Goal: Task Accomplishment & Management: Manage account settings

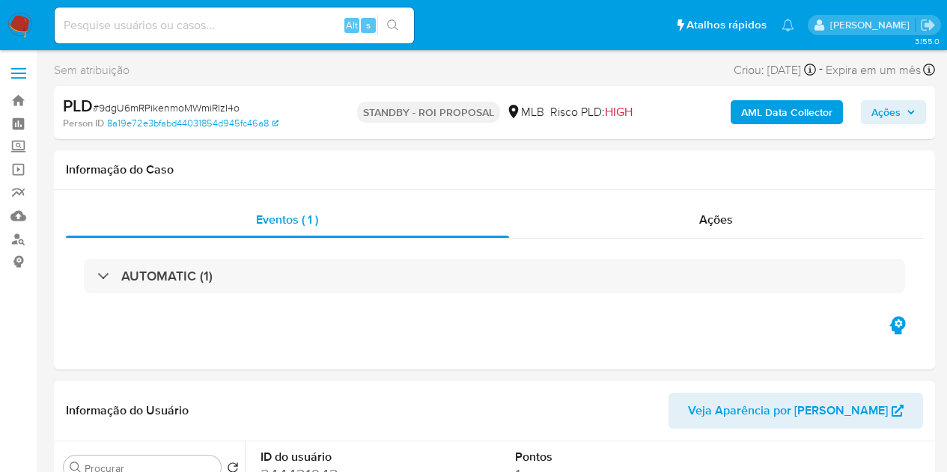
select select "10"
click at [207, 25] on input at bounding box center [234, 25] width 359 height 19
paste input "IpvqtnDwOd3WI0ETU54KRumL"
type input "IpvqtnDwOd3WI0ETU54KRumL"
click at [146, 20] on input "IpvqtnDwOd3WI0ETU54KRumL" at bounding box center [234, 25] width 359 height 19
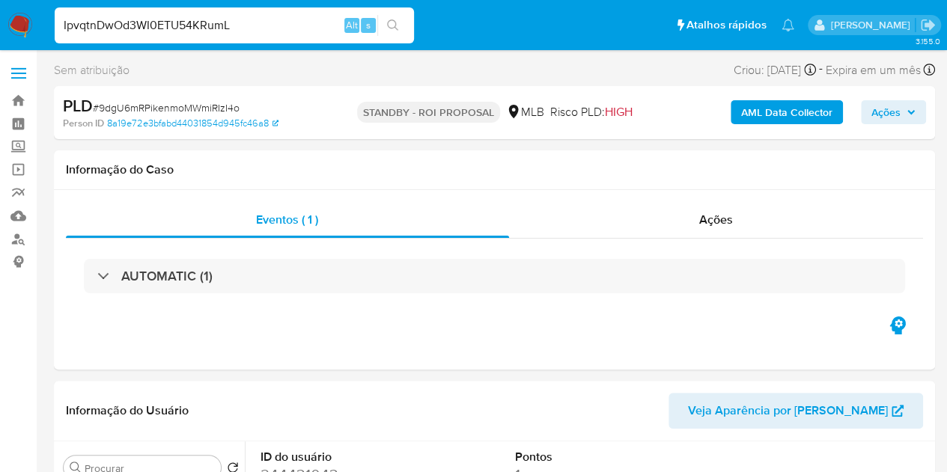
click at [146, 20] on input "IpvqtnDwOd3WI0ETU54KRumL" at bounding box center [234, 25] width 359 height 19
paste input "IpvqtnDwOd3WI0ETU54KRumL"
type input "IpvqtnDwOd3WI0ETU54KRumL"
select select "10"
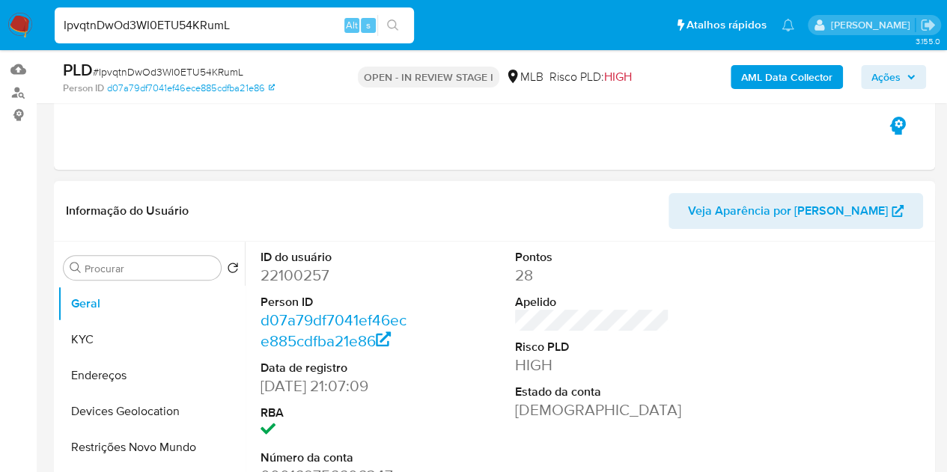
scroll to position [150, 0]
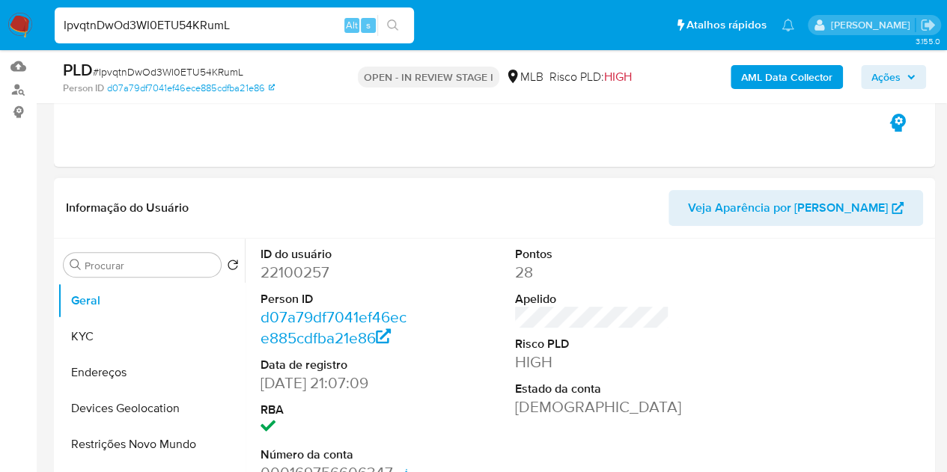
click at [282, 269] on dd "22100257" at bounding box center [338, 272] width 155 height 21
copy dd "22100257"
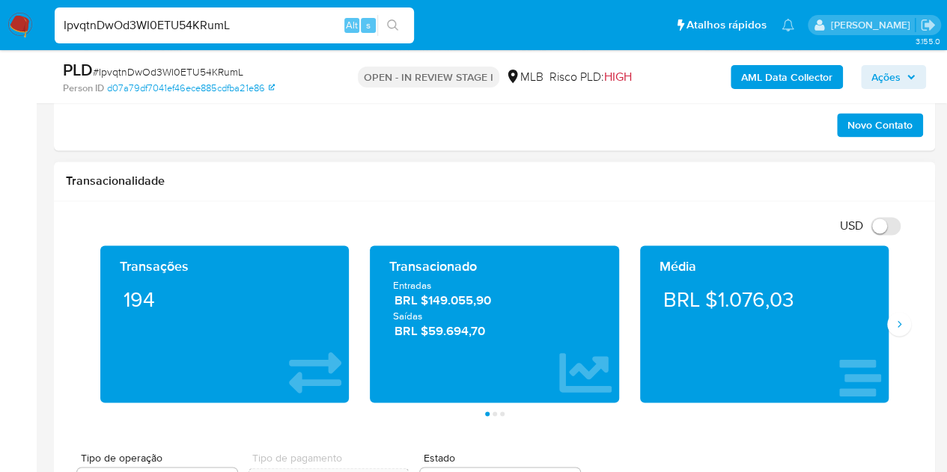
scroll to position [973, 0]
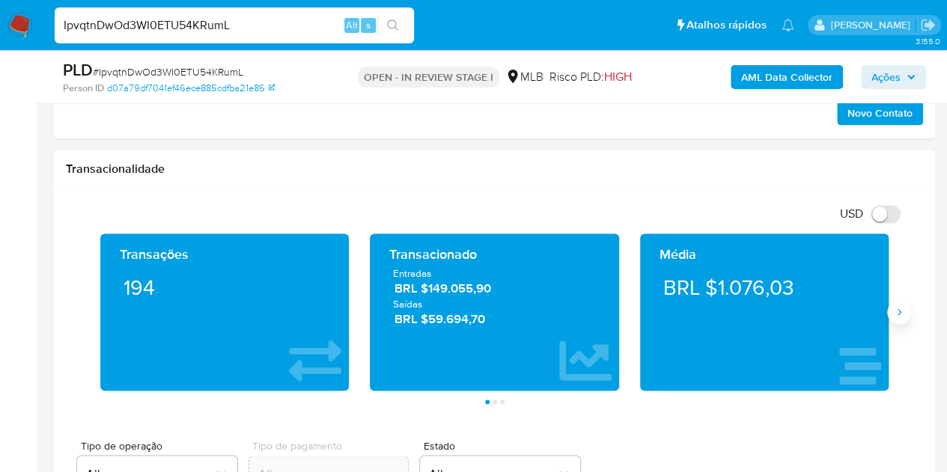
click at [900, 317] on button "Siguiente" at bounding box center [899, 312] width 24 height 24
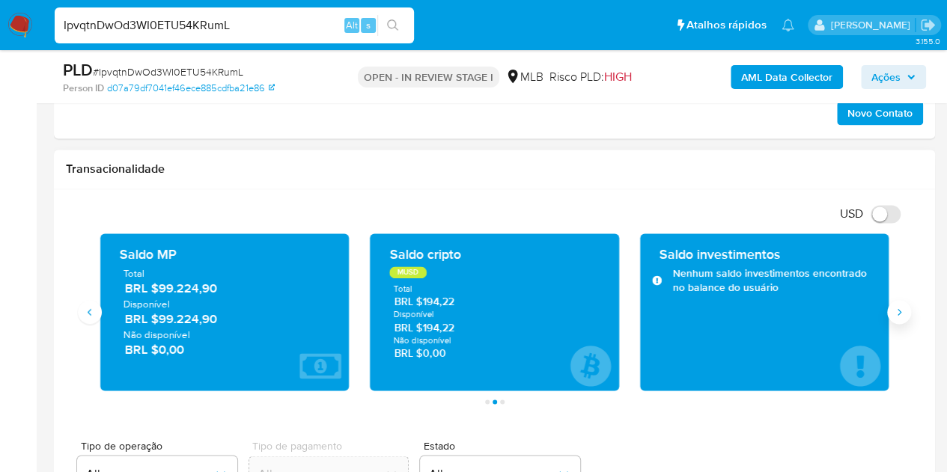
click at [900, 317] on button "Siguiente" at bounding box center [899, 312] width 24 height 24
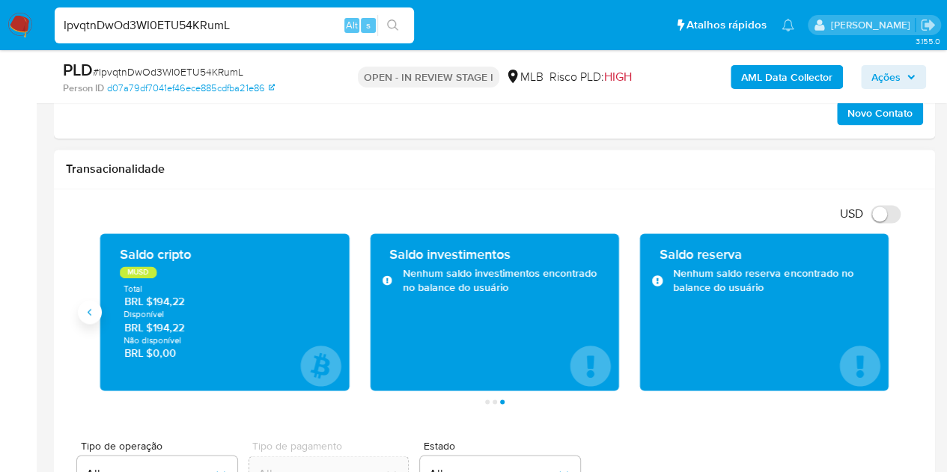
click at [83, 302] on button "Anterior" at bounding box center [90, 312] width 24 height 24
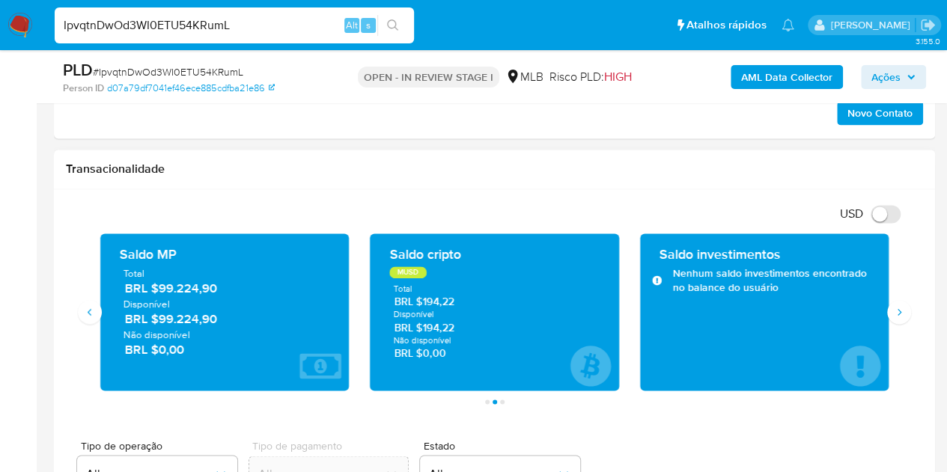
drag, startPoint x: 217, startPoint y: 319, endPoint x: 159, endPoint y: 317, distance: 58.4
click at [159, 317] on span "BRL $99.224,90" at bounding box center [225, 319] width 201 height 17
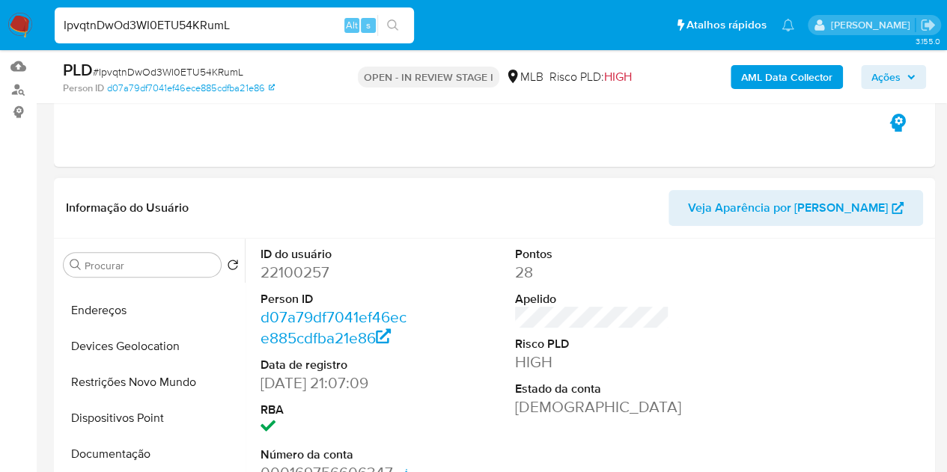
scroll to position [150, 0]
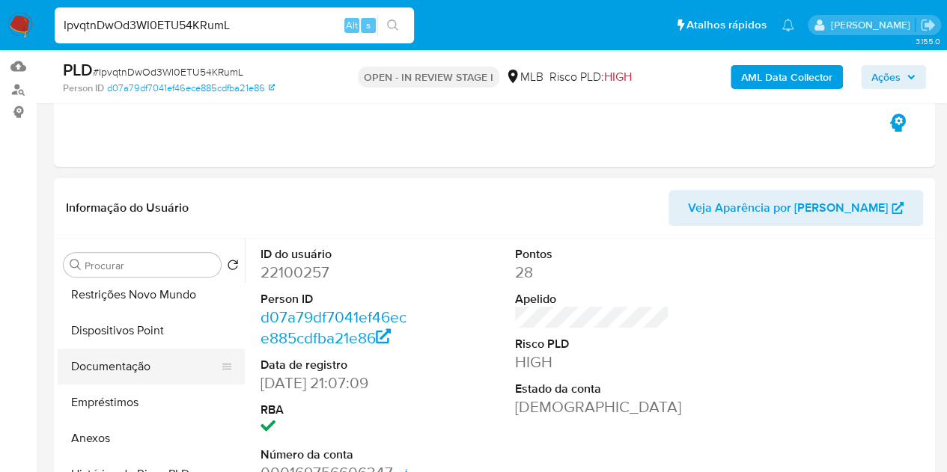
click at [109, 366] on button "Documentação" at bounding box center [145, 367] width 175 height 36
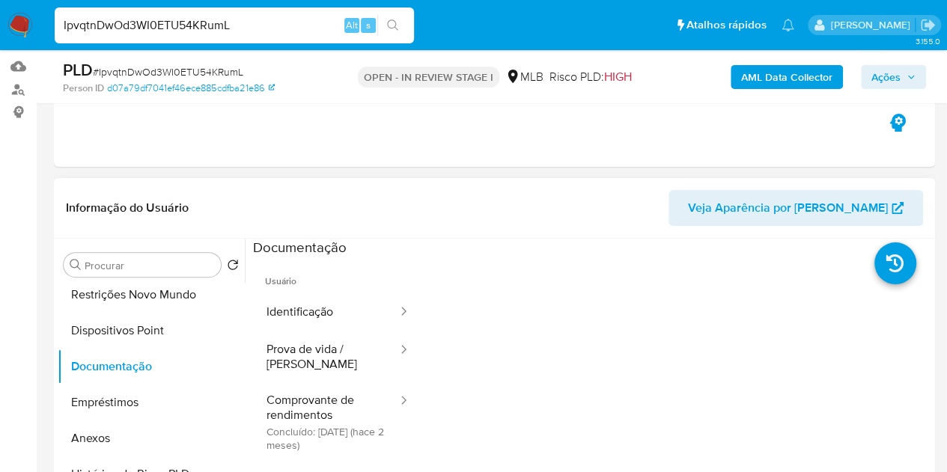
scroll to position [225, 0]
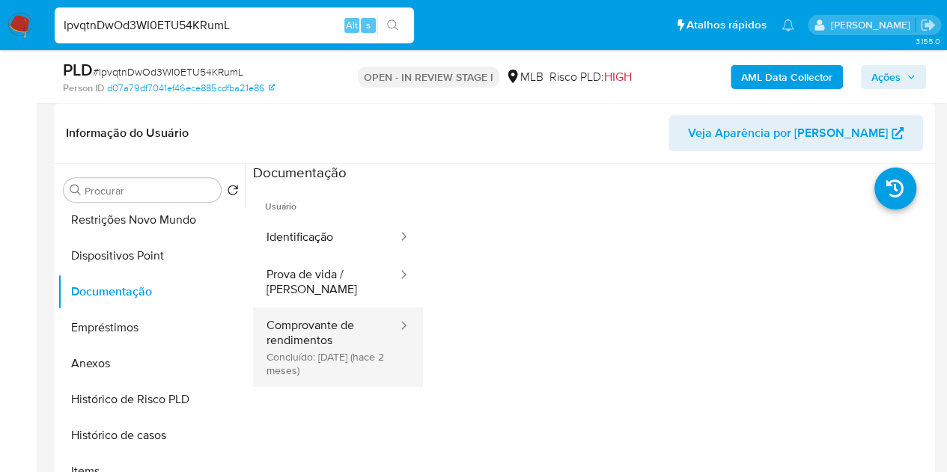
click at [326, 344] on button "Comprovante de rendimentos Concluído: 16/06/2025 (hace 2 meses)" at bounding box center [326, 347] width 146 height 79
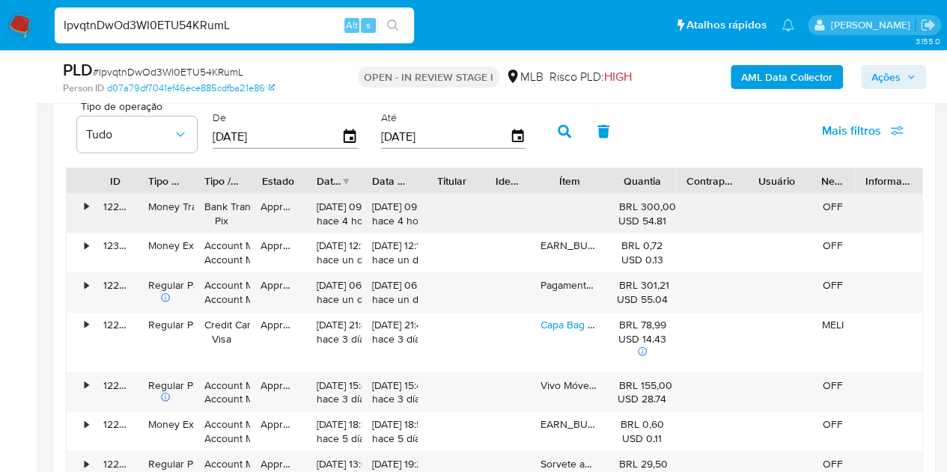
scroll to position [1572, 0]
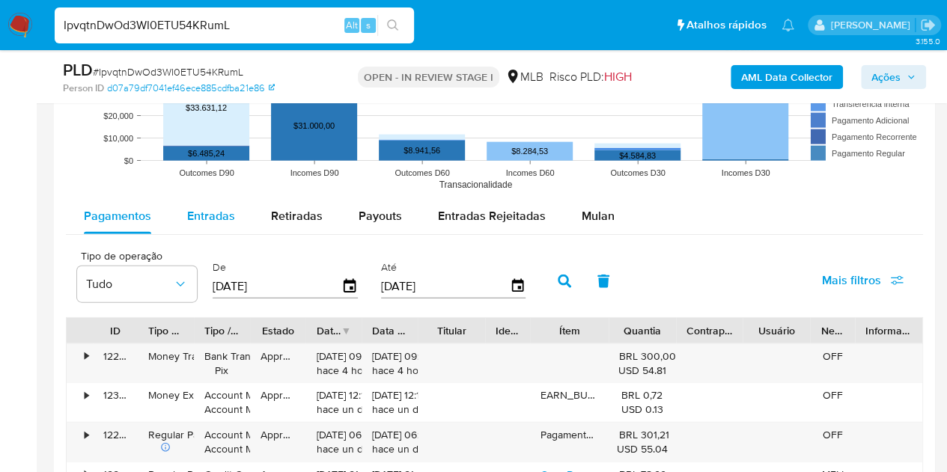
click at [206, 215] on span "Entradas" at bounding box center [211, 215] width 48 height 17
select select "10"
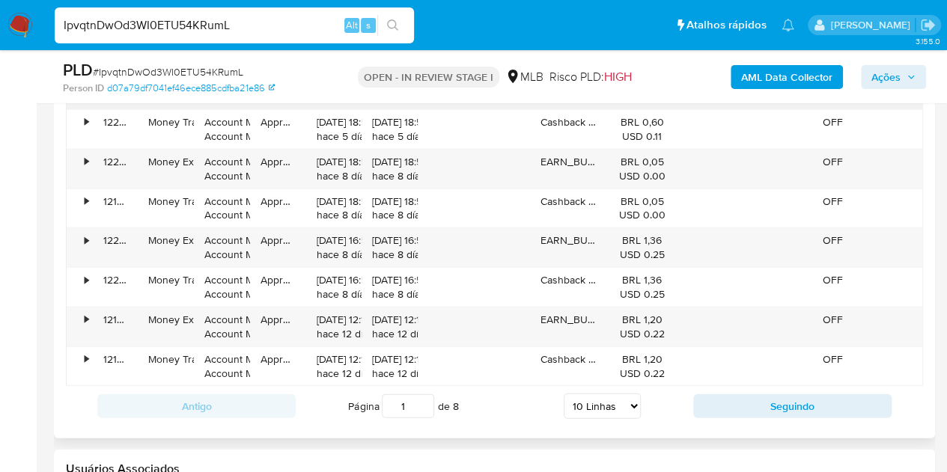
scroll to position [1947, 0]
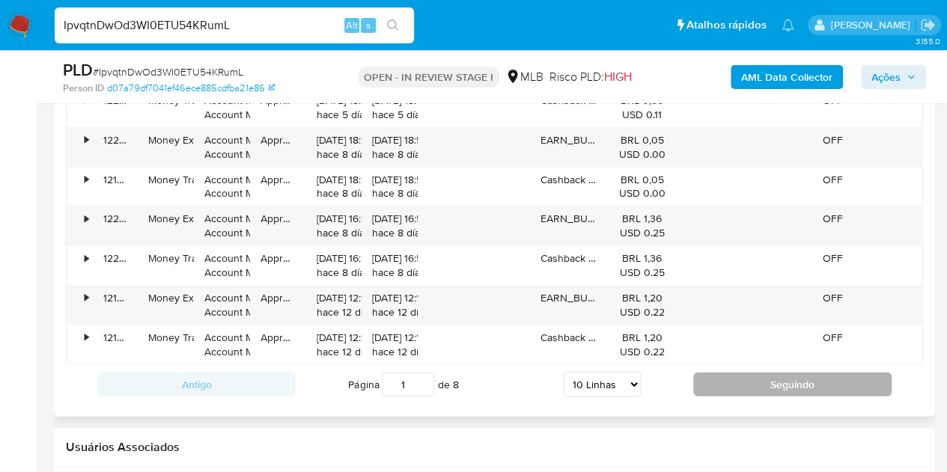
click at [722, 381] on button "Seguindo" at bounding box center [792, 385] width 198 height 24
type input "2"
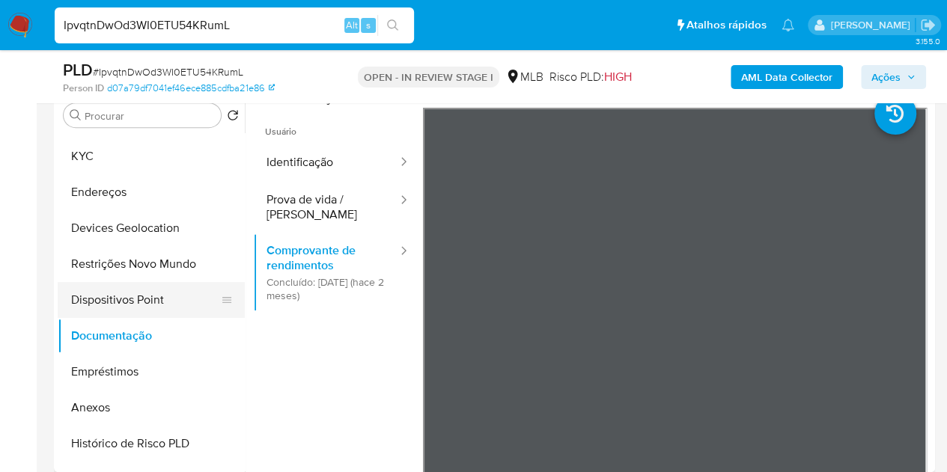
scroll to position [0, 0]
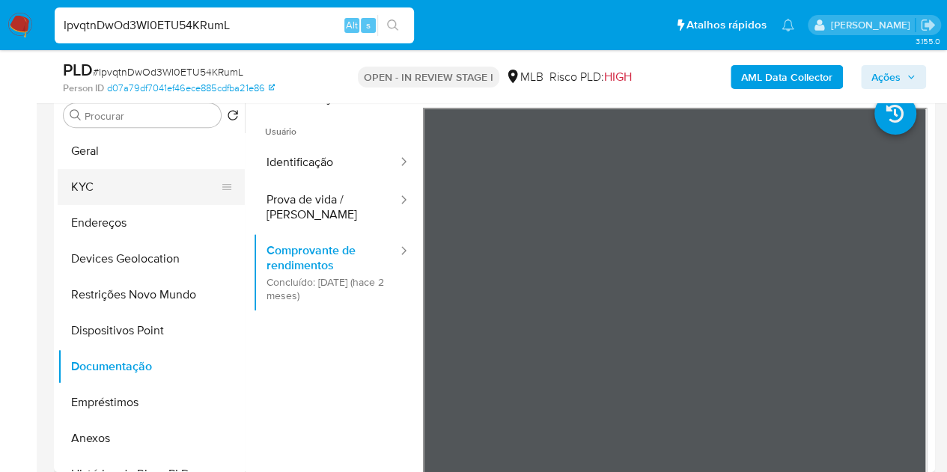
click at [119, 191] on button "KYC" at bounding box center [145, 187] width 175 height 36
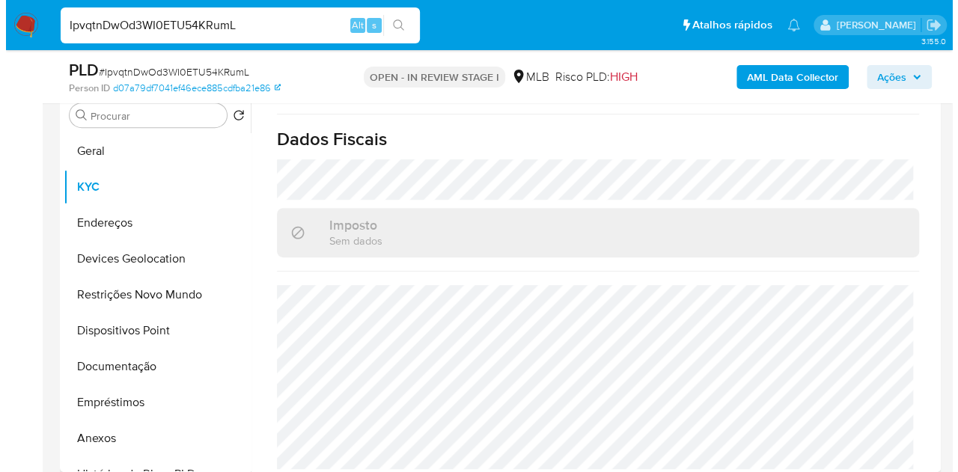
scroll to position [689, 0]
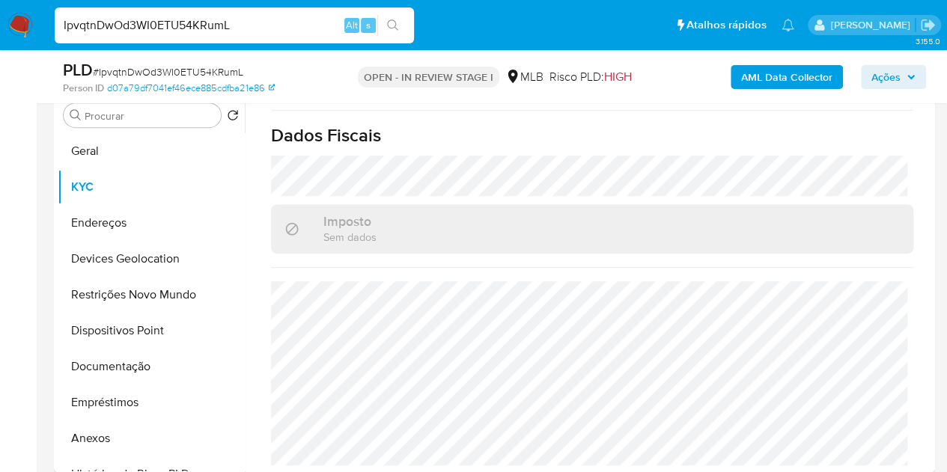
click at [769, 79] on b "AML Data Collector" at bounding box center [786, 77] width 91 height 24
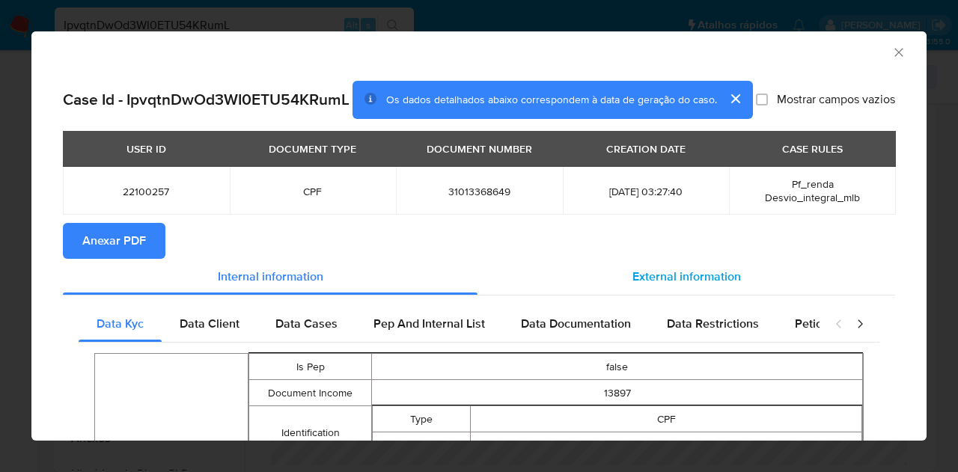
click at [633, 285] on span "External information" at bounding box center [687, 276] width 109 height 17
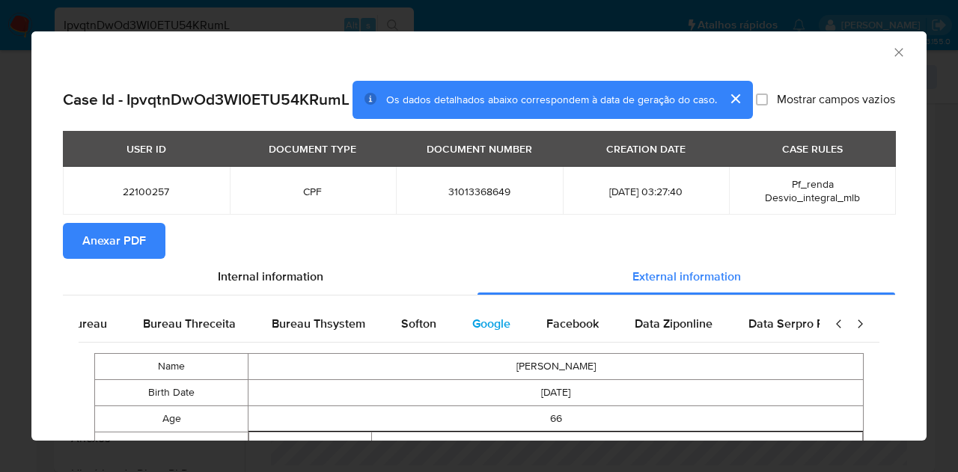
scroll to position [0, 506]
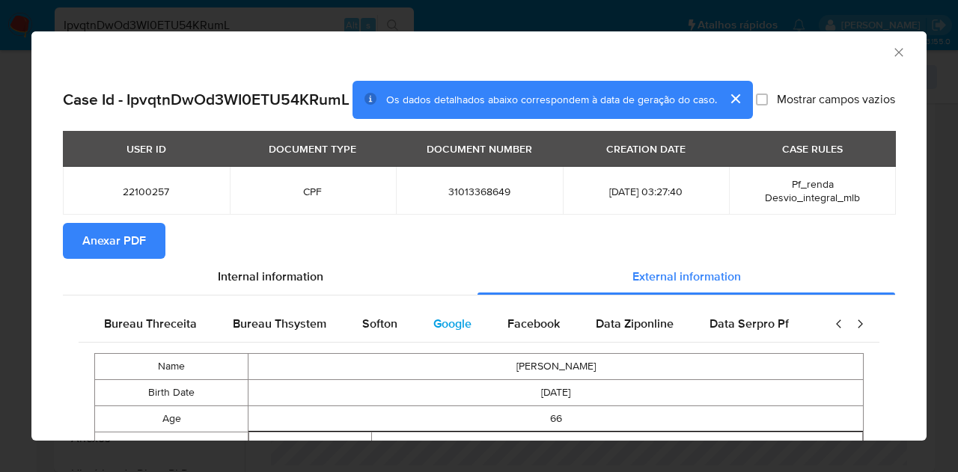
click at [422, 341] on div "Google" at bounding box center [453, 324] width 74 height 36
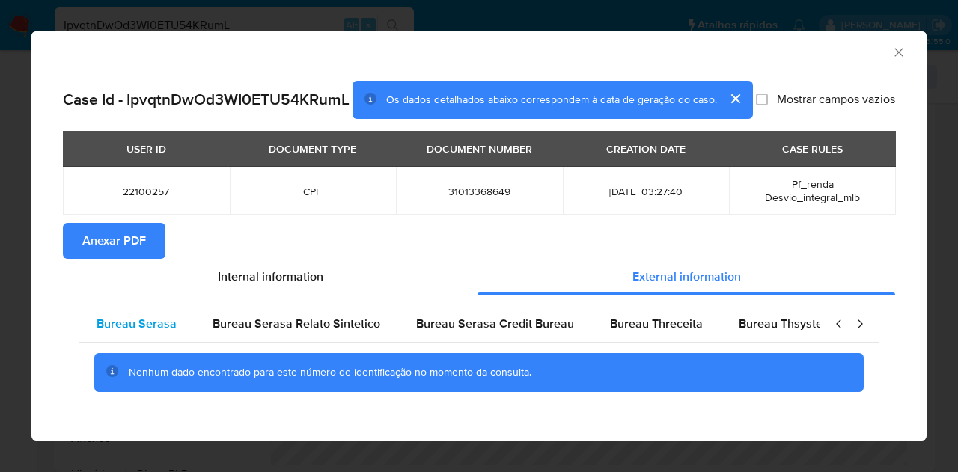
scroll to position [0, 0]
click at [147, 332] on span "Bureau Serasa" at bounding box center [137, 323] width 80 height 17
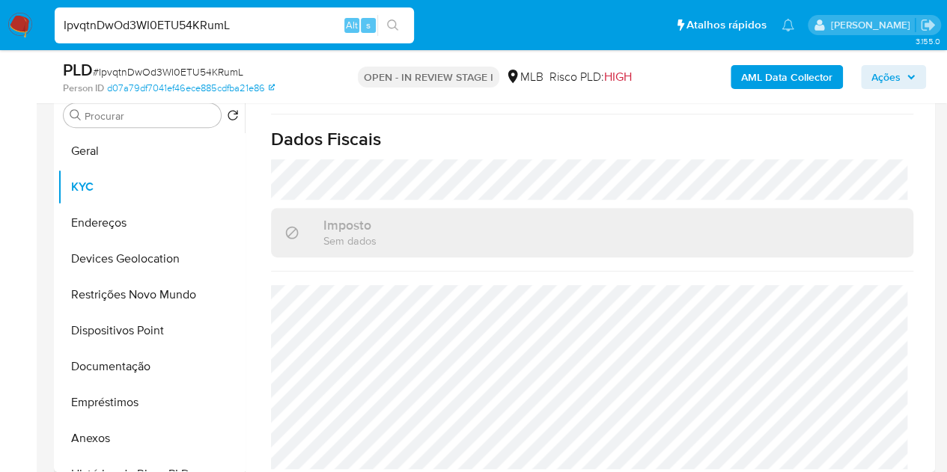
scroll to position [689, 0]
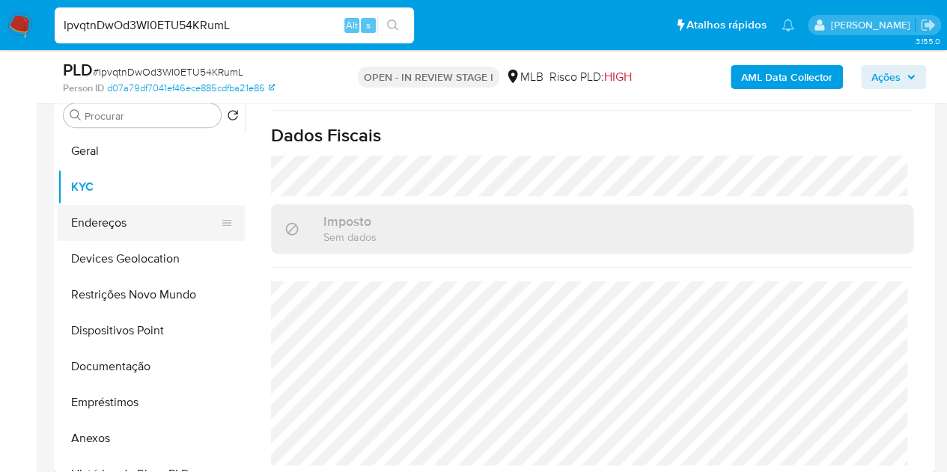
click at [84, 212] on button "Endereços" at bounding box center [145, 223] width 175 height 36
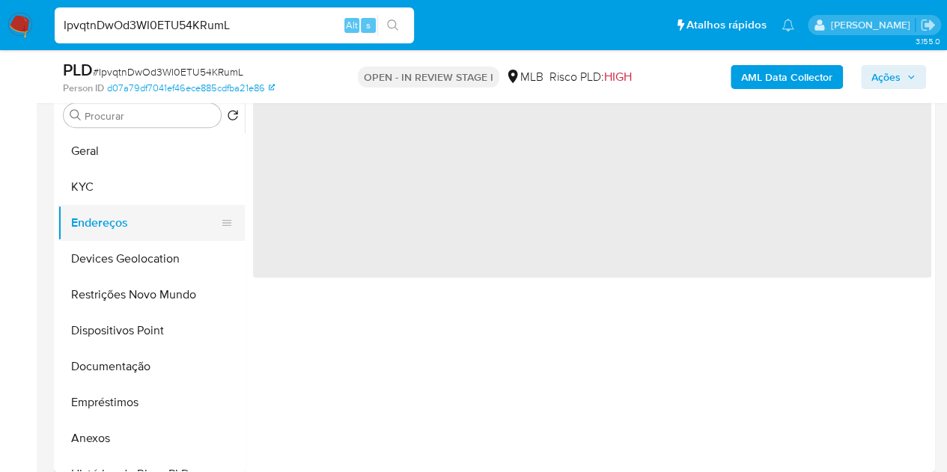
scroll to position [0, 0]
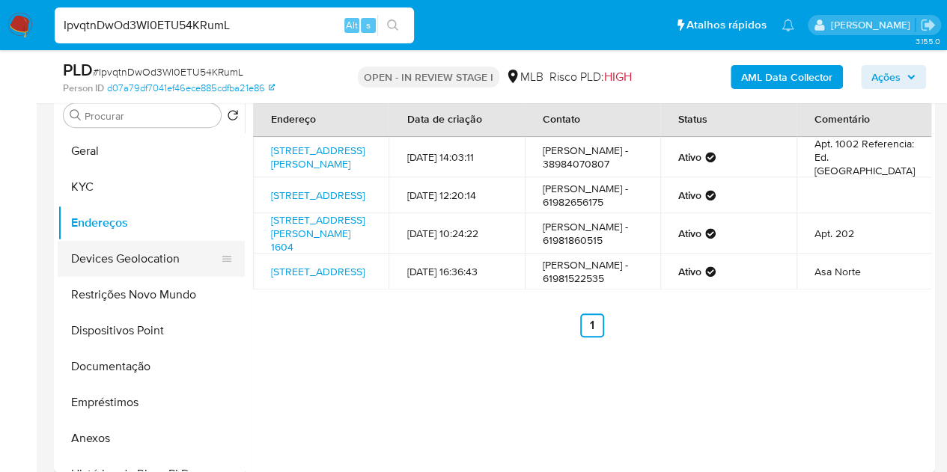
click at [148, 259] on button "Devices Geolocation" at bounding box center [145, 259] width 175 height 36
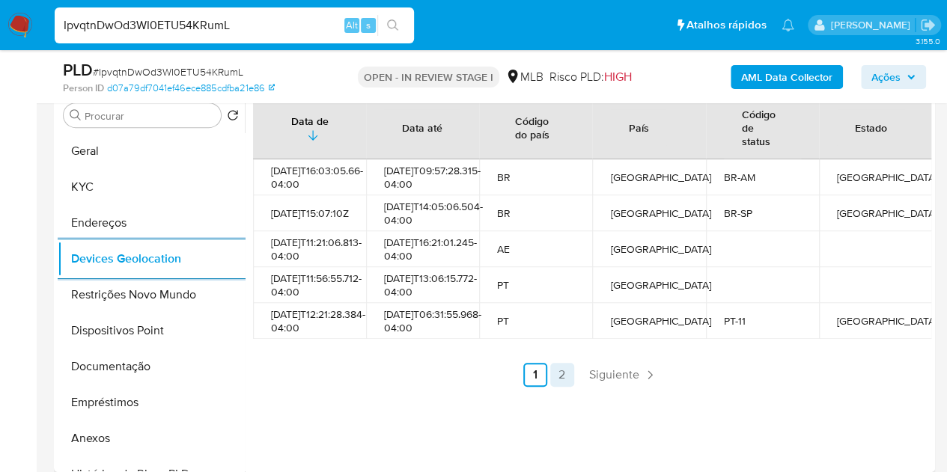
click at [554, 387] on link "2" at bounding box center [562, 375] width 24 height 24
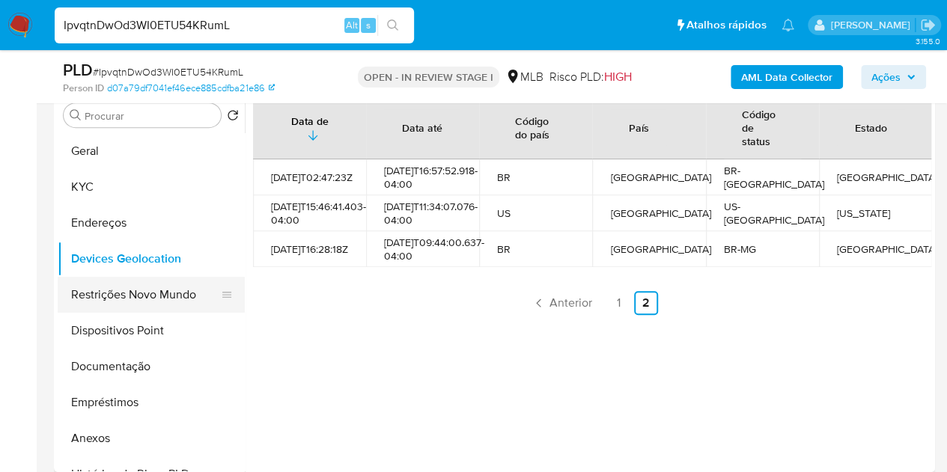
click at [122, 297] on button "Restrições Novo Mundo" at bounding box center [145, 295] width 175 height 36
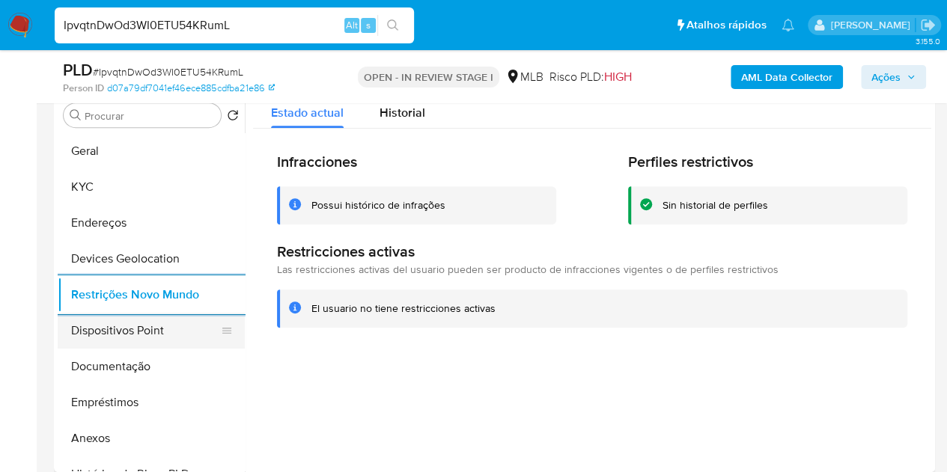
click at [130, 326] on button "Dispositivos Point" at bounding box center [145, 331] width 175 height 36
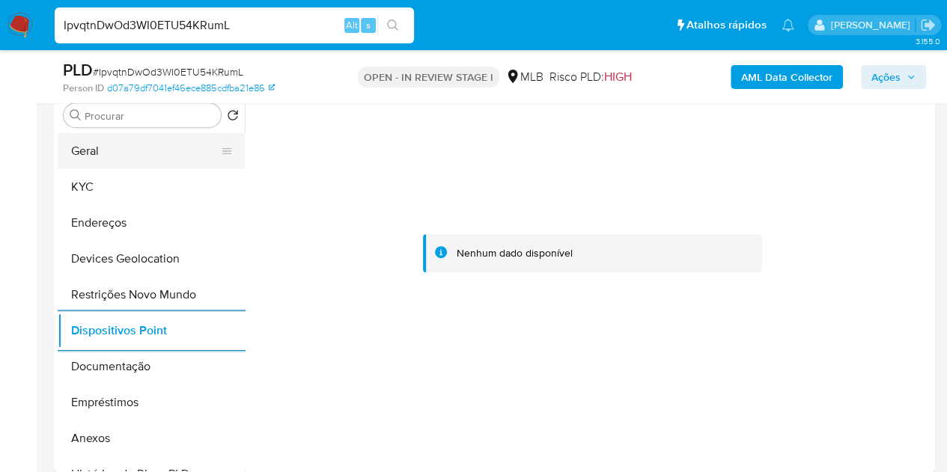
click at [78, 155] on button "Geral" at bounding box center [145, 151] width 175 height 36
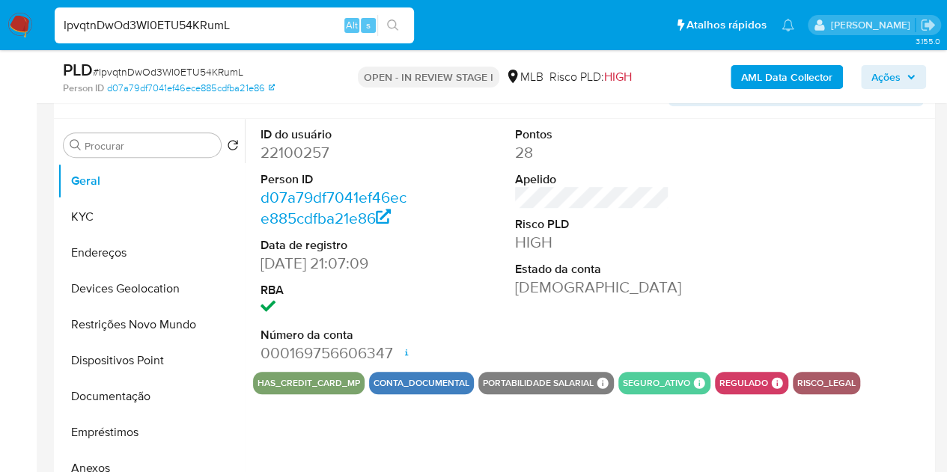
scroll to position [225, 0]
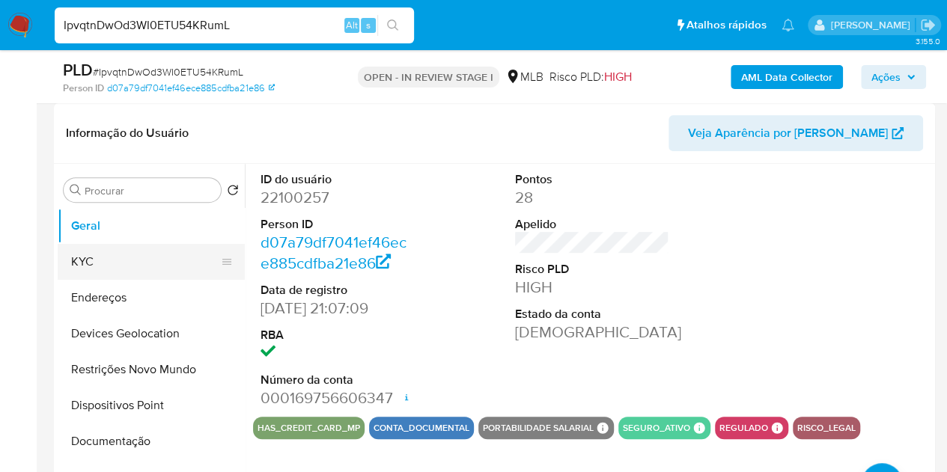
click at [114, 269] on button "KYC" at bounding box center [145, 262] width 175 height 36
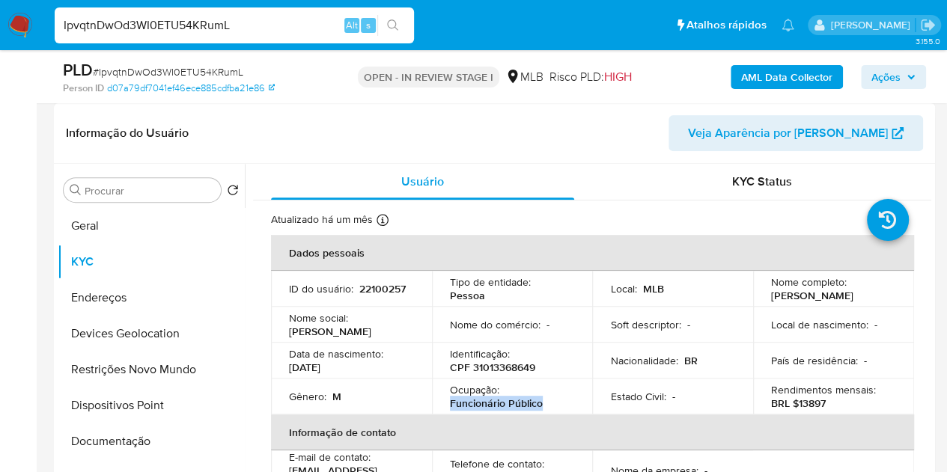
drag, startPoint x: 559, startPoint y: 402, endPoint x: 442, endPoint y: 411, distance: 117.9
click at [442, 411] on td "Ocupação : Funcionário Público" at bounding box center [512, 397] width 161 height 36
copy p "Funcionário Público"
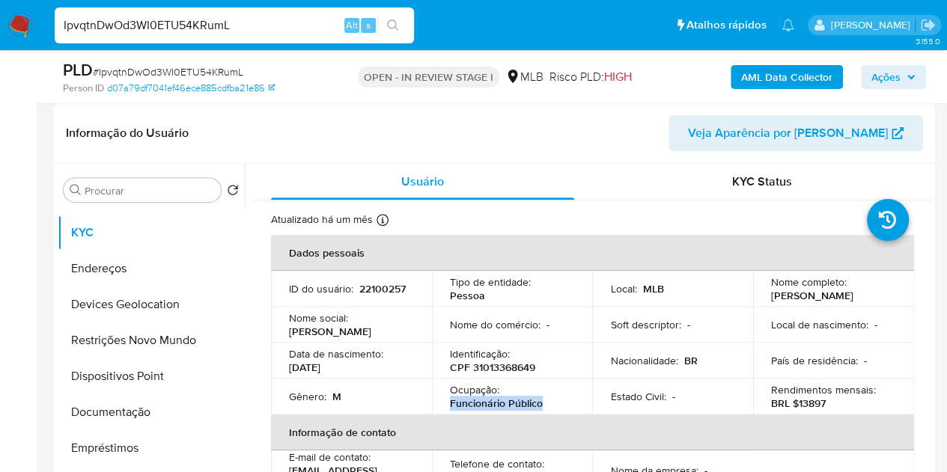
scroll to position [75, 0]
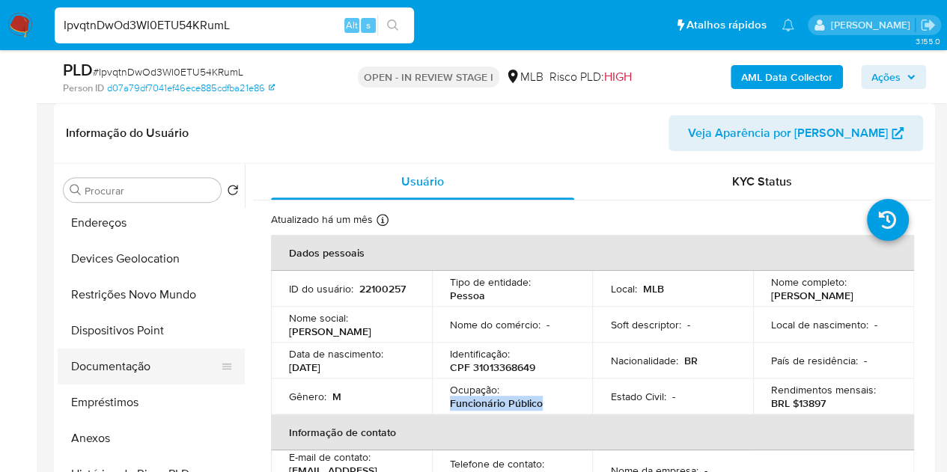
click at [96, 374] on button "Documentação" at bounding box center [145, 367] width 175 height 36
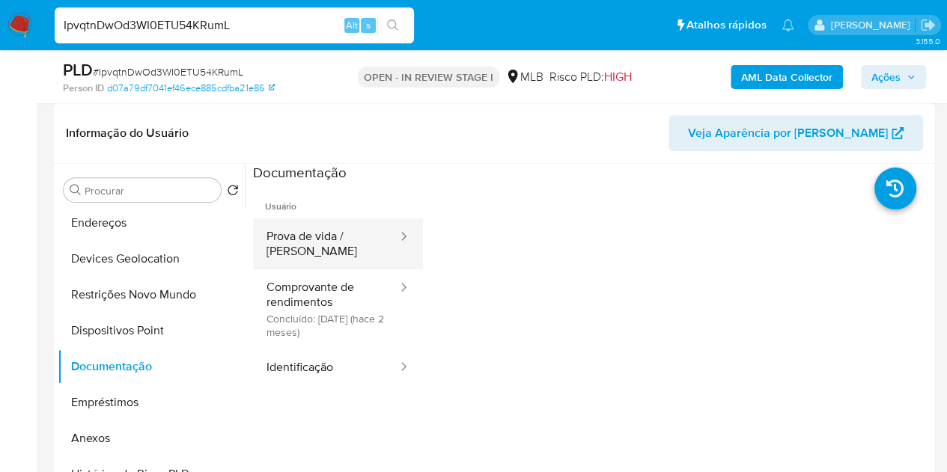
click at [316, 238] on button "Prova de vida / Selfie" at bounding box center [326, 244] width 146 height 51
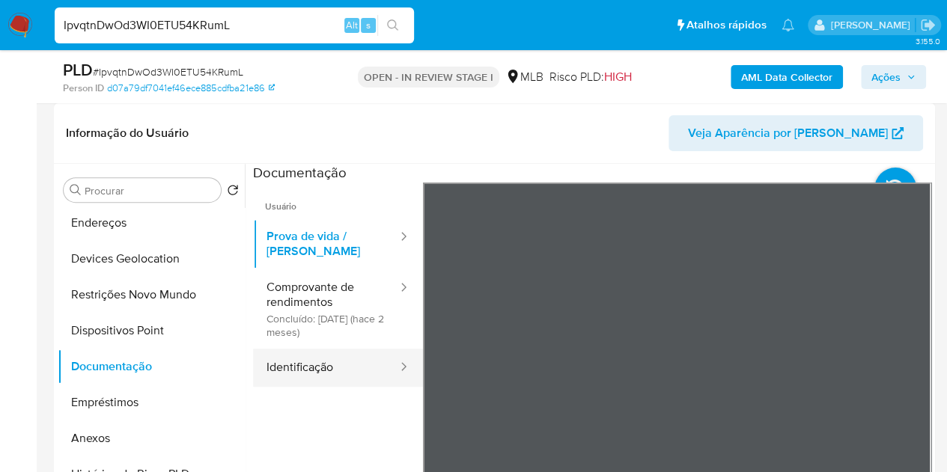
click at [299, 350] on button "Identificação" at bounding box center [326, 368] width 146 height 38
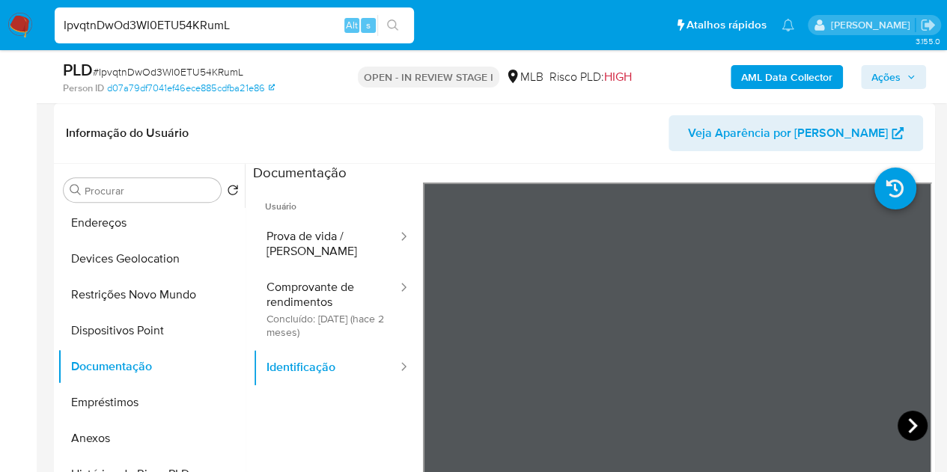
click at [901, 433] on icon at bounding box center [913, 426] width 30 height 30
click at [119, 216] on button "Endereços" at bounding box center [145, 223] width 175 height 36
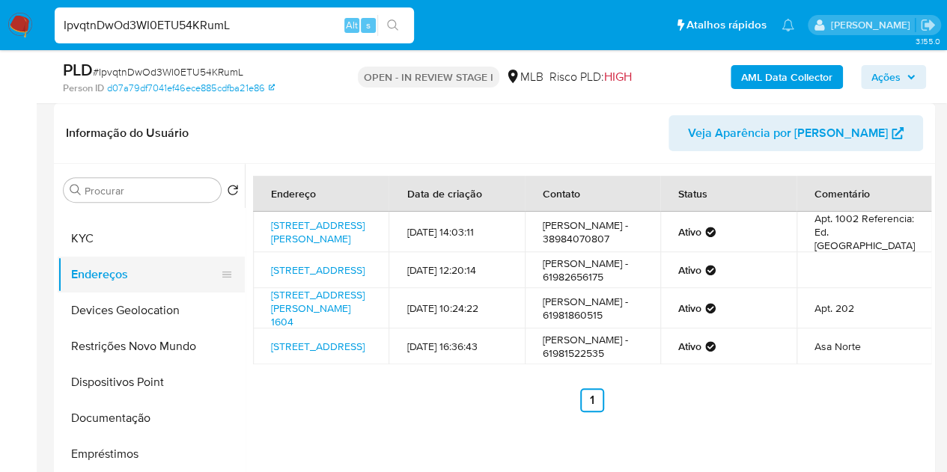
scroll to position [0, 0]
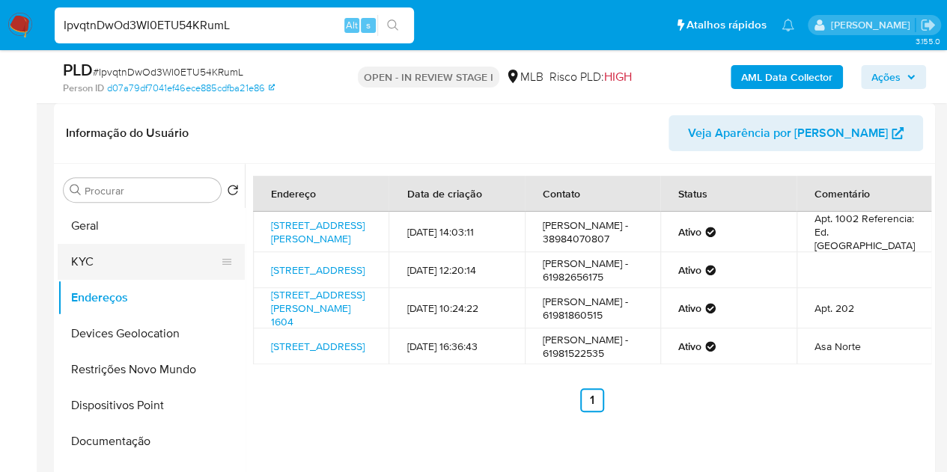
click at [96, 266] on button "KYC" at bounding box center [145, 262] width 175 height 36
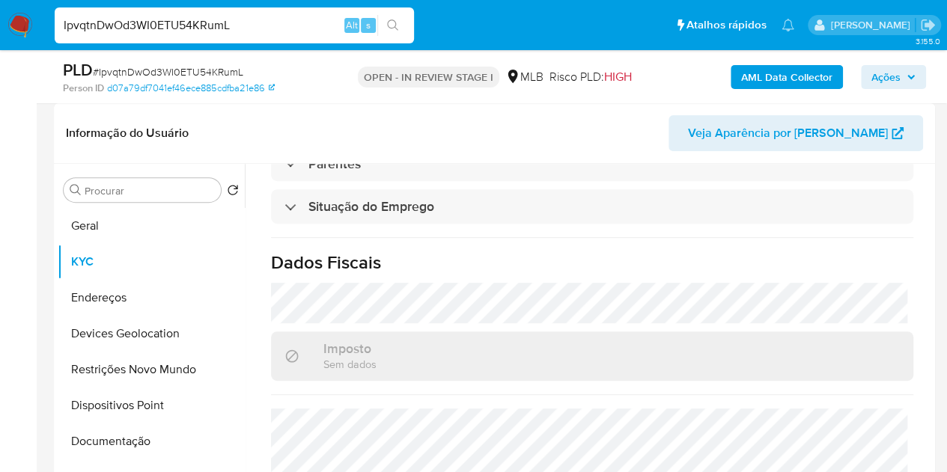
scroll to position [614, 0]
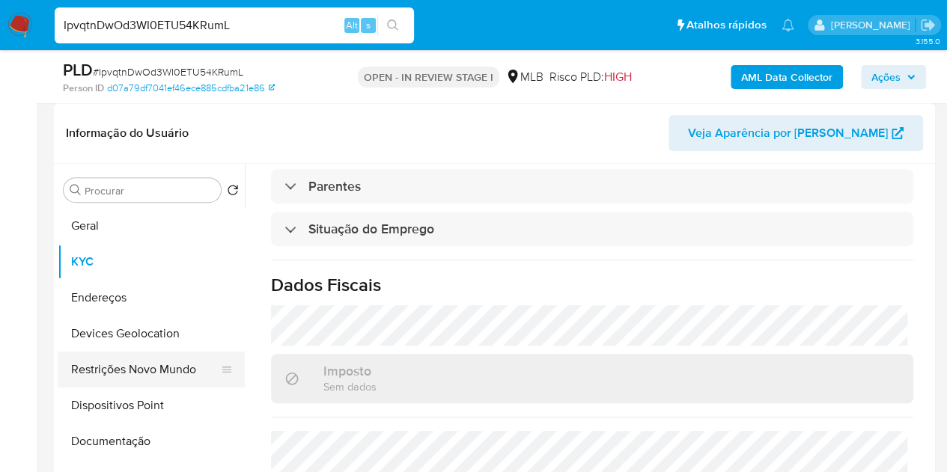
click at [100, 372] on button "Restrições Novo Mundo" at bounding box center [145, 370] width 175 height 36
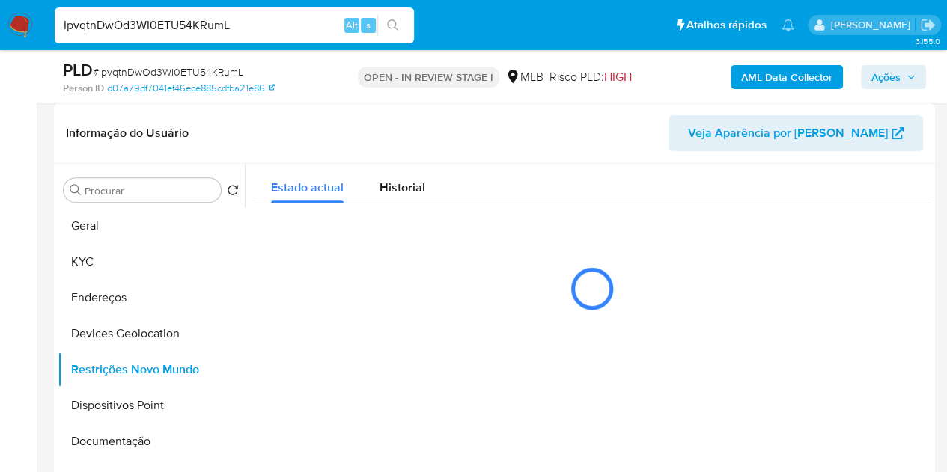
scroll to position [0, 0]
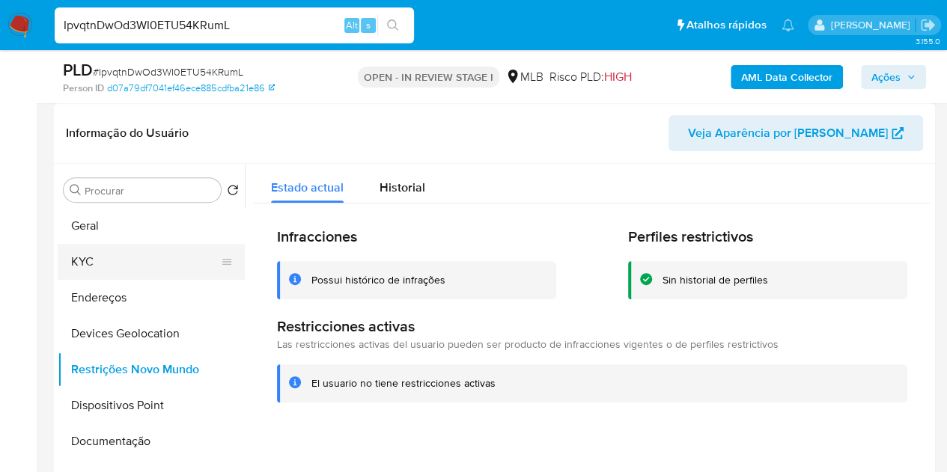
click at [90, 261] on button "KYC" at bounding box center [145, 262] width 175 height 36
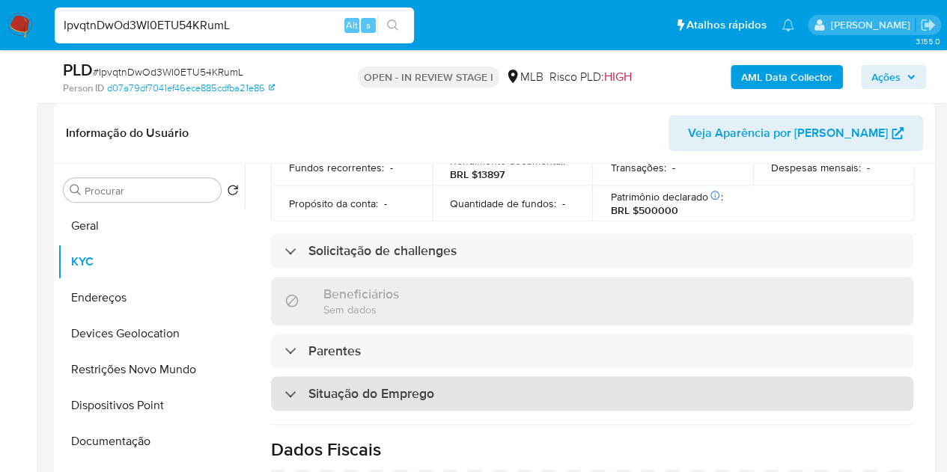
scroll to position [689, 0]
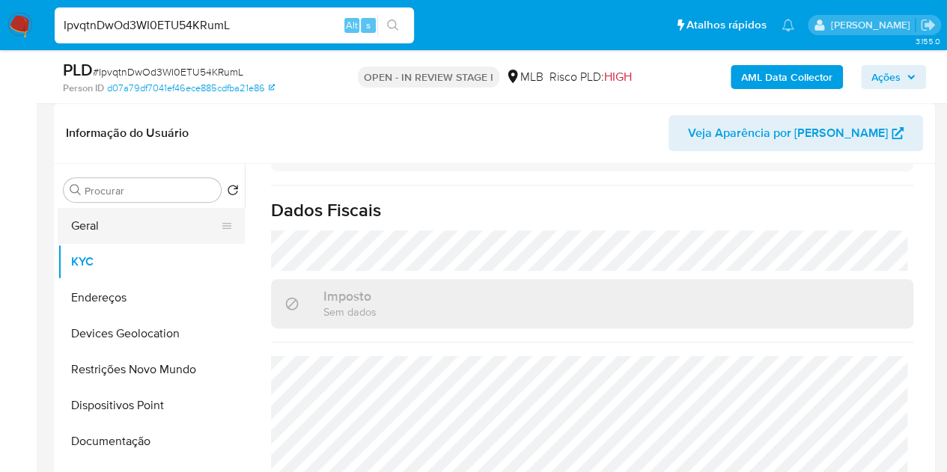
click at [130, 229] on button "Geral" at bounding box center [145, 226] width 175 height 36
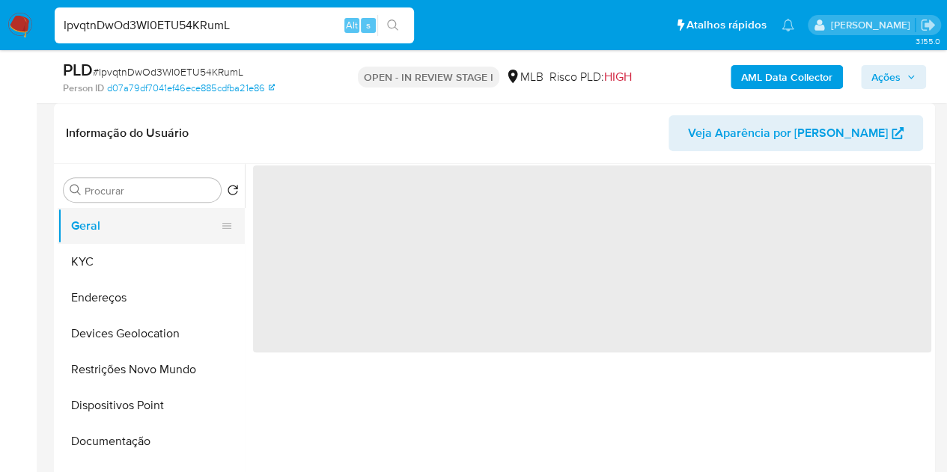
scroll to position [0, 0]
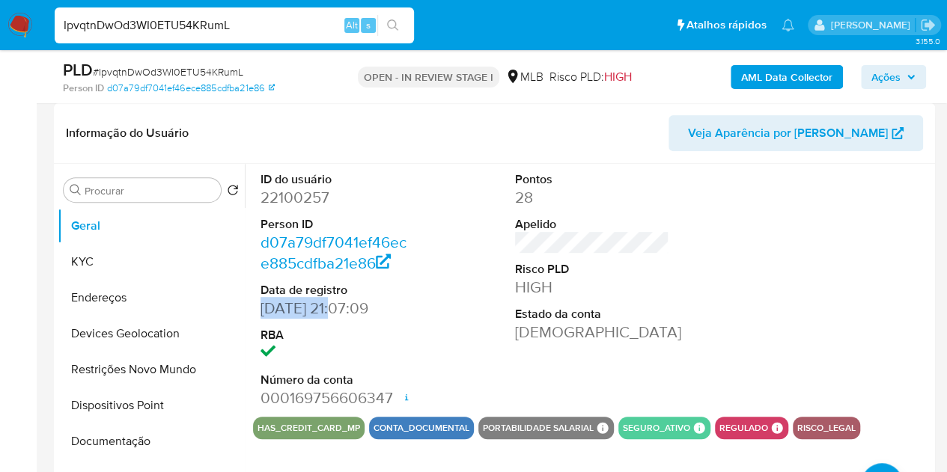
copy dd "08/01/2010"
drag, startPoint x: 337, startPoint y: 313, endPoint x: 259, endPoint y: 314, distance: 77.9
click at [259, 314] on div "ID do usuário 22100257 Person ID d07a79df7041ef46ece885cdfba21e86 Data de regis…" at bounding box center [338, 290] width 170 height 253
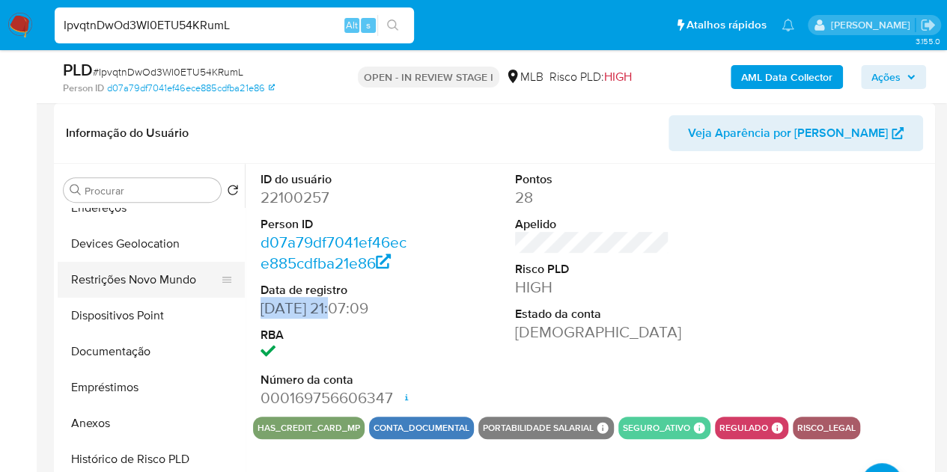
scroll to position [225, 0]
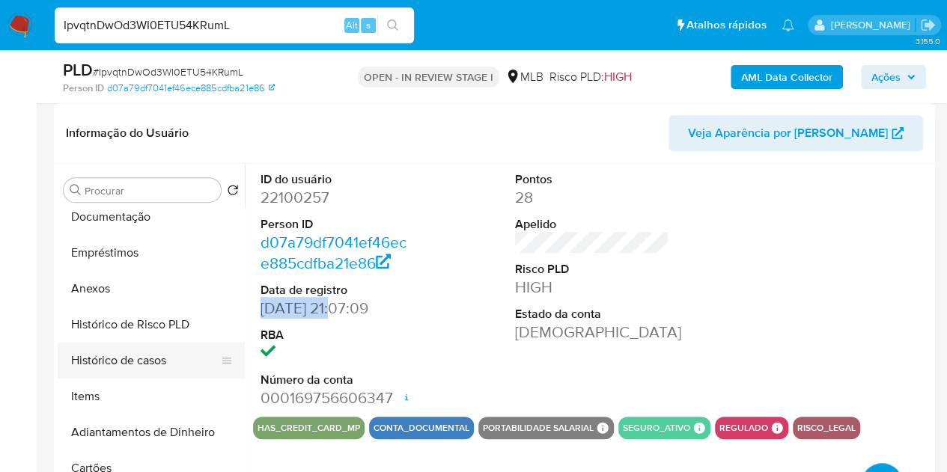
click at [148, 362] on button "Histórico de casos" at bounding box center [145, 361] width 175 height 36
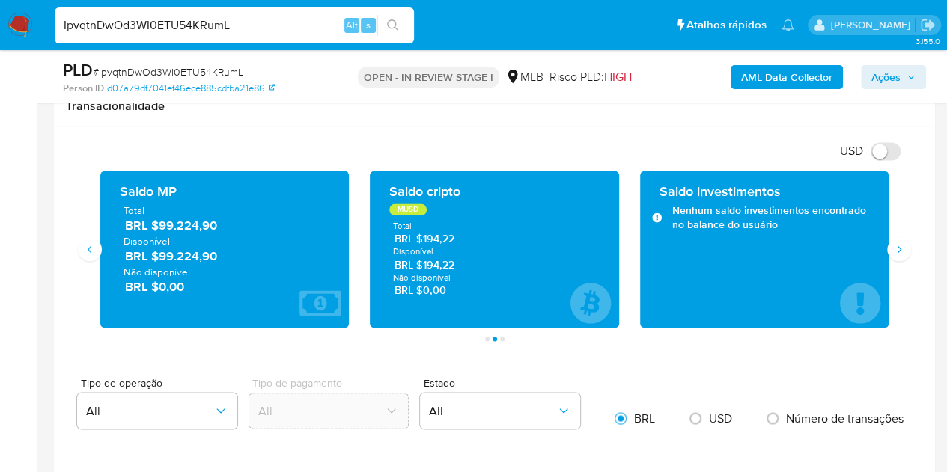
scroll to position [1048, 0]
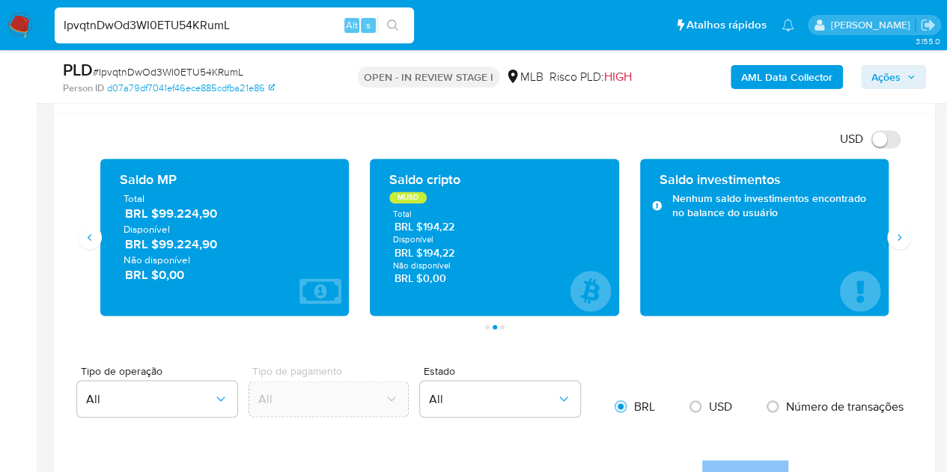
click at [873, 76] on span "Ações" at bounding box center [885, 77] width 29 height 24
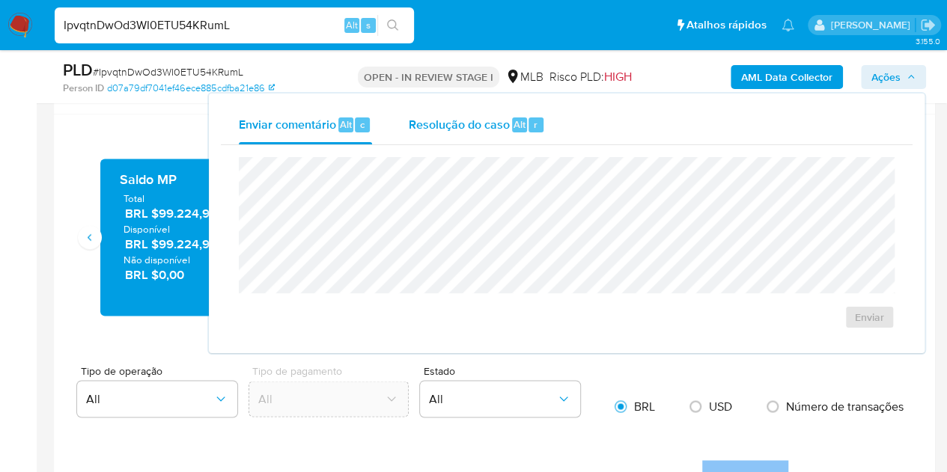
click at [476, 118] on span "Resolução do caso" at bounding box center [458, 123] width 101 height 17
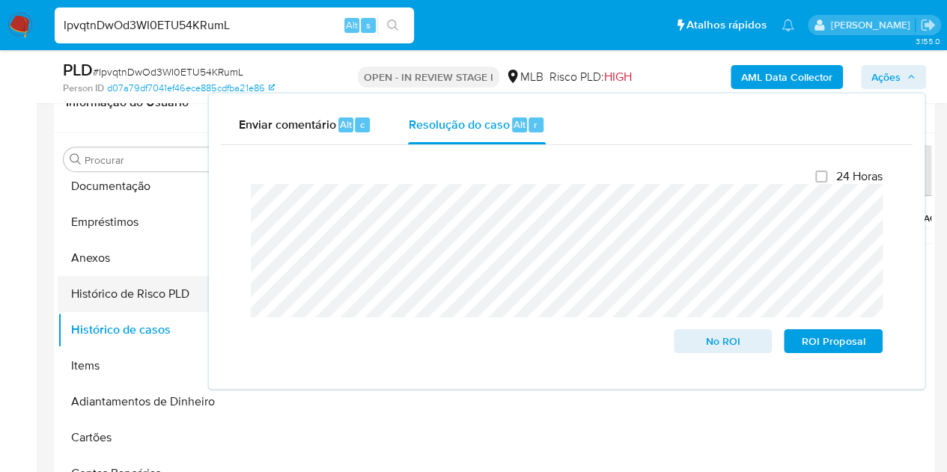
scroll to position [225, 0]
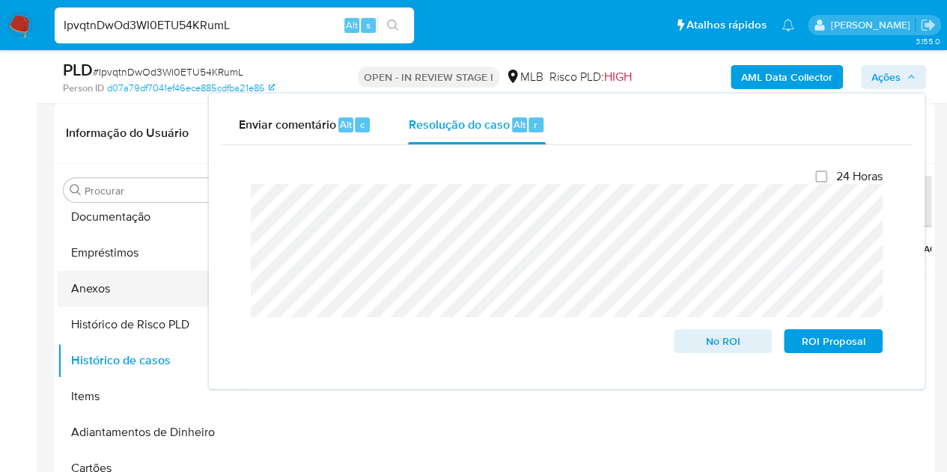
click at [115, 286] on button "Anexos" at bounding box center [145, 289] width 175 height 36
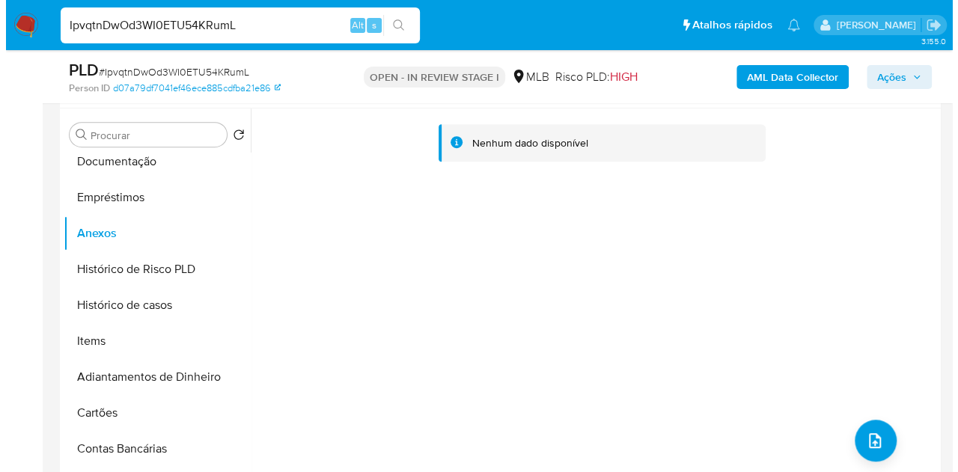
scroll to position [299, 0]
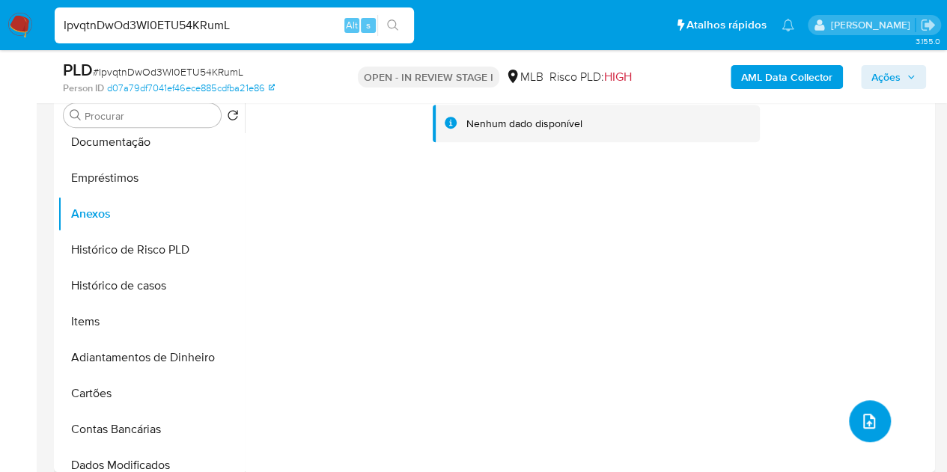
click at [876, 421] on button "upload-file" at bounding box center [870, 422] width 42 height 42
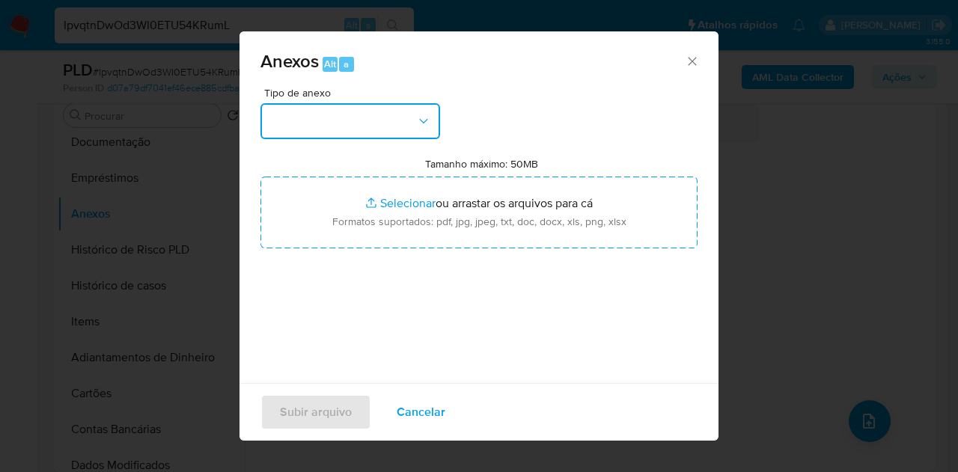
click at [416, 110] on button "button" at bounding box center [351, 121] width 180 height 36
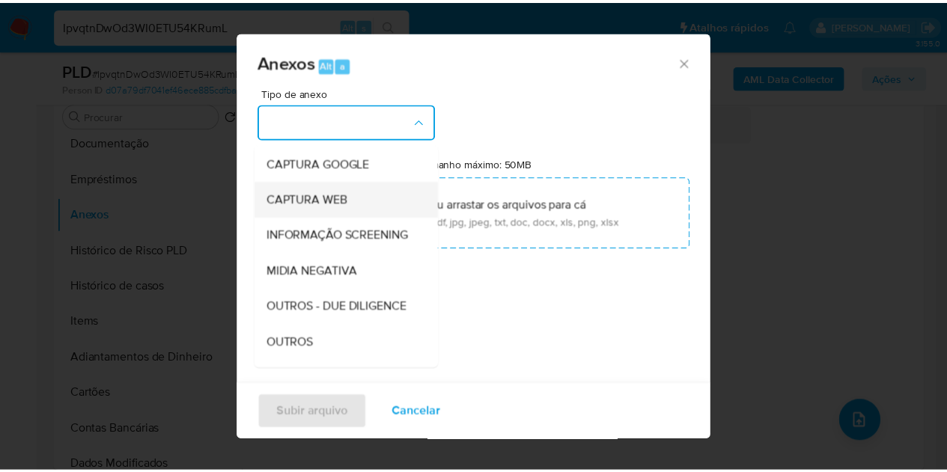
scroll to position [150, 0]
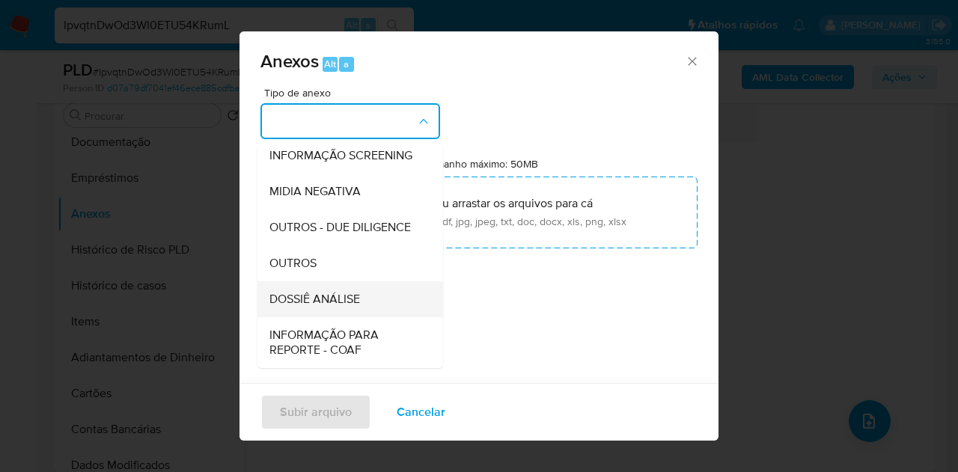
click at [333, 307] on span "DOSSIÊ ANÁLISE" at bounding box center [315, 299] width 91 height 15
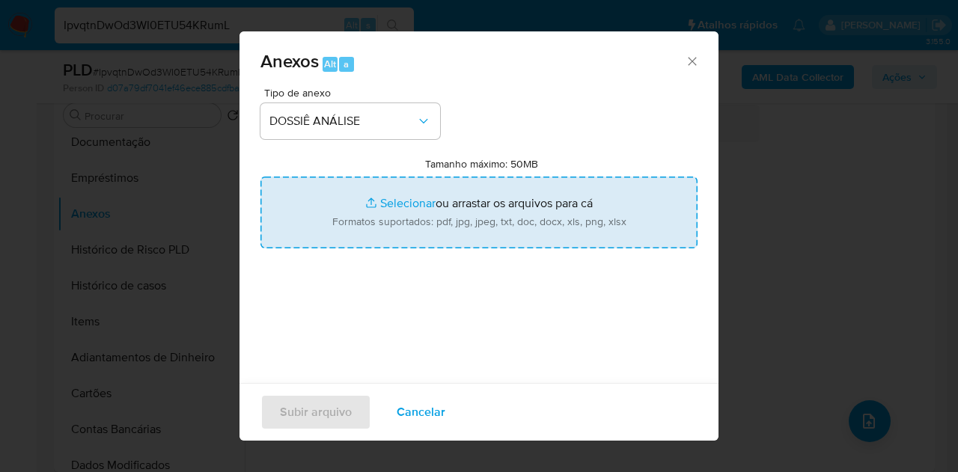
type input "C:\fakepath\Caselog IpvqtnDwOd3WI0ETU54KRumL_2025_08_21_08_24_30.pdf"
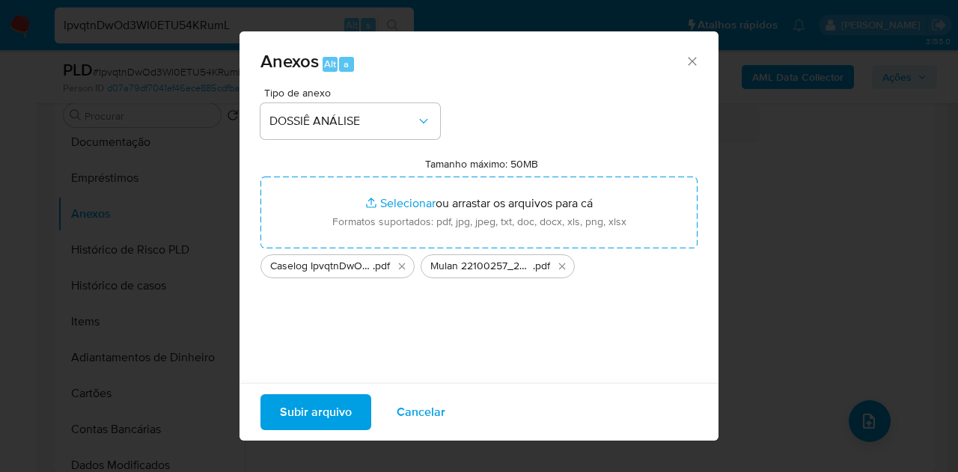
click at [303, 413] on span "Subir arquivo" at bounding box center [316, 412] width 72 height 33
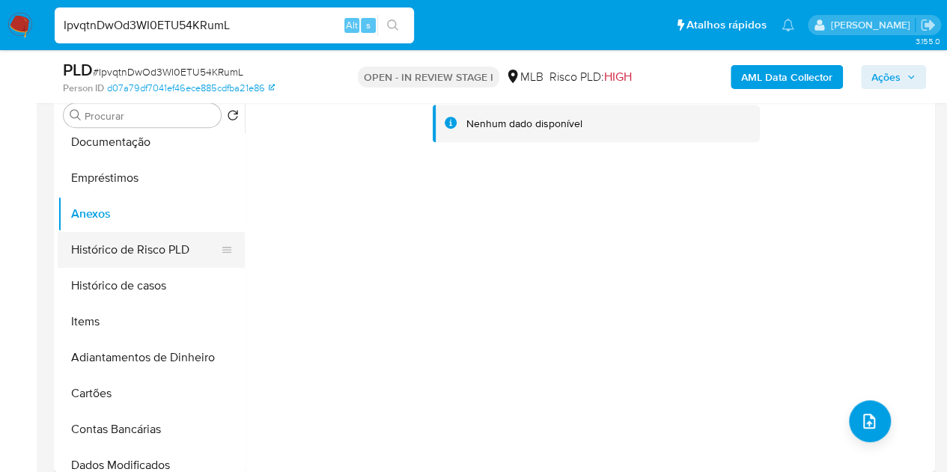
click at [111, 251] on button "Histórico de Risco PLD" at bounding box center [145, 250] width 175 height 36
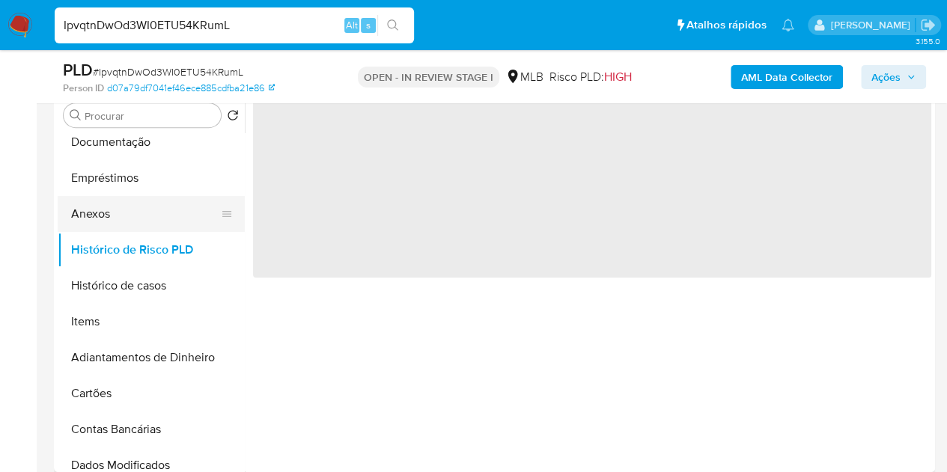
click at [97, 213] on button "Anexos" at bounding box center [145, 214] width 175 height 36
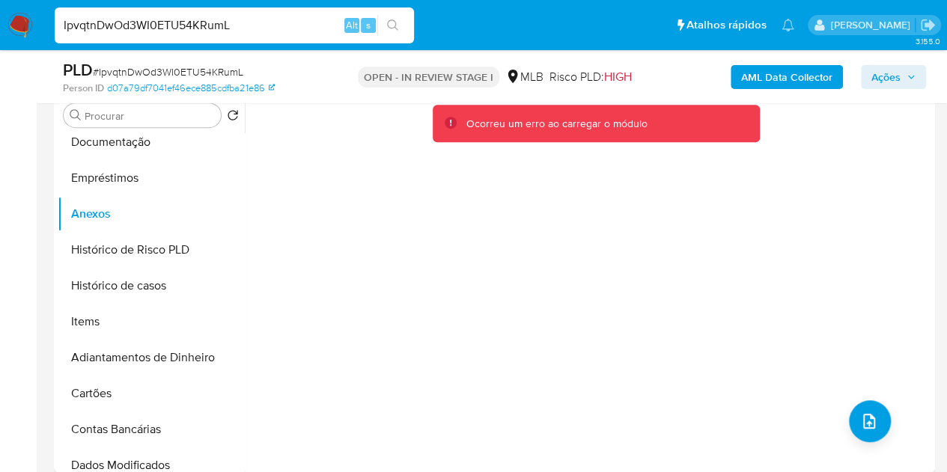
click at [894, 68] on span "Ações" at bounding box center [885, 77] width 29 height 24
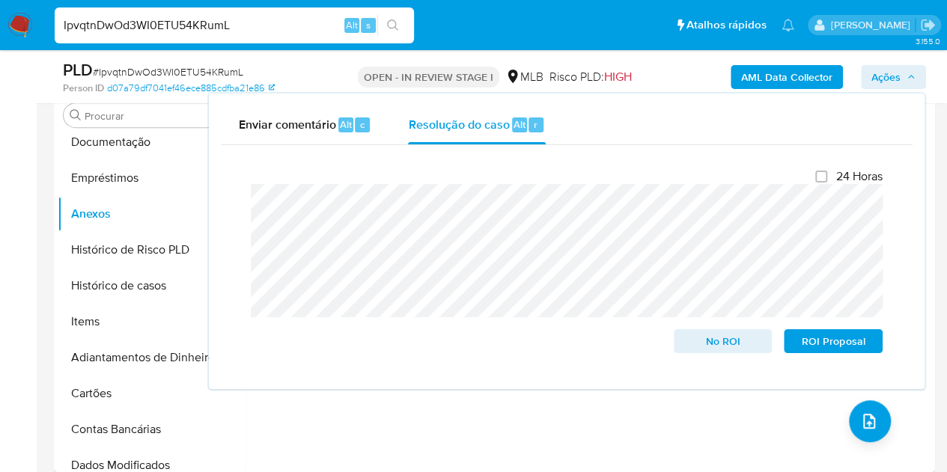
click at [903, 76] on span "Ações" at bounding box center [893, 77] width 44 height 21
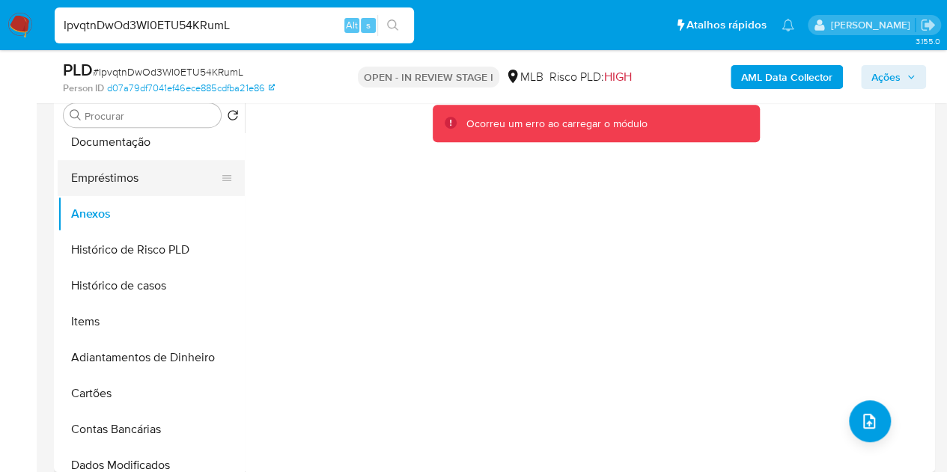
click at [113, 177] on button "Empréstimos" at bounding box center [145, 178] width 175 height 36
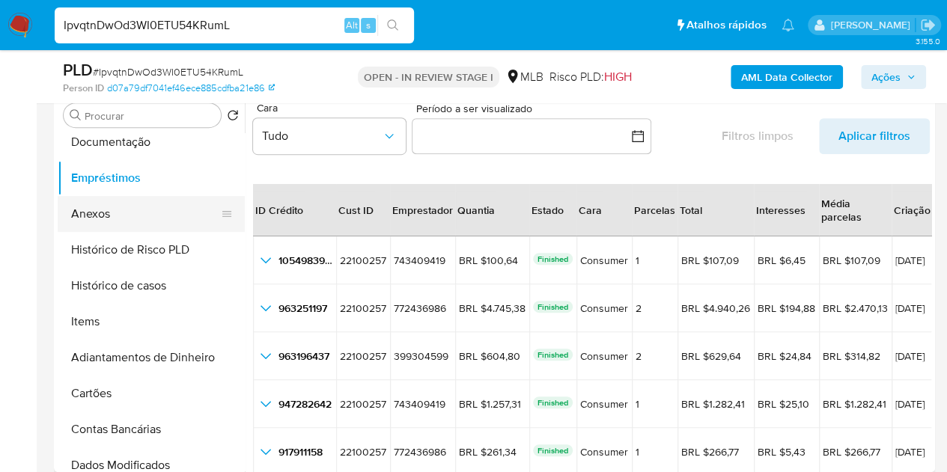
click at [100, 210] on button "Anexos" at bounding box center [145, 214] width 175 height 36
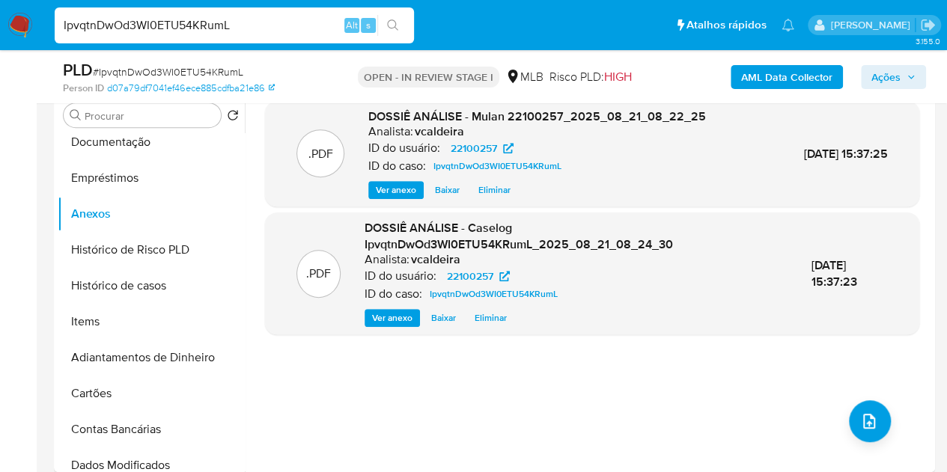
click at [898, 72] on span "Ações" at bounding box center [885, 77] width 29 height 24
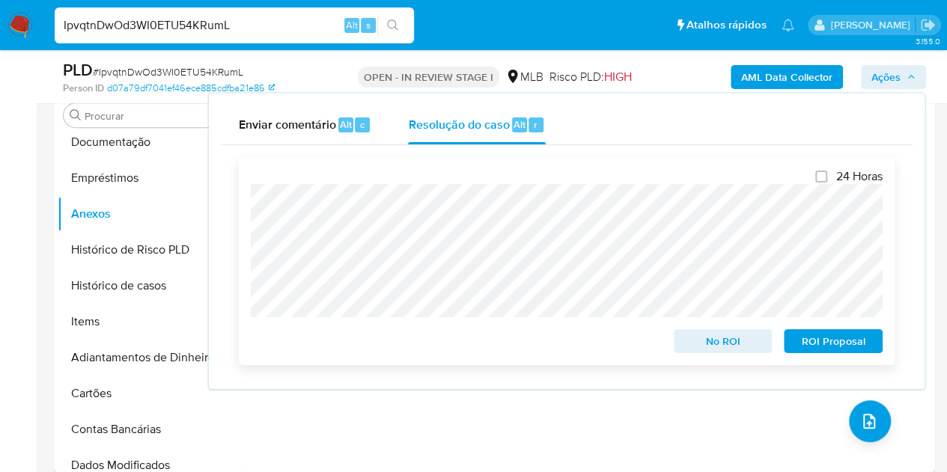
click at [714, 339] on span "No ROI" at bounding box center [723, 341] width 78 height 21
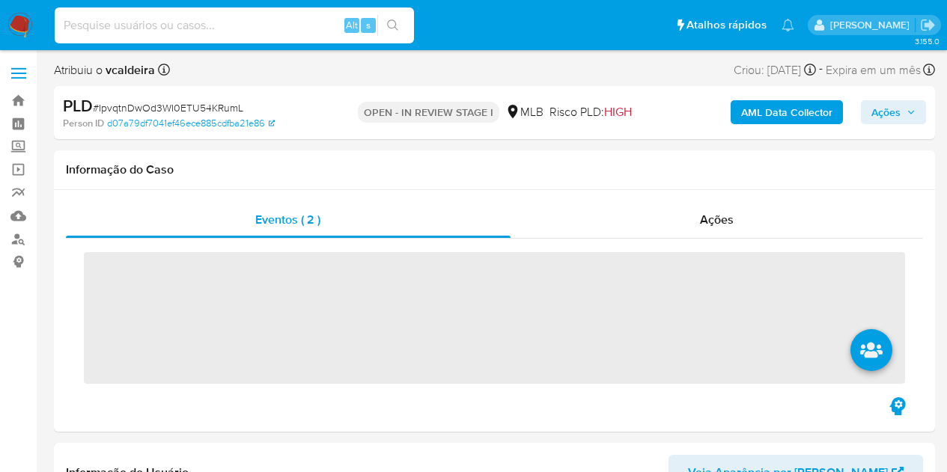
click at [215, 20] on input at bounding box center [234, 25] width 359 height 19
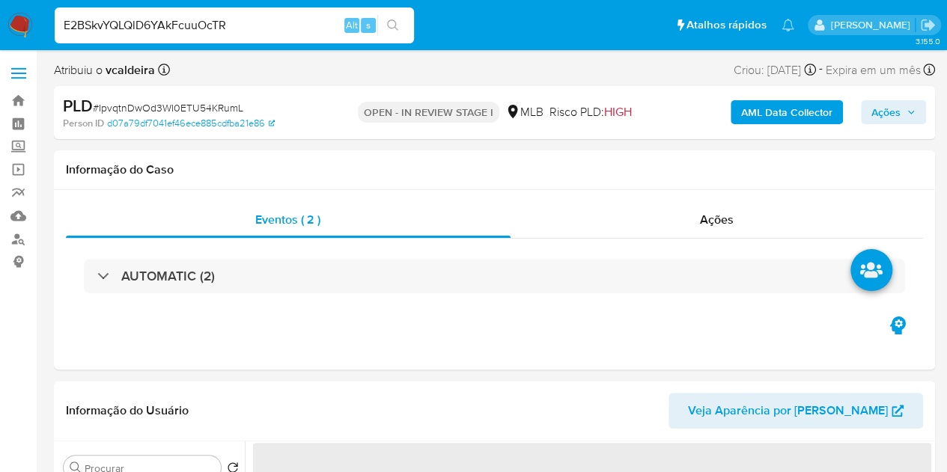
type input "E2BSkvYQLQlD6YAkFcuuOcTR"
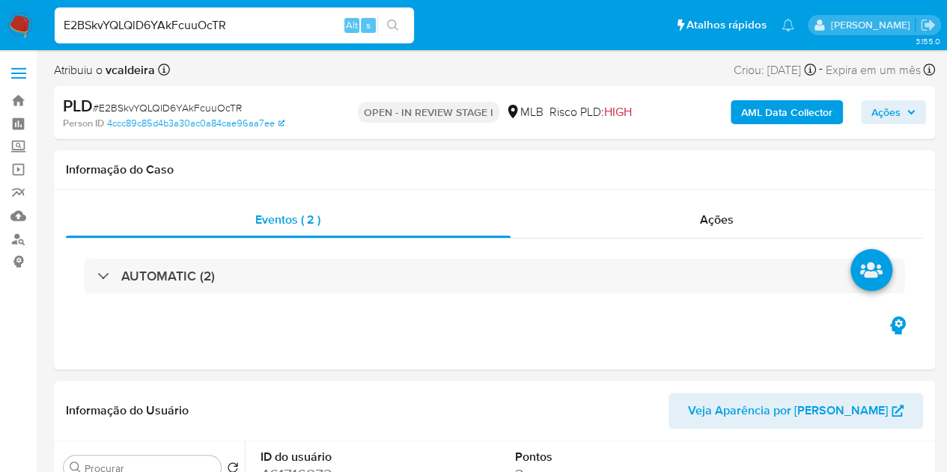
select select "10"
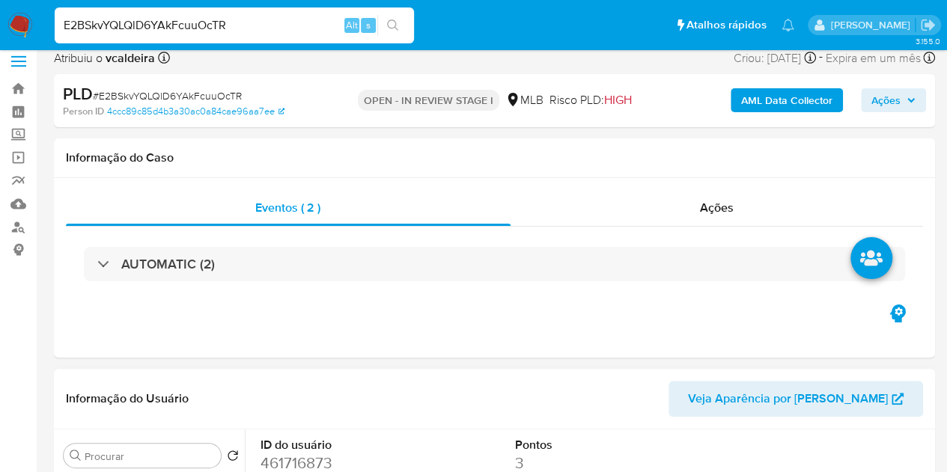
scroll to position [225, 0]
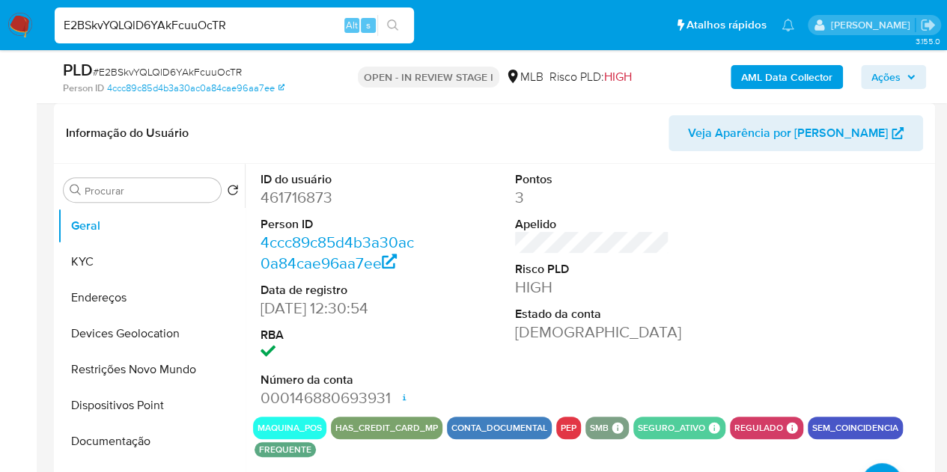
click at [296, 202] on dd "461716873" at bounding box center [338, 197] width 155 height 21
click at [302, 200] on dd "461716873" at bounding box center [338, 197] width 155 height 21
click at [301, 201] on dd "461716873" at bounding box center [338, 197] width 155 height 21
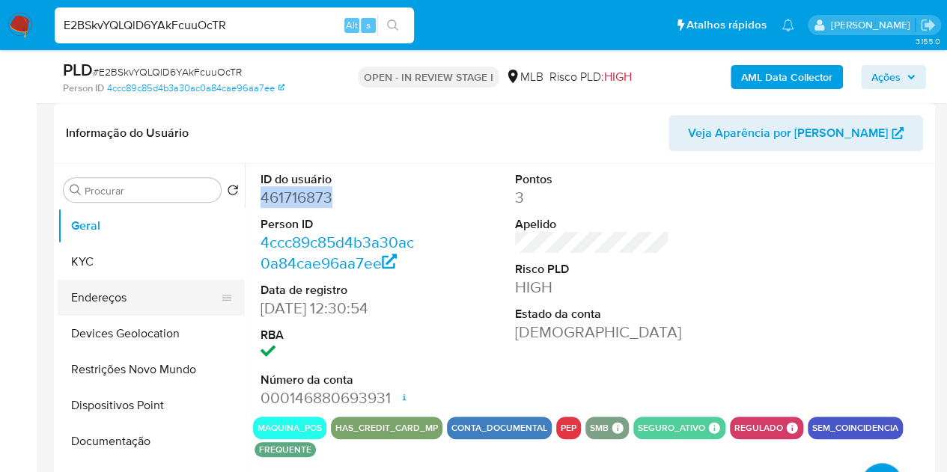
click at [111, 291] on button "Endereços" at bounding box center [145, 298] width 175 height 36
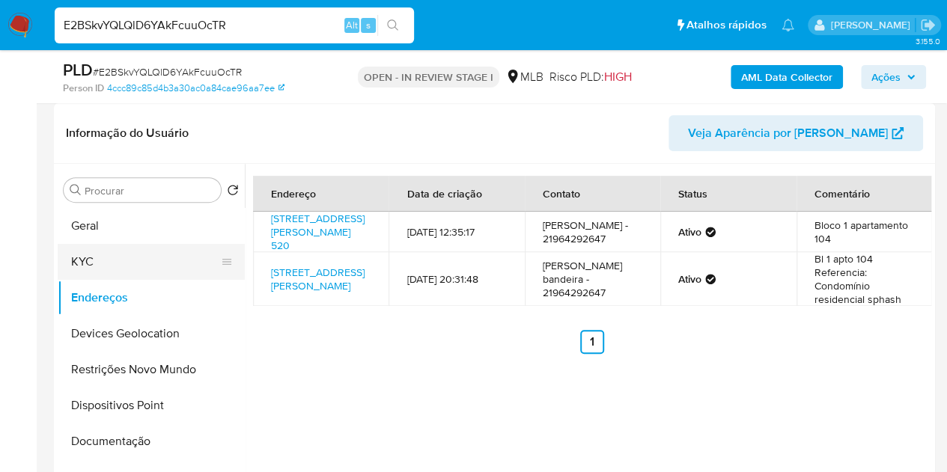
click at [108, 260] on button "KYC" at bounding box center [145, 262] width 175 height 36
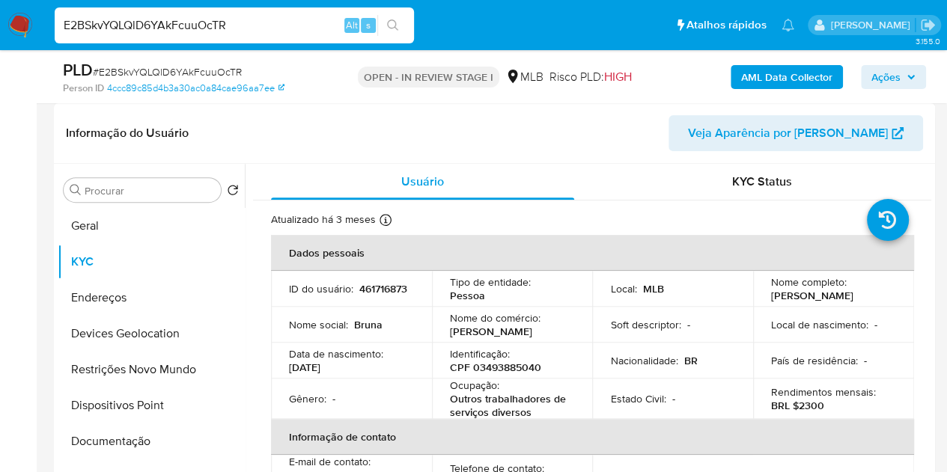
drag, startPoint x: 892, startPoint y: 299, endPoint x: 759, endPoint y: 293, distance: 132.7
click at [759, 293] on td "Nome completo : Bruna Carvalho Bandeira" at bounding box center [833, 289] width 161 height 36
copy p "[PERSON_NAME]"
click at [90, 225] on button "Geral" at bounding box center [145, 226] width 175 height 36
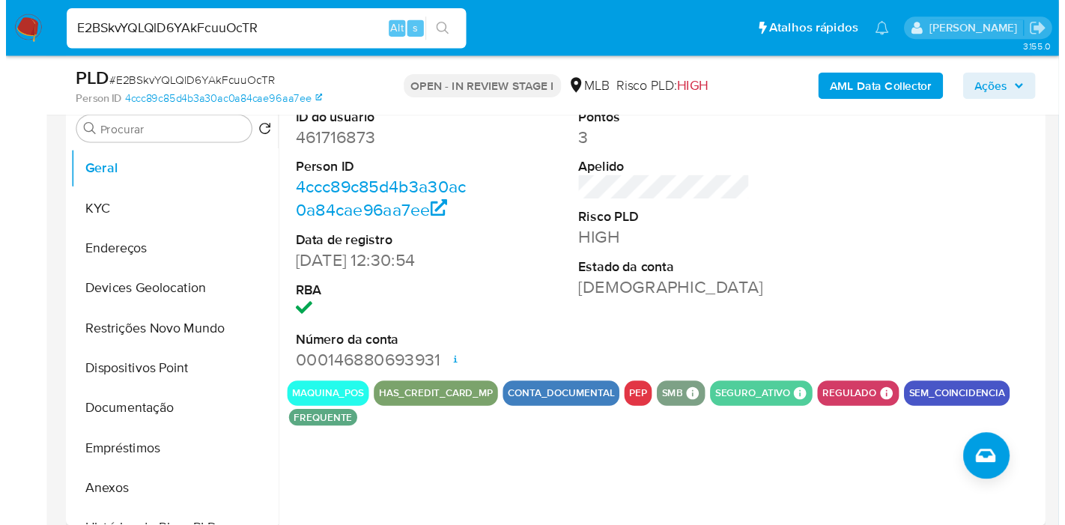
scroll to position [299, 0]
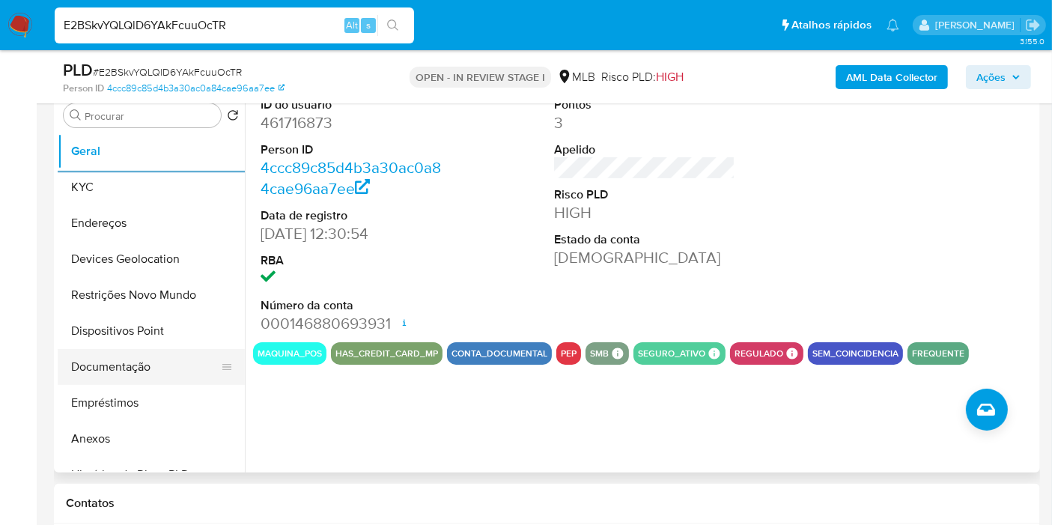
click at [104, 371] on button "Documentação" at bounding box center [145, 367] width 175 height 36
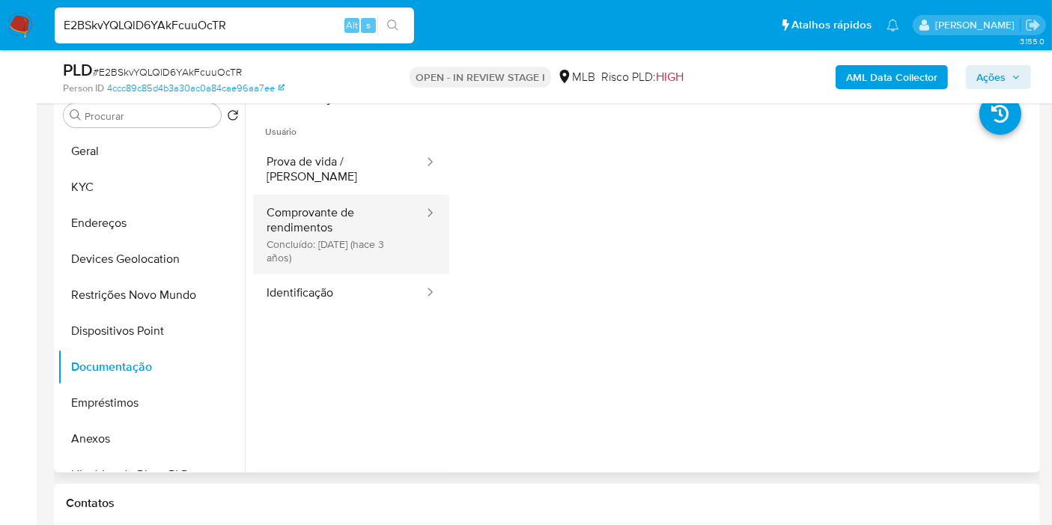
click at [341, 234] on button "Comprovante de rendimentos Concluído: 19/07/2022 (hace 3 años)" at bounding box center [339, 234] width 172 height 79
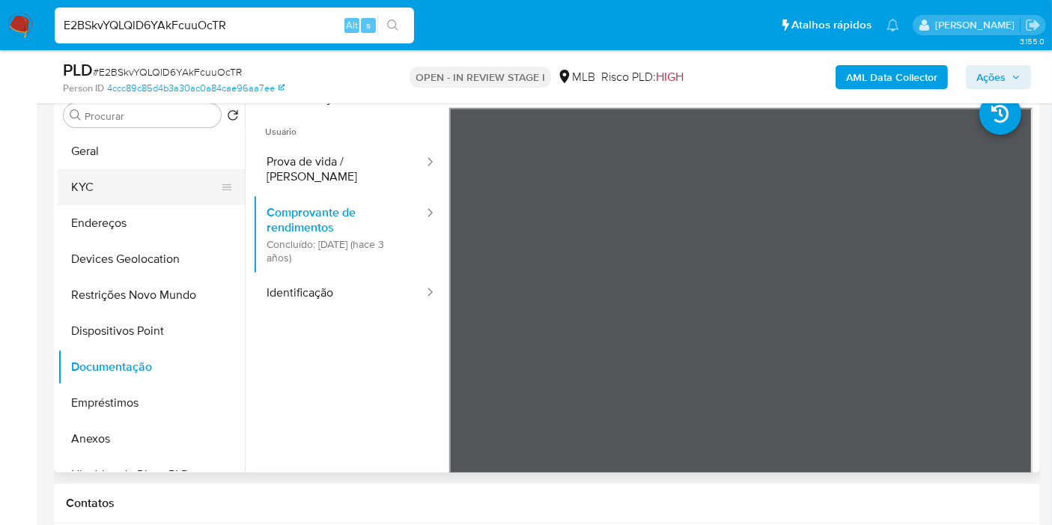
click at [108, 192] on button "KYC" at bounding box center [145, 187] width 175 height 36
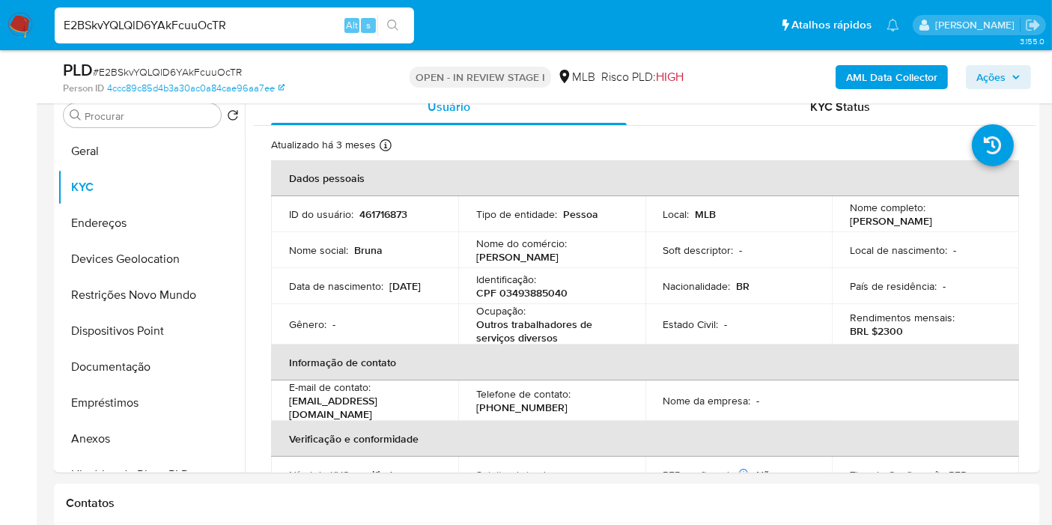
click at [859, 72] on b "AML Data Collector" at bounding box center [891, 77] width 91 height 24
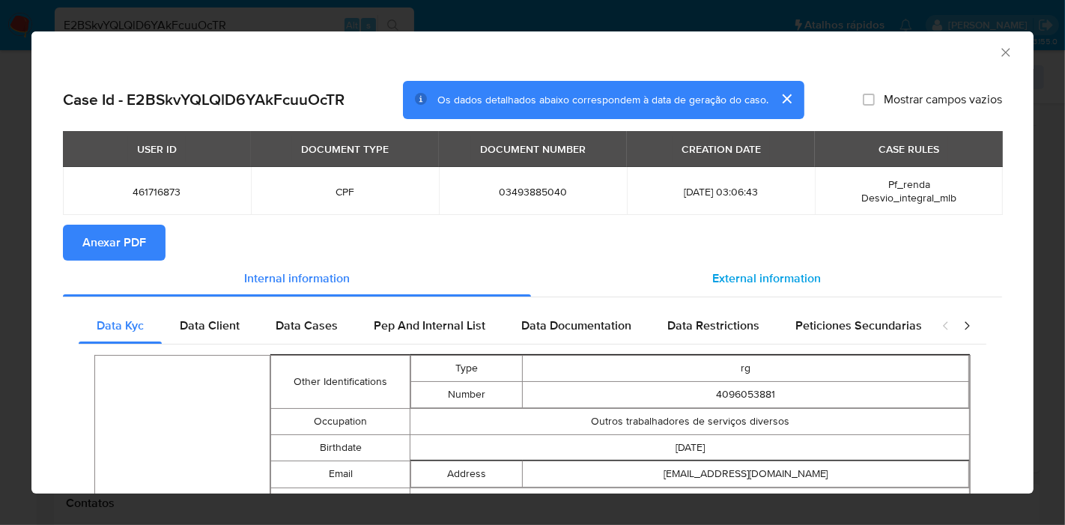
click at [781, 276] on span "External information" at bounding box center [766, 278] width 109 height 17
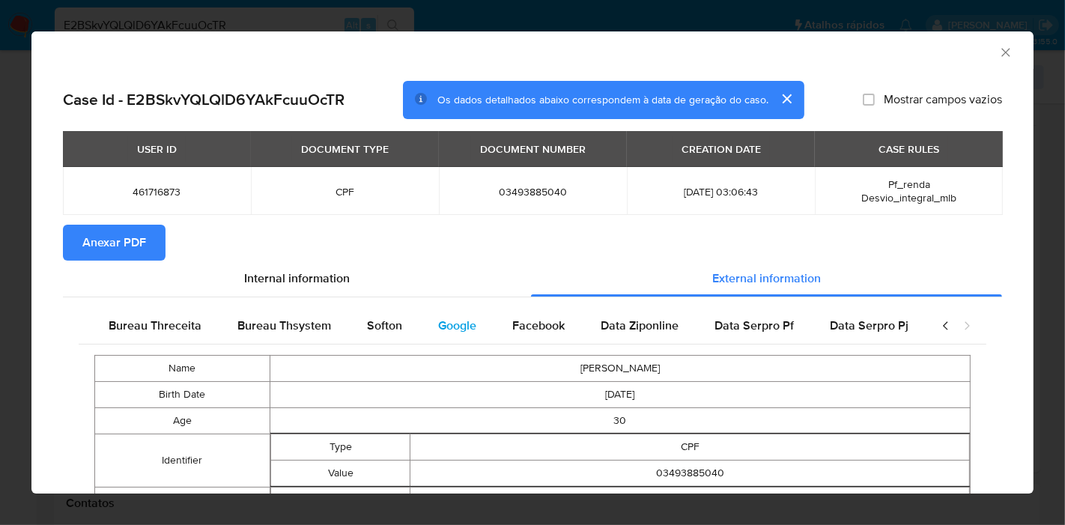
click at [440, 325] on span "Google" at bounding box center [457, 325] width 38 height 17
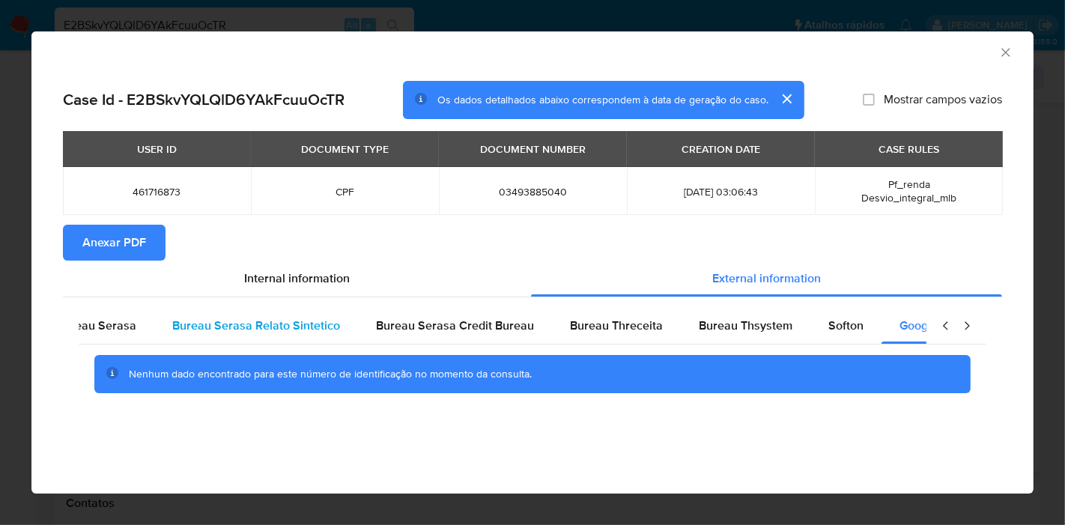
scroll to position [0, 0]
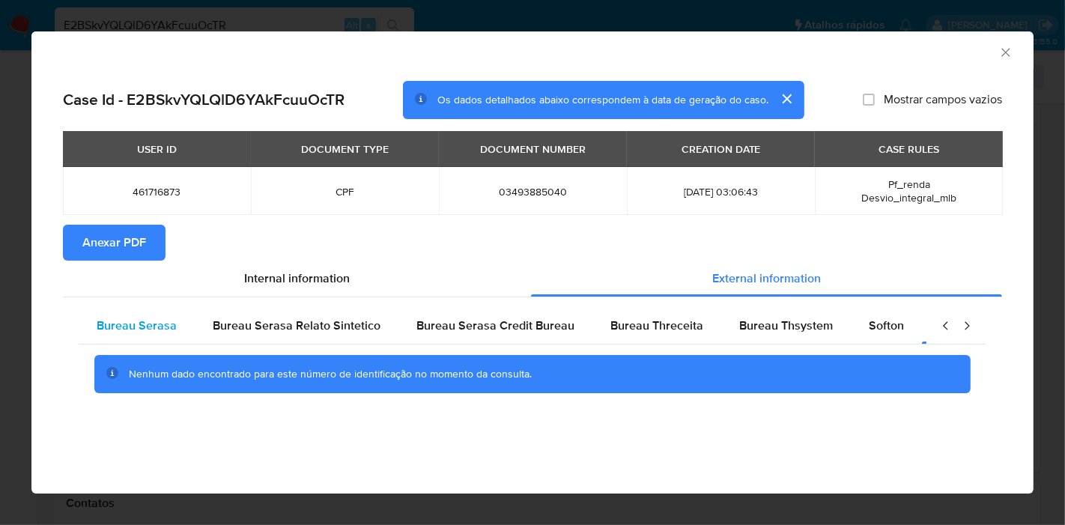
click at [168, 317] on span "Bureau Serasa" at bounding box center [137, 325] width 80 height 17
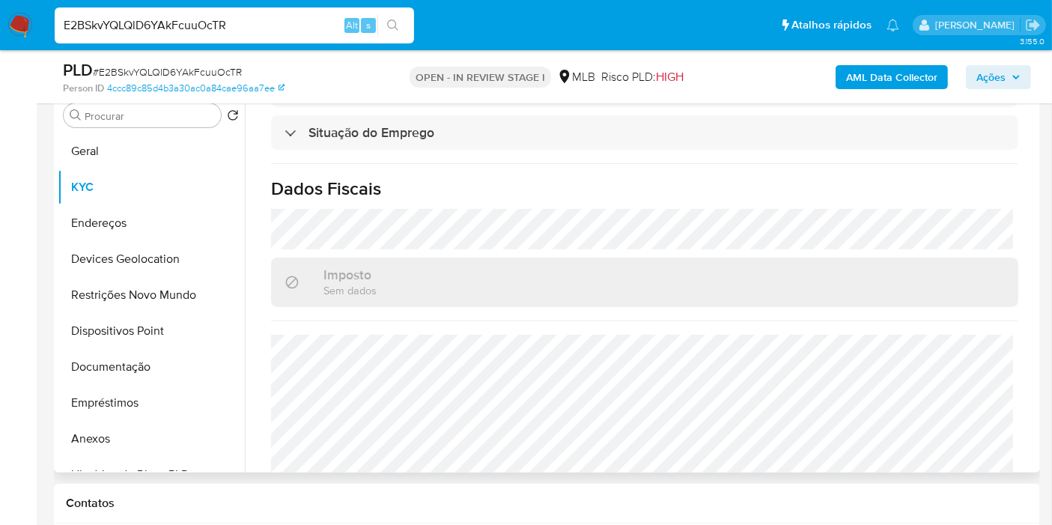
scroll to position [684, 0]
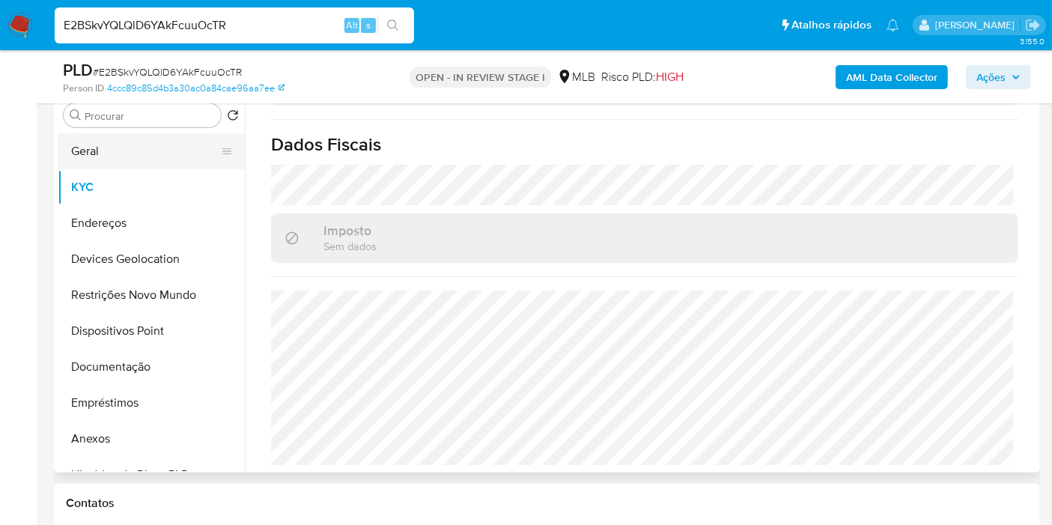
click at [120, 144] on button "Geral" at bounding box center [145, 151] width 175 height 36
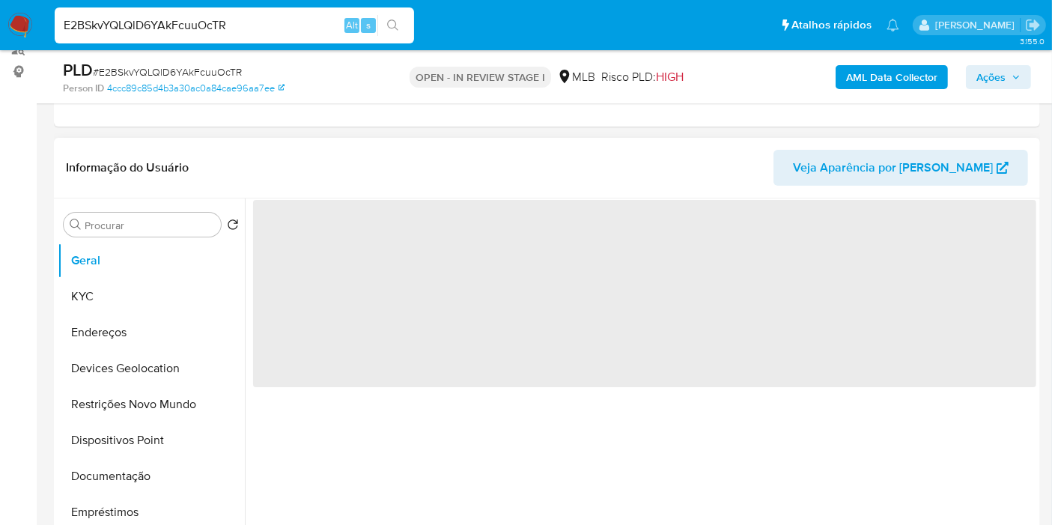
scroll to position [216, 0]
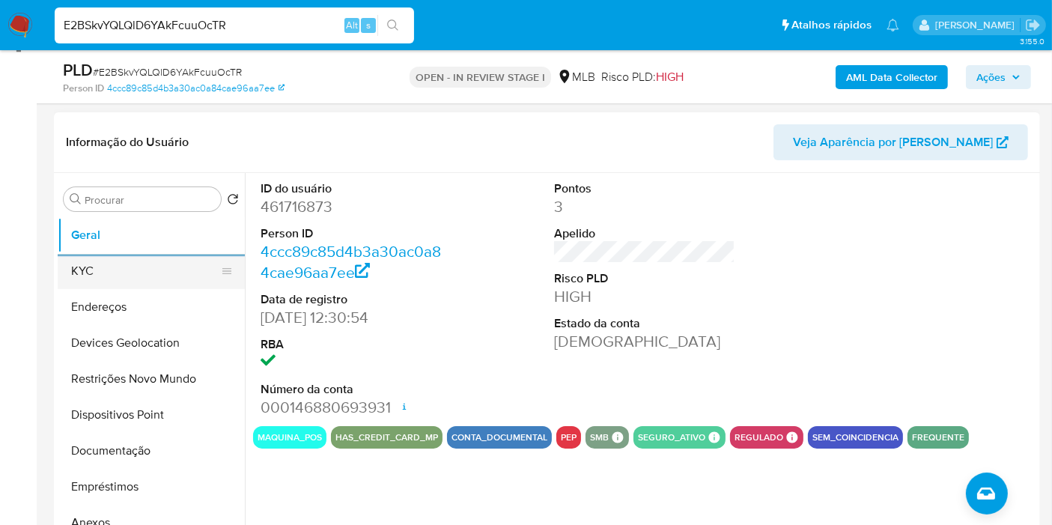
click at [61, 270] on button "KYC" at bounding box center [145, 271] width 175 height 36
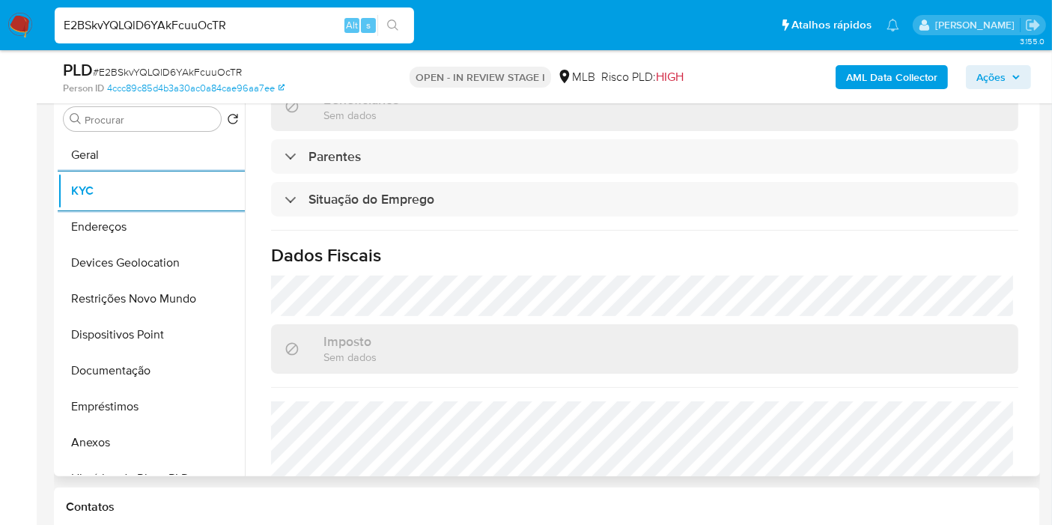
scroll to position [684, 0]
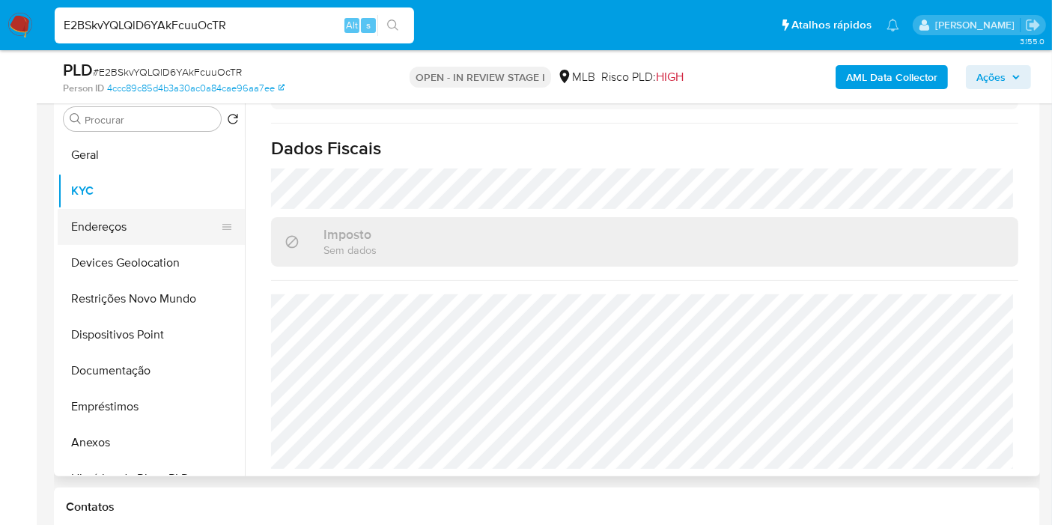
click at [160, 230] on button "Endereços" at bounding box center [145, 227] width 175 height 36
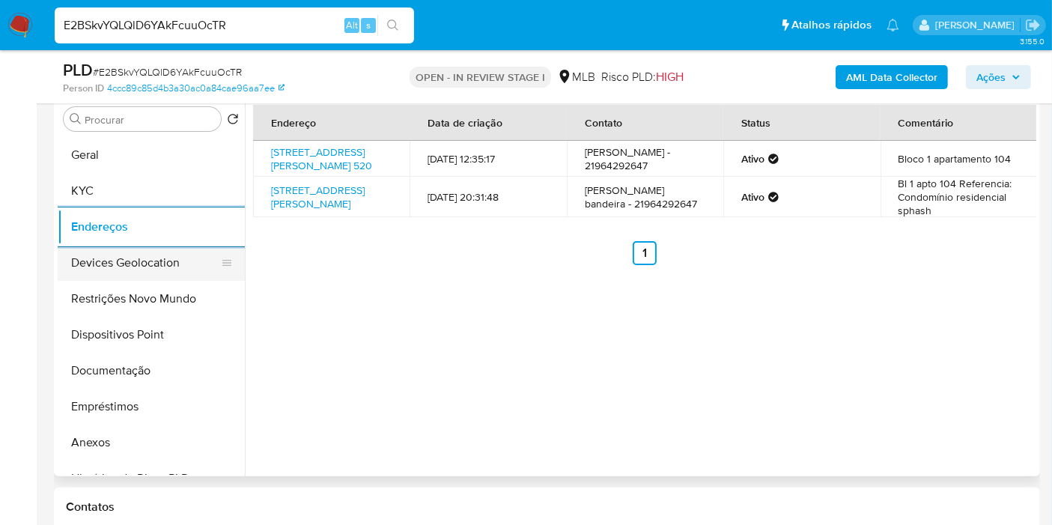
click at [156, 255] on button "Devices Geolocation" at bounding box center [145, 263] width 175 height 36
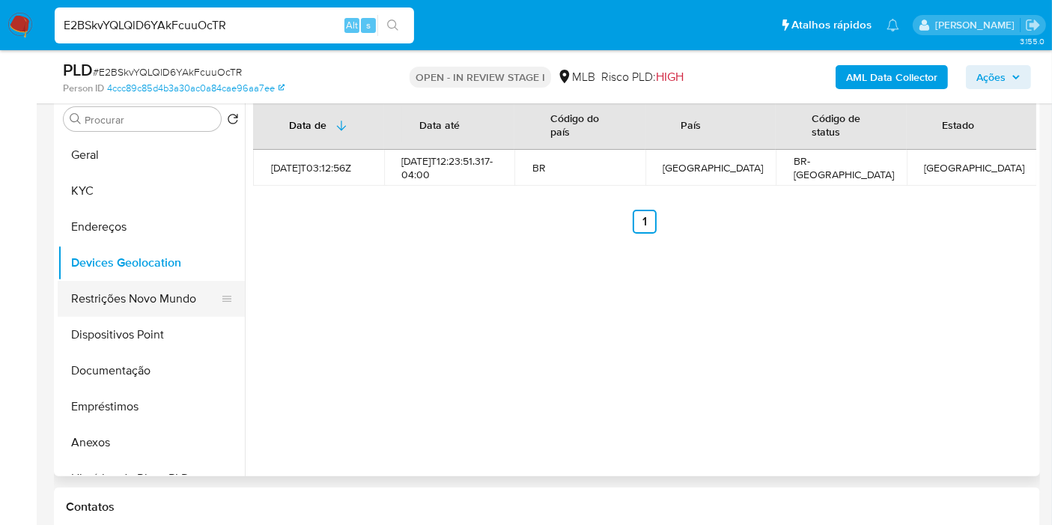
click at [130, 301] on button "Restrições Novo Mundo" at bounding box center [145, 299] width 175 height 36
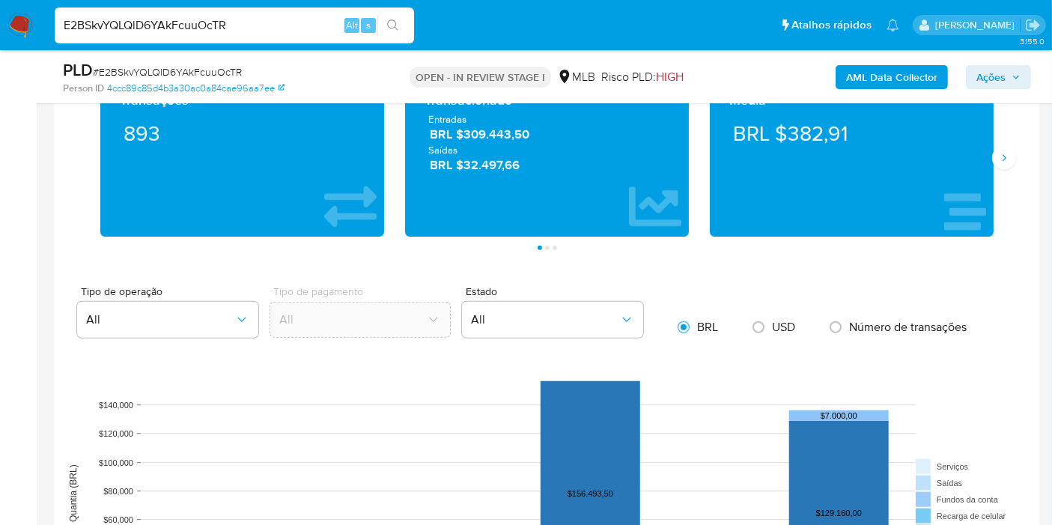
scroll to position [961, 0]
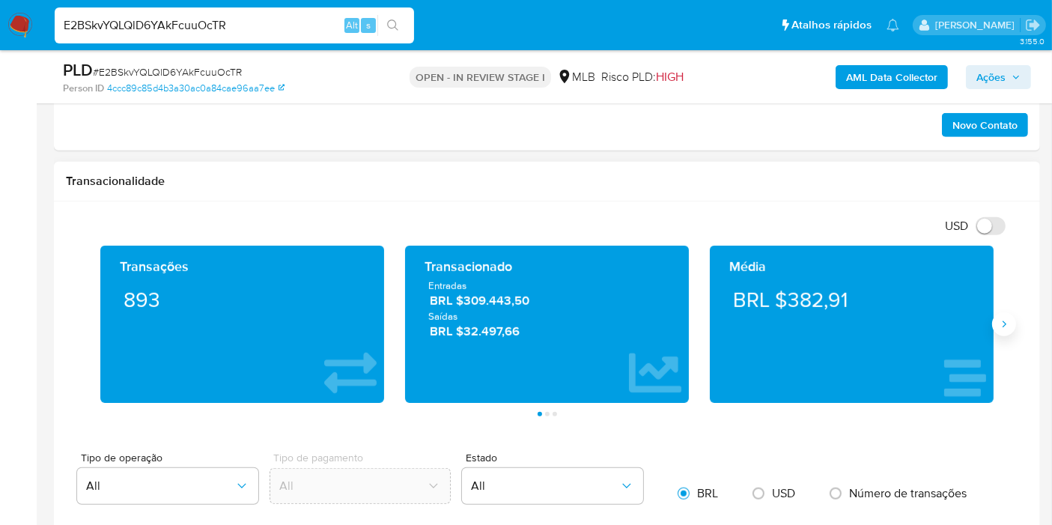
click at [946, 328] on button "Siguiente" at bounding box center [1004, 324] width 24 height 24
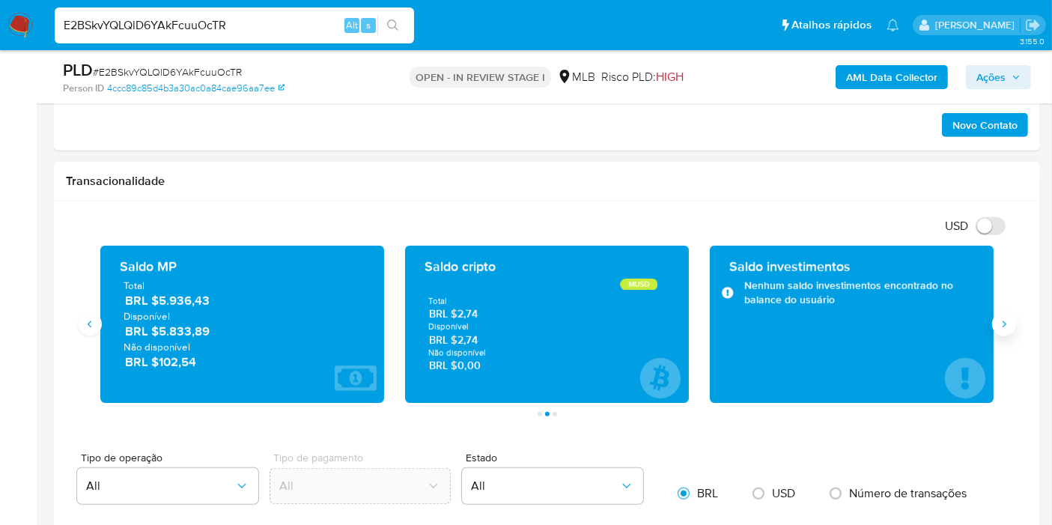
click at [946, 328] on button "Siguiente" at bounding box center [1004, 324] width 24 height 24
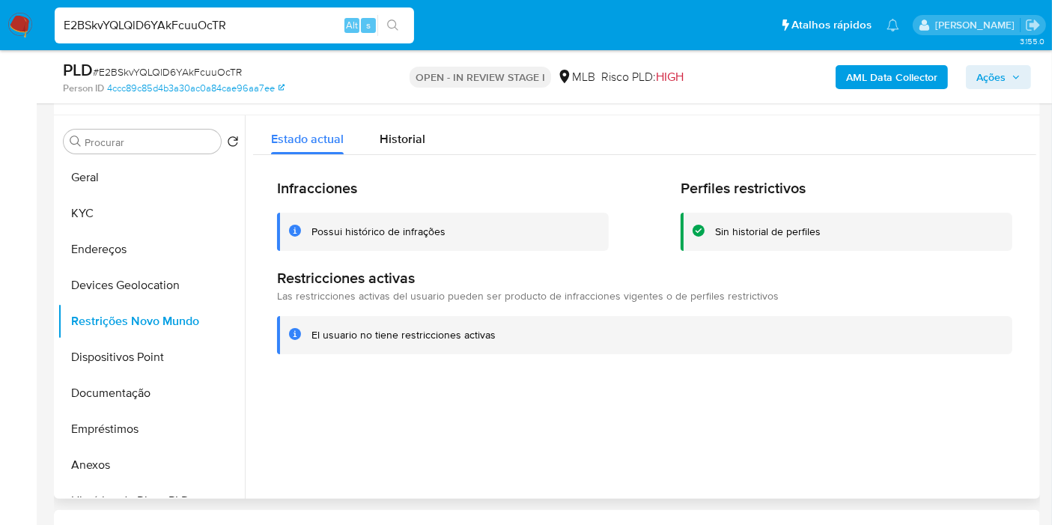
scroll to position [213, 0]
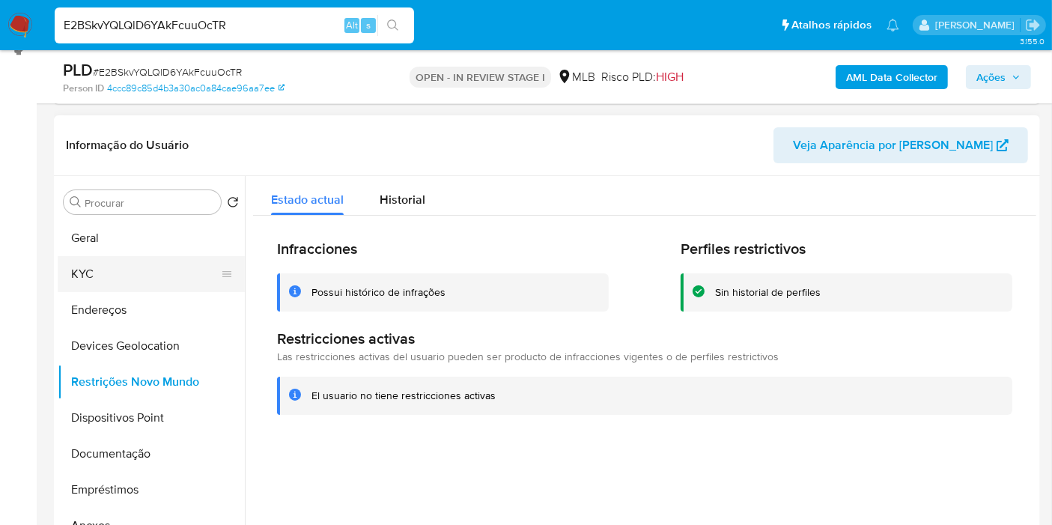
click at [144, 274] on button "KYC" at bounding box center [145, 274] width 175 height 36
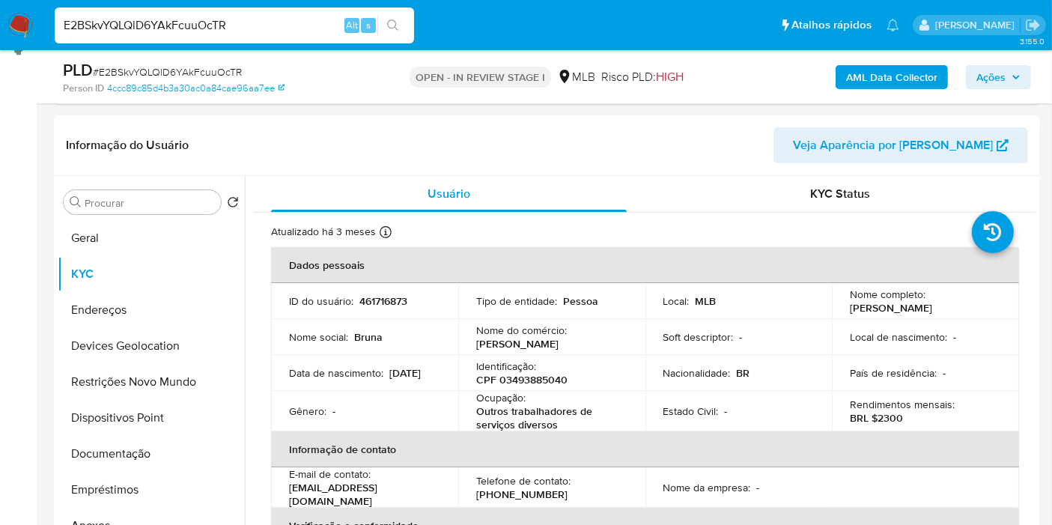
drag, startPoint x: 949, startPoint y: 305, endPoint x: 833, endPoint y: 307, distance: 116.1
click at [833, 307] on td "Nome completo : Bruna Carvalho Bandeira" at bounding box center [925, 301] width 187 height 36
copy p "Bruna Carvalho Bandeira"
click at [130, 383] on button "Restrições Novo Mundo" at bounding box center [145, 382] width 175 height 36
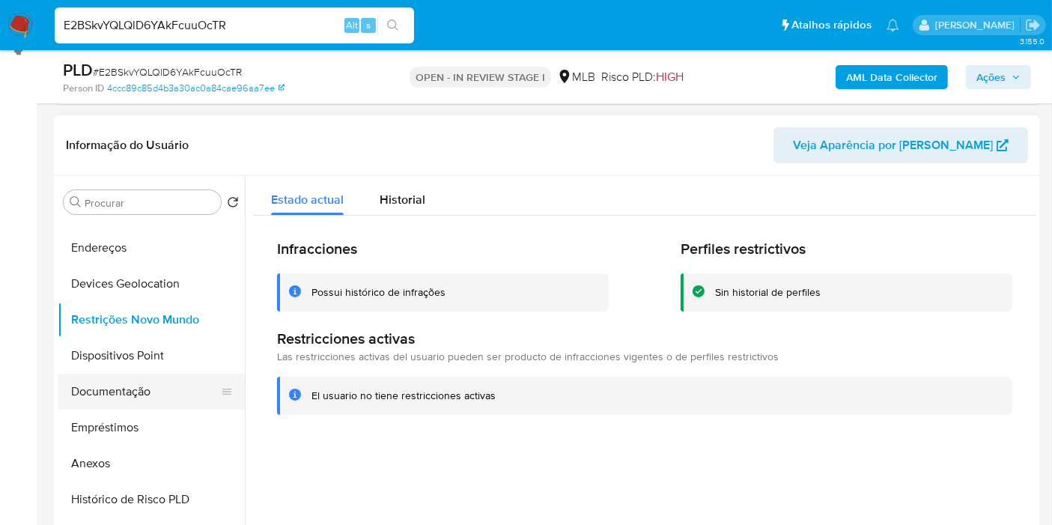
scroll to position [166, 0]
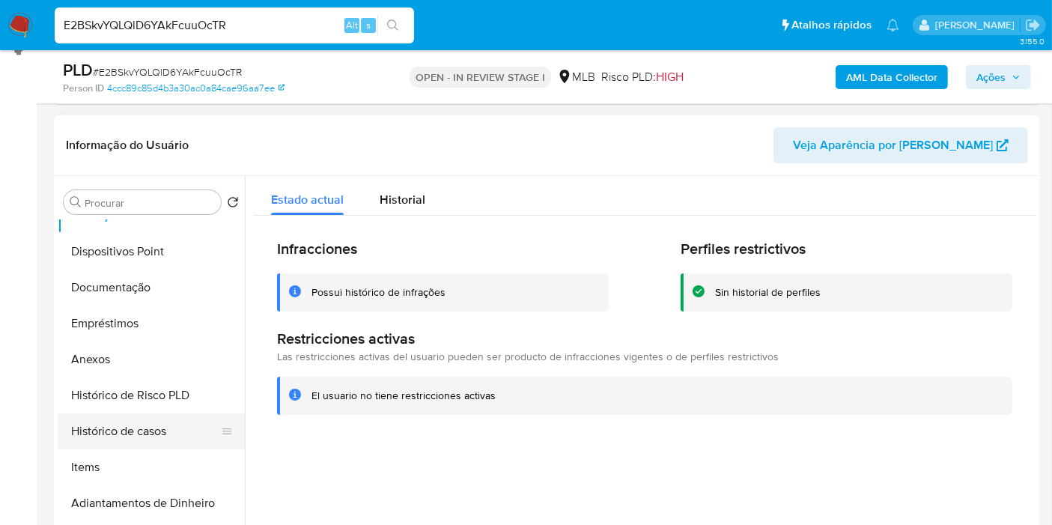
click at [122, 424] on button "Histórico de casos" at bounding box center [145, 431] width 175 height 36
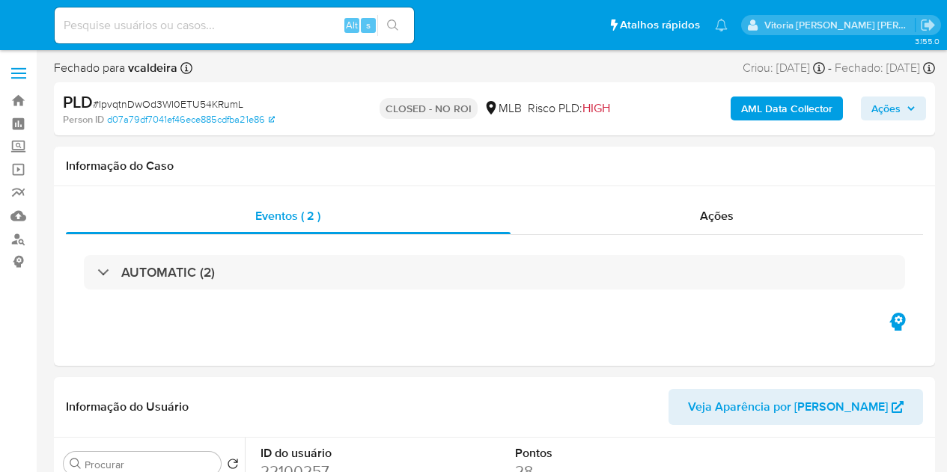
select select "10"
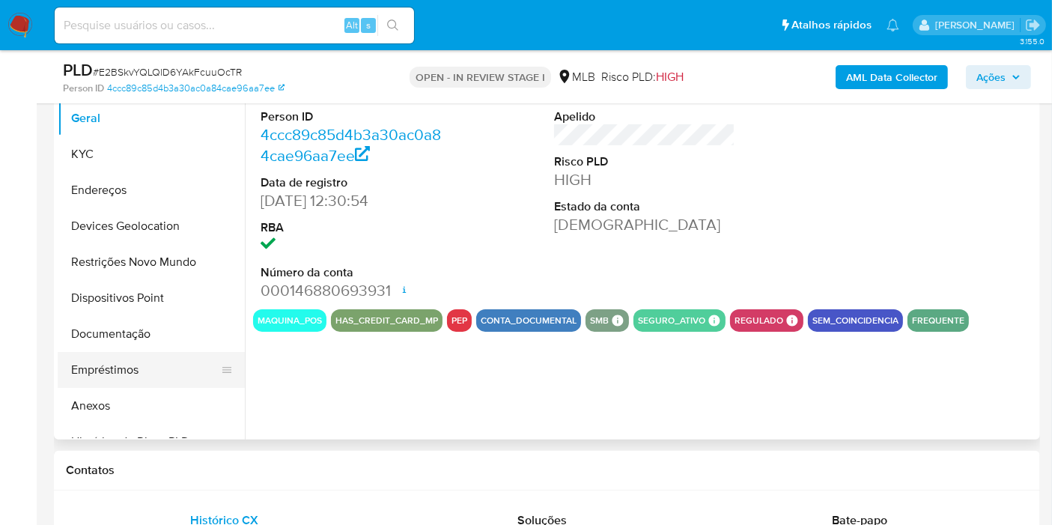
scroll to position [83, 0]
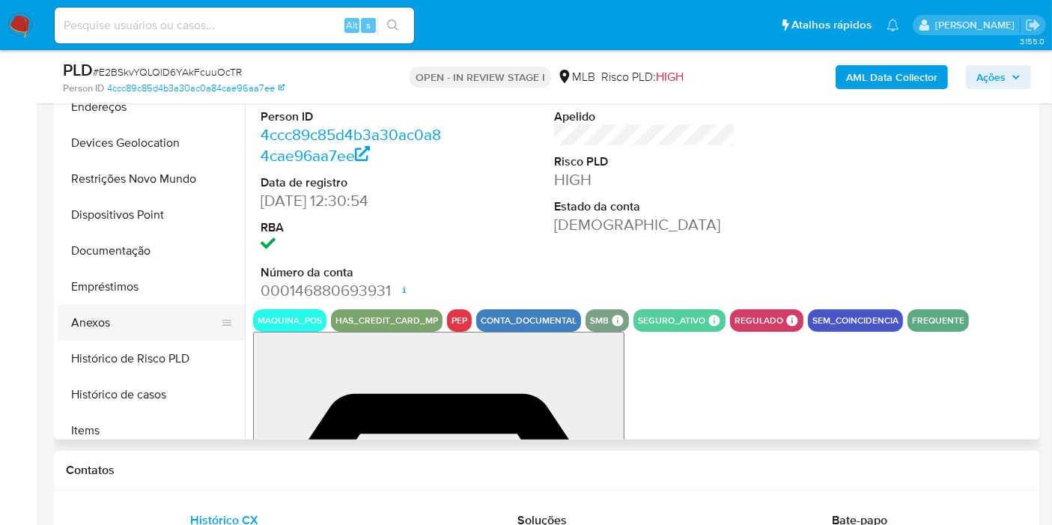
select select "10"
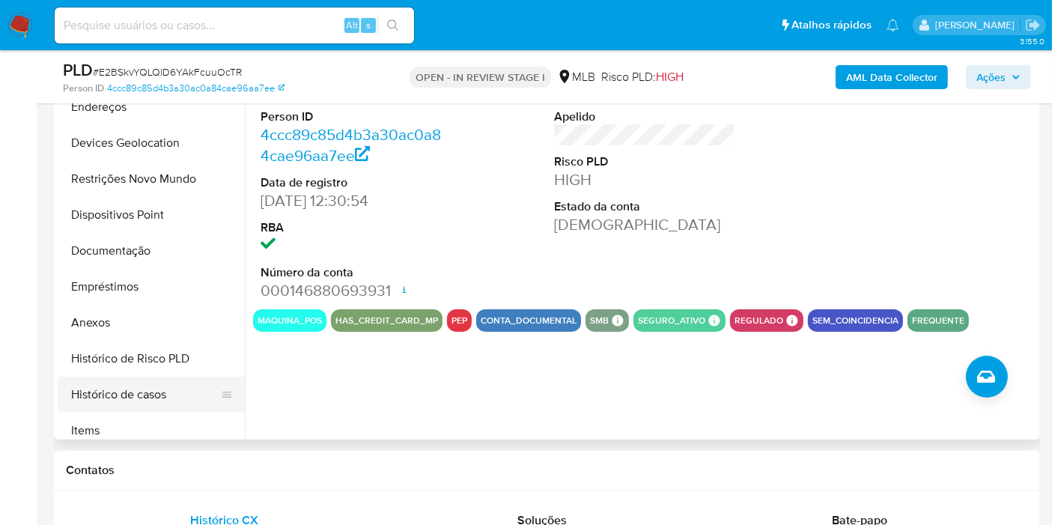
click at [121, 395] on button "Histórico de casos" at bounding box center [145, 395] width 175 height 36
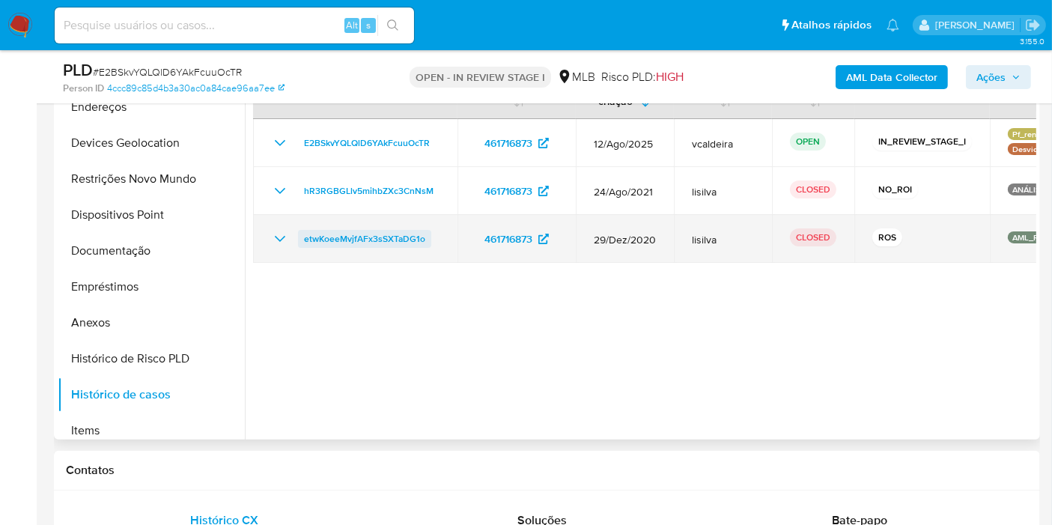
click at [378, 234] on span "etwKoeeMvjfAFx3sSXTaDG1o" at bounding box center [364, 239] width 121 height 18
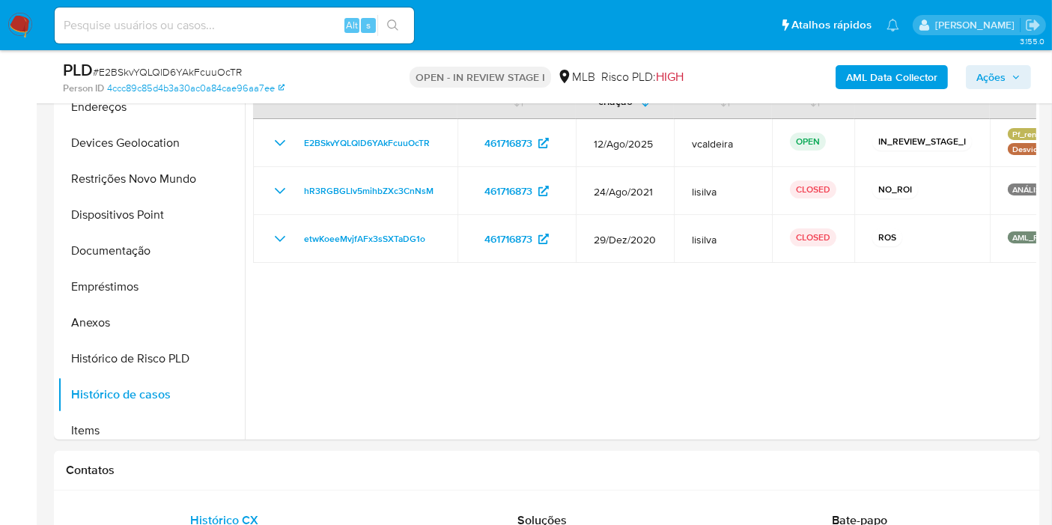
click at [1014, 80] on icon "button" at bounding box center [1015, 77] width 9 height 9
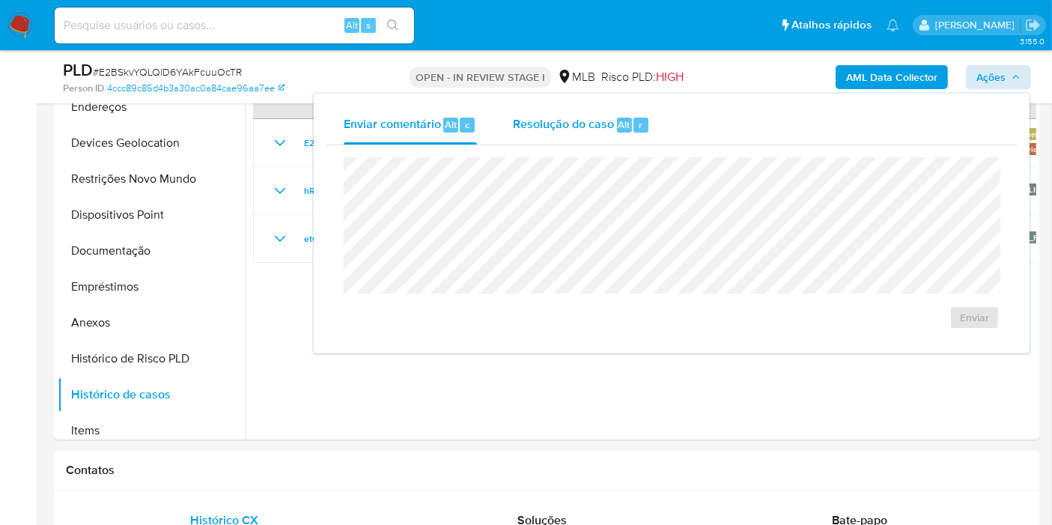
click at [554, 133] on div "Resolução do caso Alt r" at bounding box center [581, 125] width 137 height 39
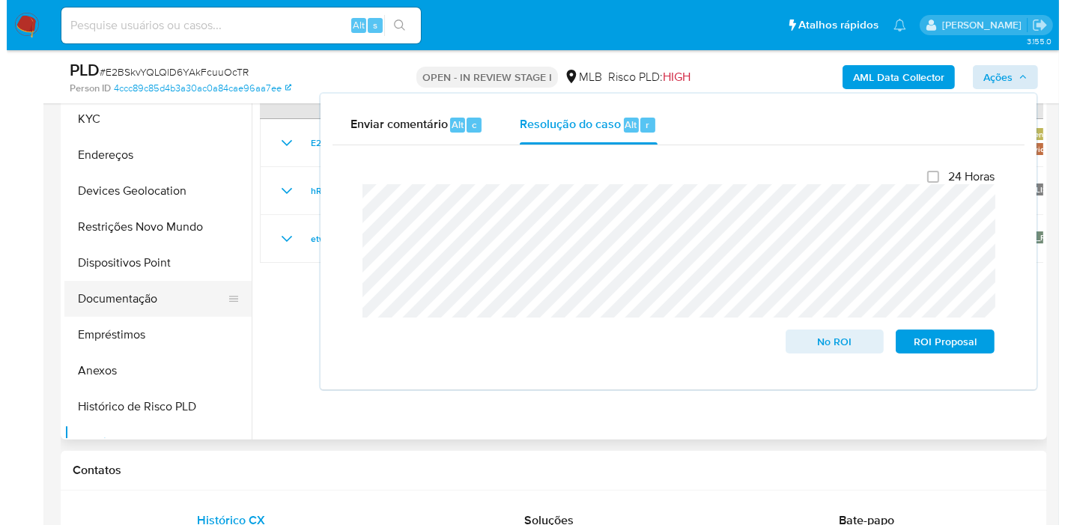
scroll to position [0, 0]
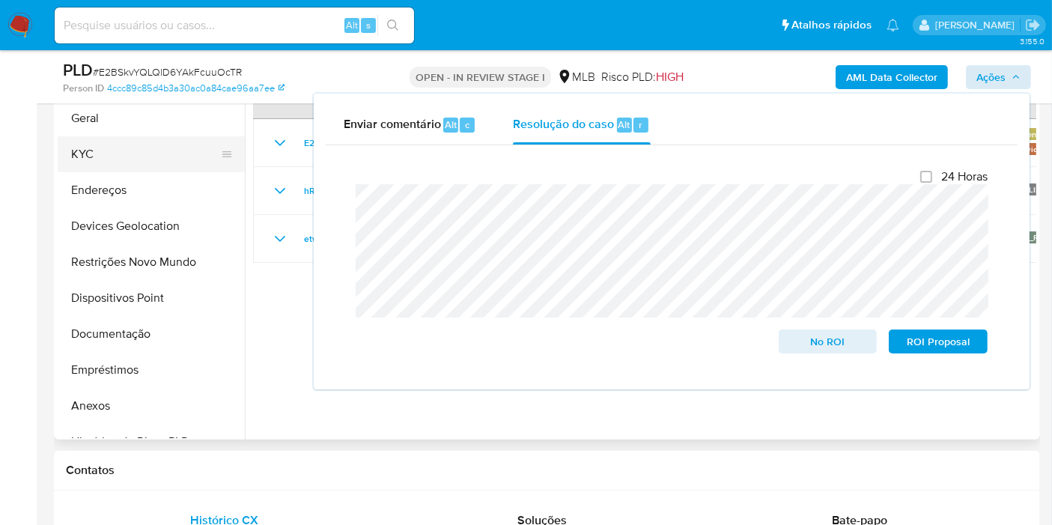
click at [109, 138] on button "KYC" at bounding box center [145, 154] width 175 height 36
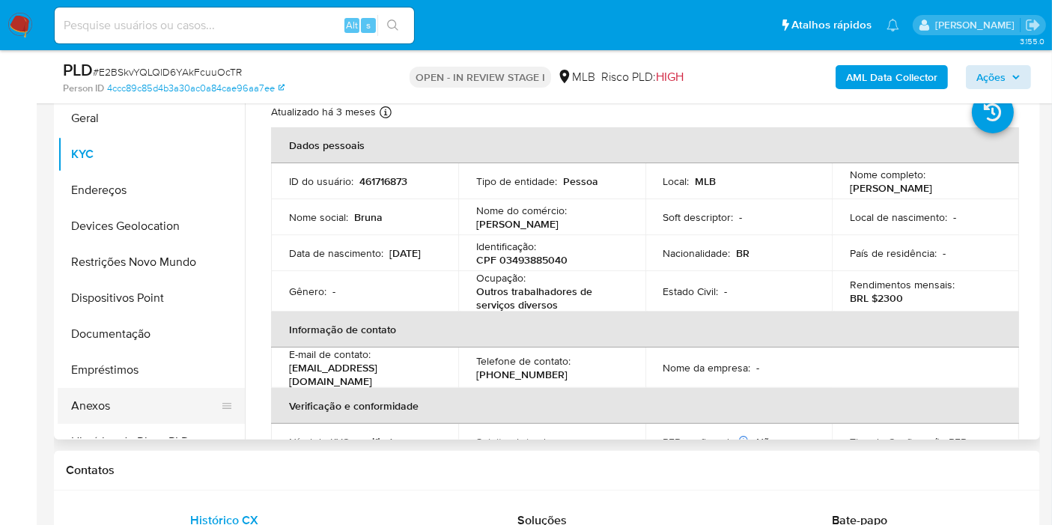
click at [113, 412] on button "Anexos" at bounding box center [145, 406] width 175 height 36
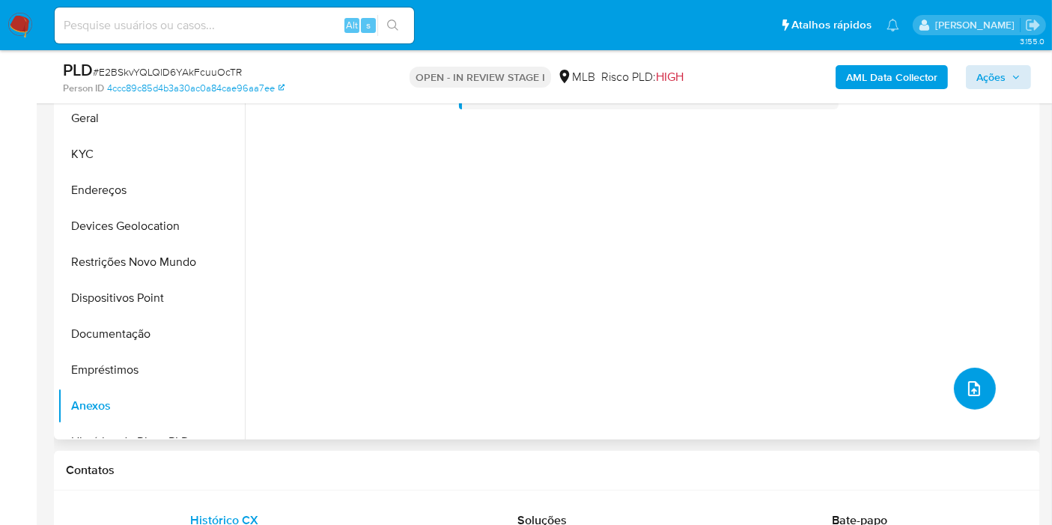
click at [970, 382] on icon "upload-file" at bounding box center [974, 389] width 18 height 18
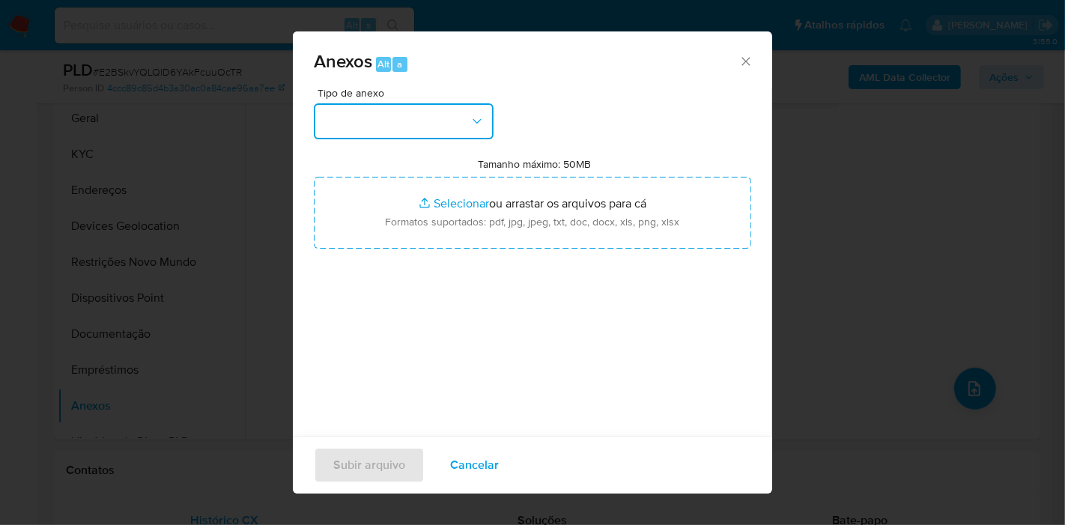
click at [400, 106] on button "button" at bounding box center [404, 121] width 180 height 36
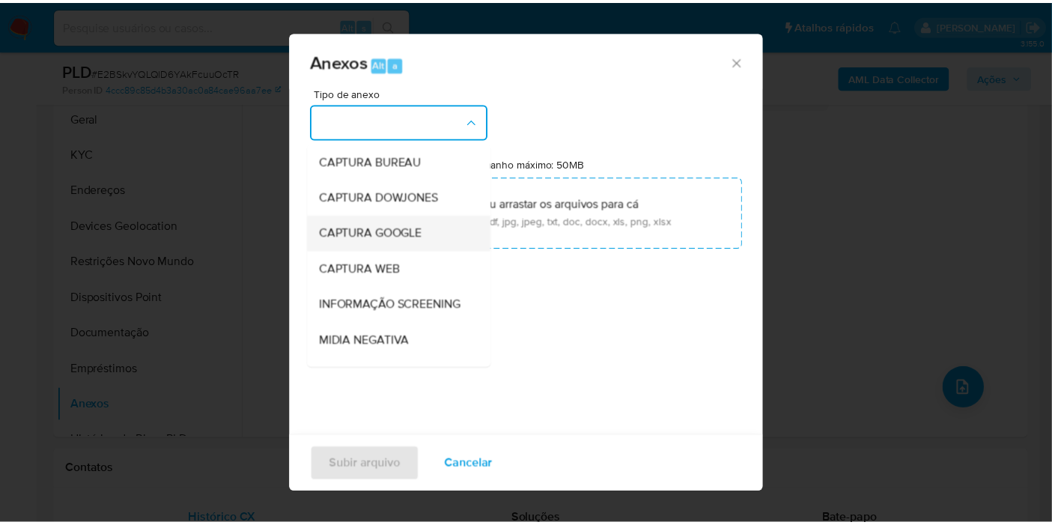
scroll to position [166, 0]
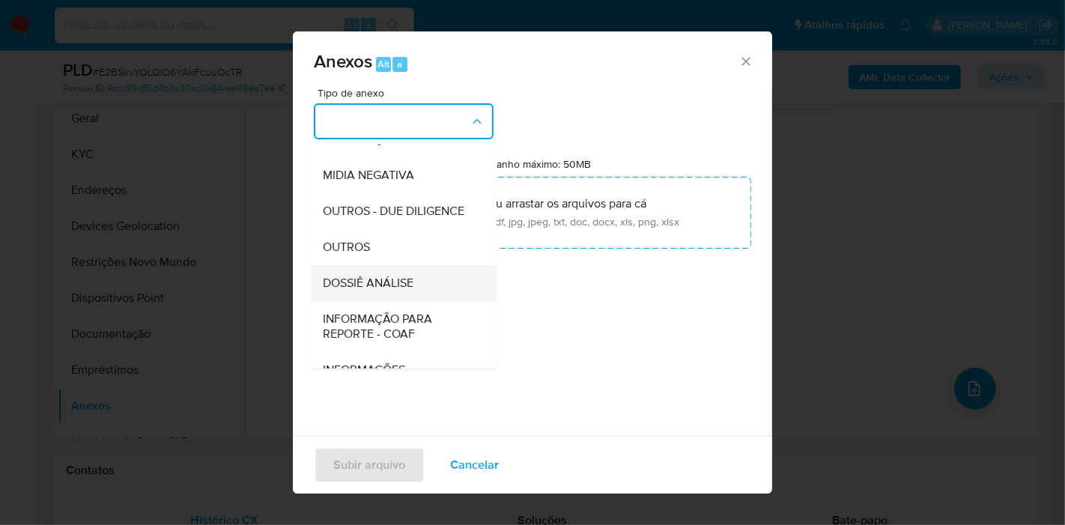
click at [392, 290] on span "DOSSIÊ ANÁLISE" at bounding box center [368, 283] width 91 height 15
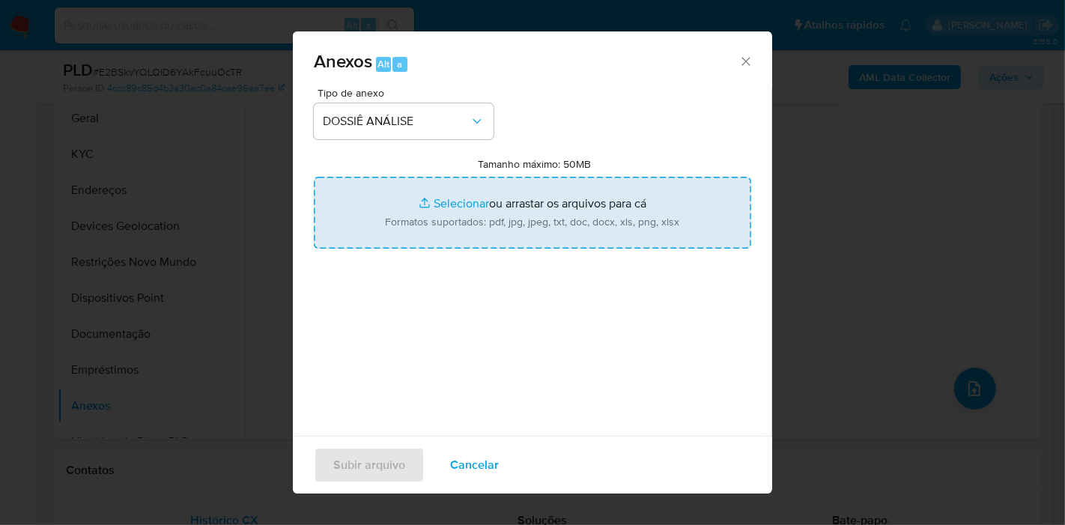
type input "C:\fakepath\2º SAR XXX_XX - CPF 03493885040 - BRUNA CARVALHO BANDEIRA.pdf"
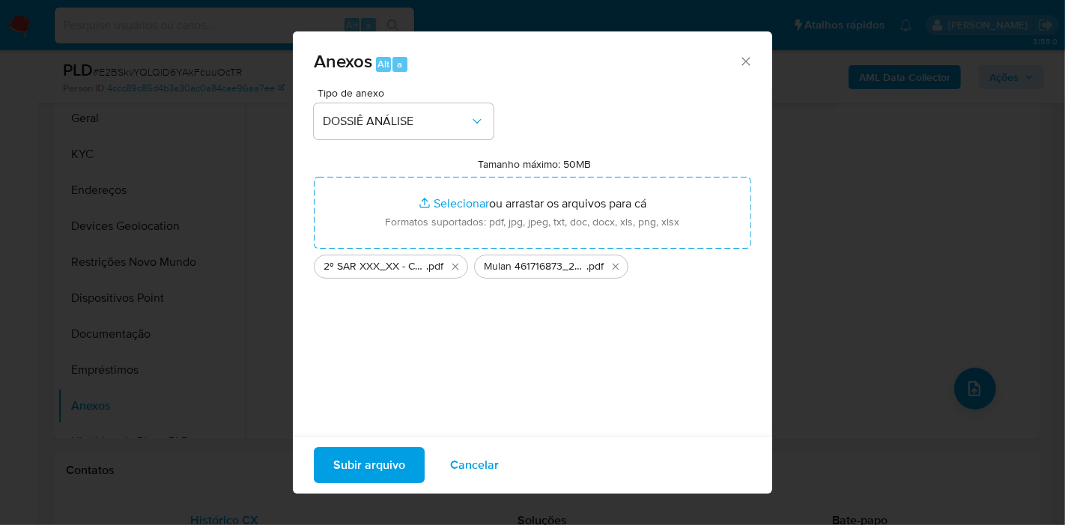
click at [383, 460] on span "Subir arquivo" at bounding box center [369, 464] width 72 height 33
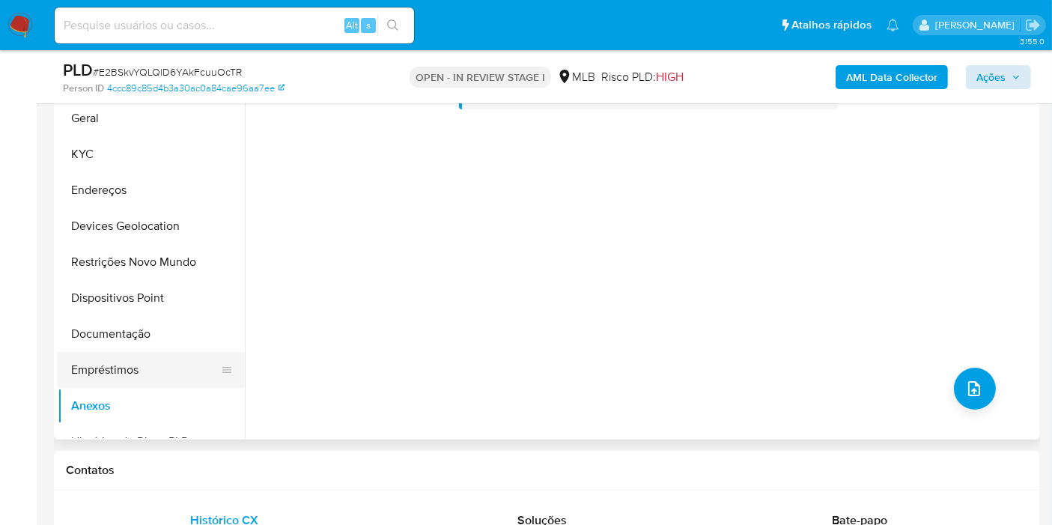
click at [144, 382] on button "Empréstimos" at bounding box center [145, 370] width 175 height 36
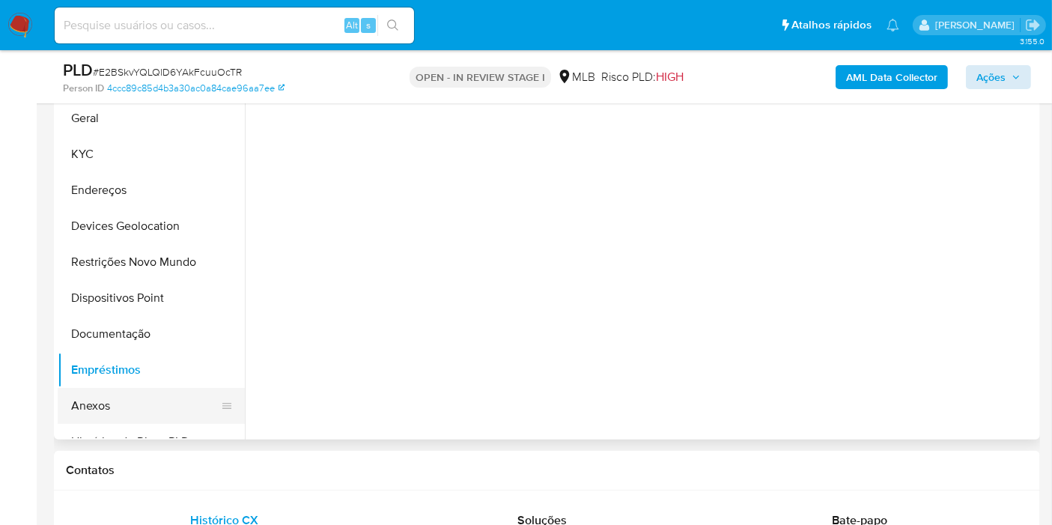
click at [131, 395] on button "Anexos" at bounding box center [145, 406] width 175 height 36
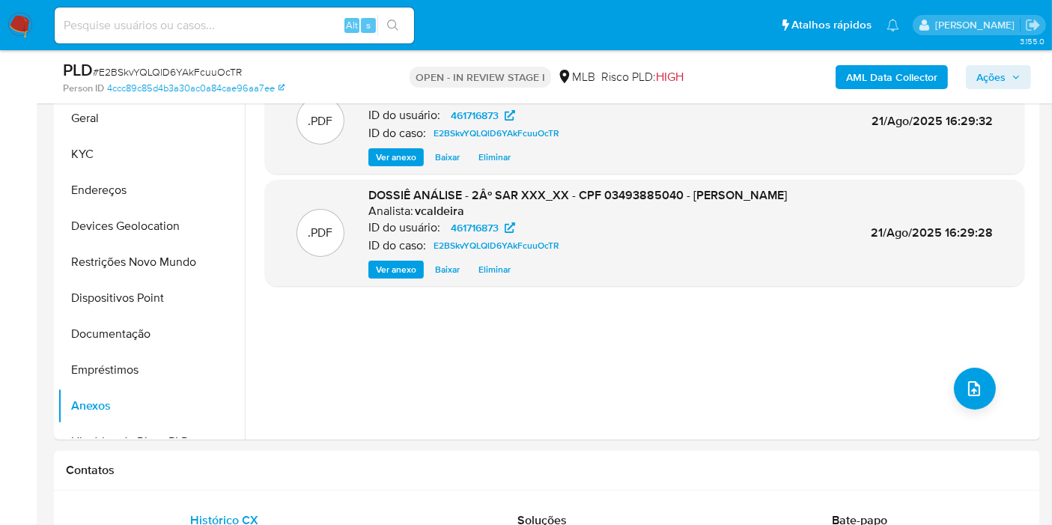
click at [983, 85] on span "Ações" at bounding box center [990, 77] width 29 height 24
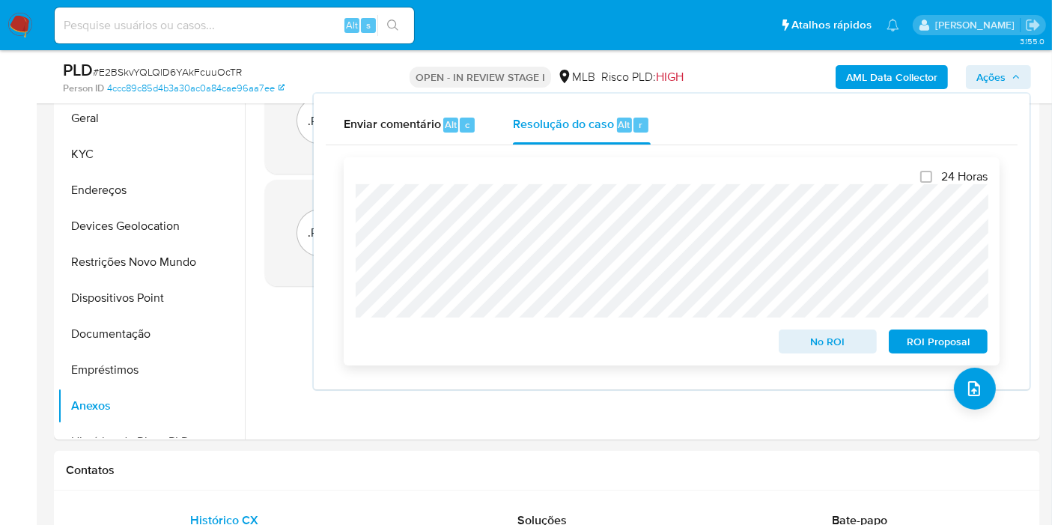
click at [924, 333] on span "ROI Proposal" at bounding box center [938, 341] width 78 height 21
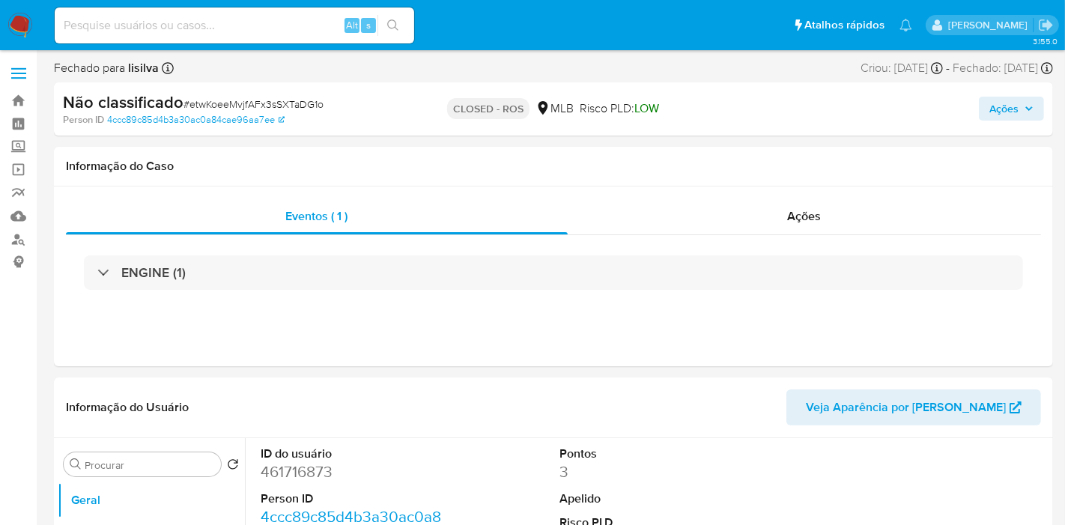
select select "10"
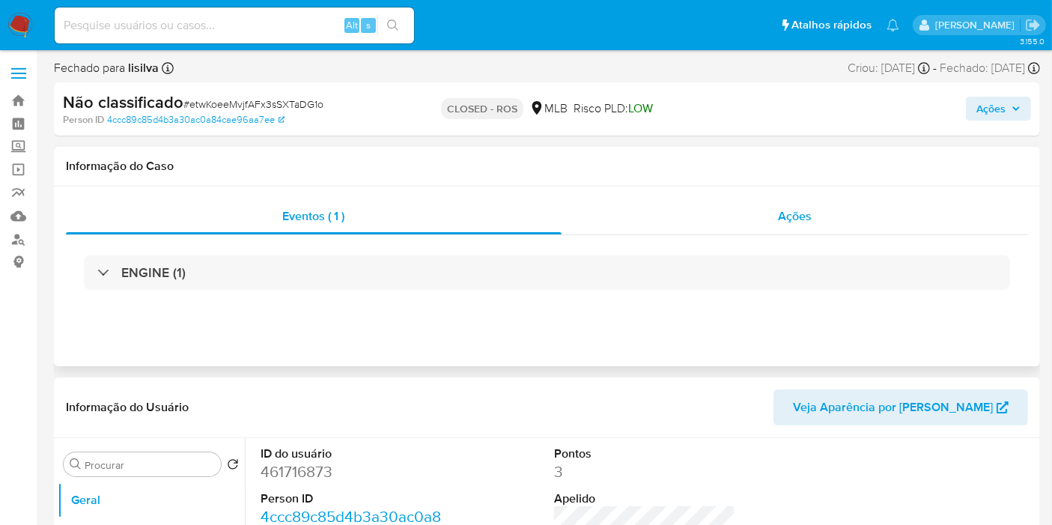
click at [795, 215] on span "Ações" at bounding box center [795, 215] width 34 height 17
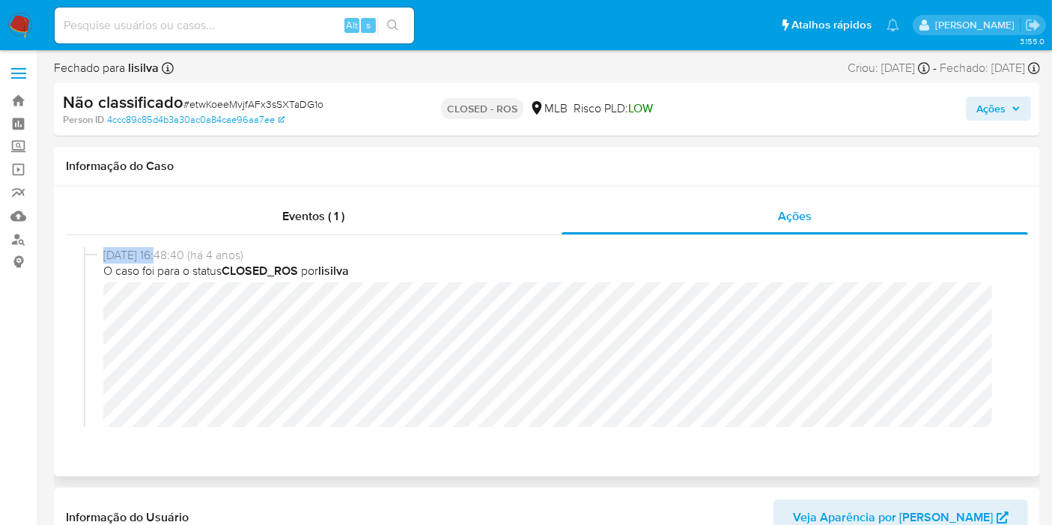
copy span "[DATE]"
drag, startPoint x: 161, startPoint y: 255, endPoint x: 100, endPoint y: 262, distance: 61.0
click at [100, 262] on div "[DATE] 16:48:40 (há 4 anos) O caso foi para o status CLOSED_ROS por lisilva" at bounding box center [547, 383] width 926 height 272
click at [231, 34] on input at bounding box center [234, 25] width 359 height 19
paste input "SfPtrU3IJXZbLkqIlcmQmS0E"
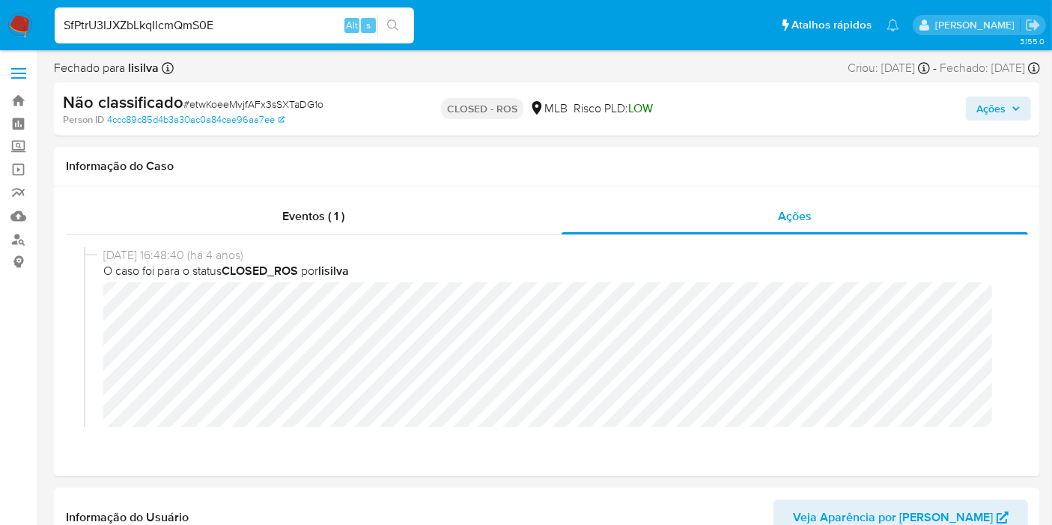
type input "SfPtrU3IJXZbLkqIlcmQmS0E"
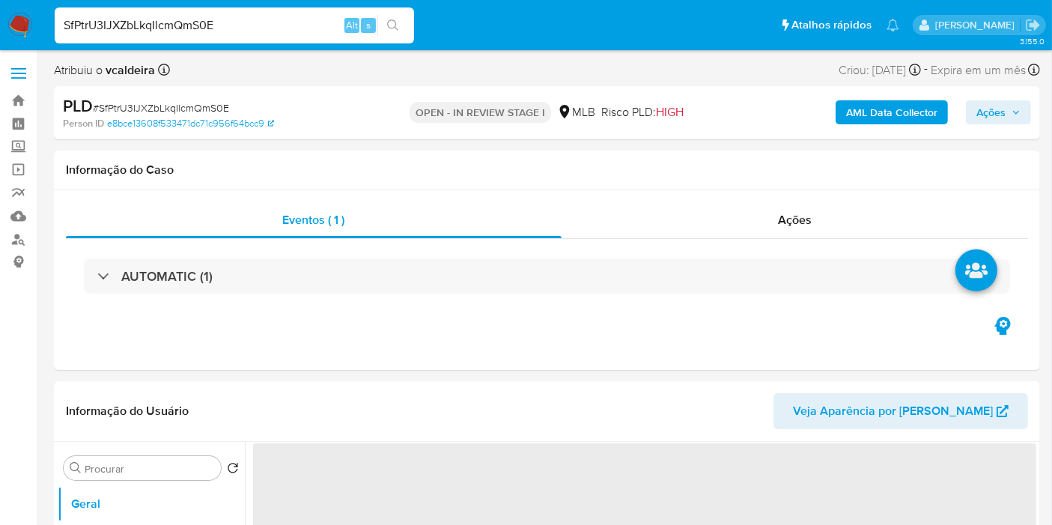
select select "10"
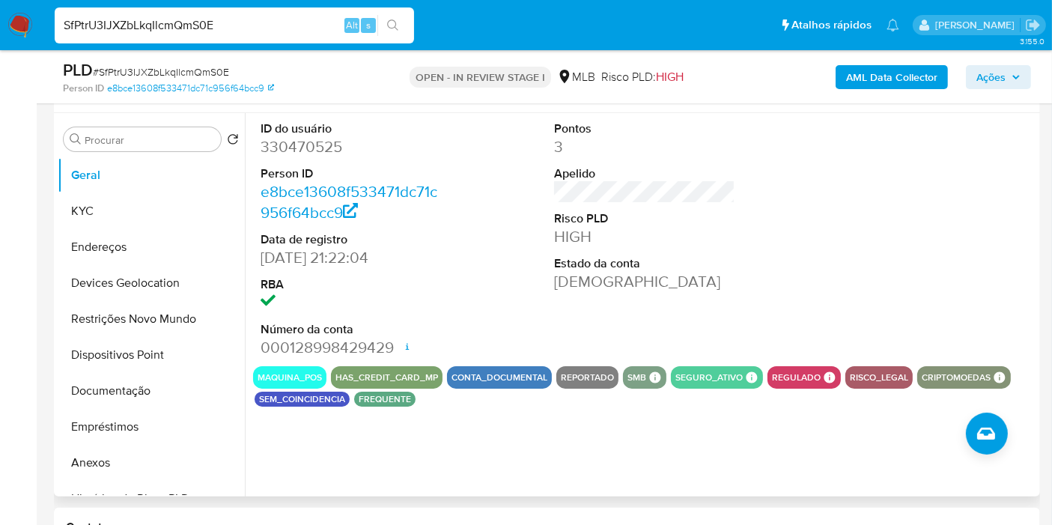
scroll to position [249, 0]
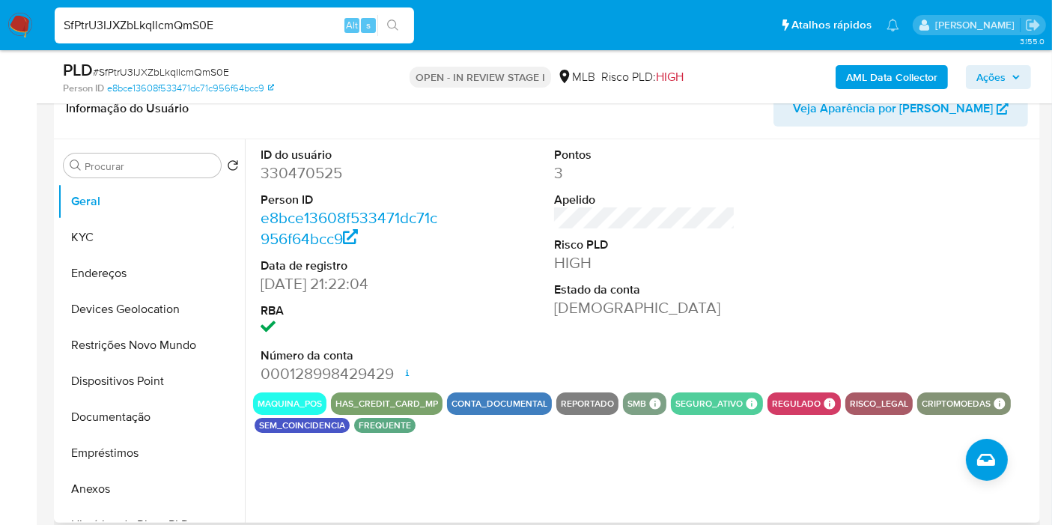
click at [295, 165] on dd "330470525" at bounding box center [351, 172] width 181 height 21
copy dd "330470525"
click at [129, 27] on input "SfPtrU3IJXZbLkqIlcmQmS0E" at bounding box center [234, 25] width 359 height 19
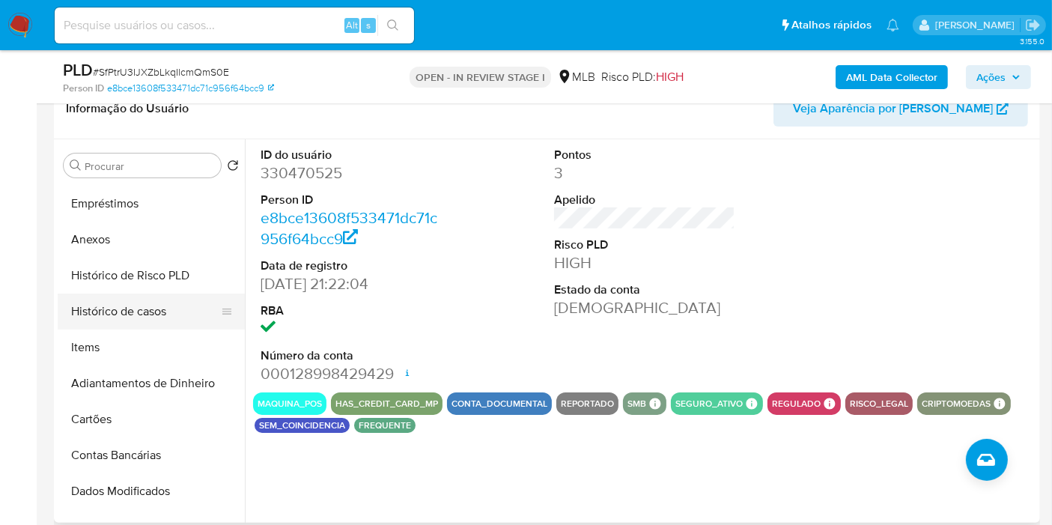
click at [133, 306] on button "Histórico de casos" at bounding box center [145, 311] width 175 height 36
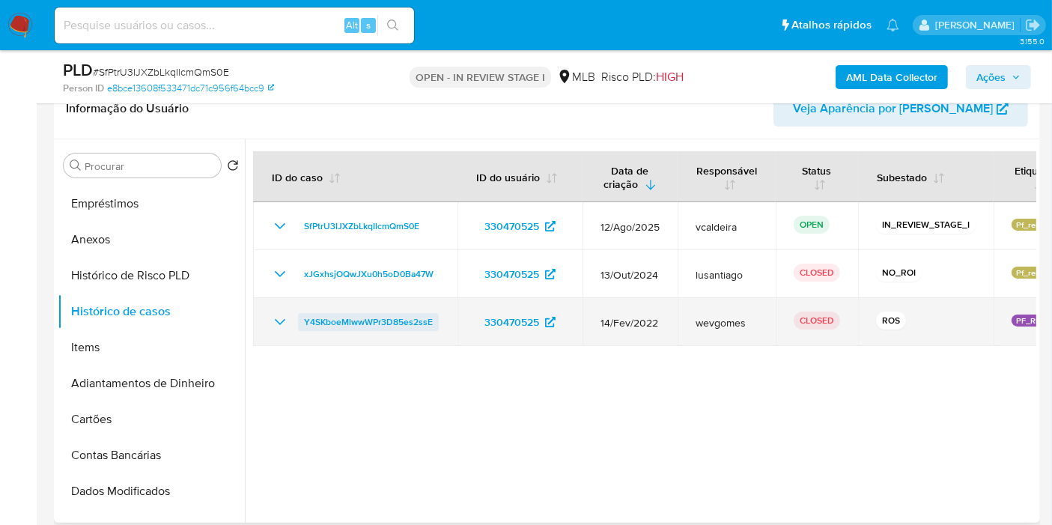
click at [341, 326] on span "Y4SKboeMlwwWPr3D85es2ssE" at bounding box center [368, 322] width 129 height 18
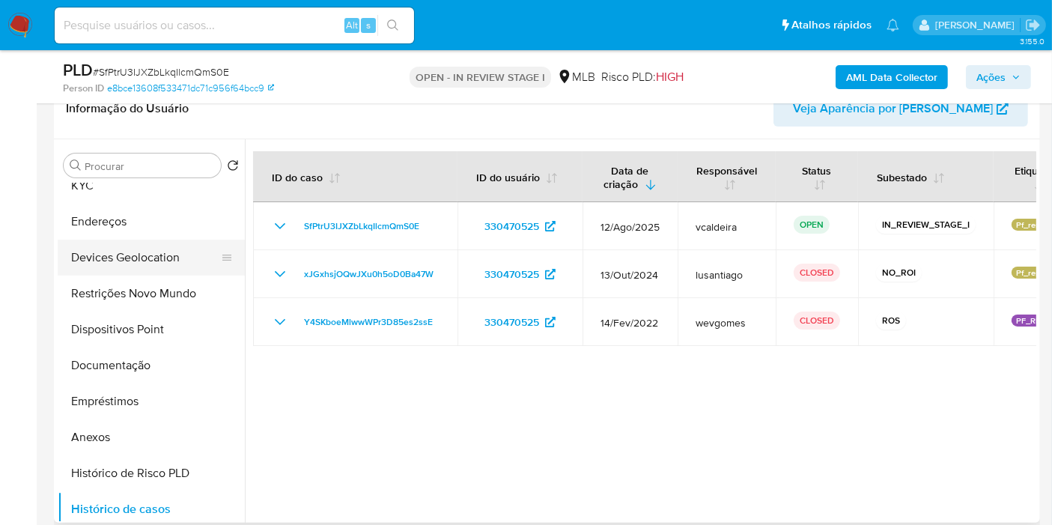
scroll to position [0, 0]
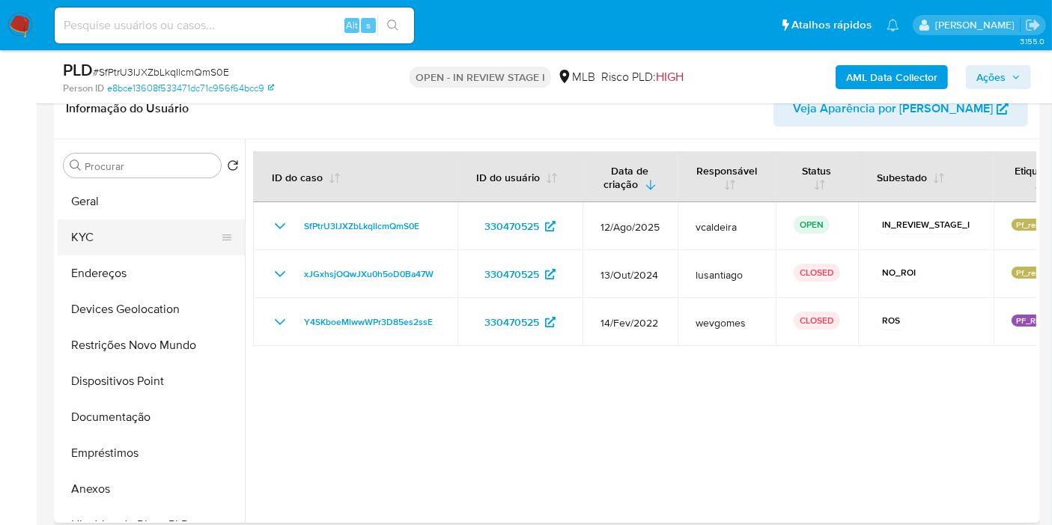
click at [91, 234] on button "KYC" at bounding box center [145, 237] width 175 height 36
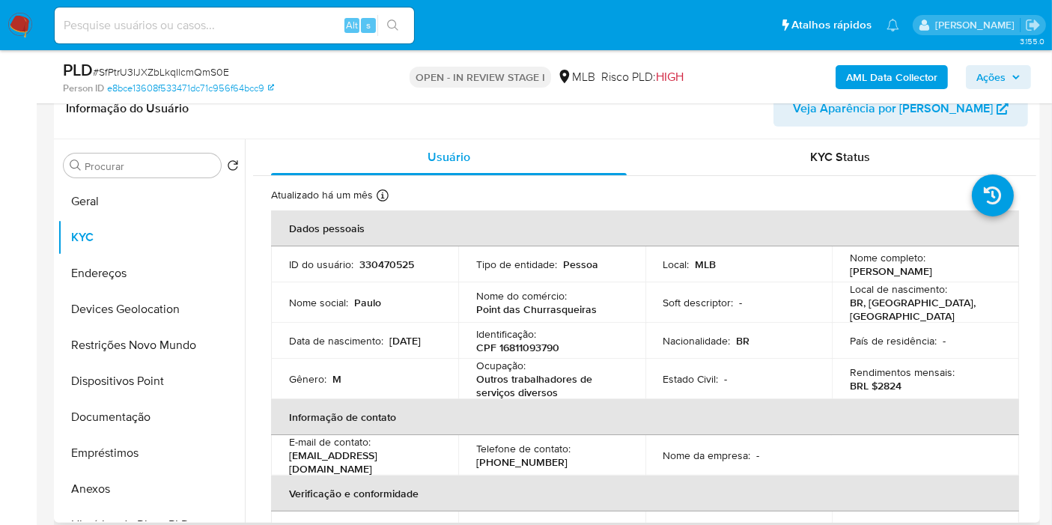
drag, startPoint x: 866, startPoint y: 278, endPoint x: 846, endPoint y: 270, distance: 21.6
click at [850, 270] on p "Paulo Henrique de Moura da Silva" at bounding box center [891, 270] width 82 height 13
copy p "Paulo Henrique de Moura da Silva"
click at [368, 275] on td "ID do usuário : 330470525" at bounding box center [364, 264] width 187 height 36
click at [379, 270] on p "330470525" at bounding box center [386, 264] width 55 height 13
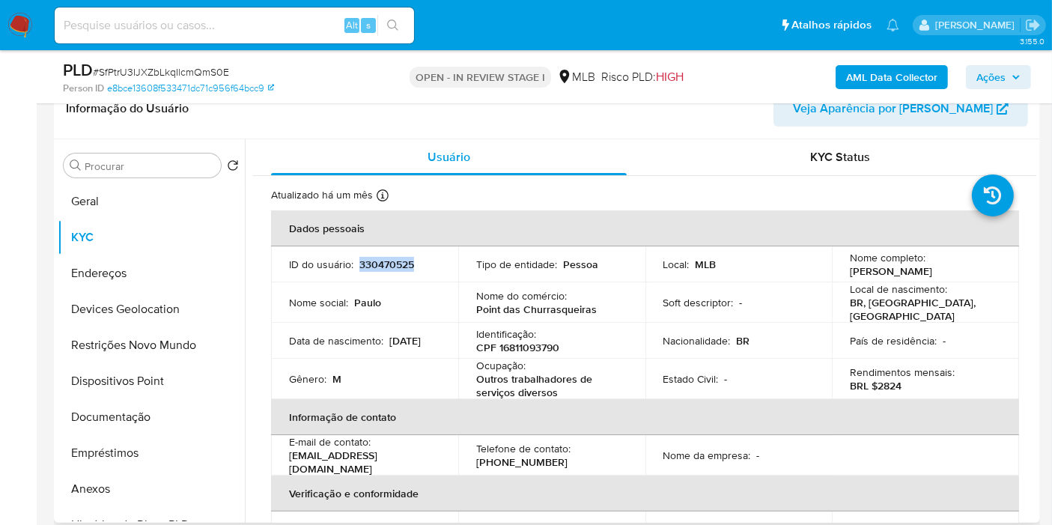
click at [379, 270] on p "330470525" at bounding box center [386, 264] width 55 height 13
copy p "330470525"
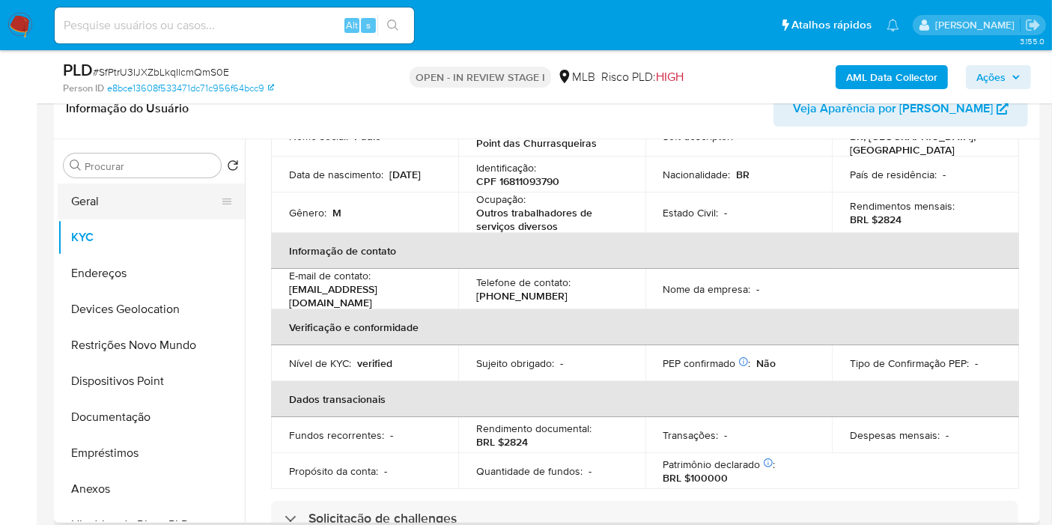
click at [133, 201] on button "Geral" at bounding box center [145, 201] width 175 height 36
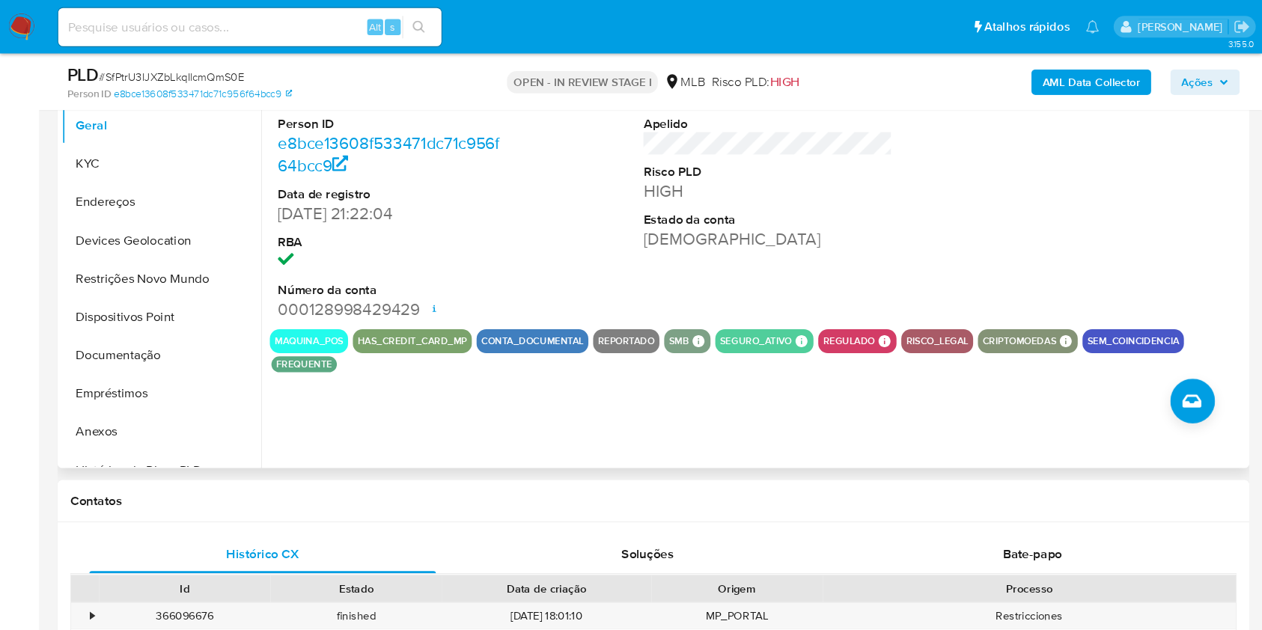
scroll to position [332, 0]
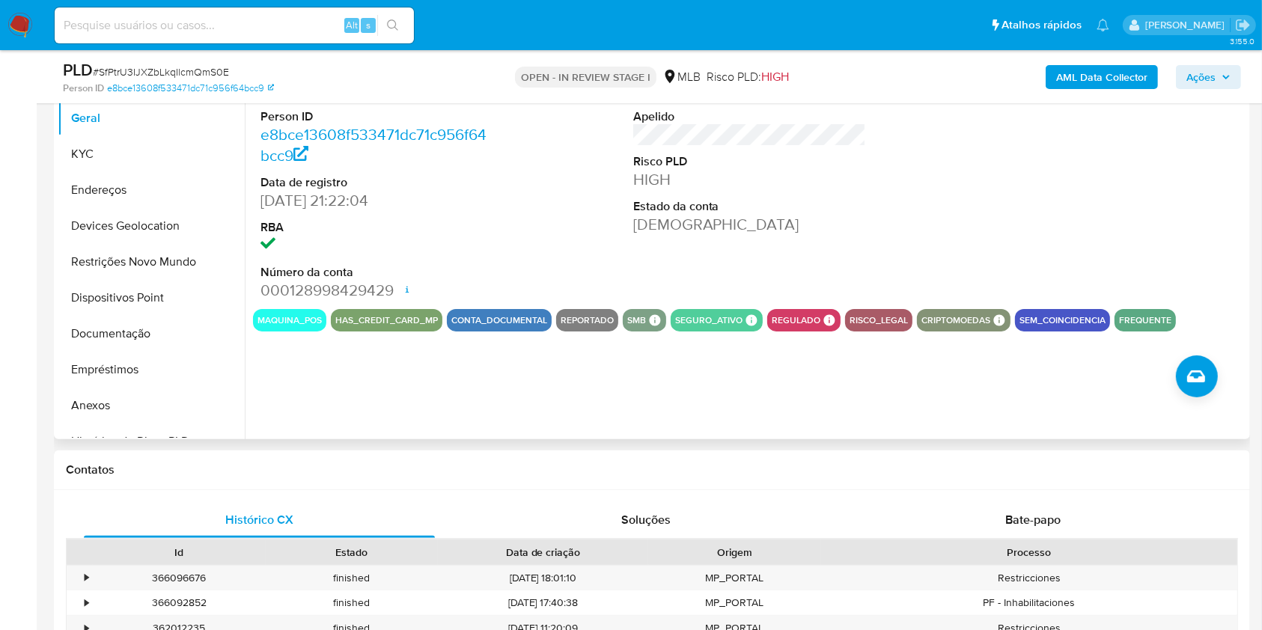
click at [1064, 396] on div "ID do usuário 330470525 Person ID e8bce13608f533471dc71c956f64bcc9 Data de regi…" at bounding box center [746, 247] width 1002 height 383
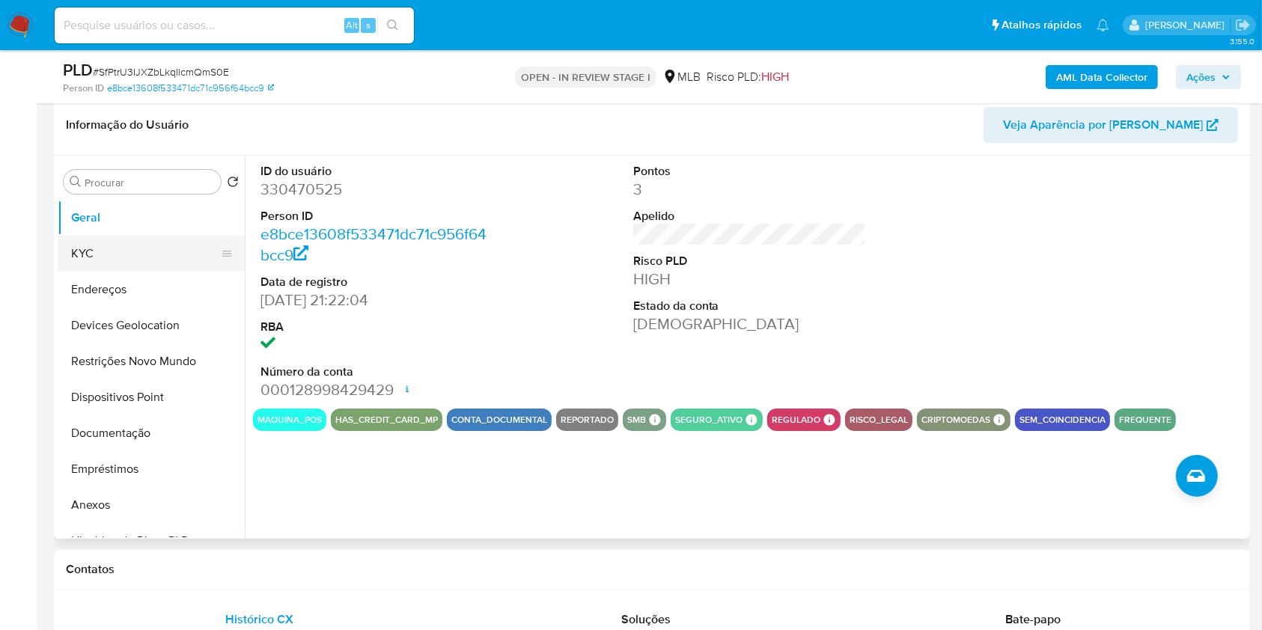
click at [85, 255] on button "KYC" at bounding box center [145, 254] width 175 height 36
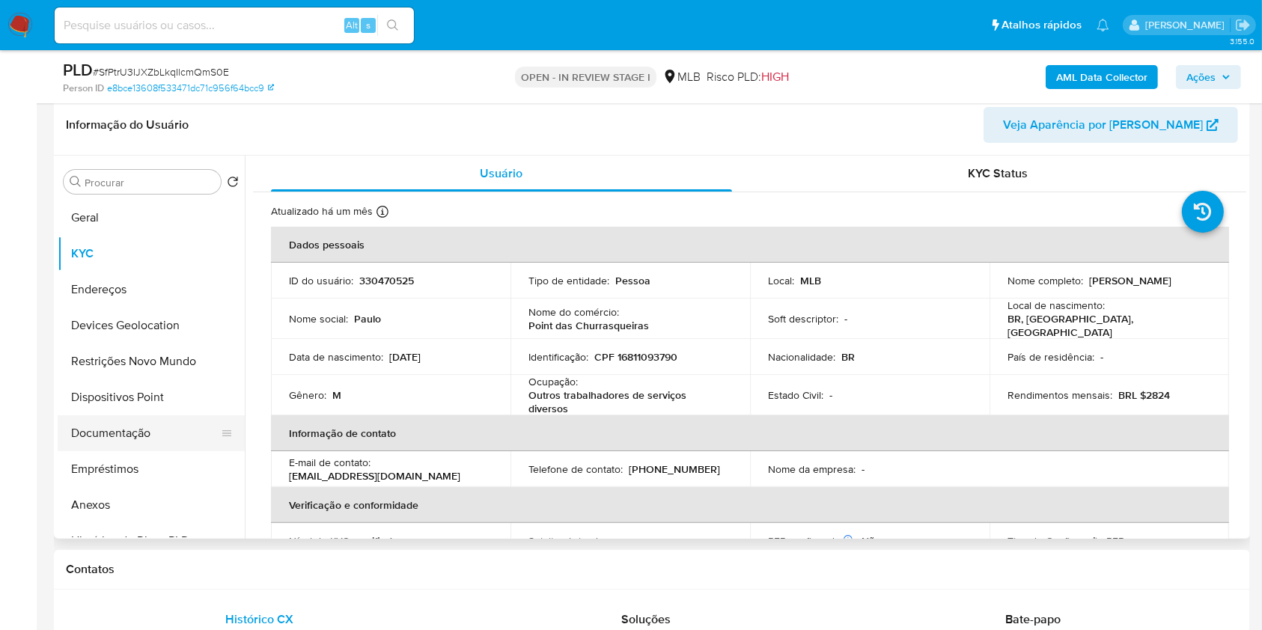
click at [100, 436] on button "Documentação" at bounding box center [145, 434] width 175 height 36
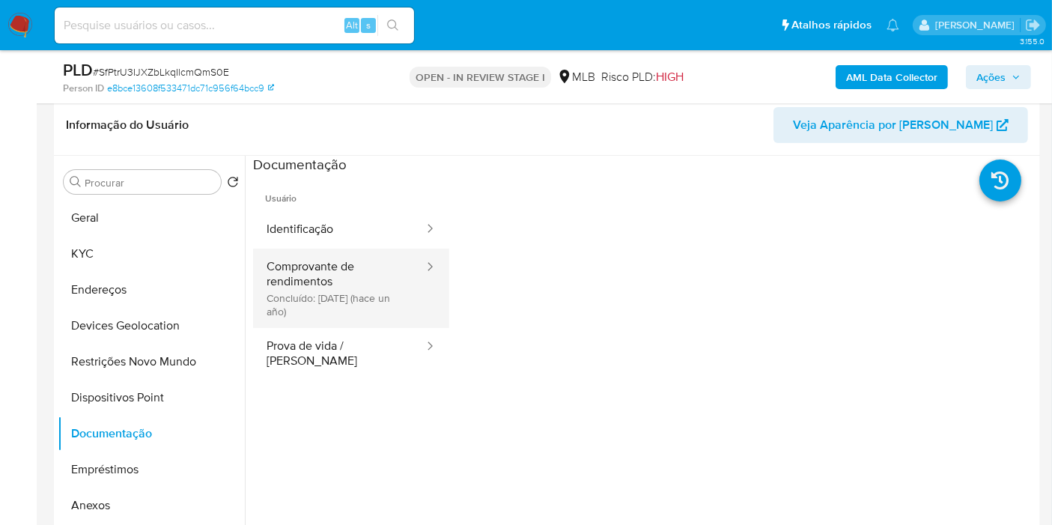
click at [314, 303] on button "Comprovante de rendimentos Concluído: 08/09/2024 (hace un año)" at bounding box center [339, 288] width 172 height 79
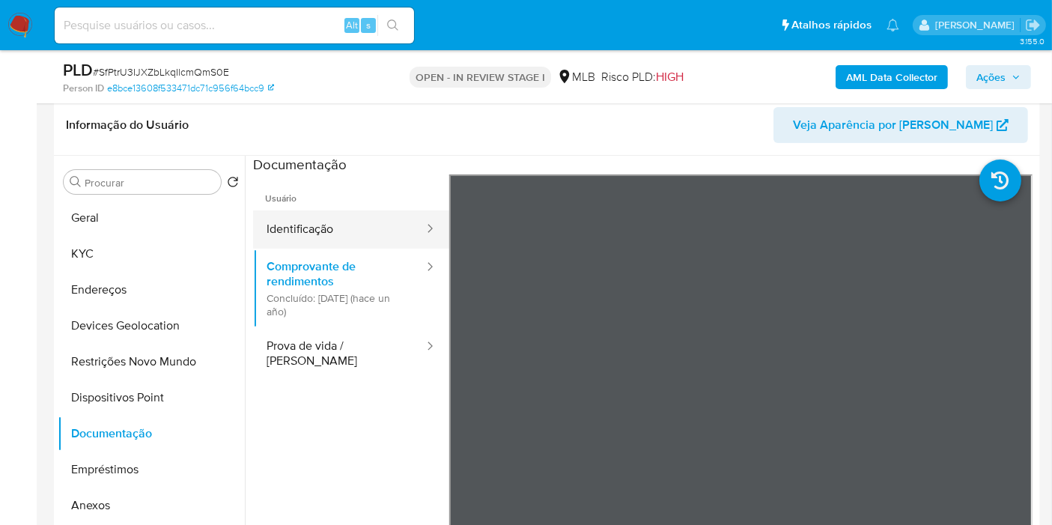
click at [299, 229] on button "Identificação" at bounding box center [339, 229] width 172 height 38
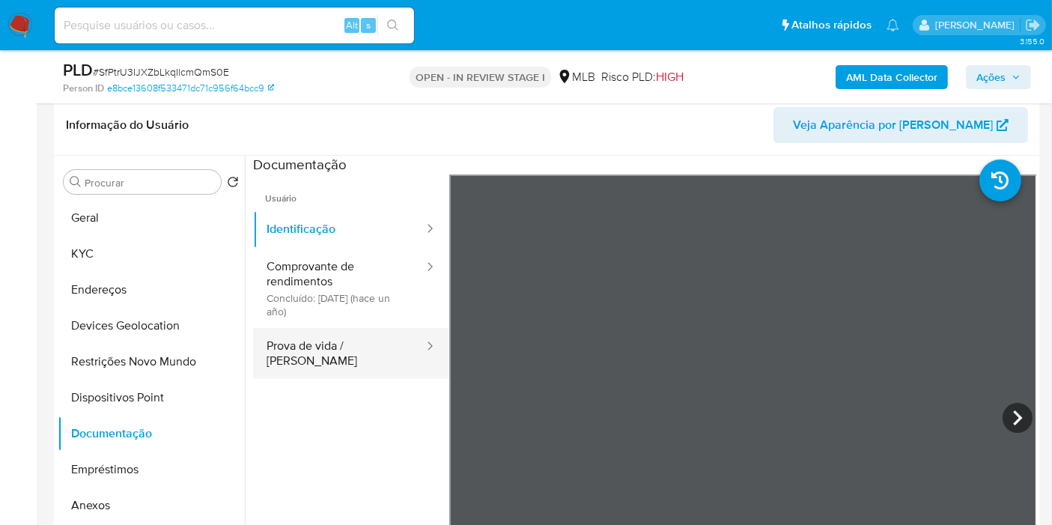
click at [322, 349] on button "Prova de vida / Selfie" at bounding box center [339, 353] width 172 height 51
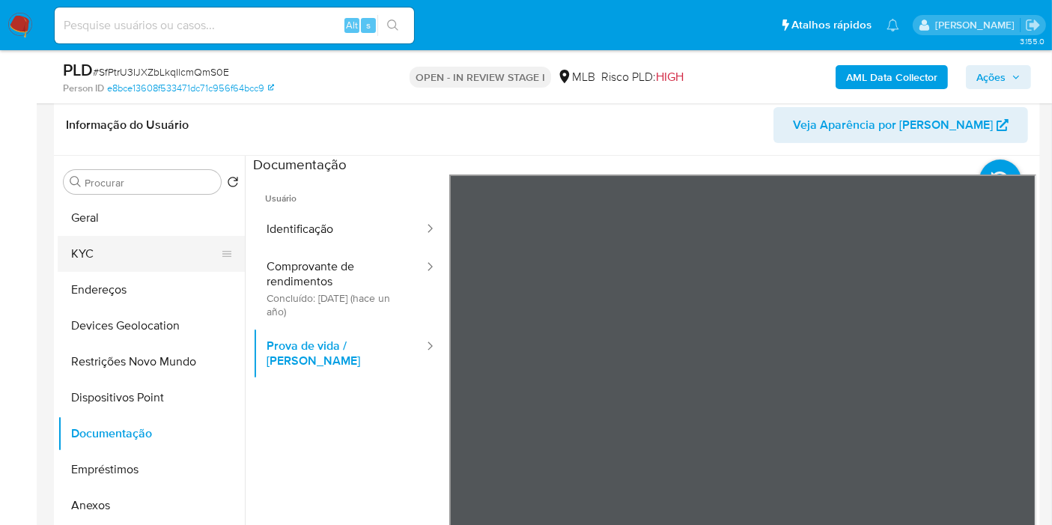
click at [111, 254] on button "KYC" at bounding box center [145, 254] width 175 height 36
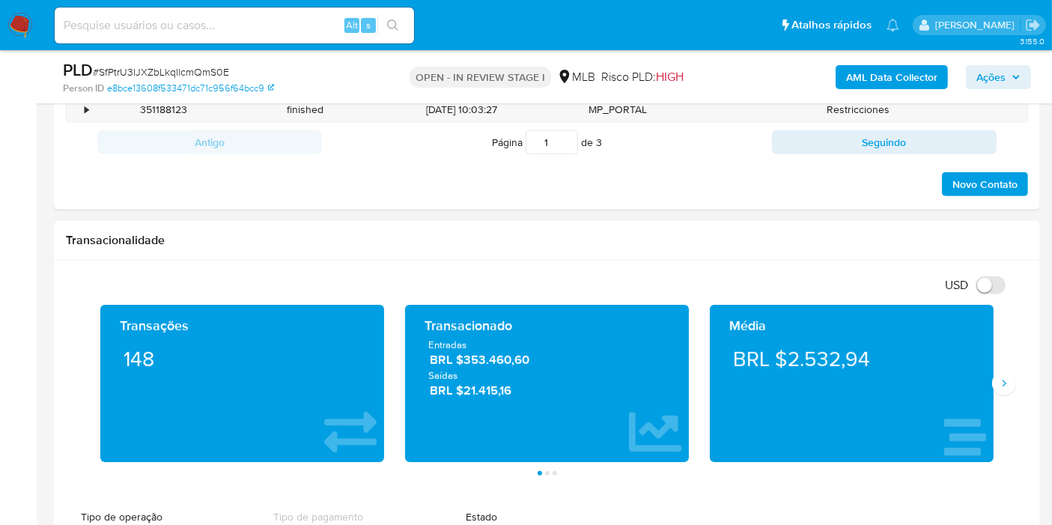
scroll to position [982, 0]
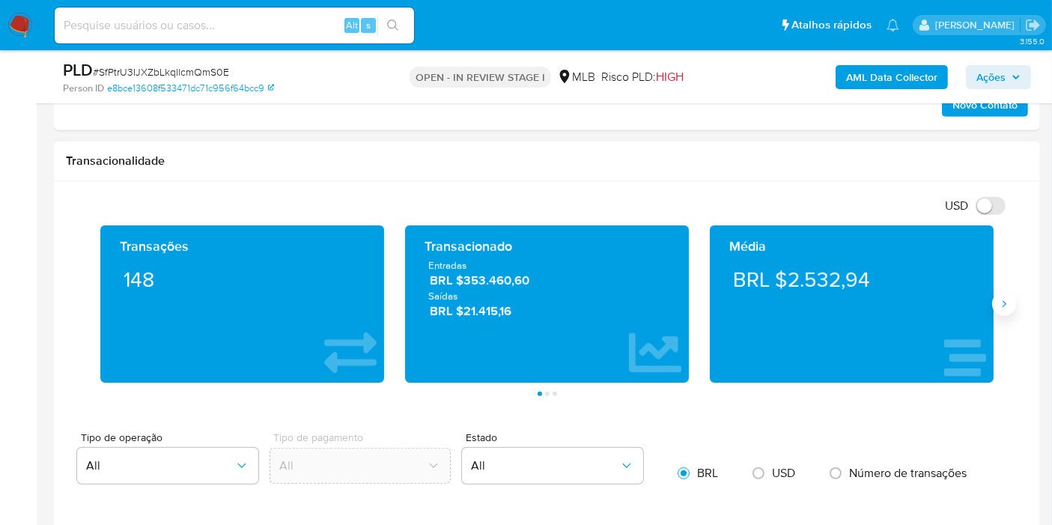
click at [1008, 304] on icon "Siguiente" at bounding box center [1004, 304] width 12 height 12
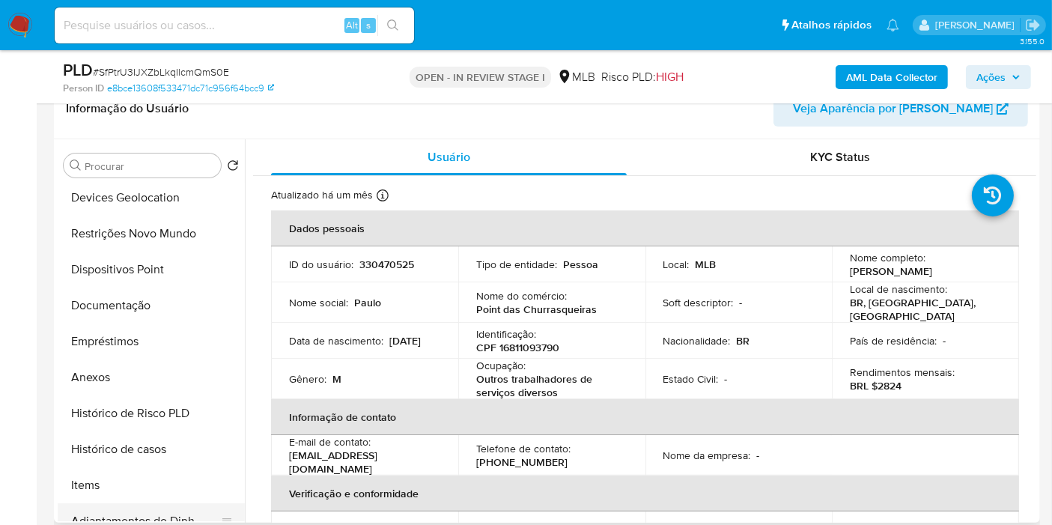
scroll to position [249, 0]
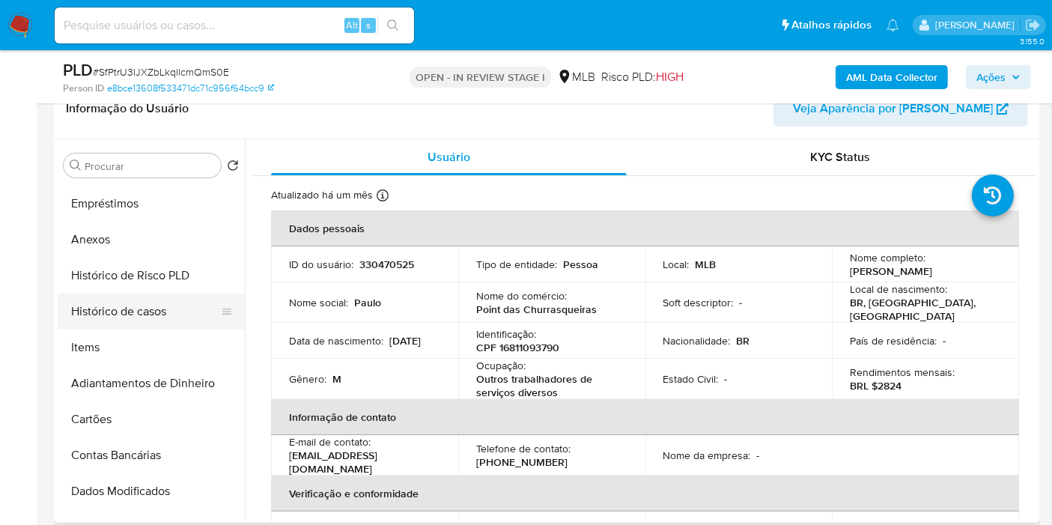
click at [131, 307] on button "Histórico de casos" at bounding box center [145, 311] width 175 height 36
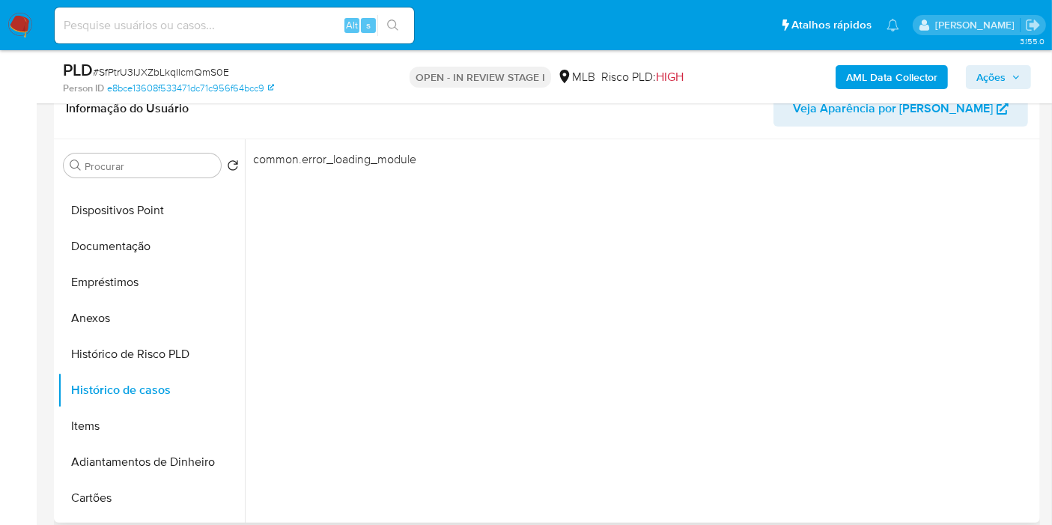
scroll to position [0, 0]
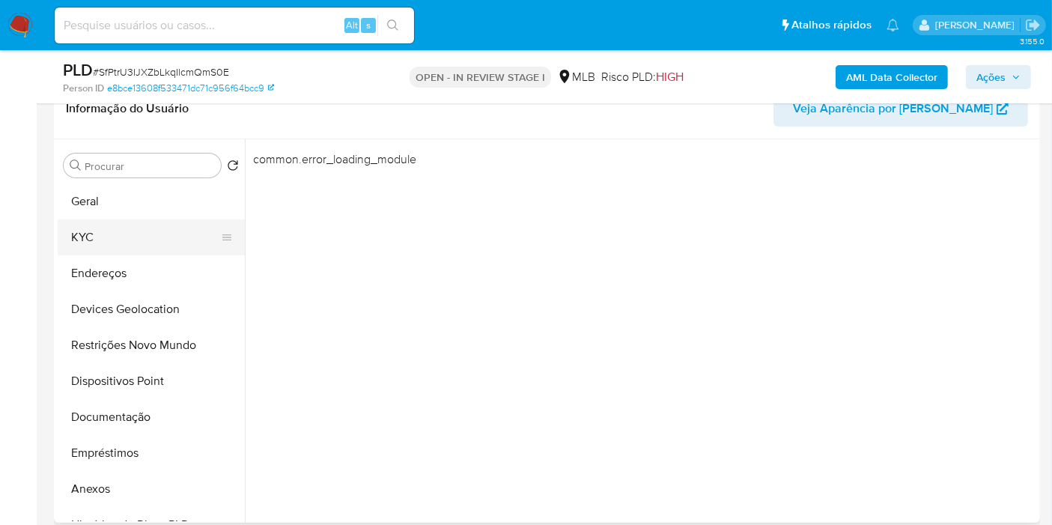
click at [151, 246] on button "KYC" at bounding box center [145, 237] width 175 height 36
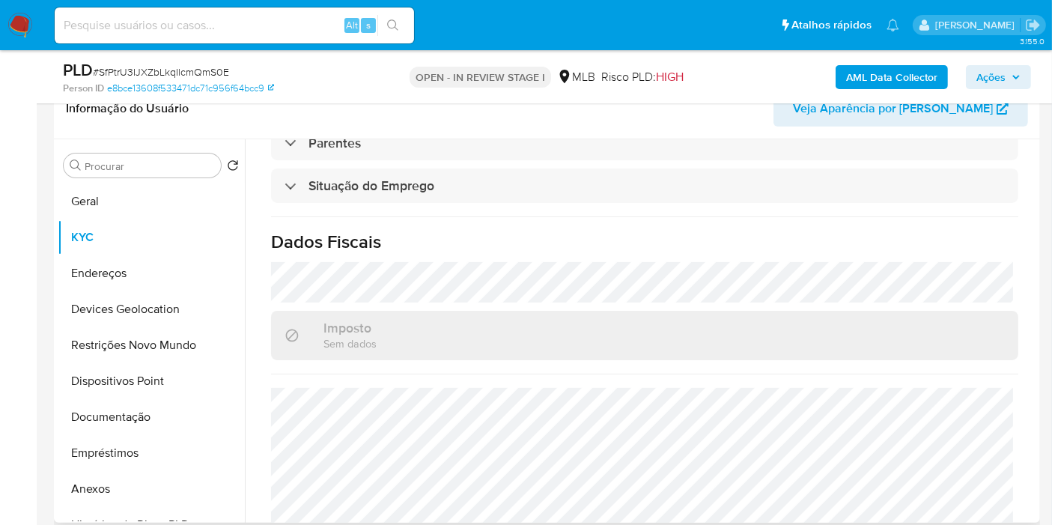
scroll to position [689, 0]
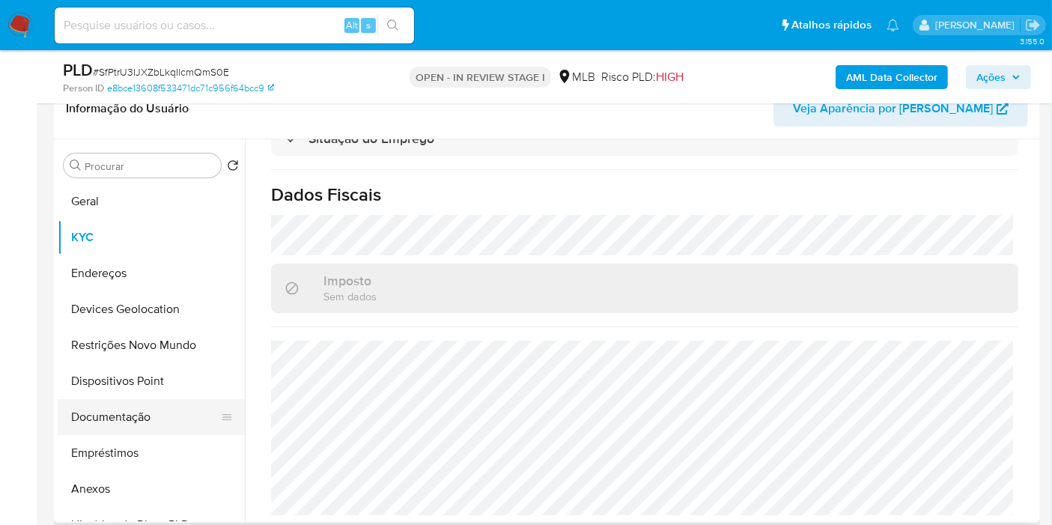
click at [128, 410] on button "Documentação" at bounding box center [145, 417] width 175 height 36
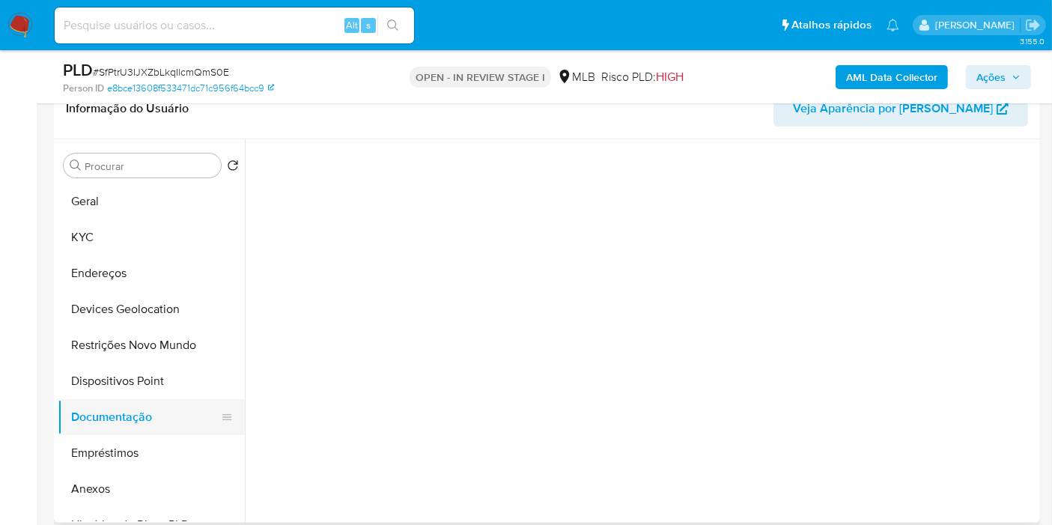
scroll to position [0, 0]
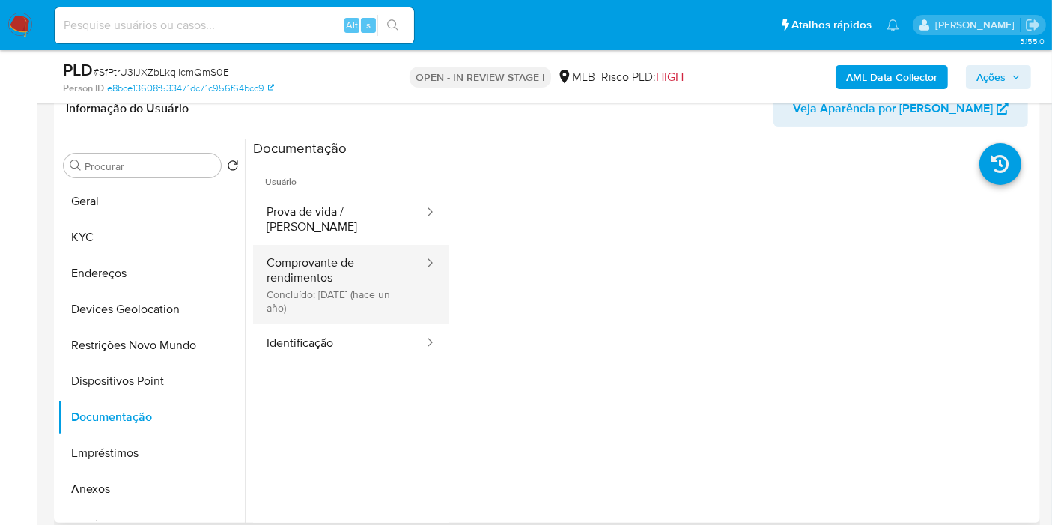
click at [323, 266] on button "Comprovante de rendimentos Concluído: 08/09/2024 (hace un año)" at bounding box center [339, 284] width 172 height 79
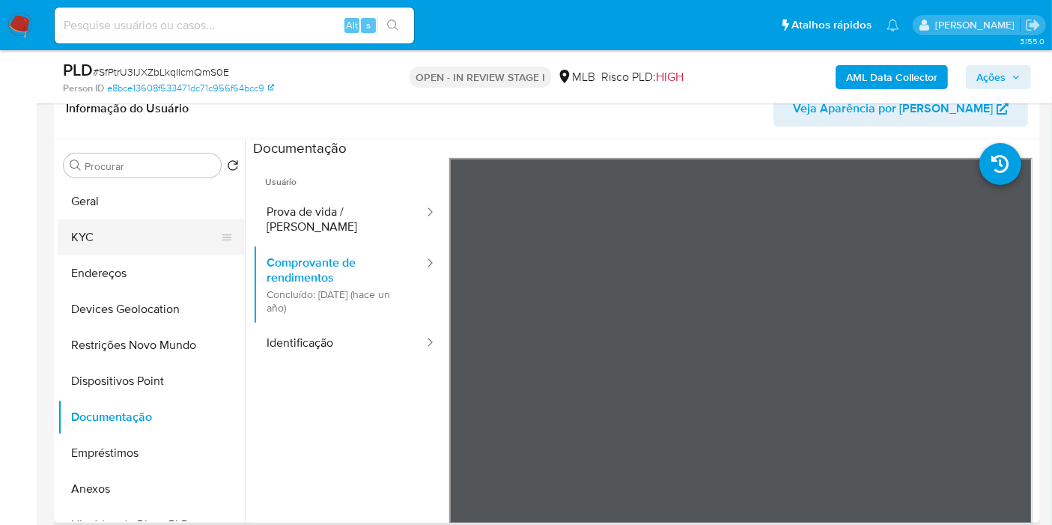
click at [106, 241] on button "KYC" at bounding box center [145, 237] width 175 height 36
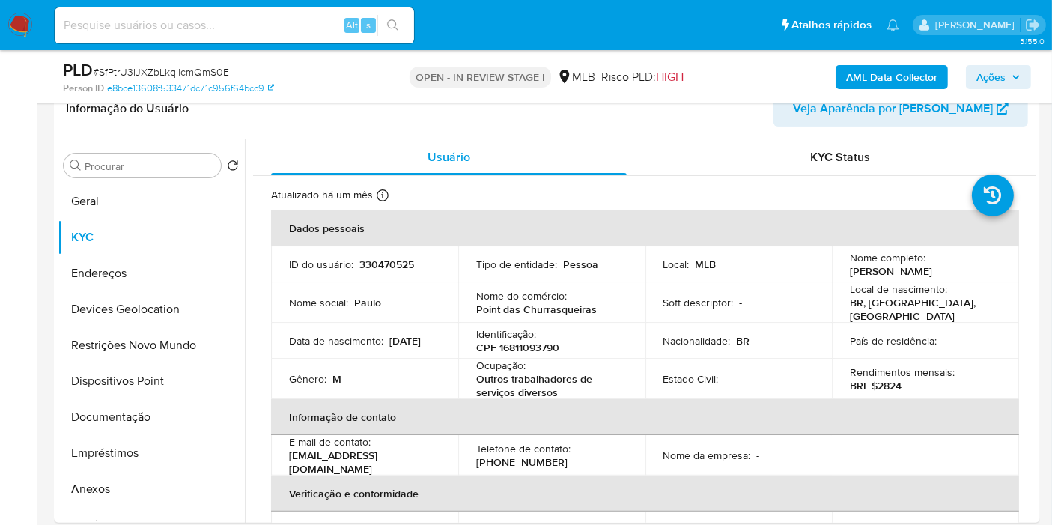
click at [847, 75] on button "AML Data Collector" at bounding box center [892, 77] width 112 height 24
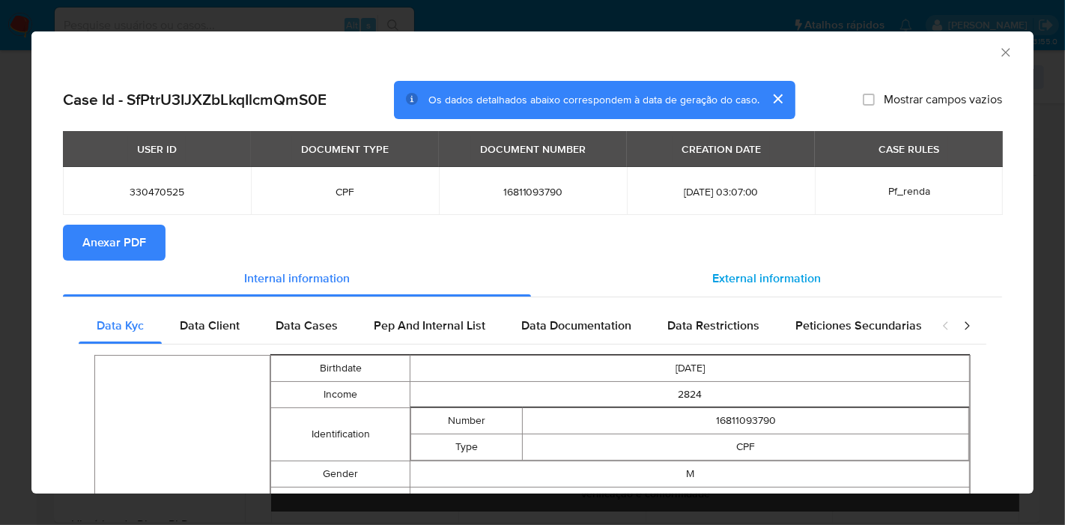
click at [780, 272] on span "External information" at bounding box center [766, 278] width 109 height 17
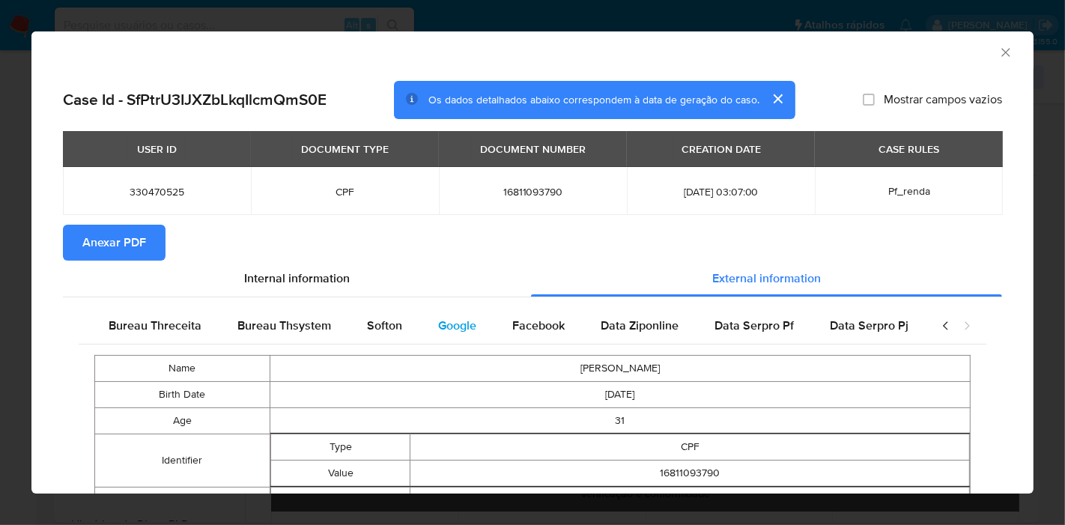
click at [451, 323] on span "Google" at bounding box center [457, 325] width 38 height 17
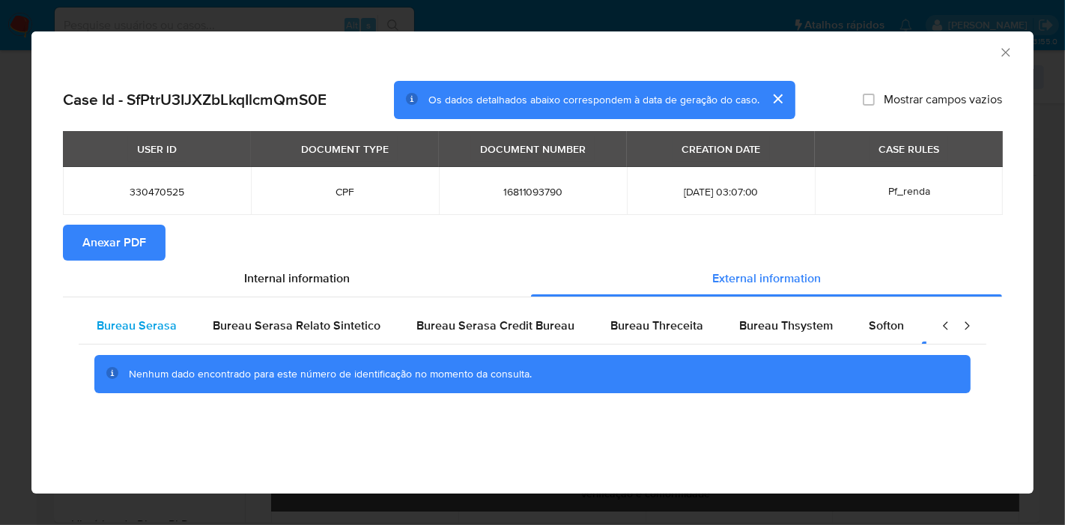
click at [155, 322] on span "Bureau Serasa" at bounding box center [137, 325] width 80 height 17
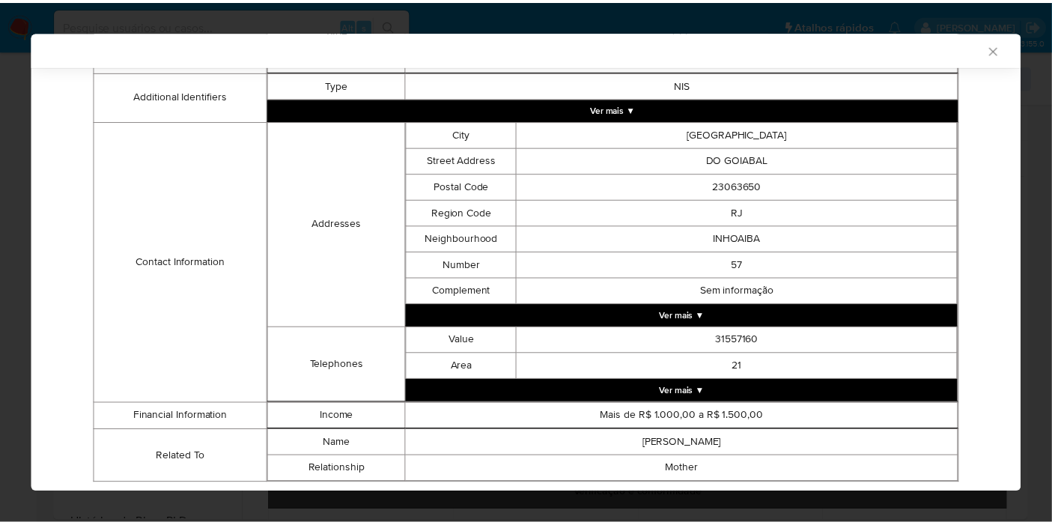
scroll to position [410, 0]
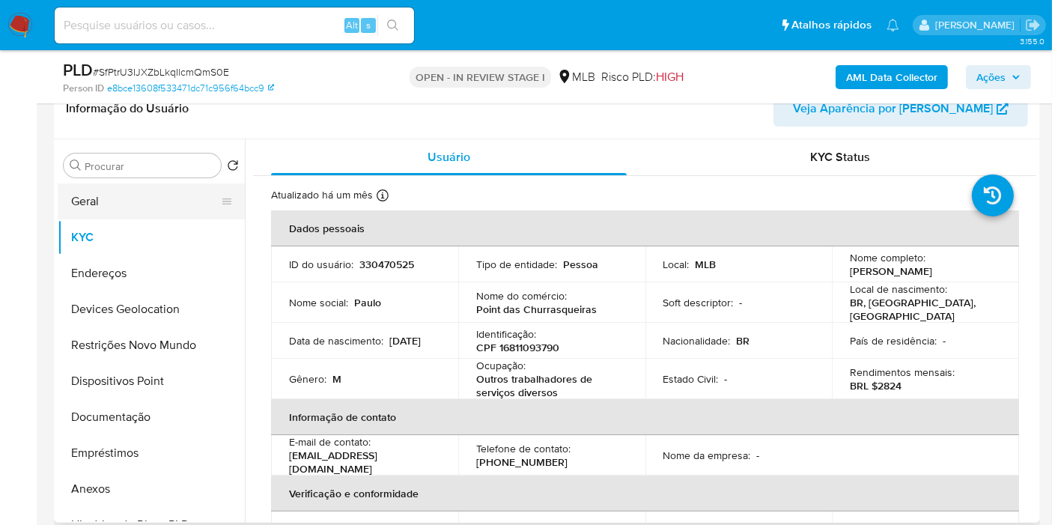
click at [118, 204] on button "Geral" at bounding box center [145, 201] width 175 height 36
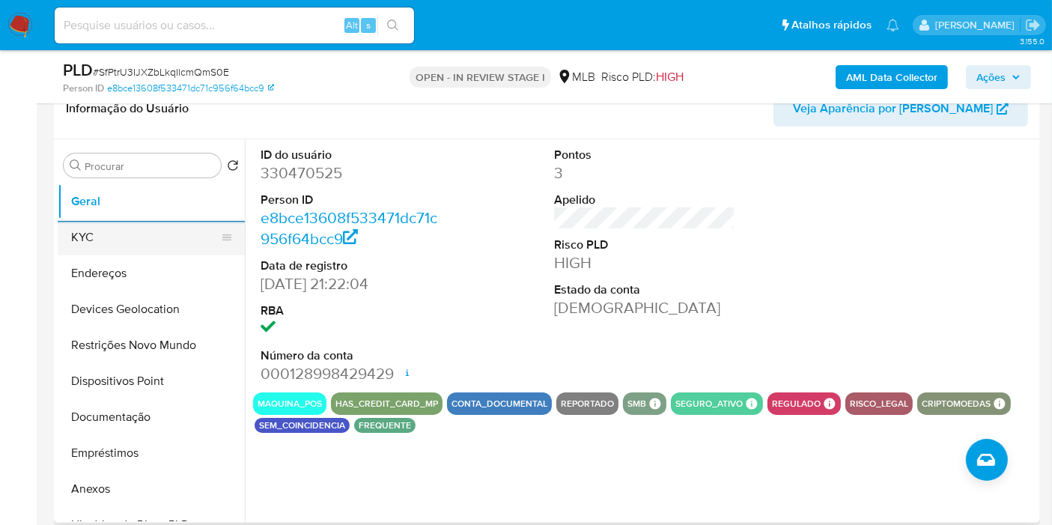
click at [128, 229] on button "KYC" at bounding box center [145, 237] width 175 height 36
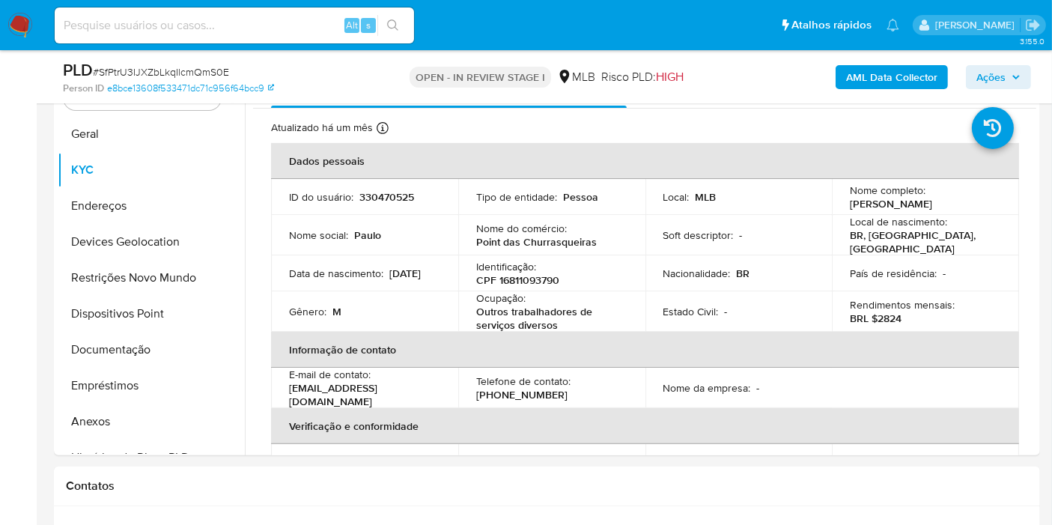
scroll to position [286, 0]
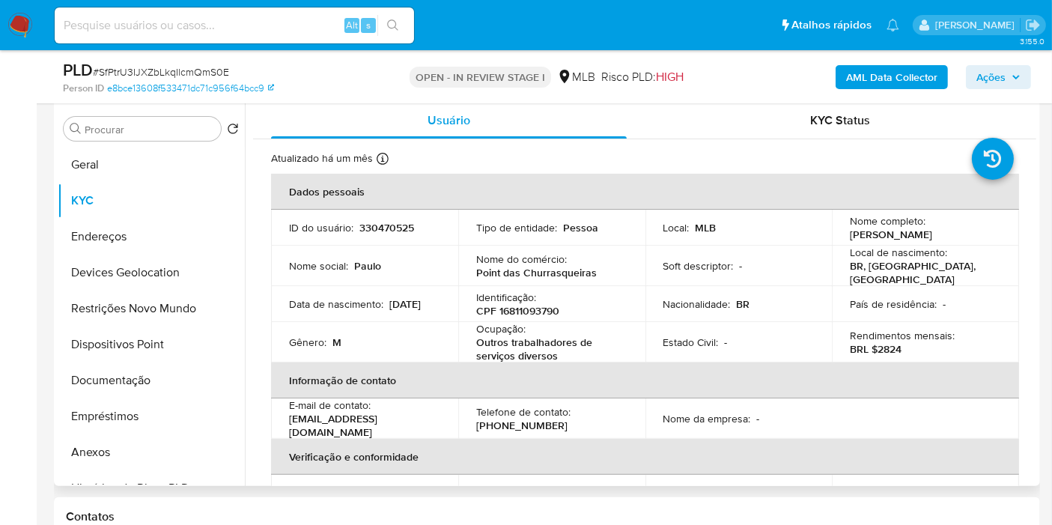
click at [571, 365] on th "Informação de contato" at bounding box center [645, 380] width 748 height 36
click at [572, 365] on th "Informação de contato" at bounding box center [645, 380] width 748 height 36
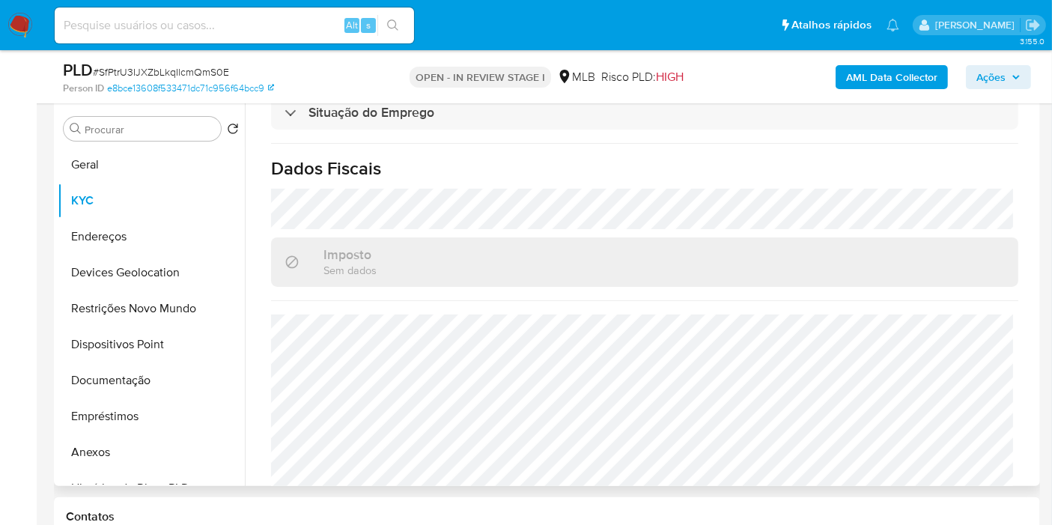
scroll to position [689, 0]
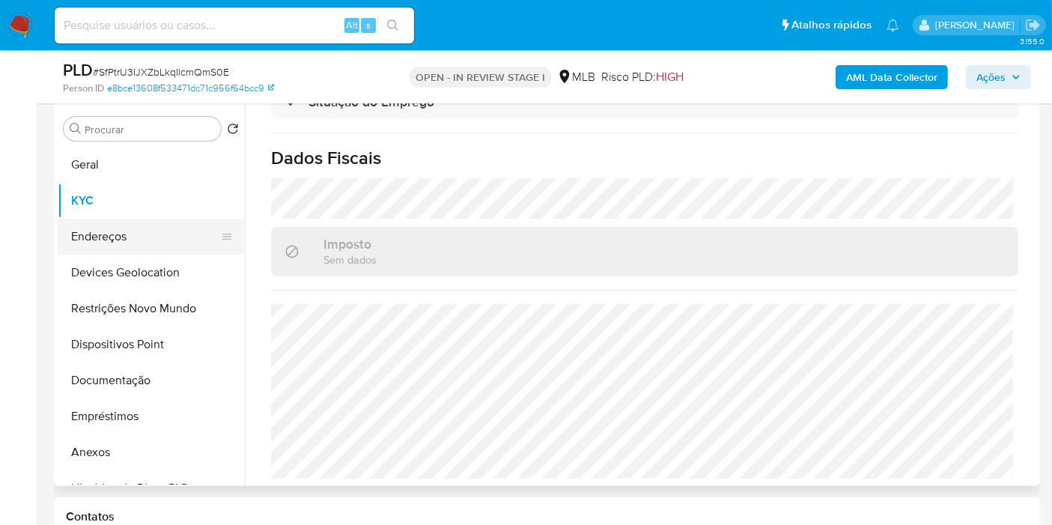
click at [103, 239] on button "Endereços" at bounding box center [145, 237] width 175 height 36
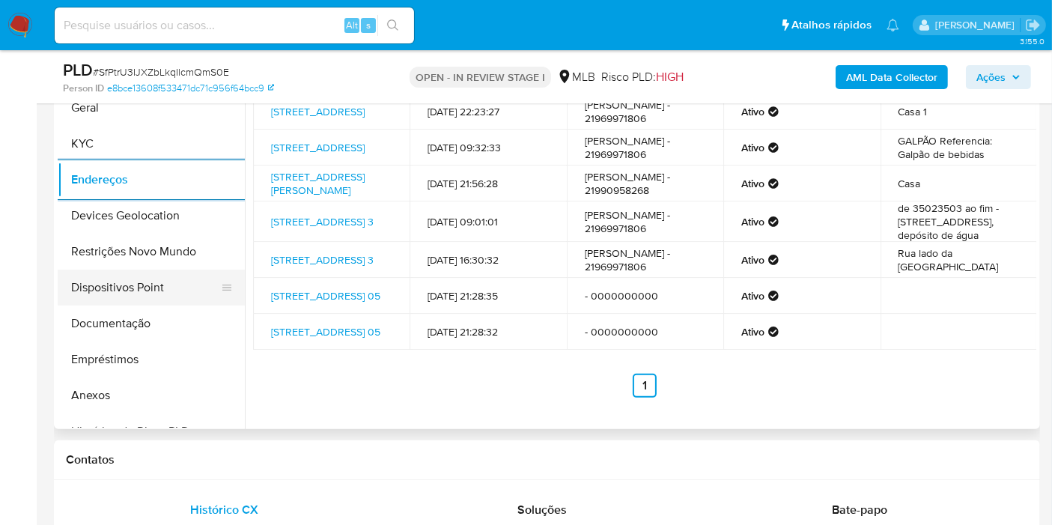
scroll to position [369, 0]
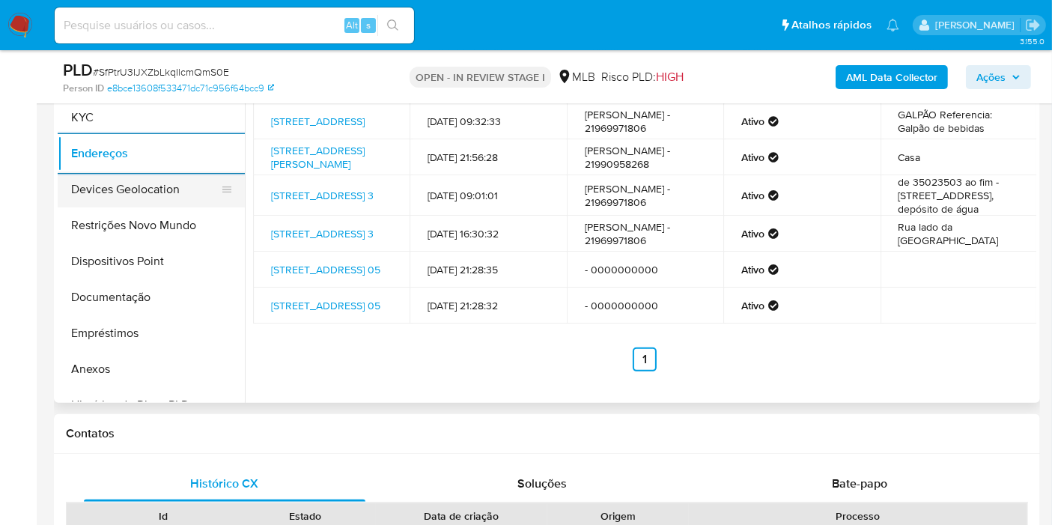
click at [116, 188] on button "Devices Geolocation" at bounding box center [145, 189] width 175 height 36
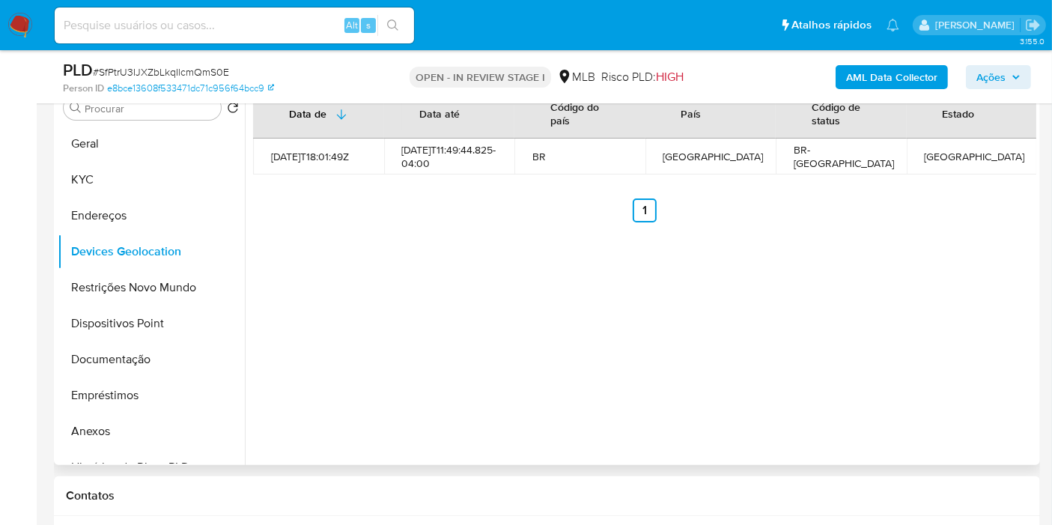
scroll to position [286, 0]
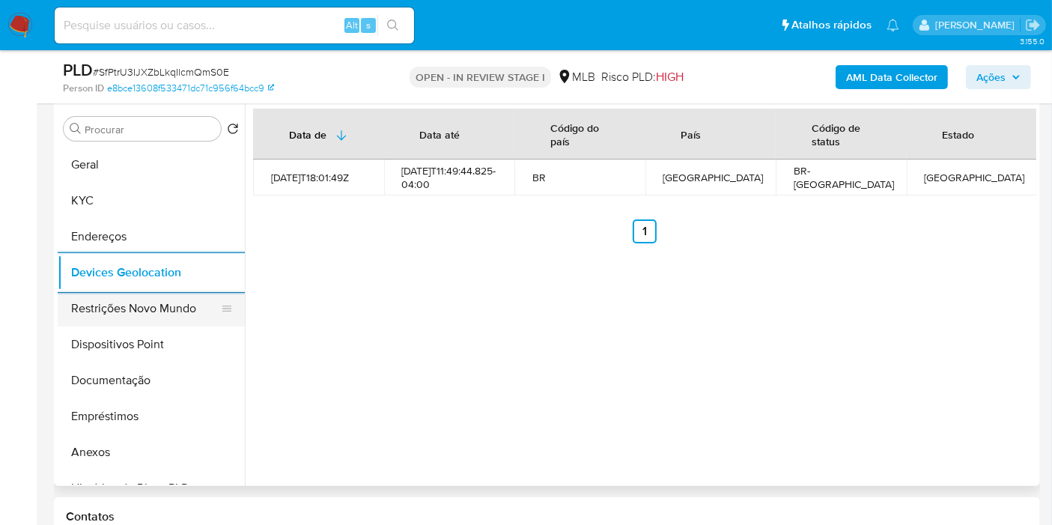
click at [130, 298] on button "Restrições Novo Mundo" at bounding box center [145, 308] width 175 height 36
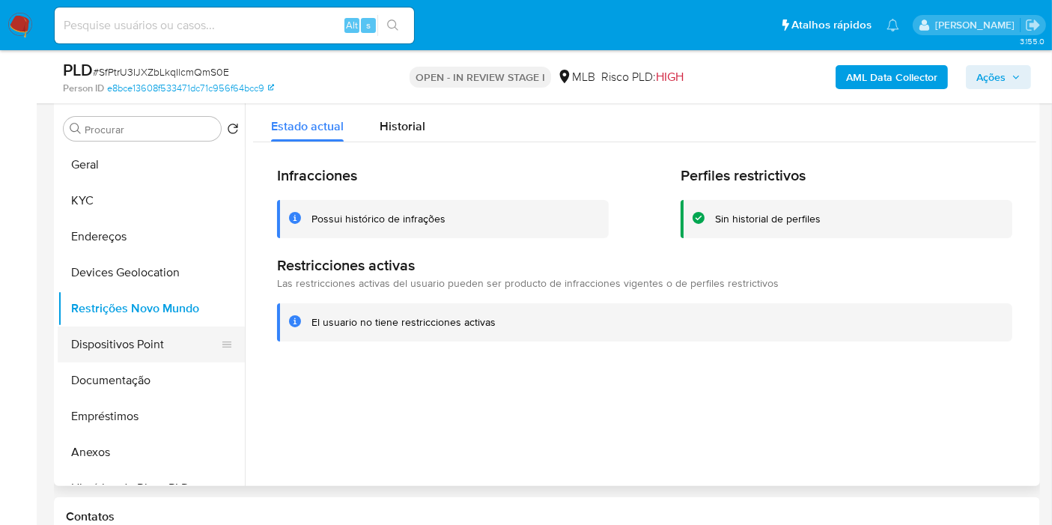
click at [132, 335] on button "Dispositivos Point" at bounding box center [145, 344] width 175 height 36
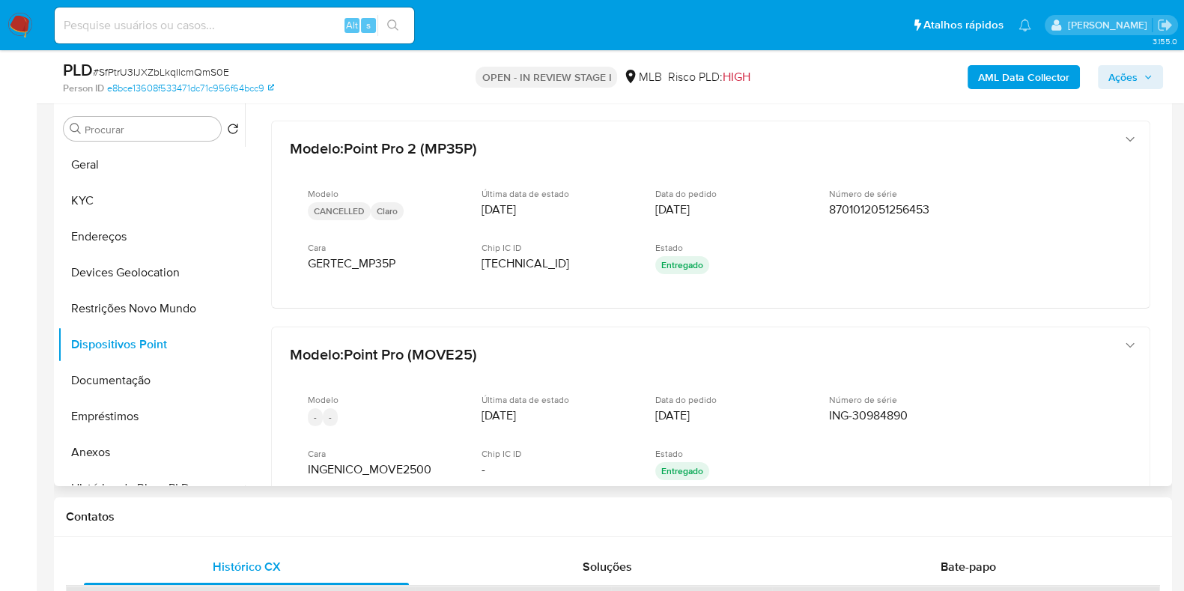
drag, startPoint x: 1168, startPoint y: 279, endPoint x: 1168, endPoint y: 305, distance: 25.5
click at [1064, 305] on div "Procurar Retornar ao pedido padrão Geral KYC Endereços Devices Geolocation Rest…" at bounding box center [613, 294] width 1118 height 383
drag, startPoint x: 1160, startPoint y: 293, endPoint x: 1163, endPoint y: 301, distance: 8.5
click at [1064, 301] on div at bounding box center [706, 294] width 923 height 383
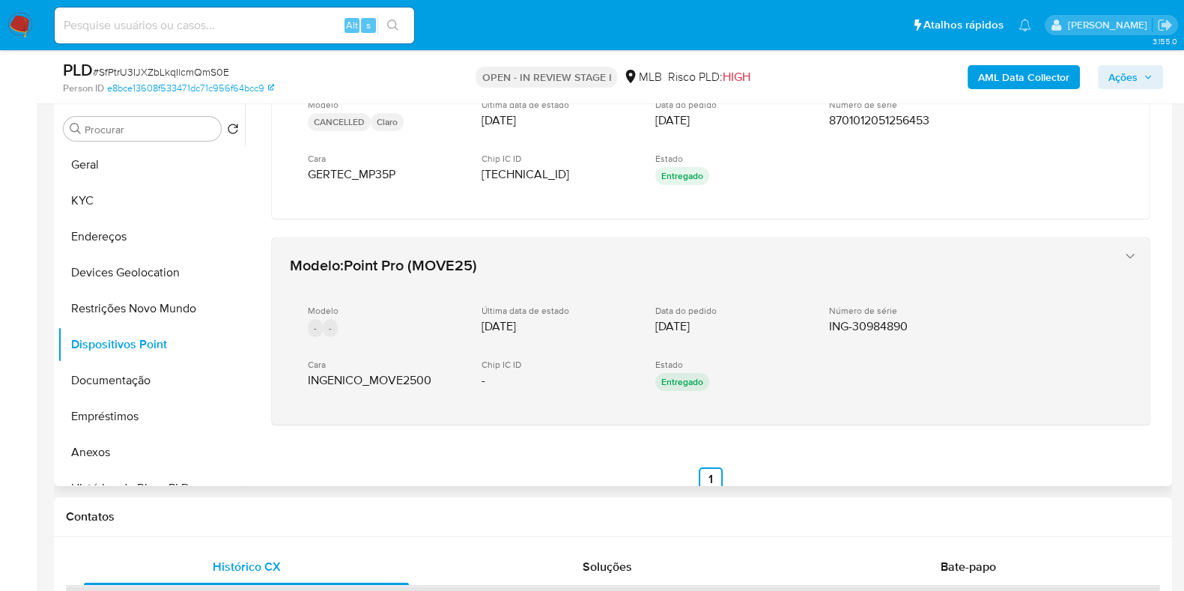
scroll to position [116, 0]
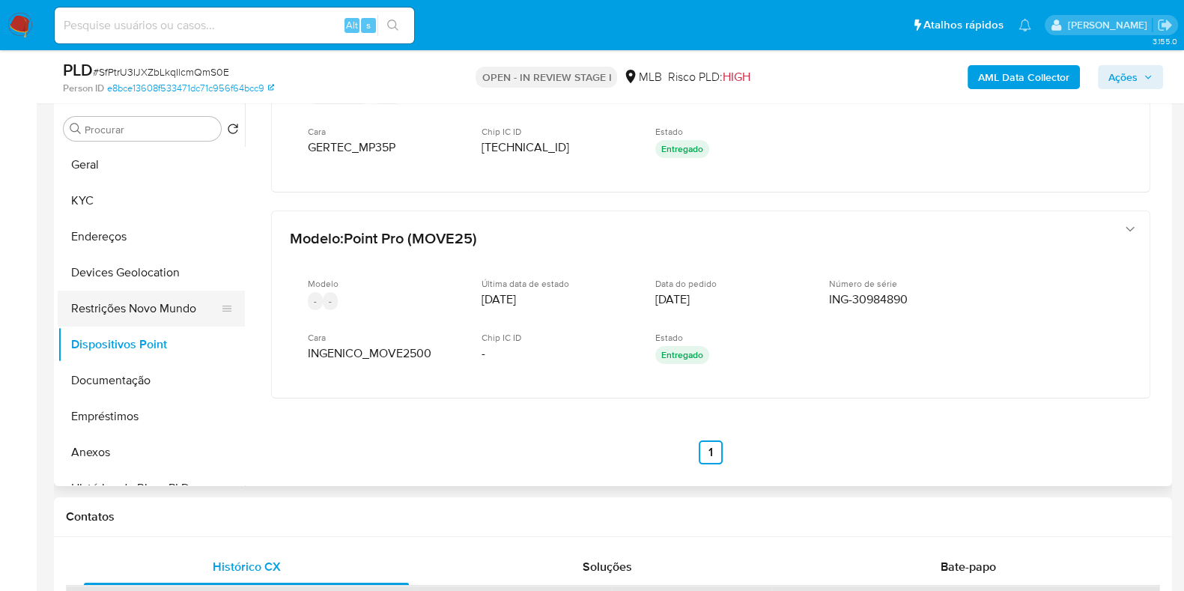
click at [133, 299] on button "Restrições Novo Mundo" at bounding box center [145, 308] width 175 height 36
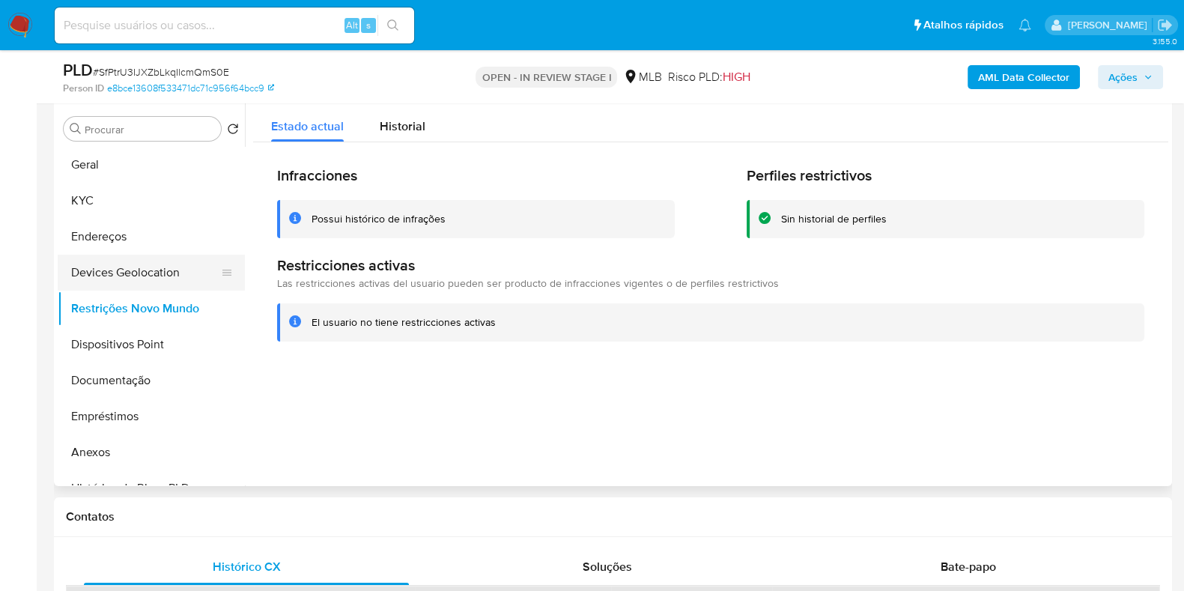
scroll to position [186, 0]
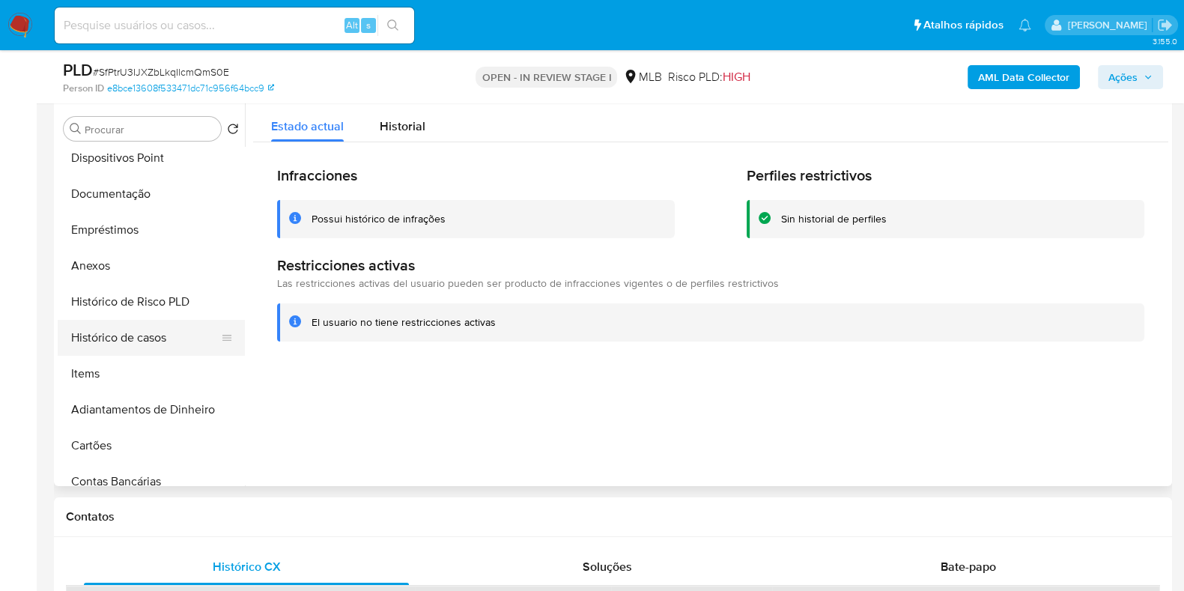
click at [127, 329] on button "Histórico de casos" at bounding box center [145, 338] width 175 height 36
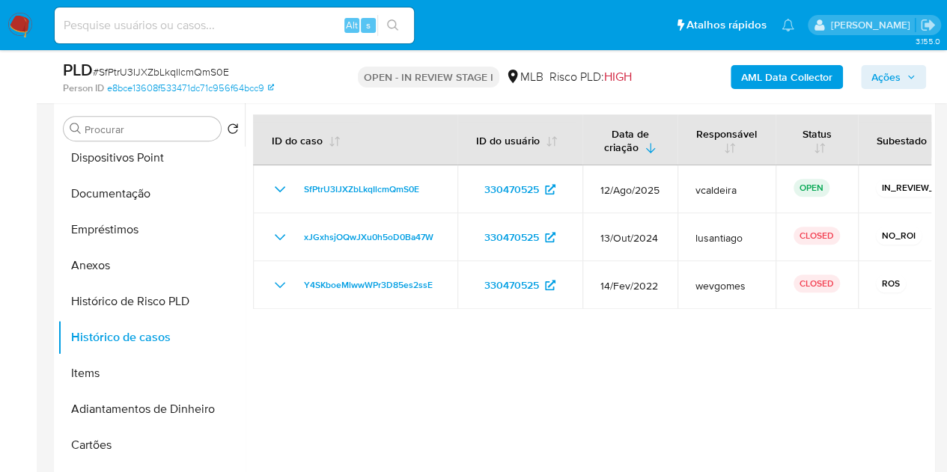
click at [889, 70] on span "Ações" at bounding box center [885, 77] width 29 height 24
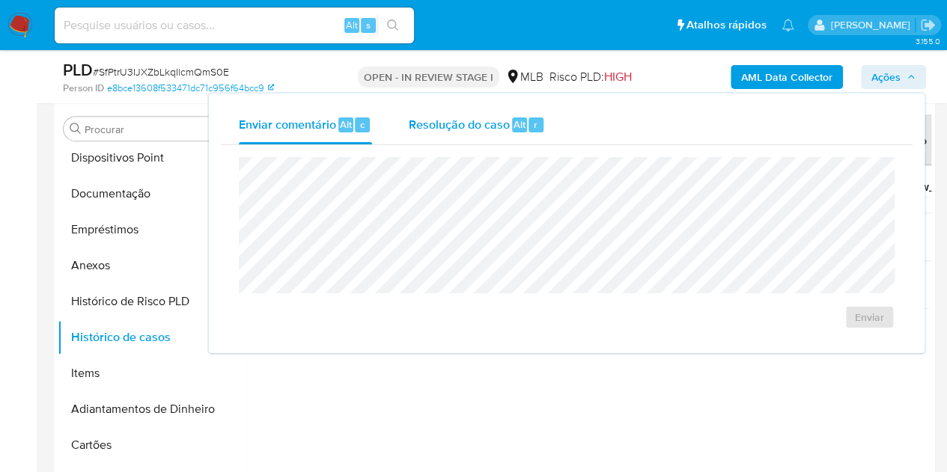
click at [474, 118] on span "Resolução do caso" at bounding box center [458, 123] width 101 height 17
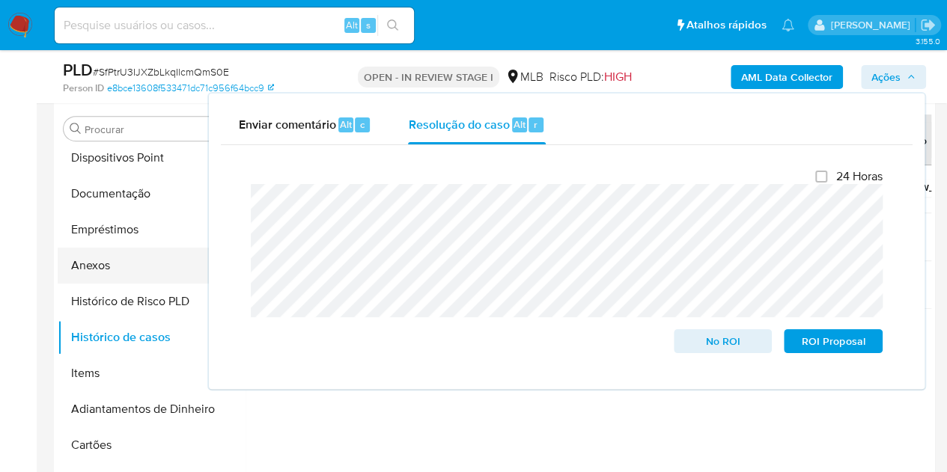
click at [133, 260] on button "Anexos" at bounding box center [145, 266] width 175 height 36
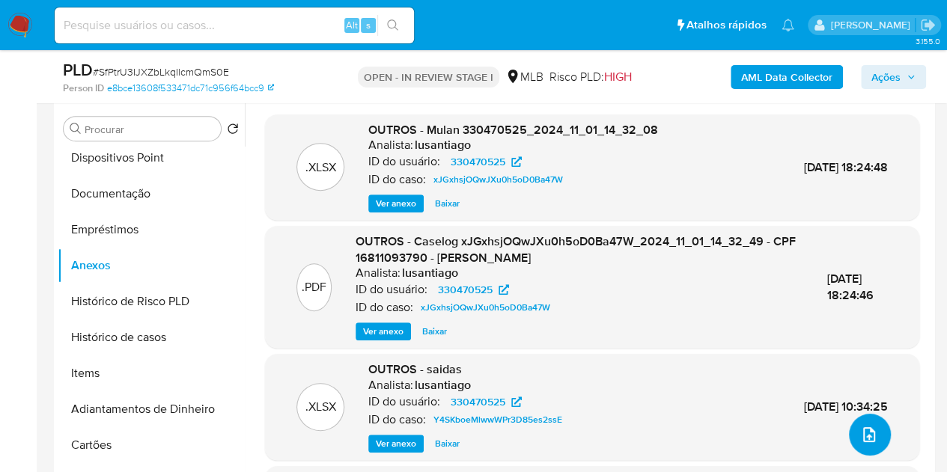
click at [877, 442] on button "upload-file" at bounding box center [870, 435] width 42 height 42
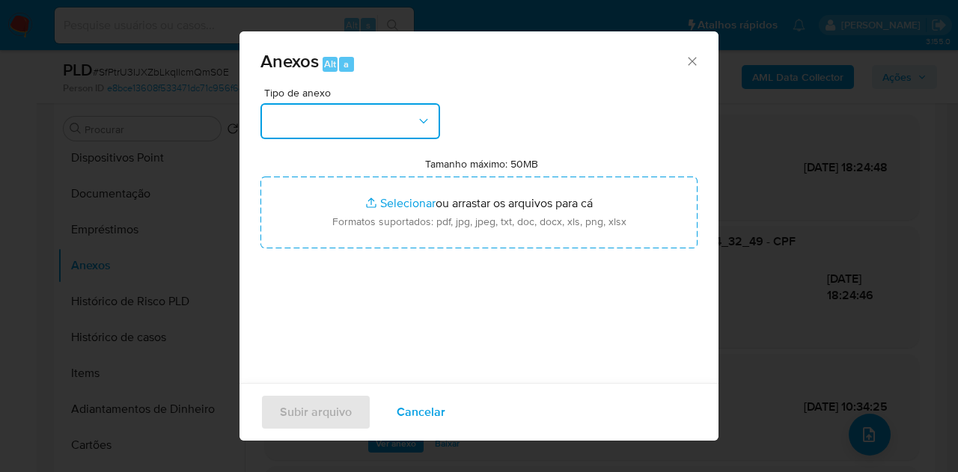
click at [330, 108] on button "button" at bounding box center [351, 121] width 180 height 36
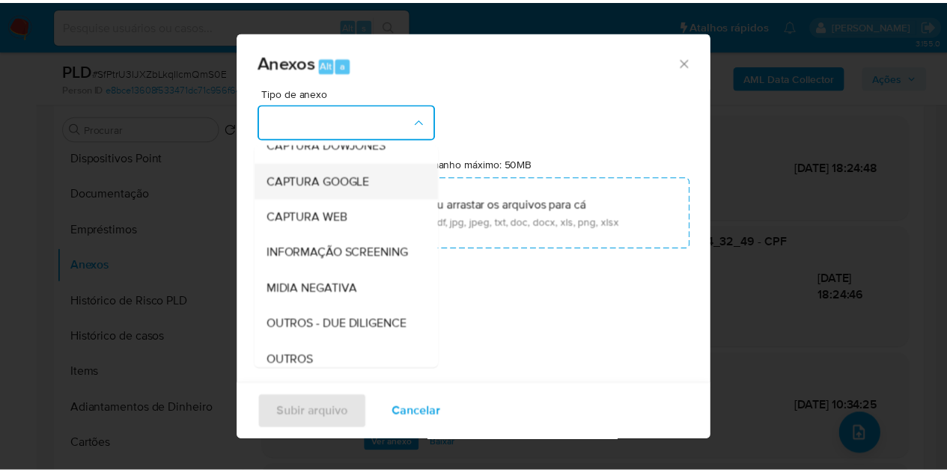
scroll to position [150, 0]
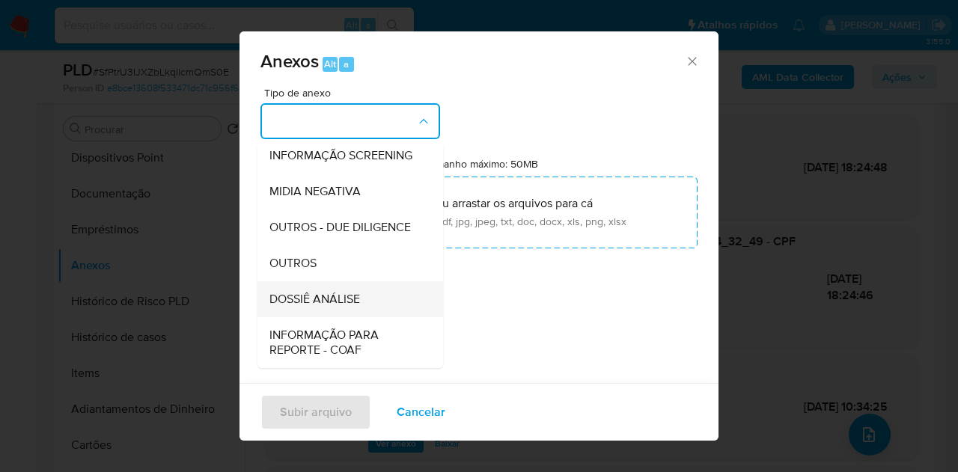
click at [302, 307] on span "DOSSIÊ ANÁLISE" at bounding box center [315, 299] width 91 height 15
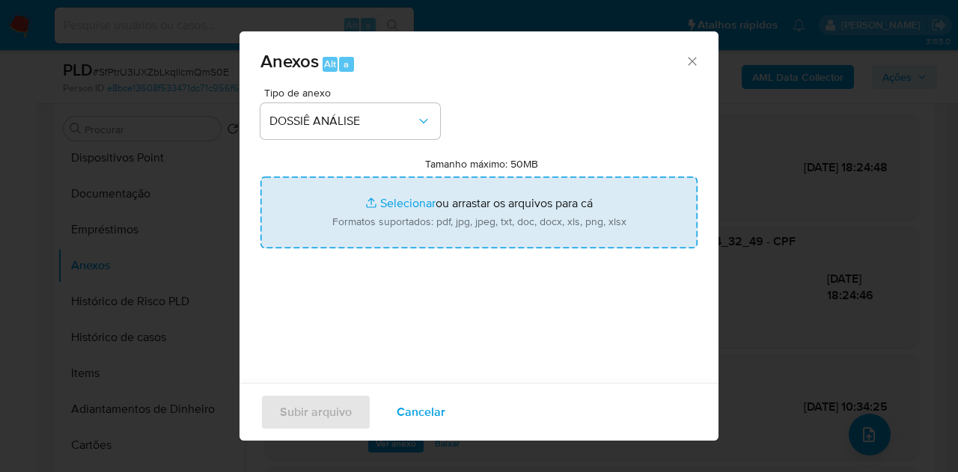
type input "C:\fakepath\2º SAR XXXX_XX - CPF 16811093790 - PAULO HENRIQUE DE MOURA DA SILVA…"
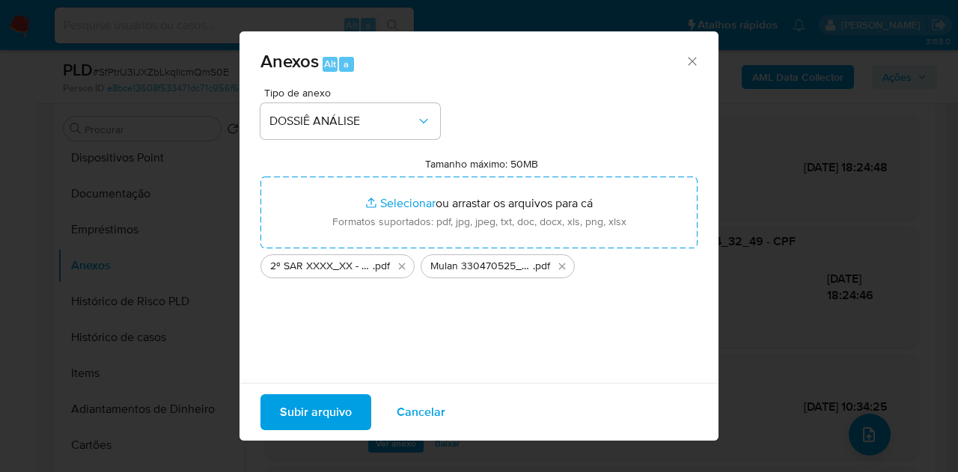
click at [290, 411] on span "Subir arquivo" at bounding box center [316, 412] width 72 height 33
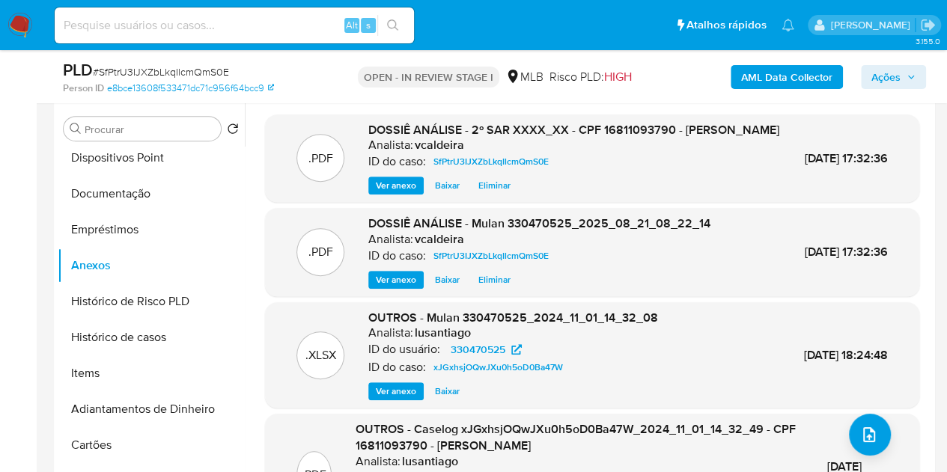
click at [903, 73] on span "Ações" at bounding box center [893, 77] width 44 height 21
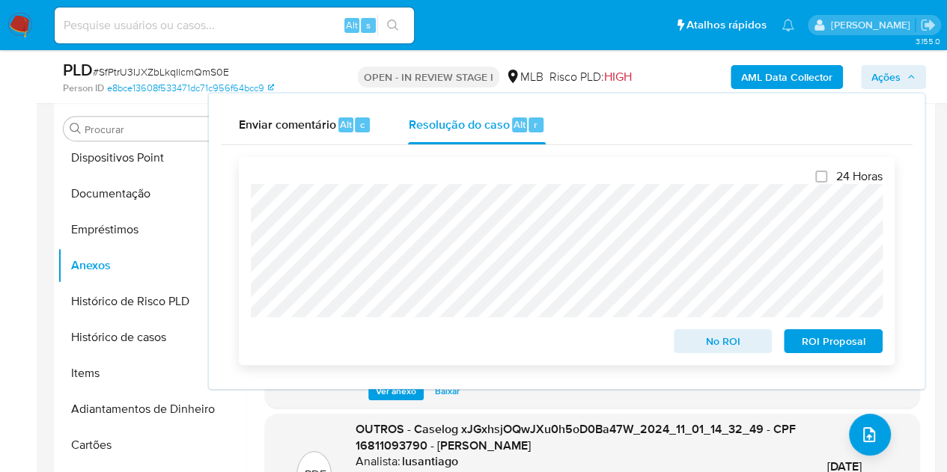
click at [823, 347] on span "ROI Proposal" at bounding box center [833, 341] width 78 height 21
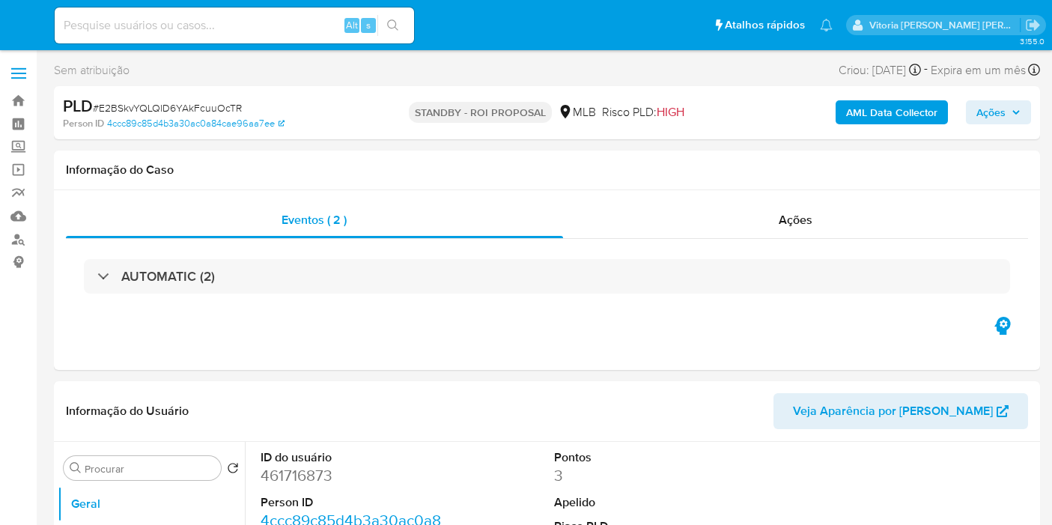
select select "10"
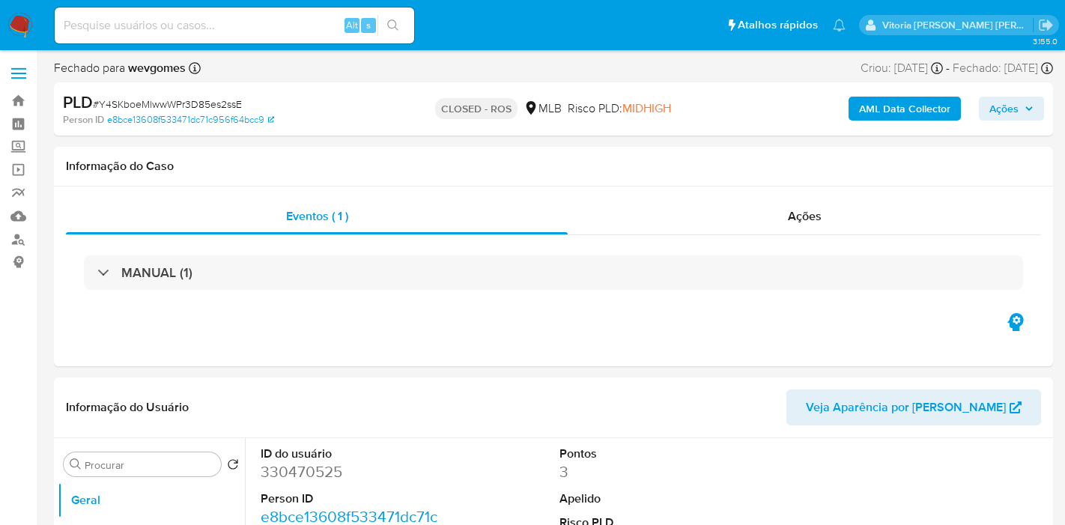
select select "10"
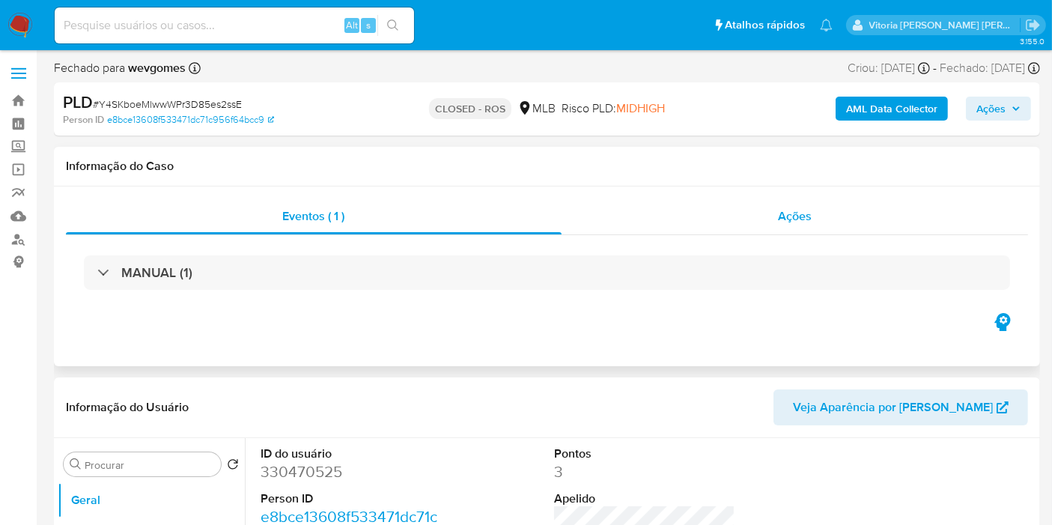
click at [791, 223] on span "Ações" at bounding box center [795, 215] width 34 height 17
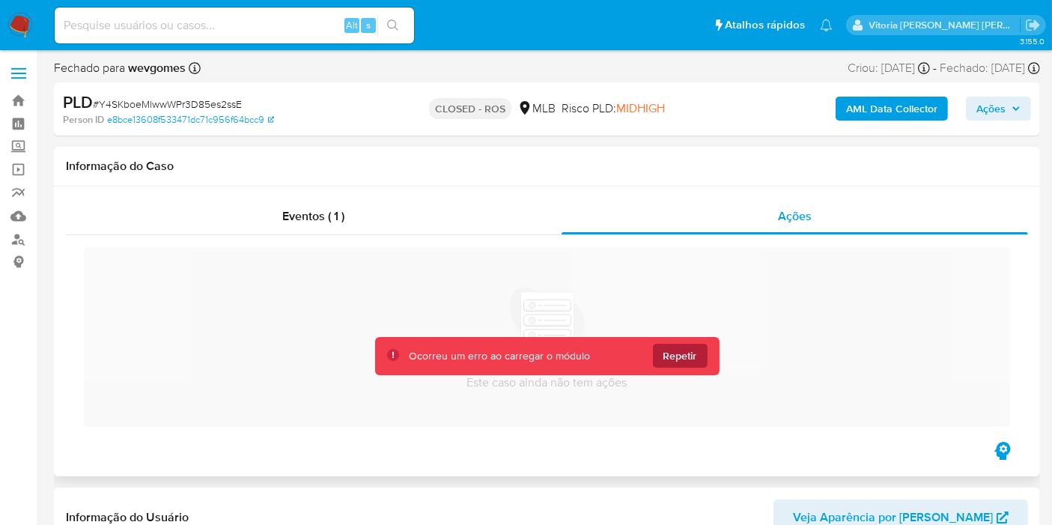
click at [676, 356] on span "Repetir" at bounding box center [680, 356] width 34 height 24
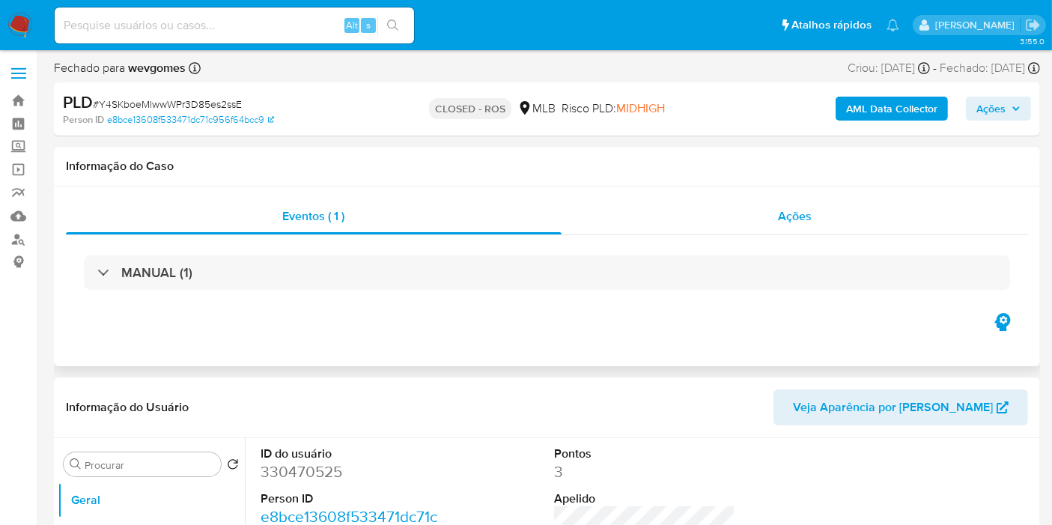
click at [795, 222] on span "Ações" at bounding box center [795, 215] width 34 height 17
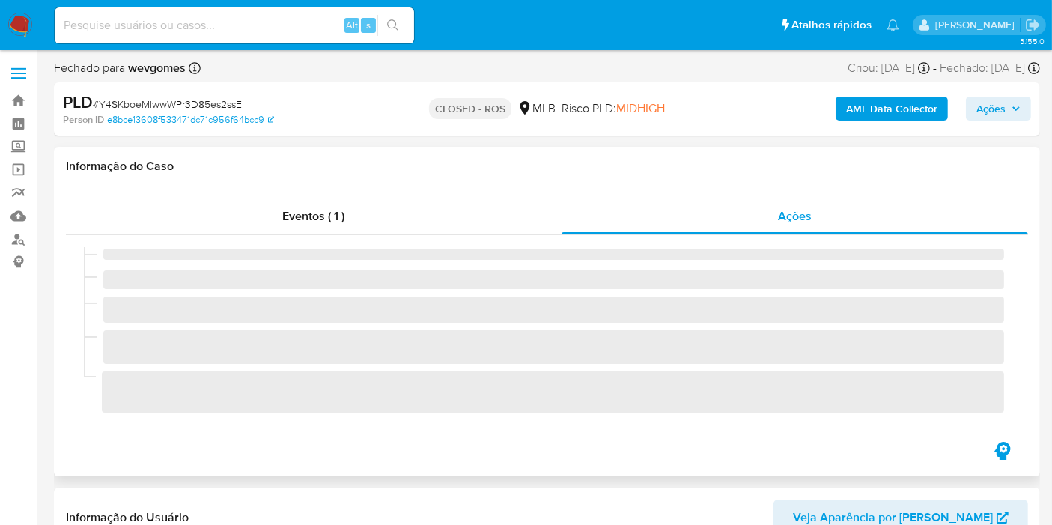
select select "10"
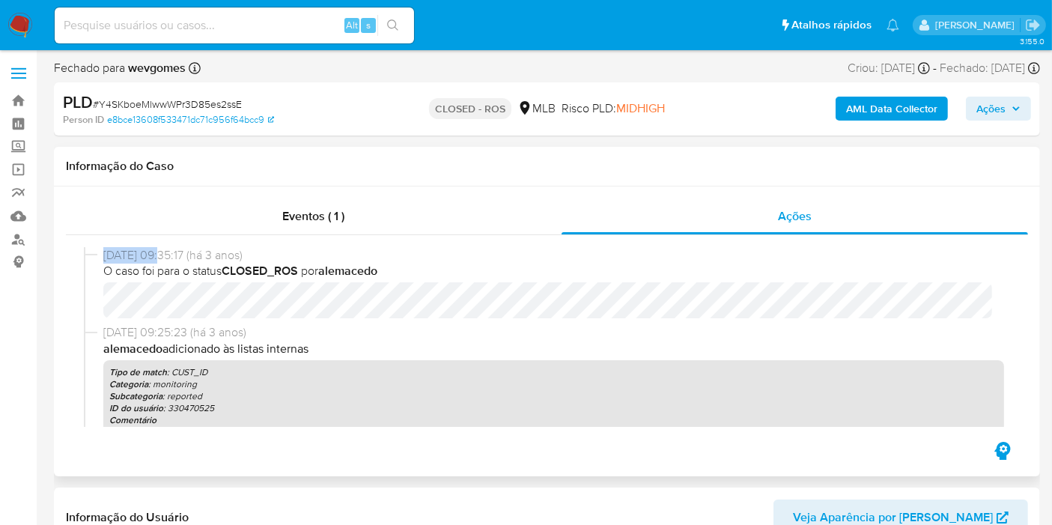
drag, startPoint x: 162, startPoint y: 262, endPoint x: 88, endPoint y: 261, distance: 74.1
click at [88, 261] on div "[DATE] 09:35:17 (há 3 anos) O caso foi para o status CLOSED_ROS por [PERSON_NAM…" at bounding box center [547, 286] width 926 height 78
copy div "[DATE]"
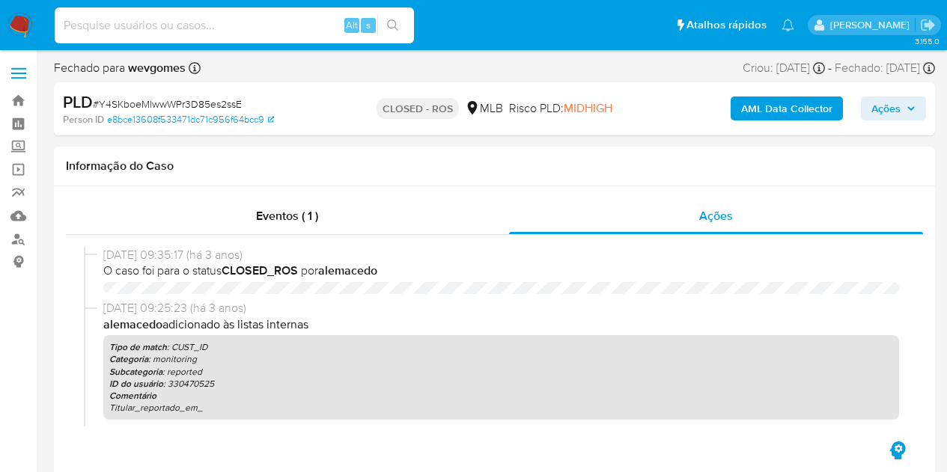
select select "10"
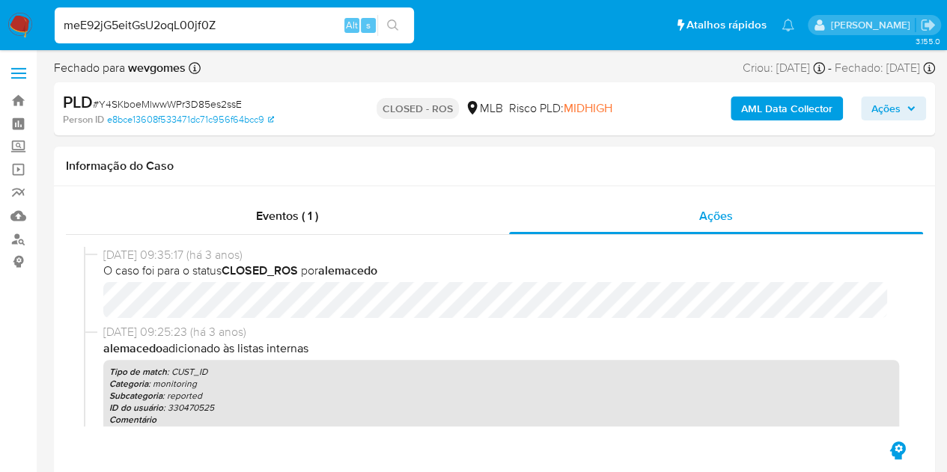
type input "meE92jG5eitGsU2oqL00jf0Z"
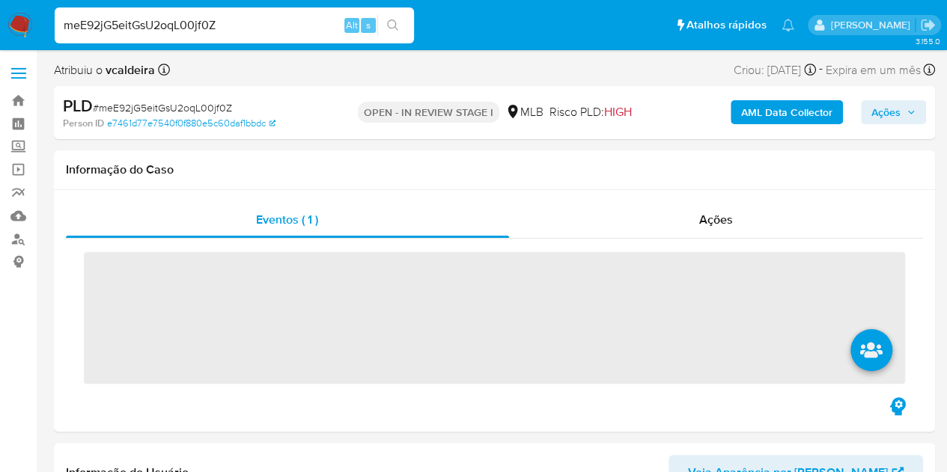
select select "10"
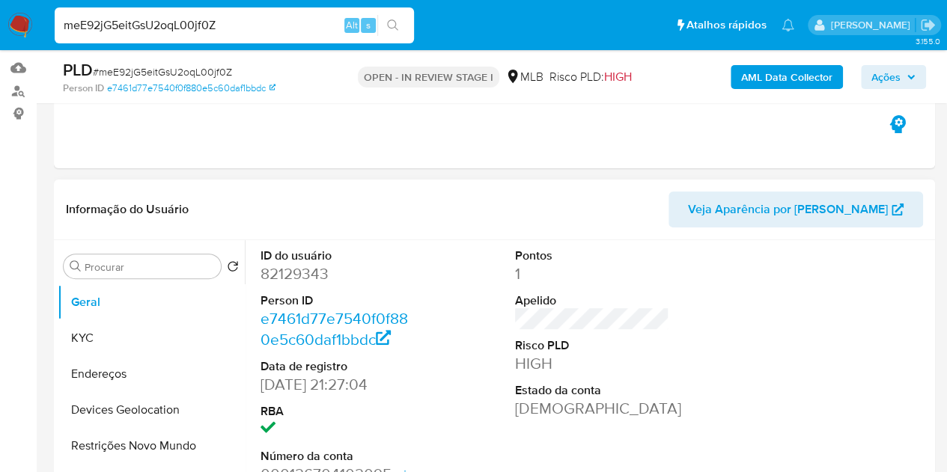
scroll to position [150, 0]
click at [302, 263] on dd "82129343" at bounding box center [338, 272] width 155 height 21
click at [293, 270] on dd "82129343" at bounding box center [338, 272] width 155 height 21
copy dd "82129343"
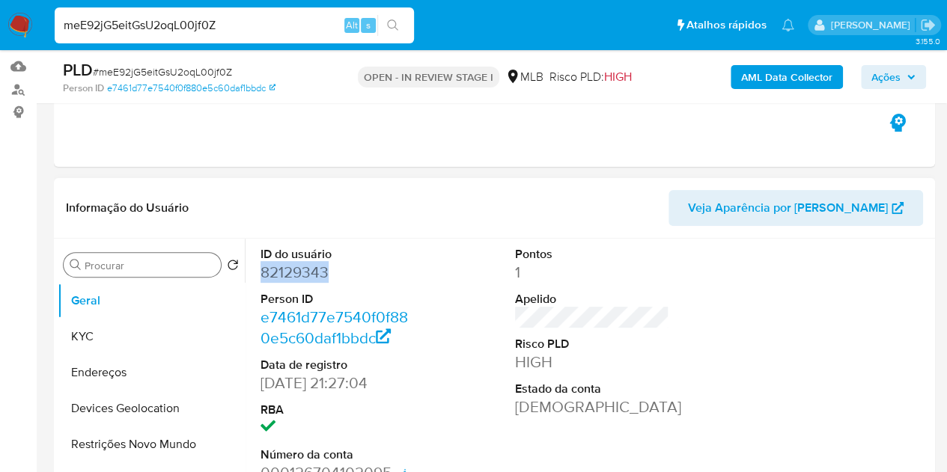
drag, startPoint x: 102, startPoint y: 342, endPoint x: 154, endPoint y: 275, distance: 85.4
click at [102, 342] on button "KYC" at bounding box center [151, 337] width 187 height 36
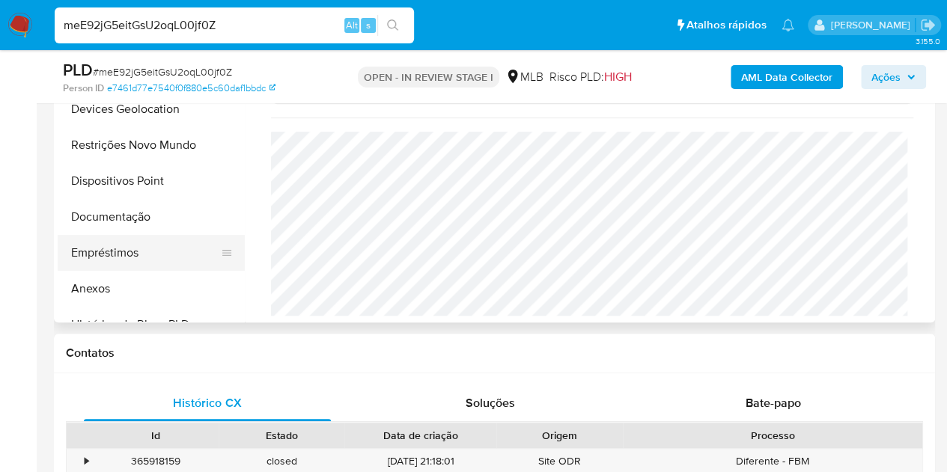
scroll to position [299, 0]
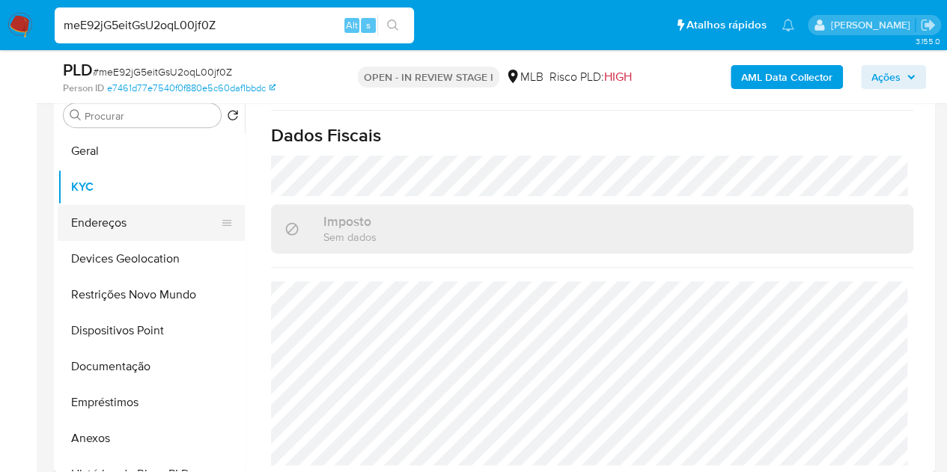
click at [85, 223] on button "Endereços" at bounding box center [145, 223] width 175 height 36
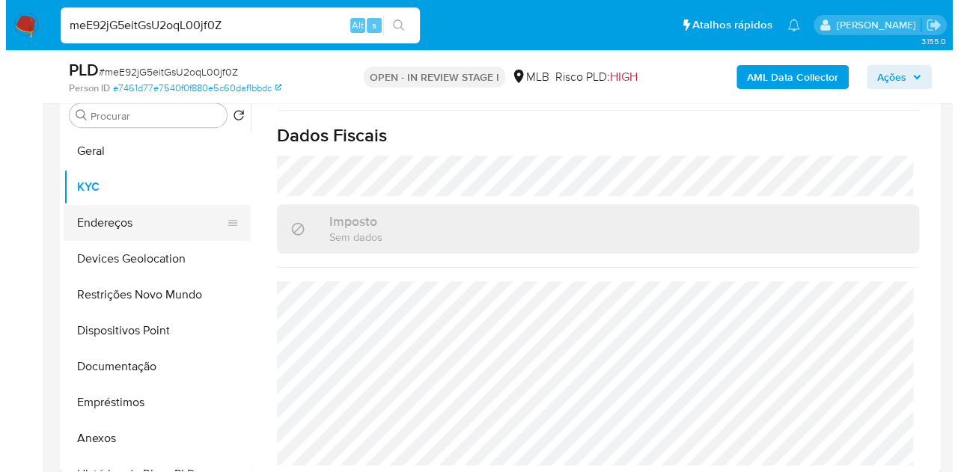
scroll to position [0, 0]
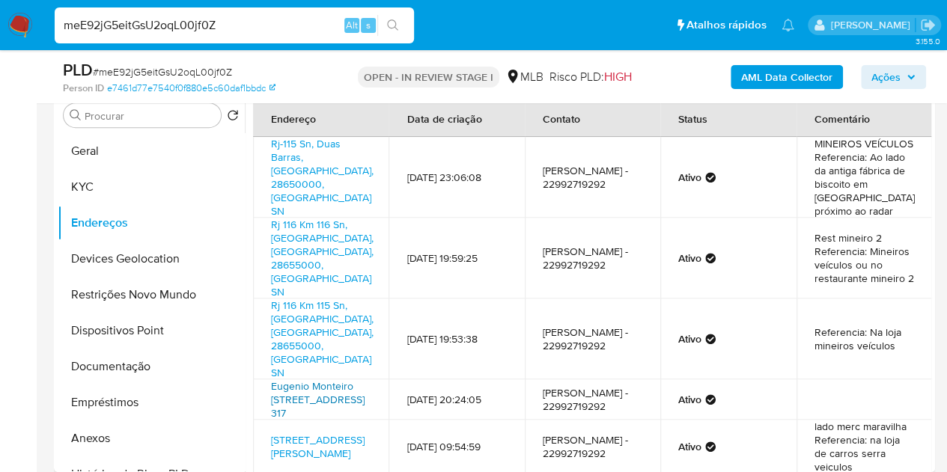
click at [296, 379] on link "Eugenio Monteiro [STREET_ADDRESS] 317" at bounding box center [318, 400] width 94 height 42
click at [94, 183] on button "KYC" at bounding box center [145, 187] width 175 height 36
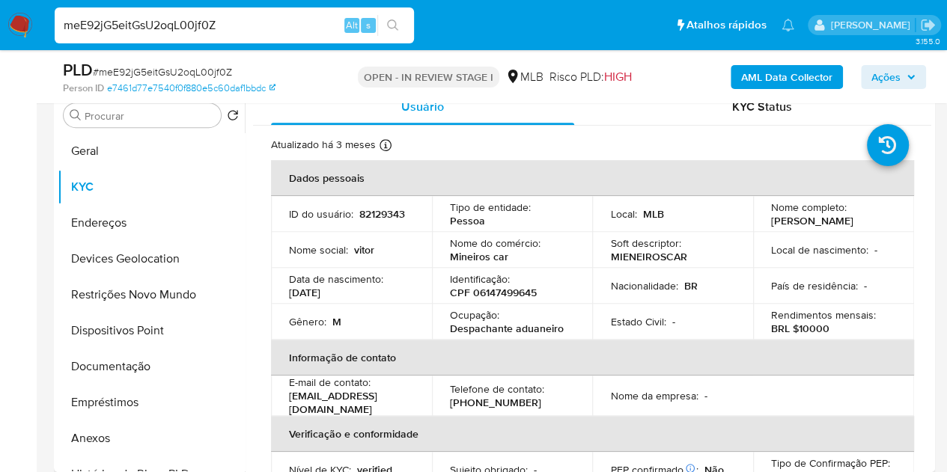
drag, startPoint x: 880, startPoint y: 223, endPoint x: 764, endPoint y: 224, distance: 115.3
click at [764, 224] on td "Nome completo : [PERSON_NAME]" at bounding box center [833, 214] width 161 height 36
copy p "[PERSON_NAME]"
click at [512, 290] on p "CPF 06147499645" at bounding box center [493, 292] width 87 height 13
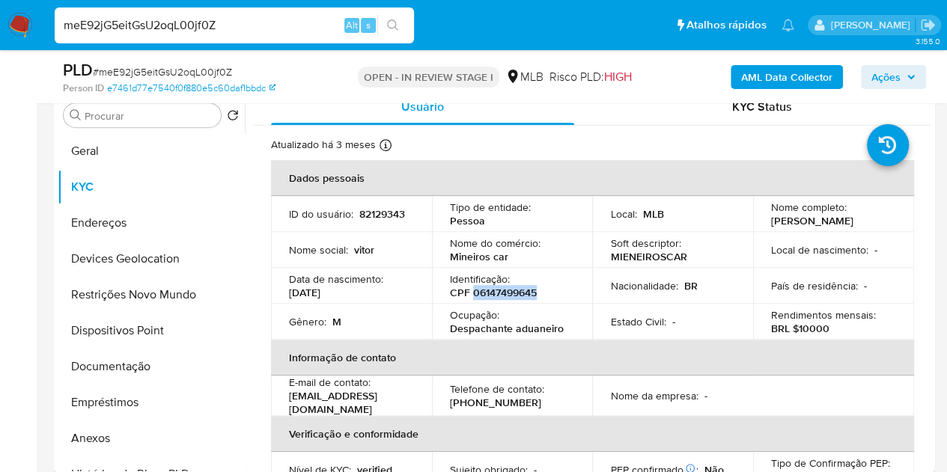
copy p "06147499645"
drag, startPoint x: 877, startPoint y: 222, endPoint x: 769, endPoint y: 221, distance: 108.6
click at [771, 221] on div "Nome completo : [PERSON_NAME]" at bounding box center [833, 214] width 125 height 27
copy p "Vitor de Souza Freitas"
click at [769, 82] on b "AML Data Collector" at bounding box center [786, 77] width 91 height 24
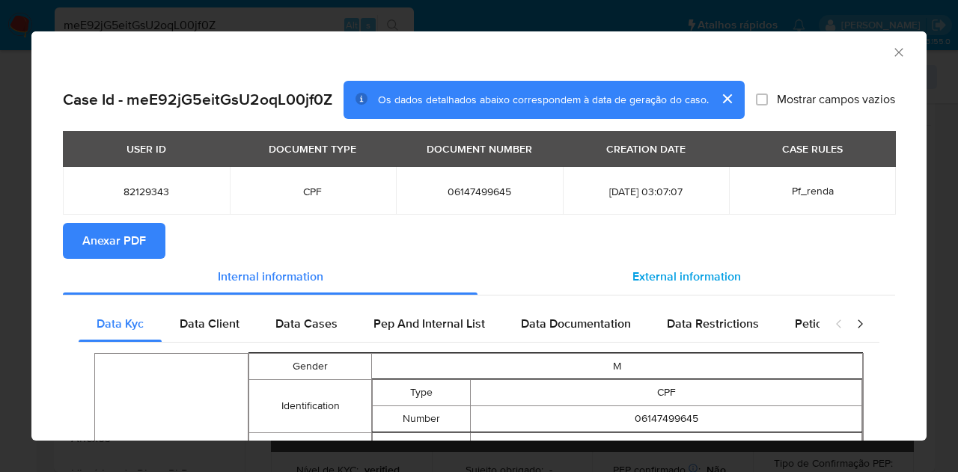
click at [666, 286] on div "External information" at bounding box center [687, 277] width 418 height 36
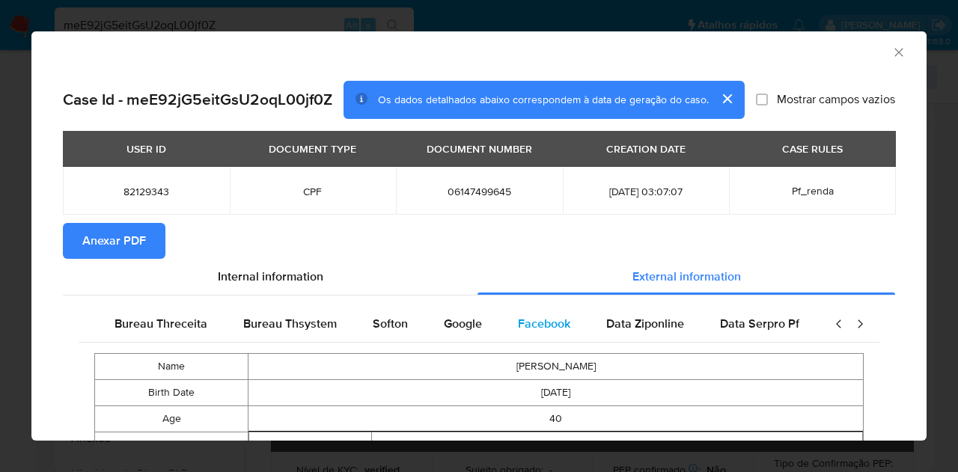
scroll to position [0, 506]
click at [434, 329] on span "Google" at bounding box center [452, 323] width 38 height 17
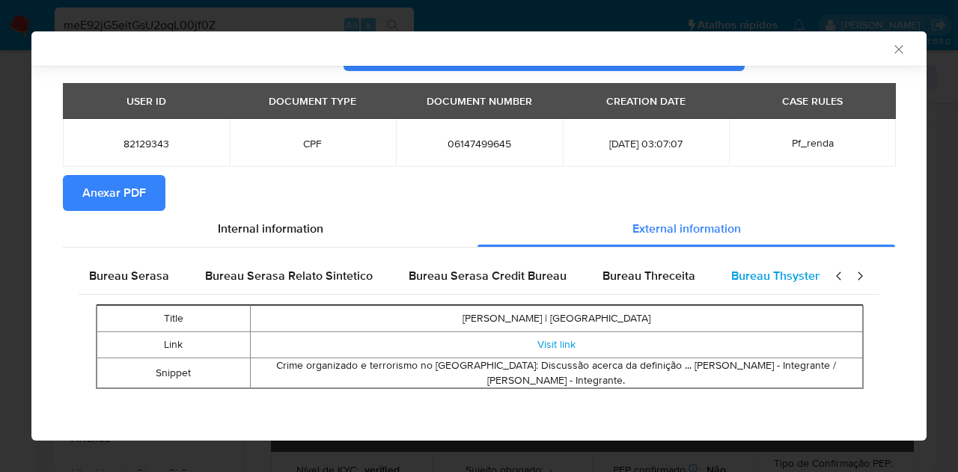
scroll to position [0, 0]
click at [153, 278] on span "Bureau Serasa" at bounding box center [137, 275] width 80 height 17
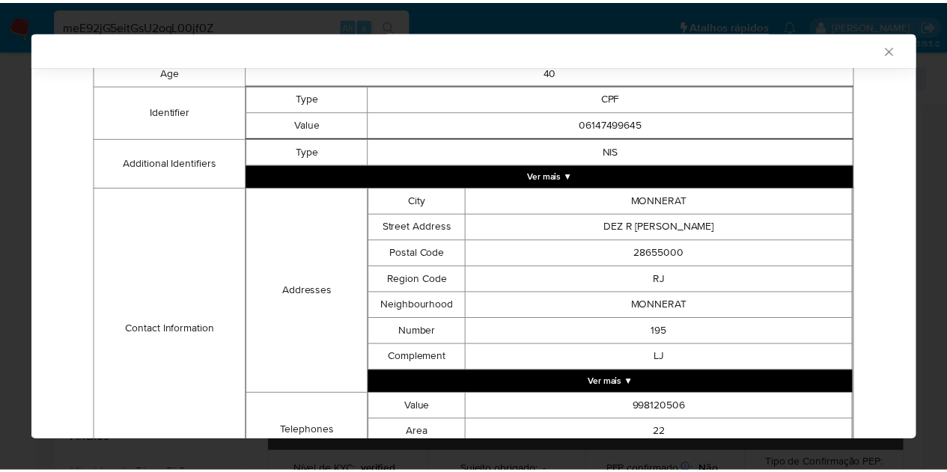
scroll to position [419, 0]
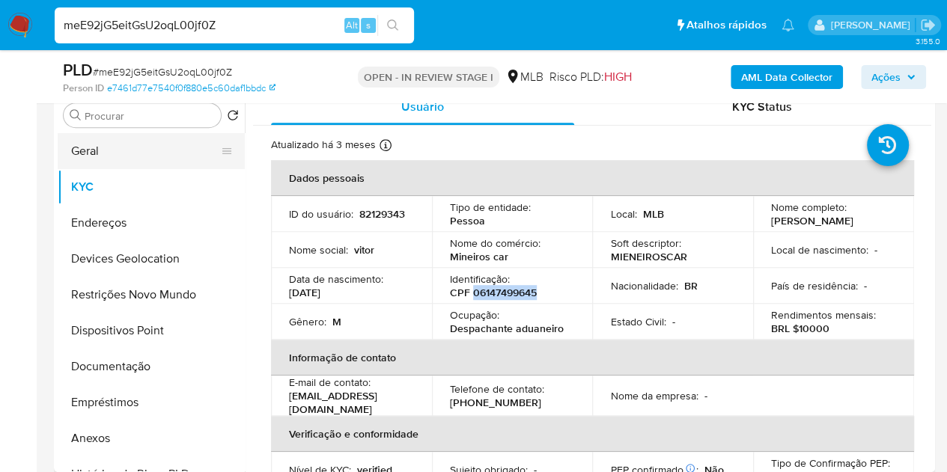
click at [115, 153] on button "Geral" at bounding box center [145, 151] width 175 height 36
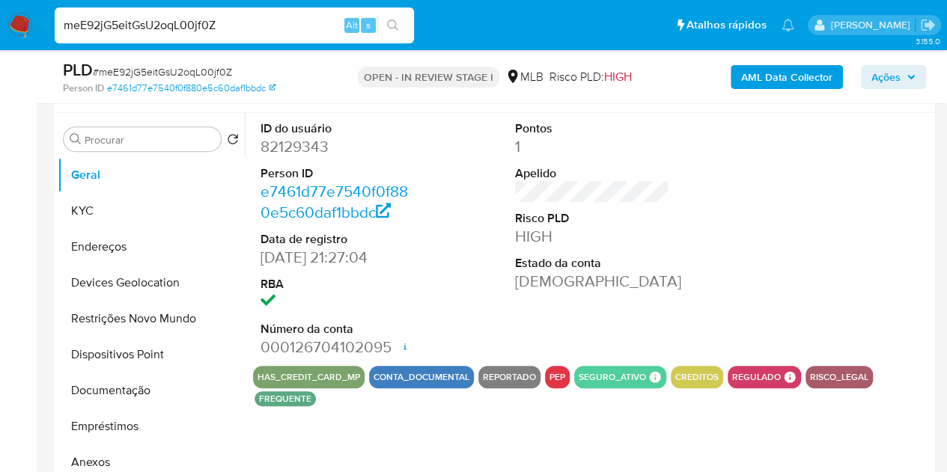
scroll to position [299, 0]
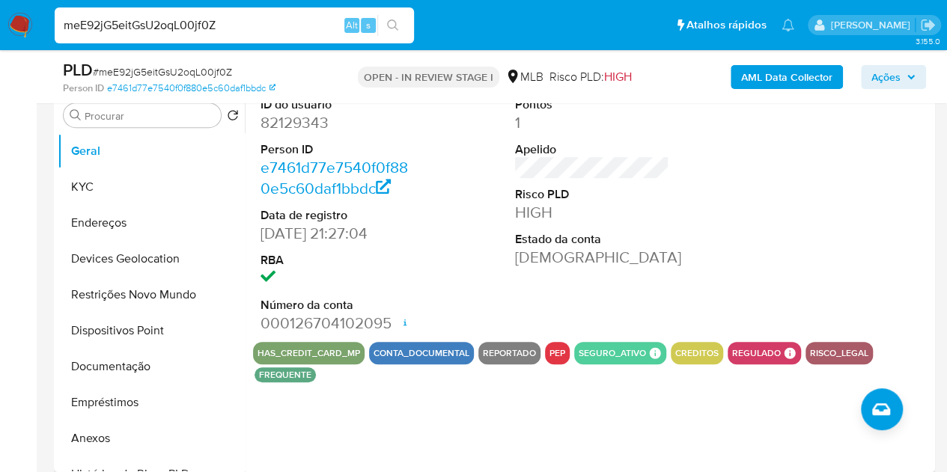
click at [682, 219] on div "ID do usuário 82129343 Person ID e7461d77e7540f0f880e5c60daf1bbdc Data de regis…" at bounding box center [592, 215] width 678 height 253
click at [106, 182] on button "KYC" at bounding box center [145, 187] width 175 height 36
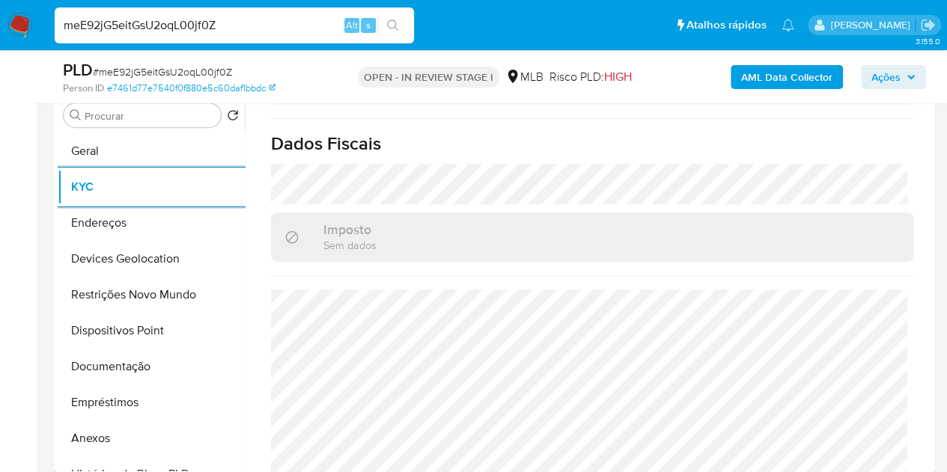
scroll to position [689, 0]
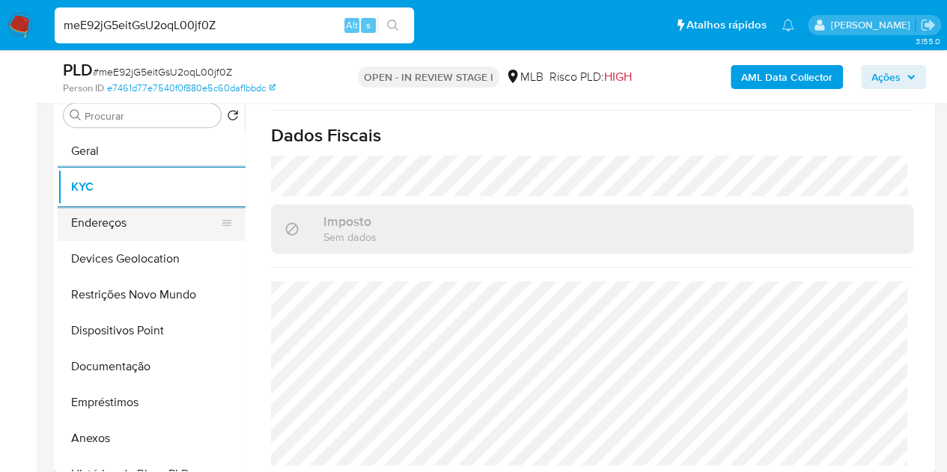
click at [105, 216] on button "Endereços" at bounding box center [145, 223] width 175 height 36
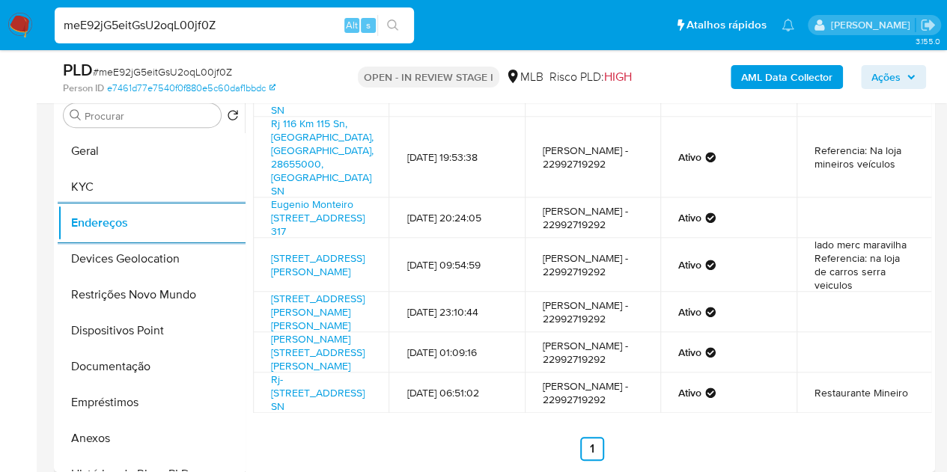
scroll to position [217, 0]
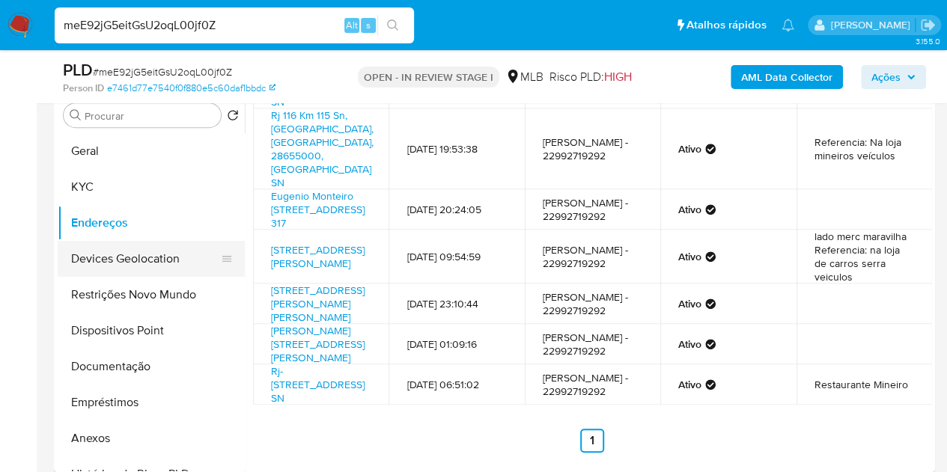
click at [85, 263] on button "Devices Geolocation" at bounding box center [145, 259] width 175 height 36
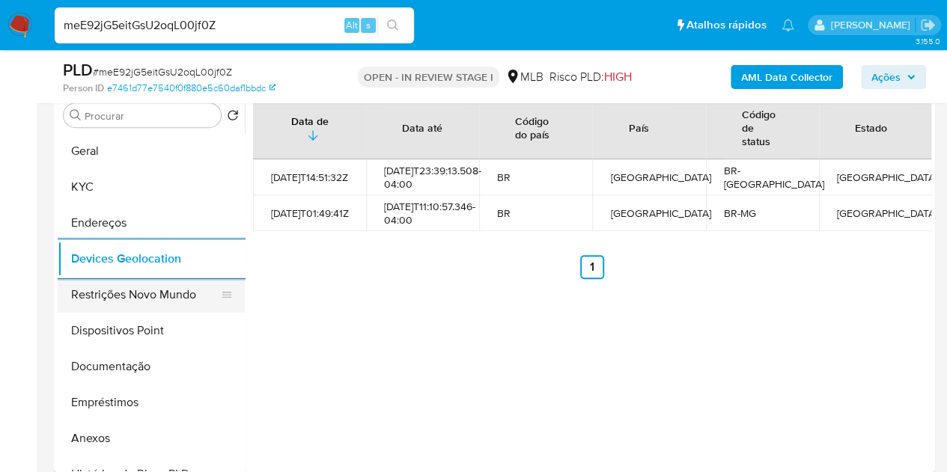
click at [106, 295] on button "Restrições Novo Mundo" at bounding box center [145, 295] width 175 height 36
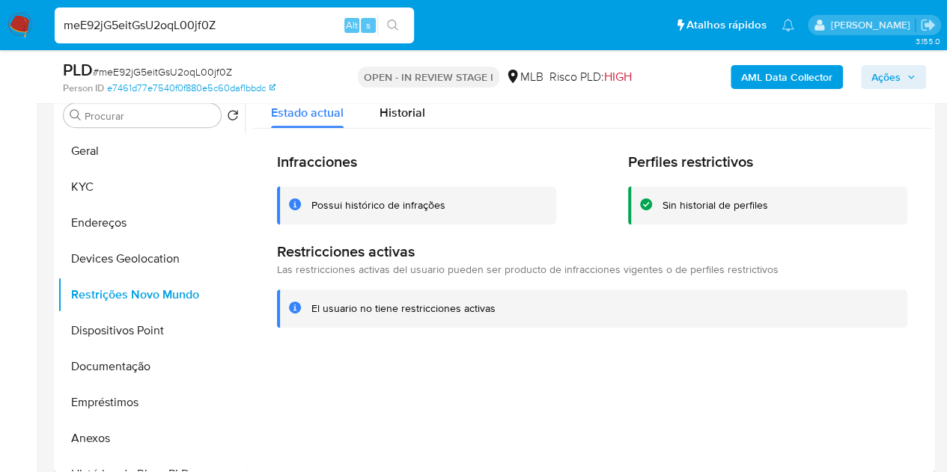
click at [463, 170] on h2 "Infracciones" at bounding box center [416, 162] width 279 height 19
click at [105, 326] on button "Dispositivos Point" at bounding box center [145, 331] width 175 height 36
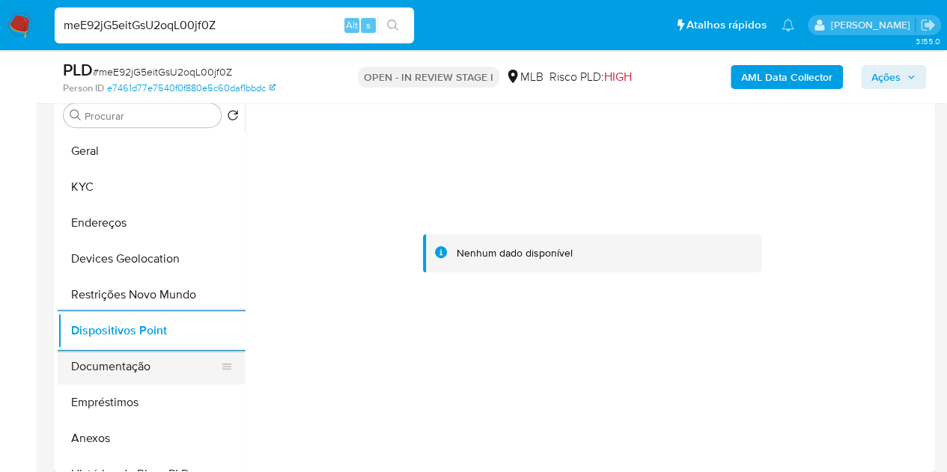
click at [129, 374] on button "Documentação" at bounding box center [145, 367] width 175 height 36
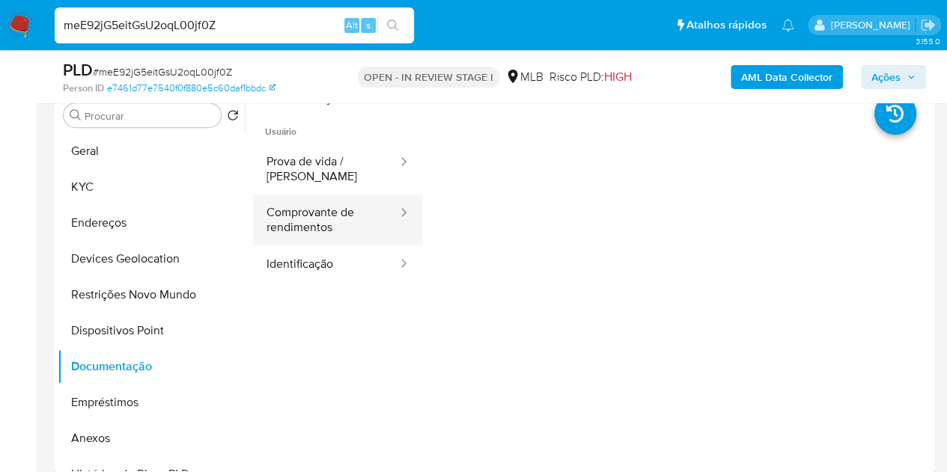
click at [313, 213] on button "Comprovante de rendimentos" at bounding box center [326, 220] width 146 height 51
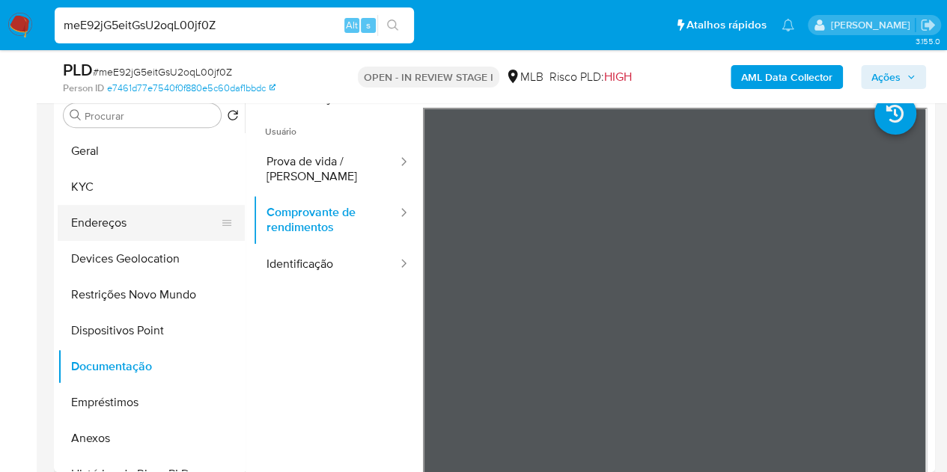
click at [99, 220] on button "Endereços" at bounding box center [145, 223] width 175 height 36
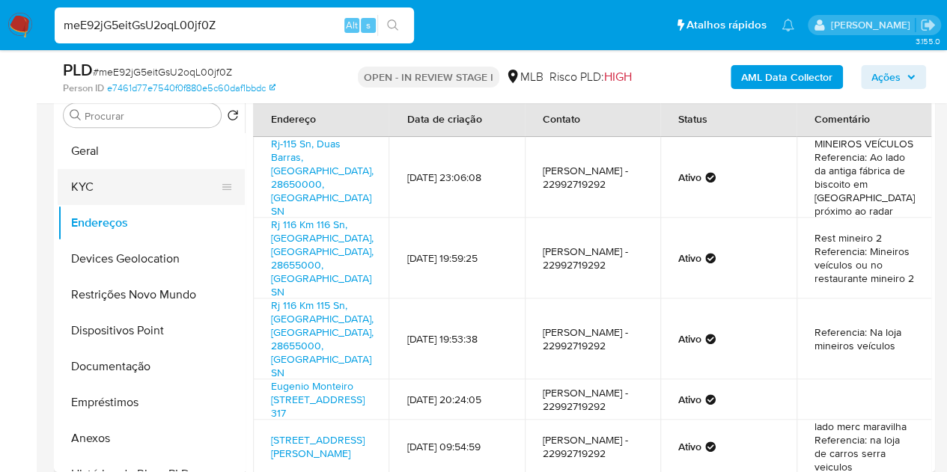
click at [113, 192] on button "KYC" at bounding box center [145, 187] width 175 height 36
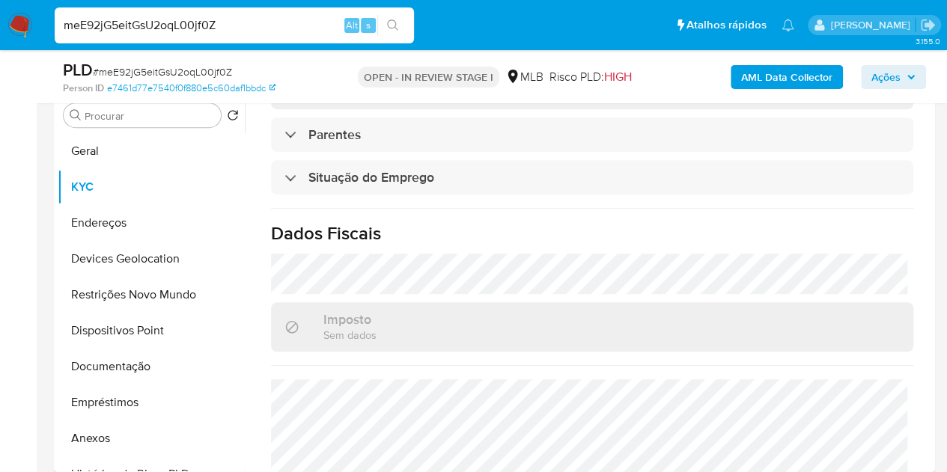
scroll to position [689, 0]
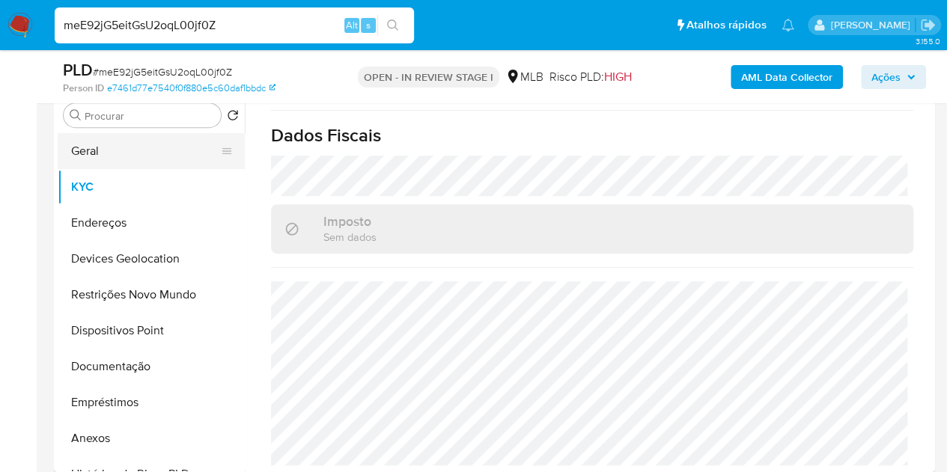
click at [89, 152] on button "Geral" at bounding box center [145, 151] width 175 height 36
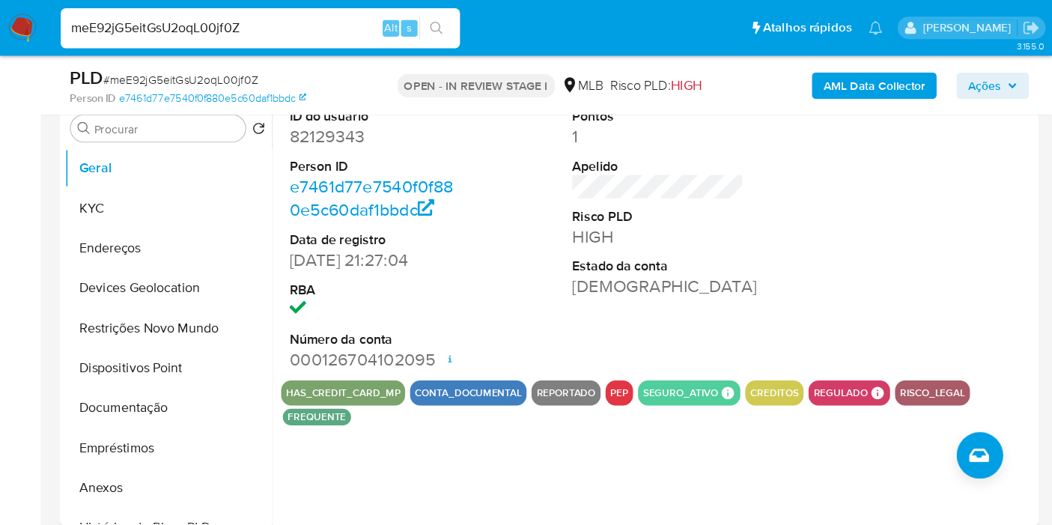
scroll to position [299, 0]
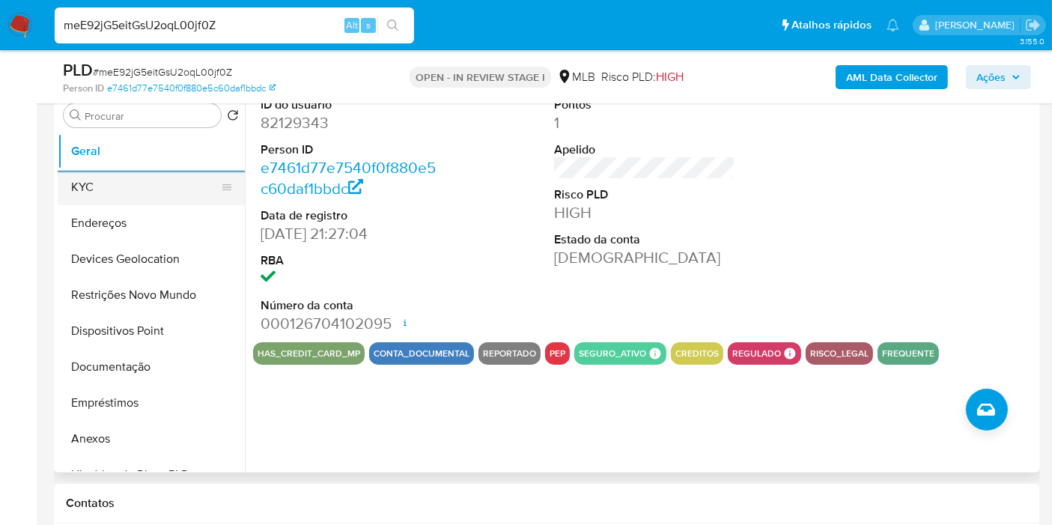
click at [113, 192] on button "KYC" at bounding box center [145, 187] width 175 height 36
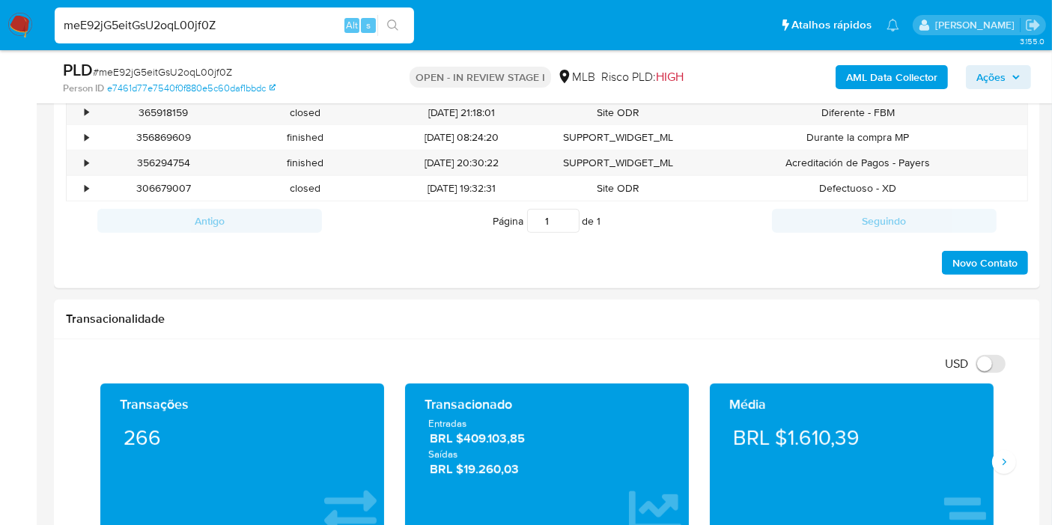
scroll to position [881, 0]
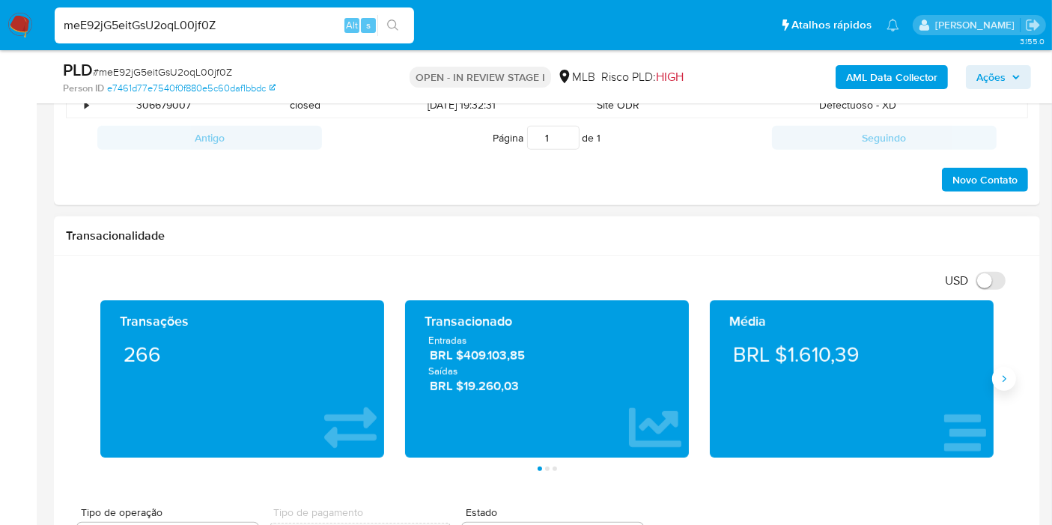
click at [946, 373] on icon "Siguiente" at bounding box center [1004, 379] width 12 height 12
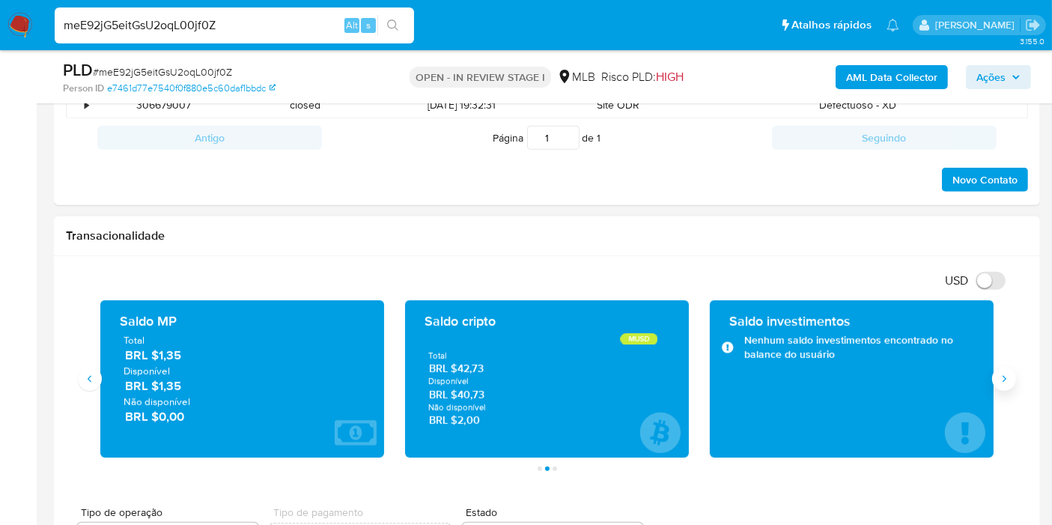
click at [946, 373] on icon "Siguiente" at bounding box center [1004, 379] width 12 height 12
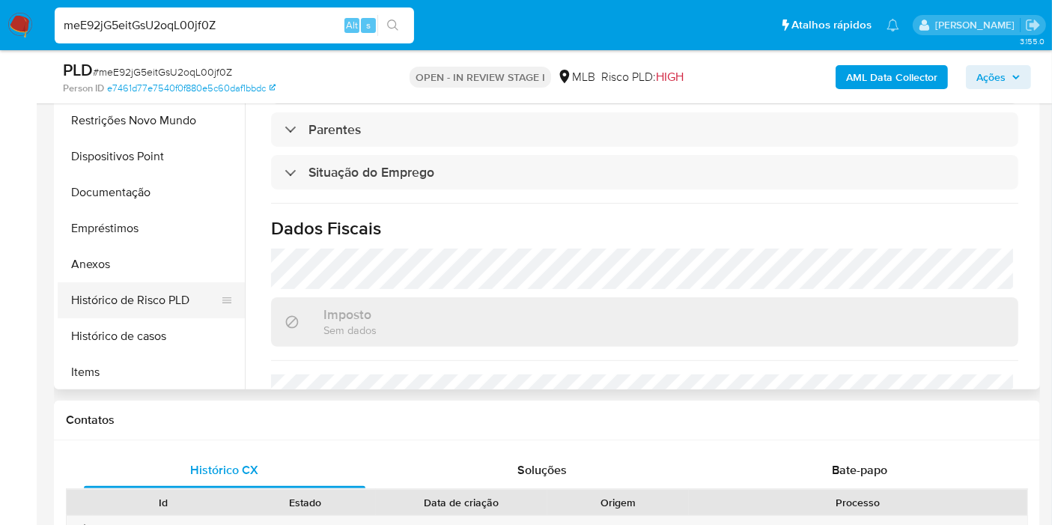
scroll to position [166, 0]
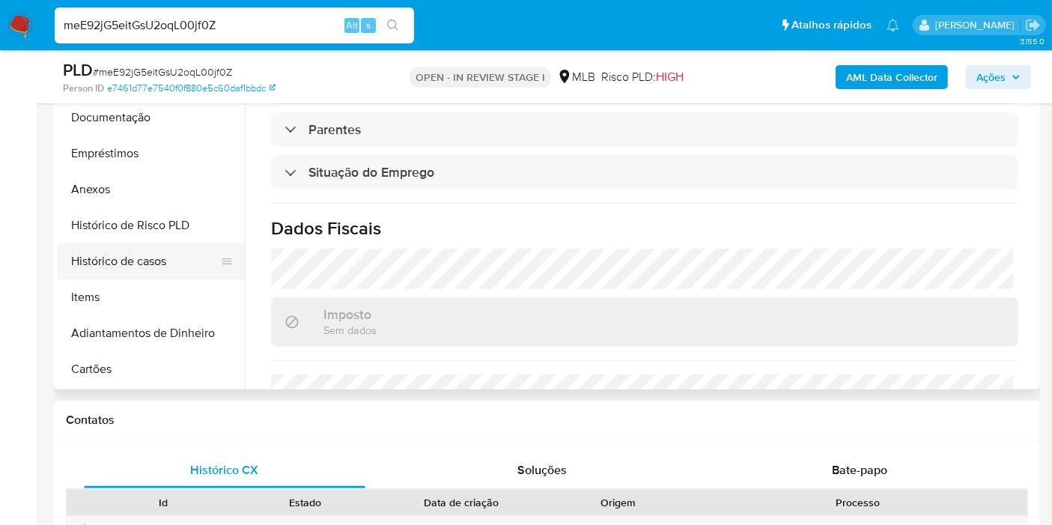
click at [153, 247] on button "Histórico de casos" at bounding box center [145, 261] width 175 height 36
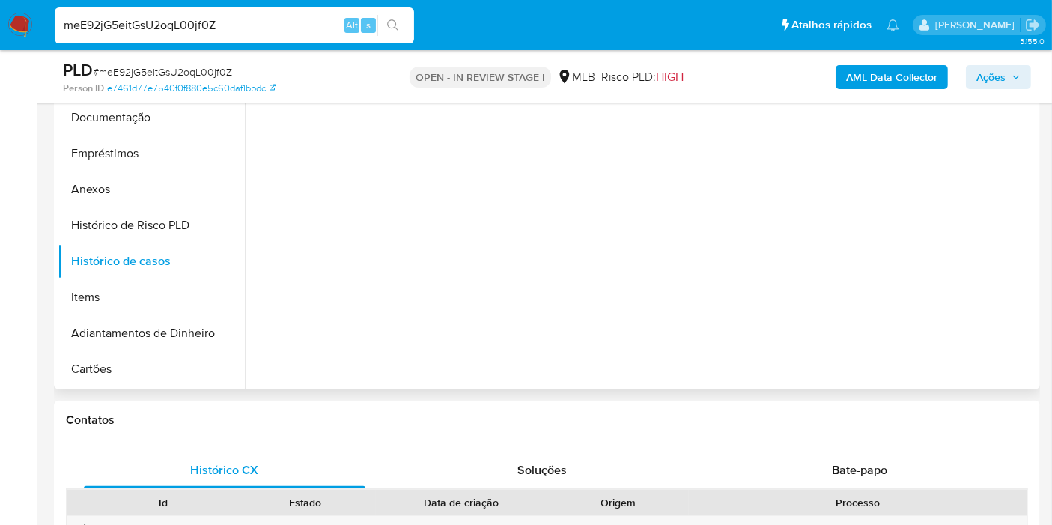
scroll to position [216, 0]
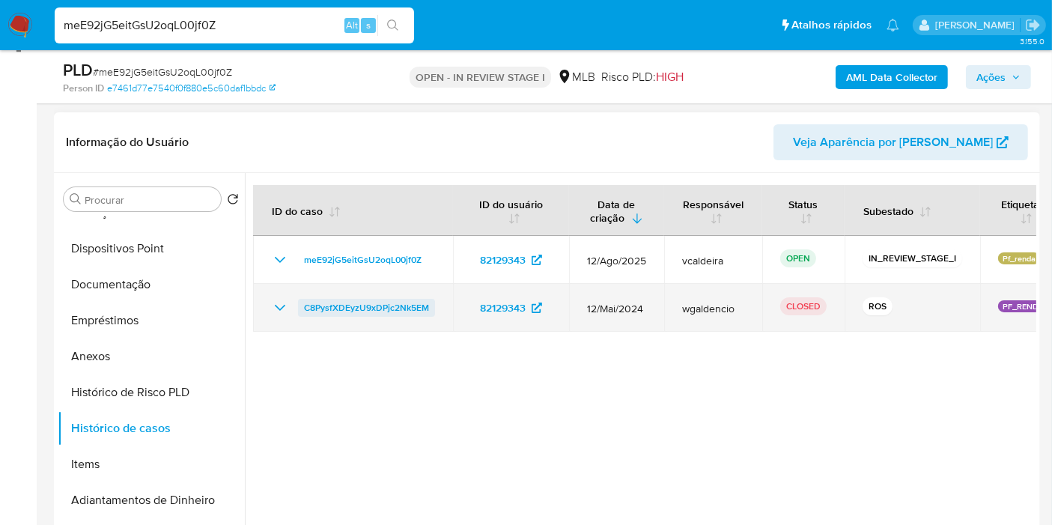
click at [402, 308] on span "C8PysfXDEyzU9xDPjc2Nk5EM" at bounding box center [366, 308] width 125 height 18
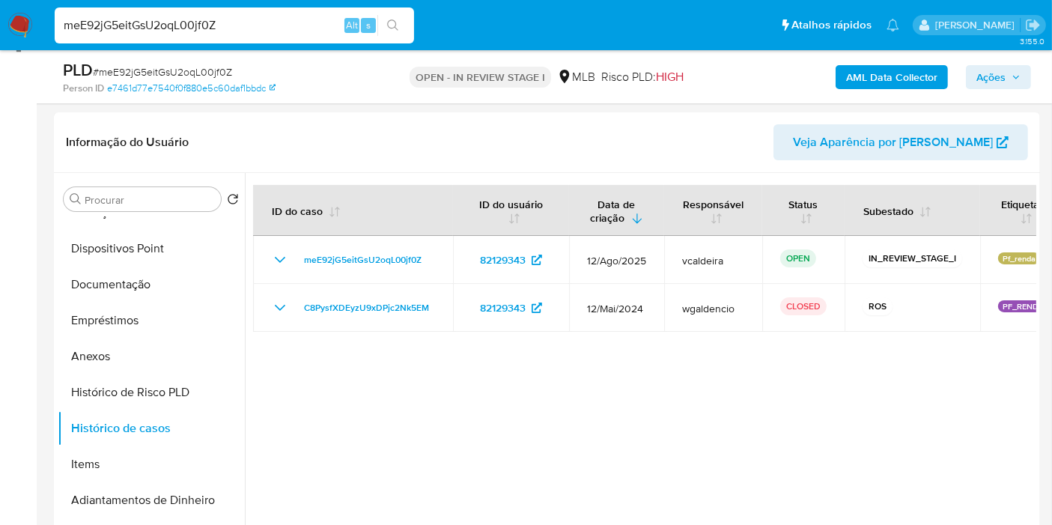
click at [946, 79] on button "Ações" at bounding box center [998, 77] width 65 height 24
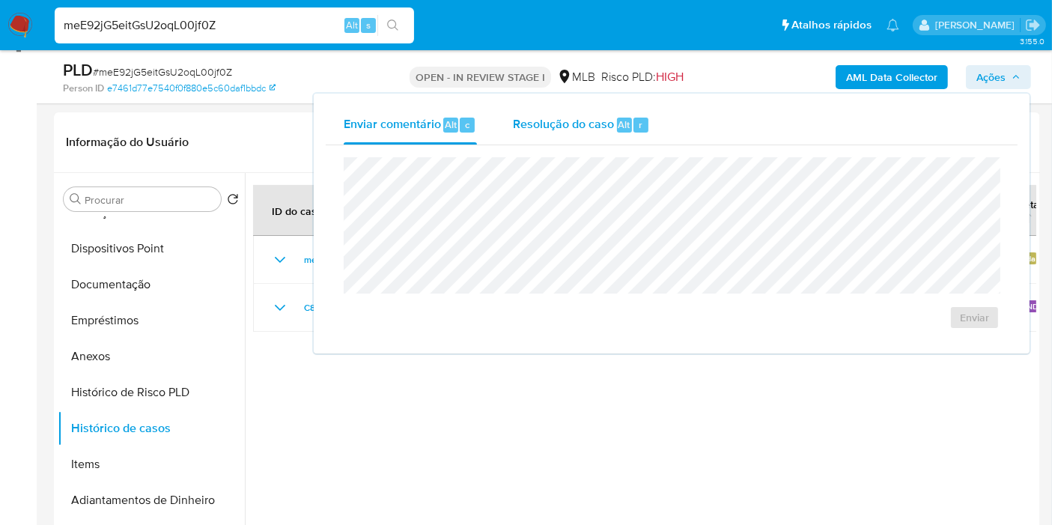
click at [619, 120] on span "Alt" at bounding box center [624, 125] width 12 height 14
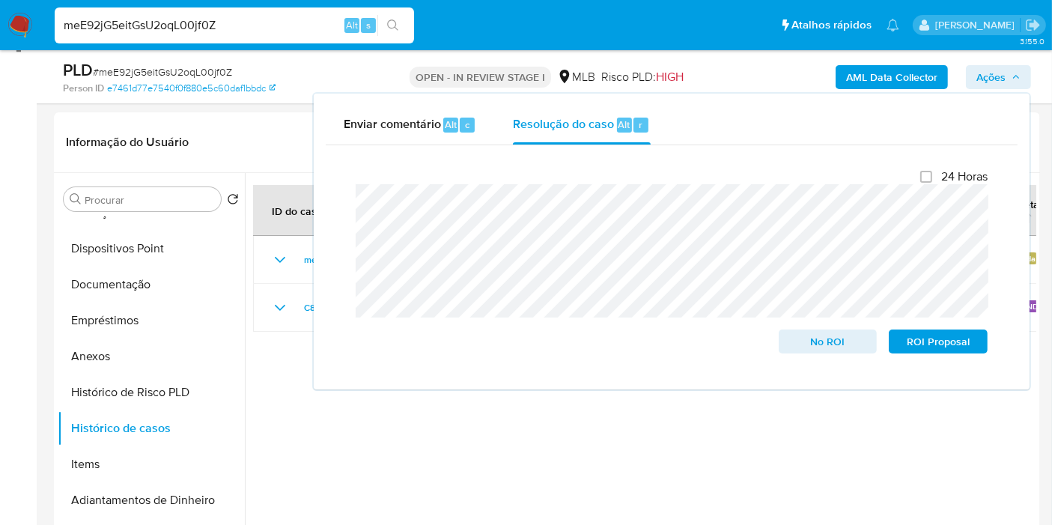
scroll to position [133, 0]
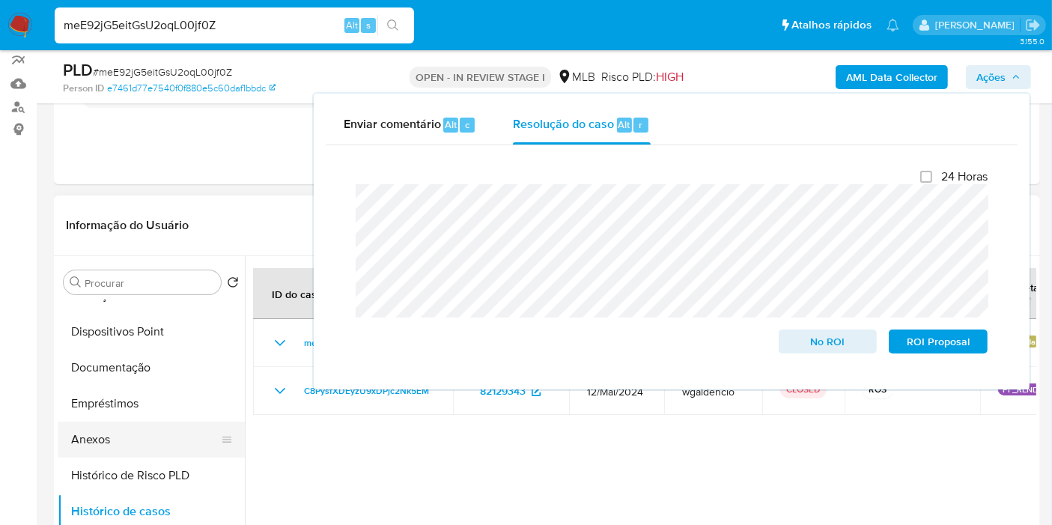
click at [94, 436] on button "Anexos" at bounding box center [145, 439] width 175 height 36
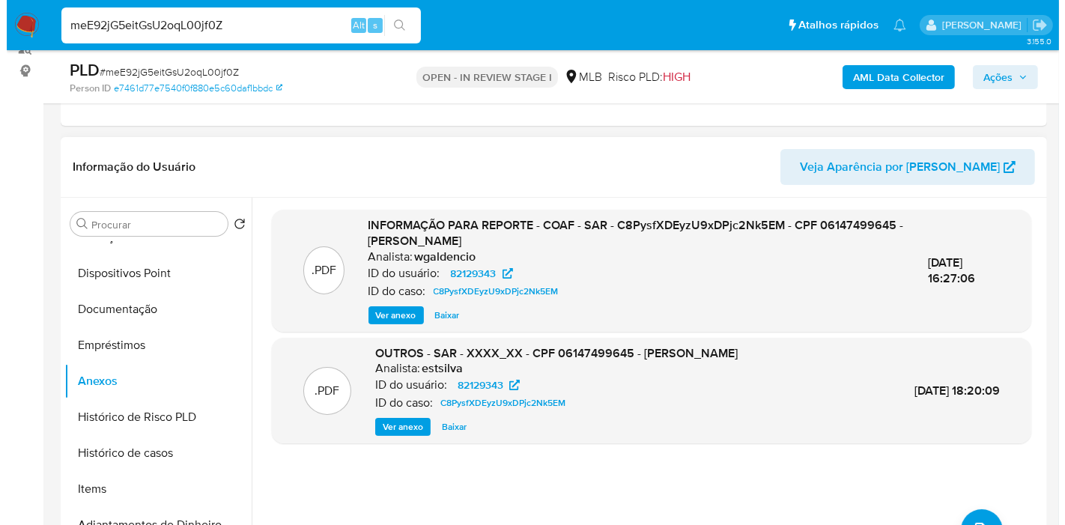
scroll to position [216, 0]
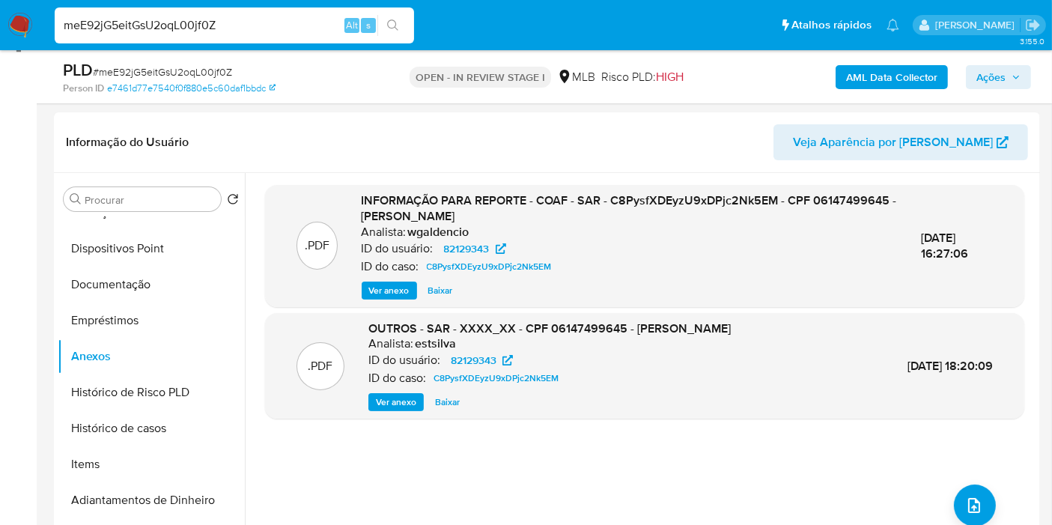
click at [946, 70] on span "Ações" at bounding box center [990, 77] width 29 height 24
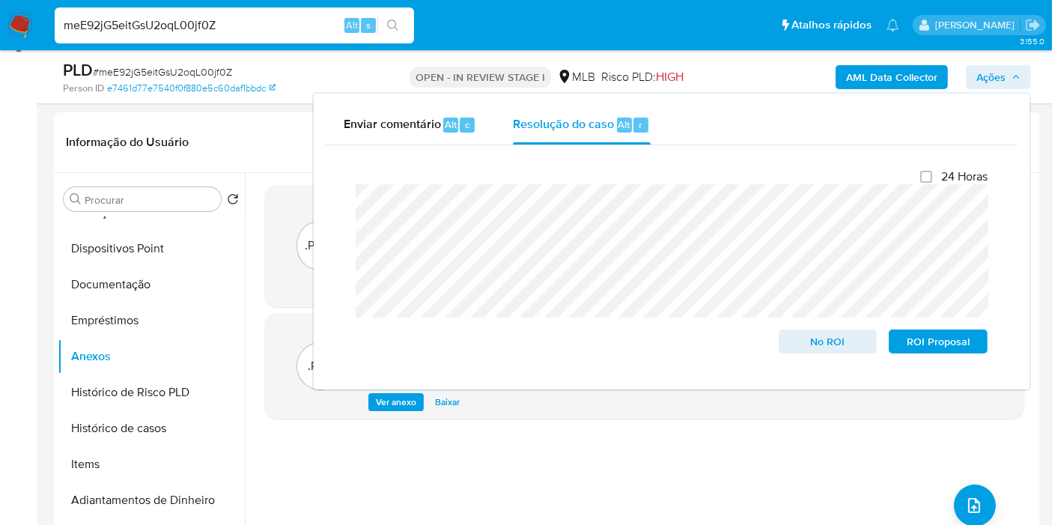
click at [946, 69] on span "Ações" at bounding box center [990, 77] width 29 height 24
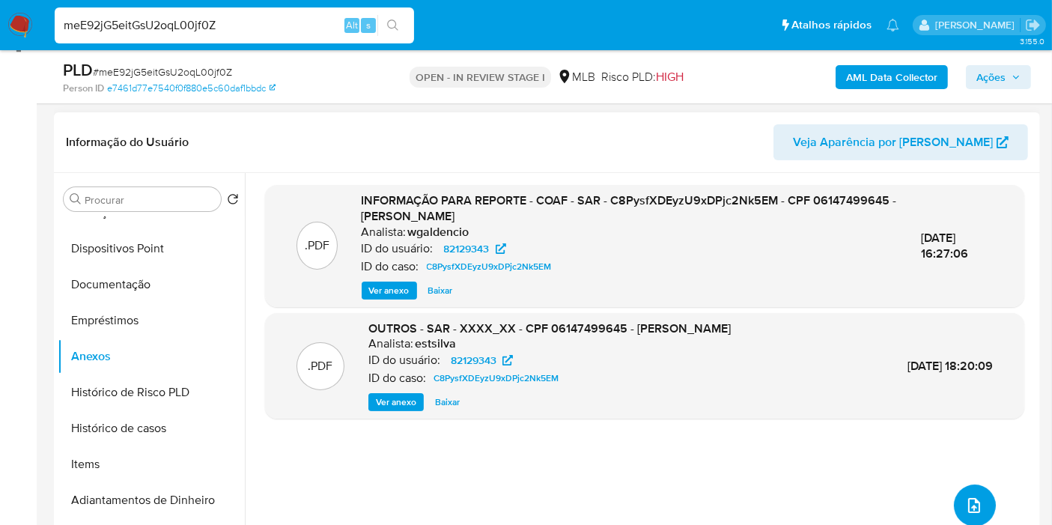
click at [946, 472] on icon "upload-file" at bounding box center [974, 505] width 18 height 18
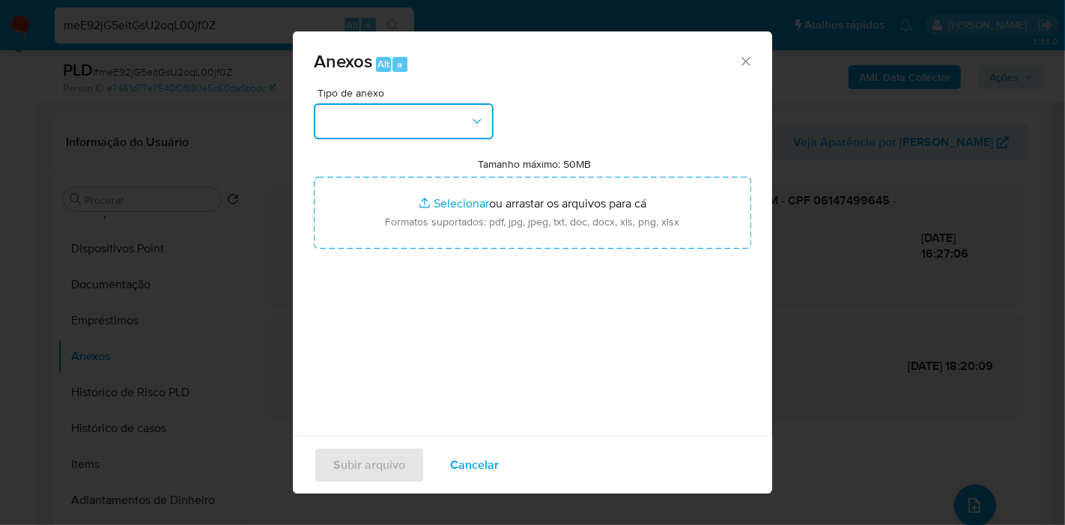
click at [449, 118] on button "button" at bounding box center [404, 121] width 180 height 36
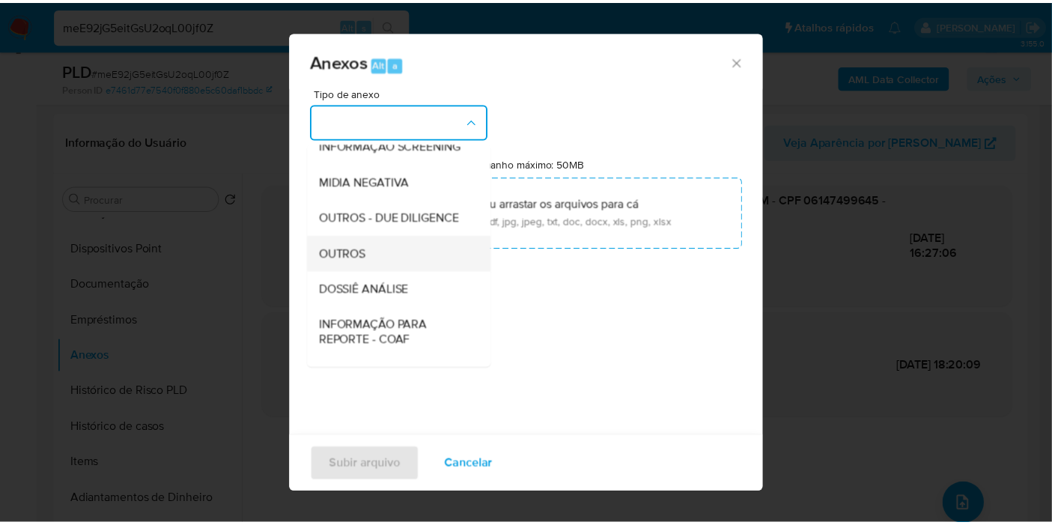
scroll to position [166, 0]
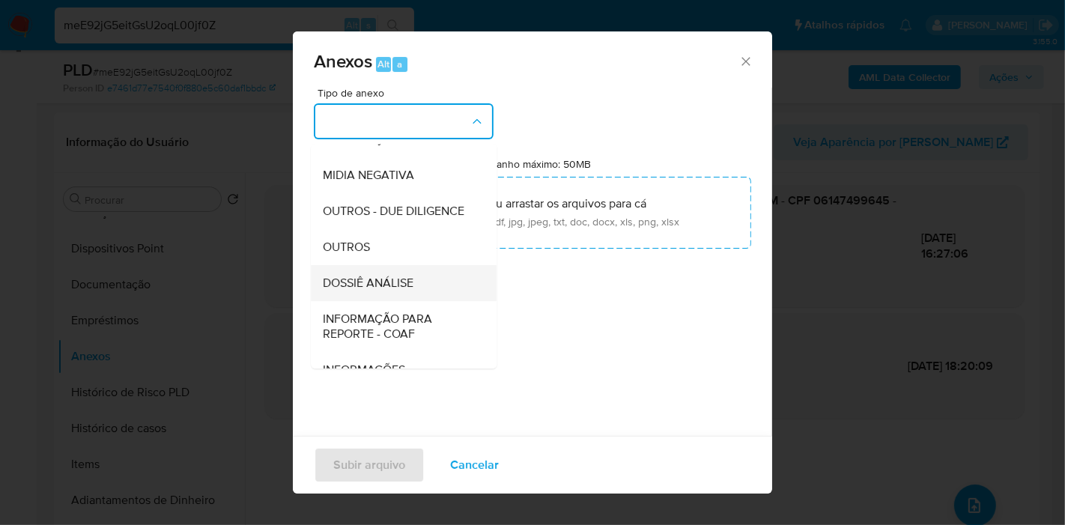
click at [383, 290] on span "DOSSIÊ ANÁLISE" at bounding box center [368, 283] width 91 height 15
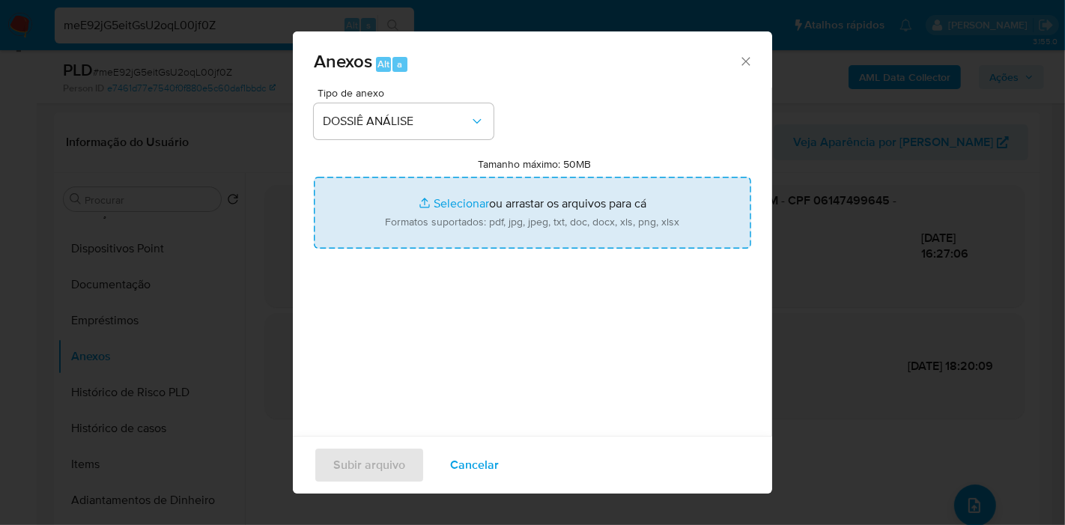
type input "C:\fakepath\2º SAR XXX_XX - CPF 06147499645 - VITOR DE SOUZA FREITAS.pdf"
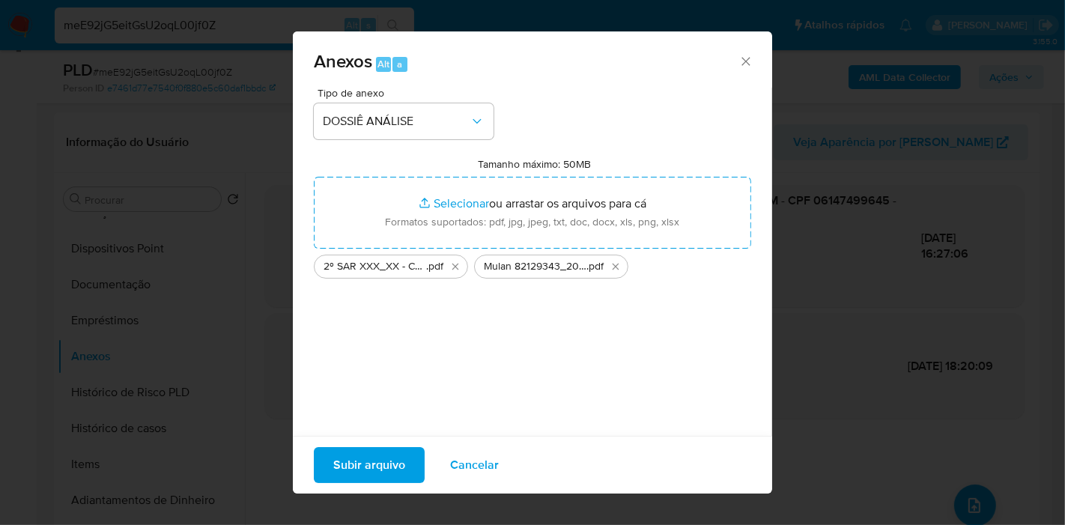
click at [308, 366] on div "Tipo de anexo DOSSIÊ ANÁLISE Tamanho máximo: 50MB Selecionar arquivos Seleciona…" at bounding box center [532, 270] width 479 height 364
click at [395, 469] on span "Subir arquivo" at bounding box center [369, 464] width 72 height 33
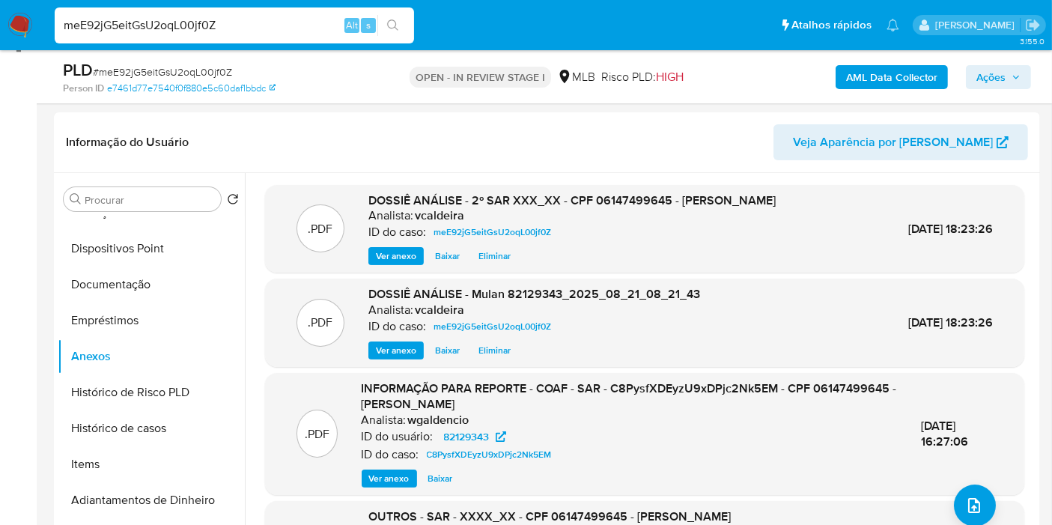
click at [946, 77] on span "Ações" at bounding box center [990, 77] width 29 height 24
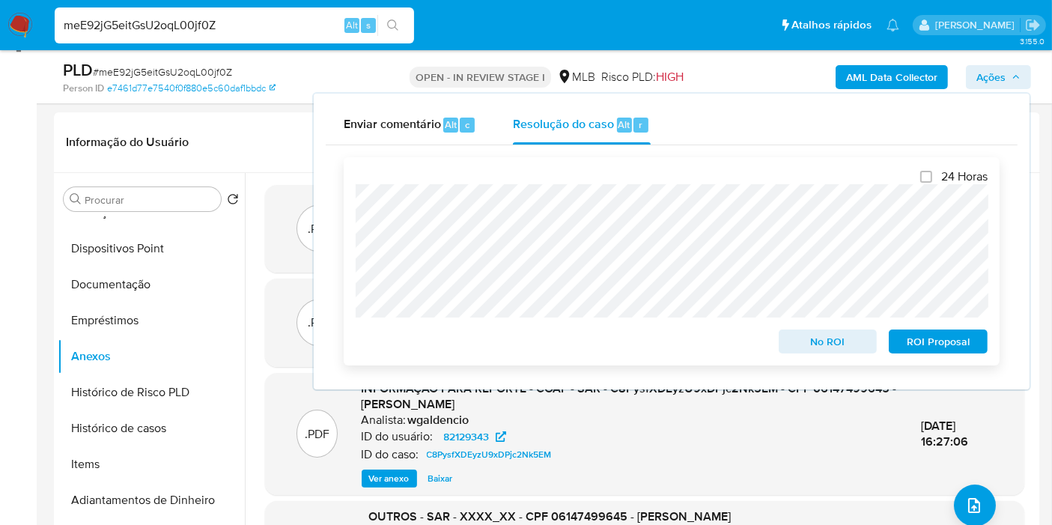
click at [921, 348] on span "ROI Proposal" at bounding box center [938, 341] width 78 height 21
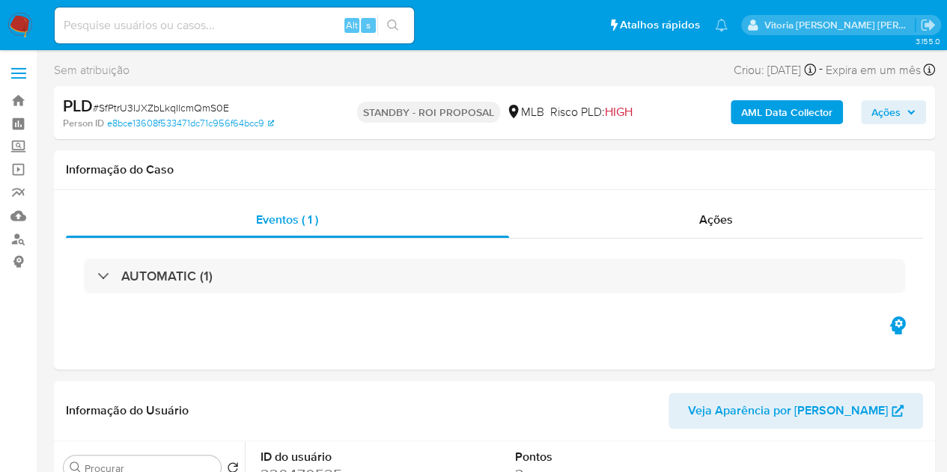
select select "10"
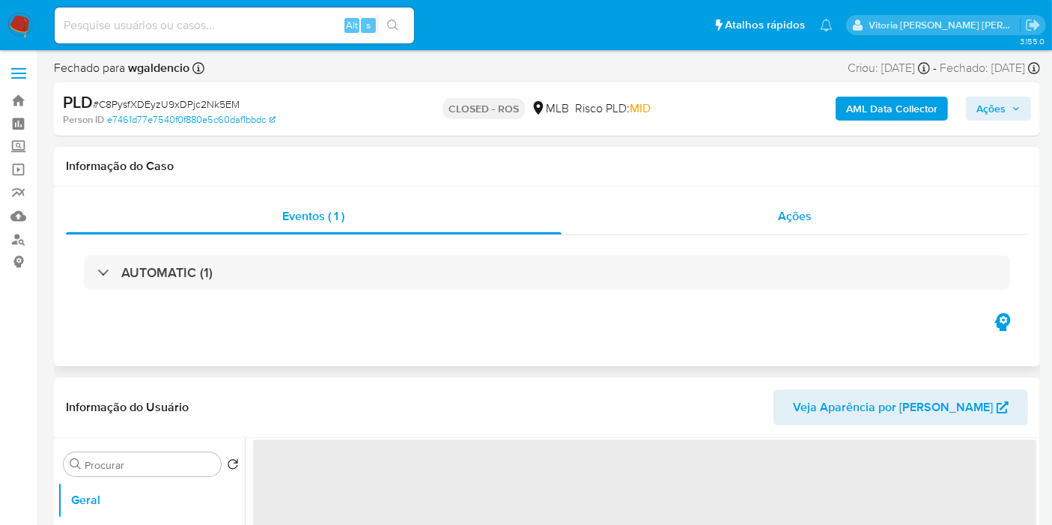
click at [794, 223] on span "Ações" at bounding box center [795, 215] width 34 height 17
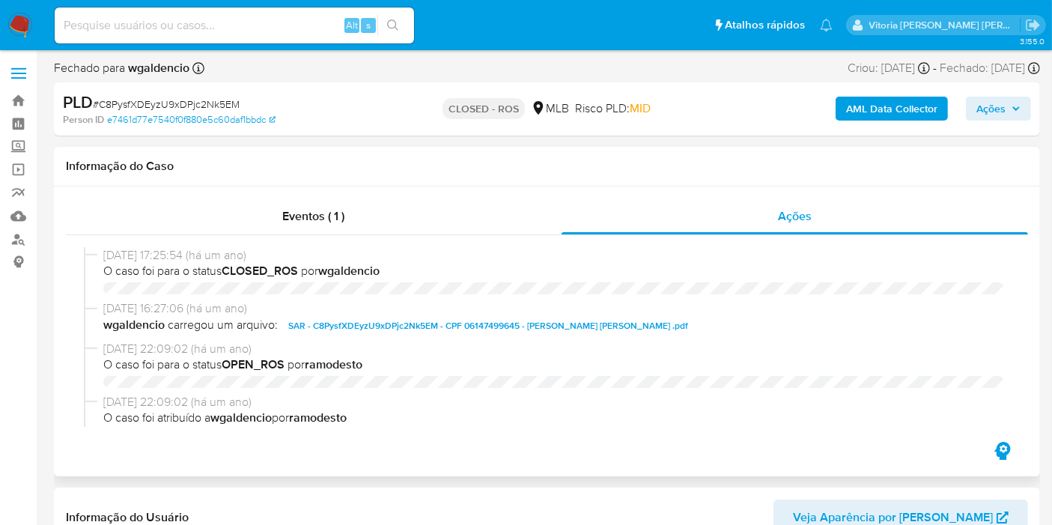
select select "10"
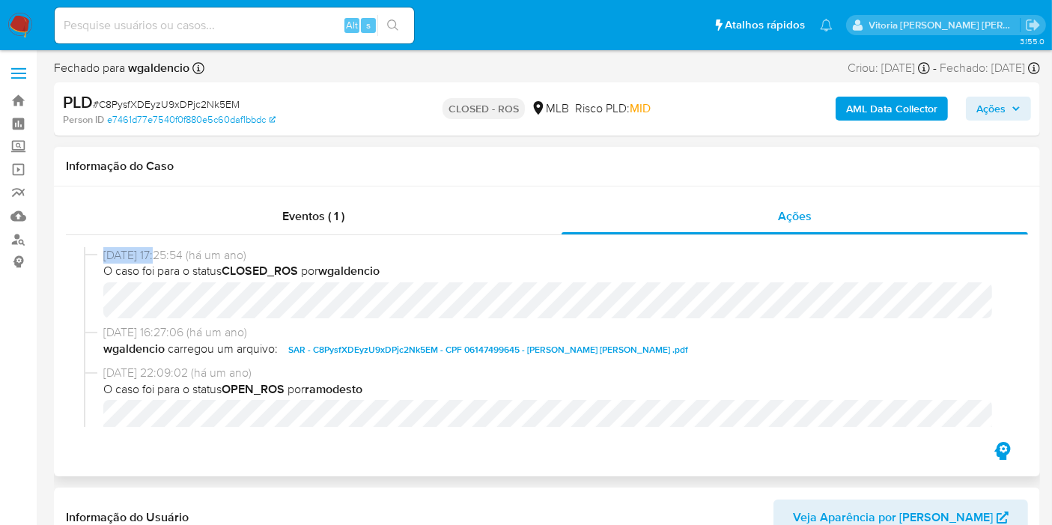
drag, startPoint x: 160, startPoint y: 259, endPoint x: 78, endPoint y: 249, distance: 83.0
click at [78, 249] on div "10/06/2024 17:25:54 (há um ano) O caso foi para o status CLOSED_ROS por wgalden…" at bounding box center [547, 337] width 962 height 204
copy div "10/06/2024"
click at [243, 25] on input at bounding box center [234, 25] width 359 height 19
paste input "x4F65TQacfjcdM4ecezTGOTX"
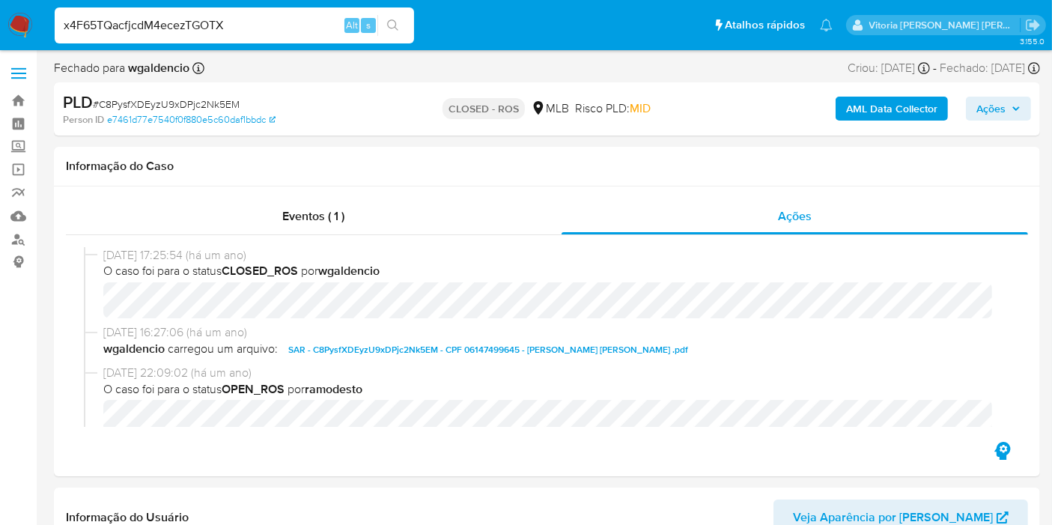
type input "x4F65TQacfjcdM4ecezTGOTX"
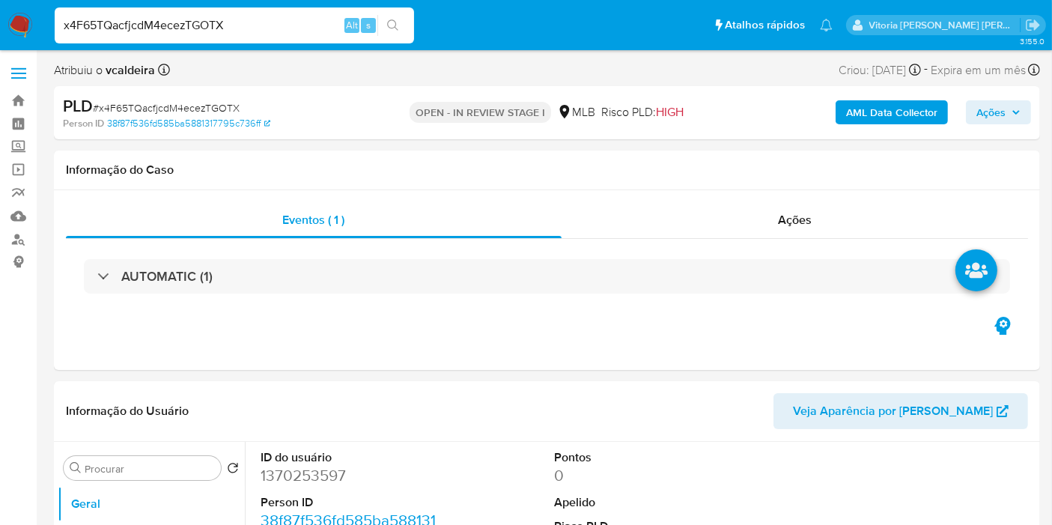
select select "10"
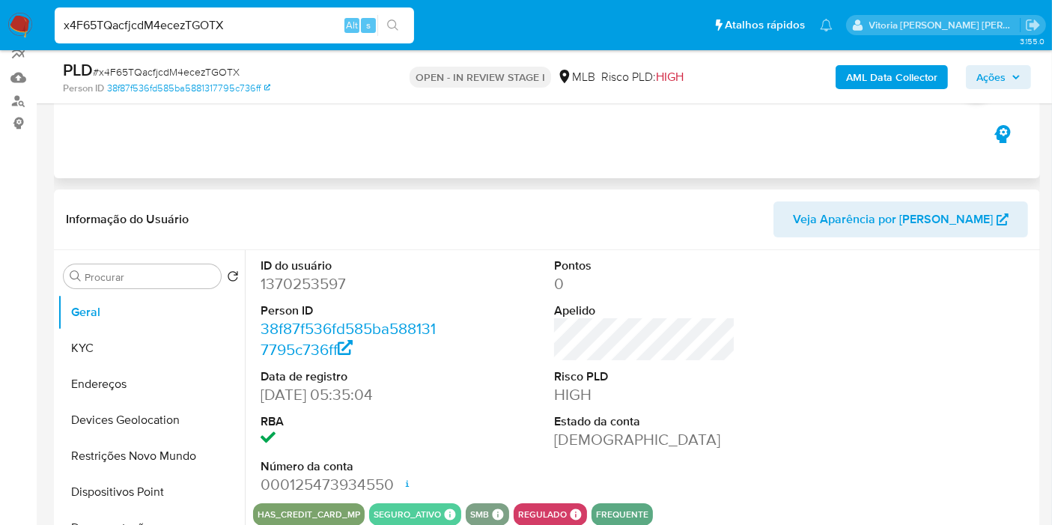
scroll to position [249, 0]
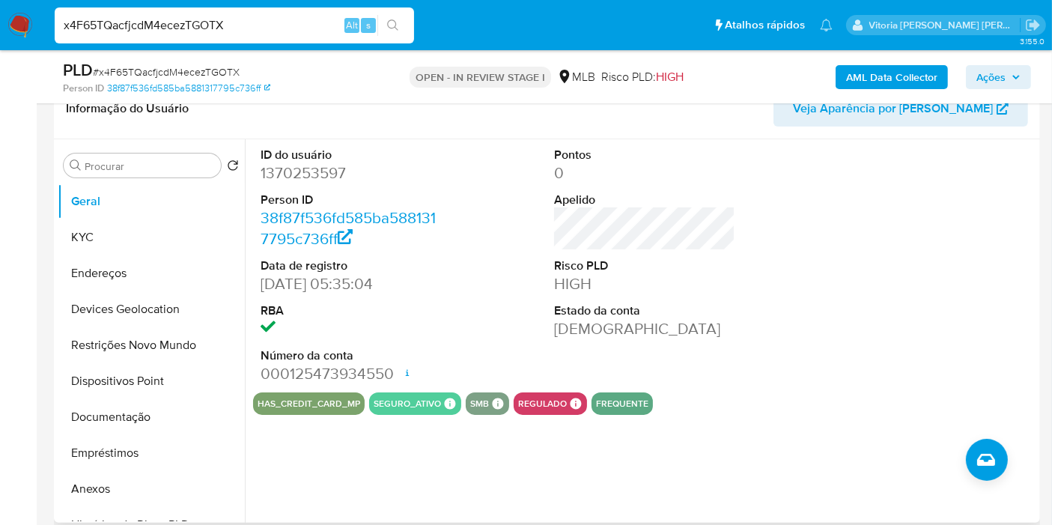
click at [328, 172] on dd "1370253597" at bounding box center [351, 172] width 181 height 21
copy dd "1370253597"
click at [238, 26] on input "x4F65TQacfjcdM4ecezTGOTX" at bounding box center [234, 25] width 359 height 19
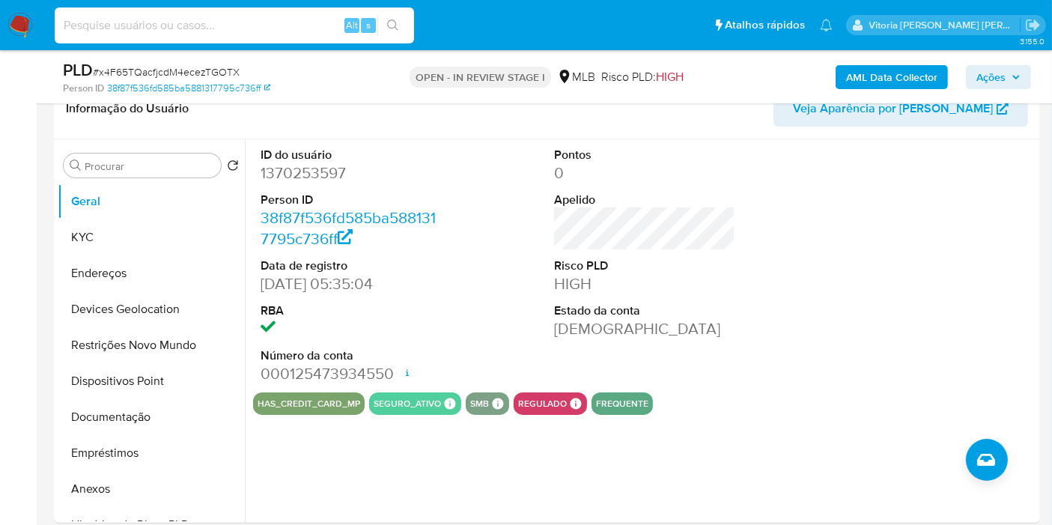
paste input "BcPyJBF7o6KdxyrDGusxkKPy"
type input "BcPyJBF7o6KdxyrDGusxkKPy"
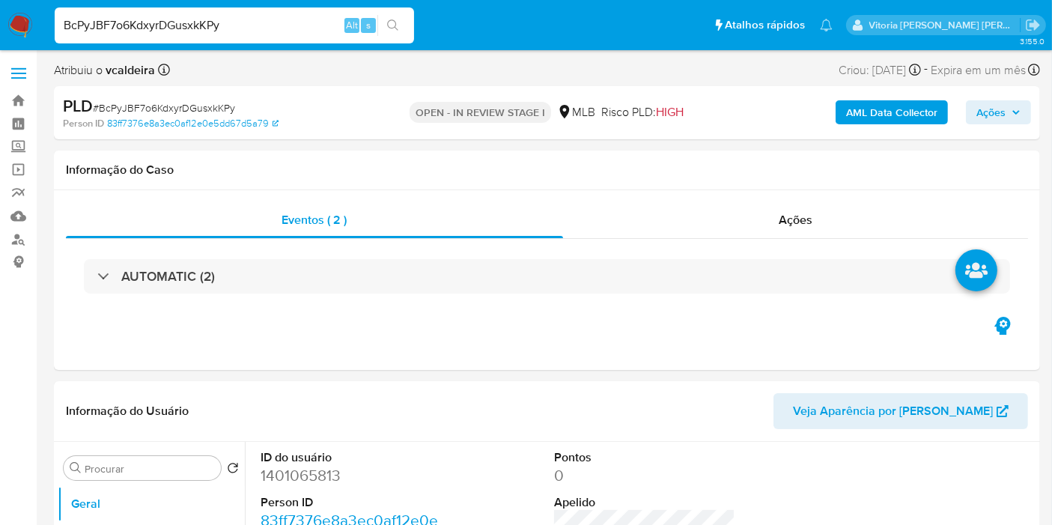
select select "10"
click at [263, 480] on dd "1401065813" at bounding box center [351, 475] width 181 height 21
click at [262, 481] on dd "1401065813" at bounding box center [351, 475] width 181 height 21
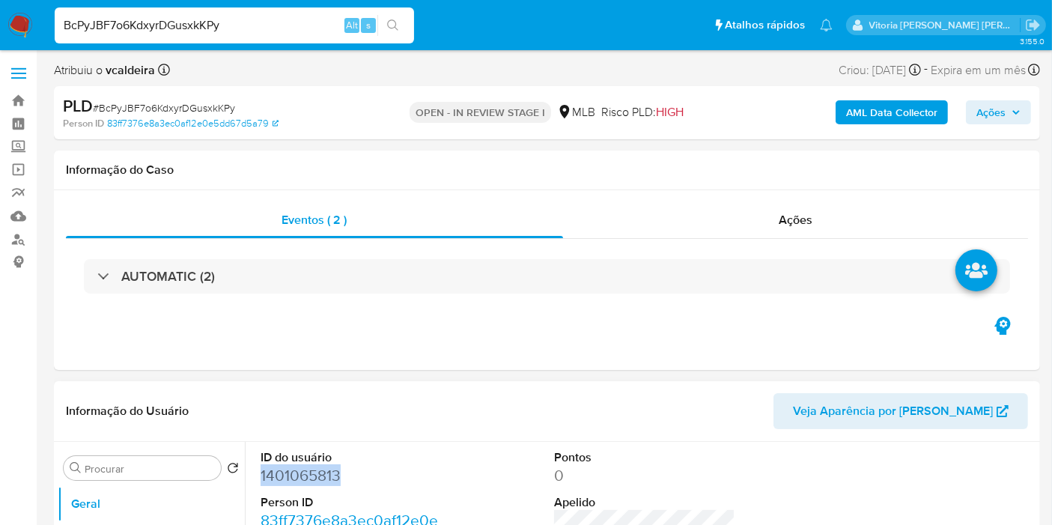
click at [277, 474] on dd "1401065813" at bounding box center [351, 475] width 181 height 21
click at [273, 475] on dd "1401065813" at bounding box center [351, 475] width 181 height 21
copy dd "1401065813"
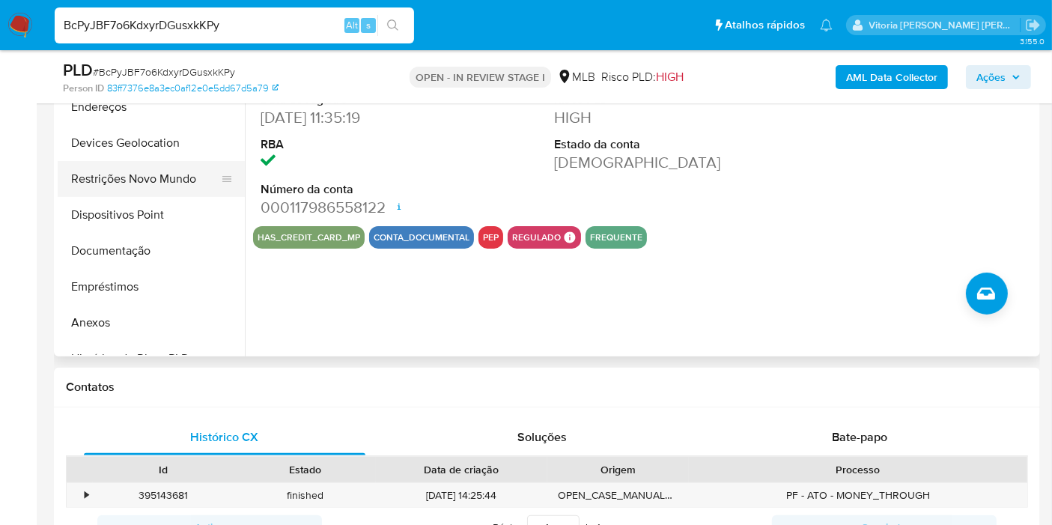
scroll to position [249, 0]
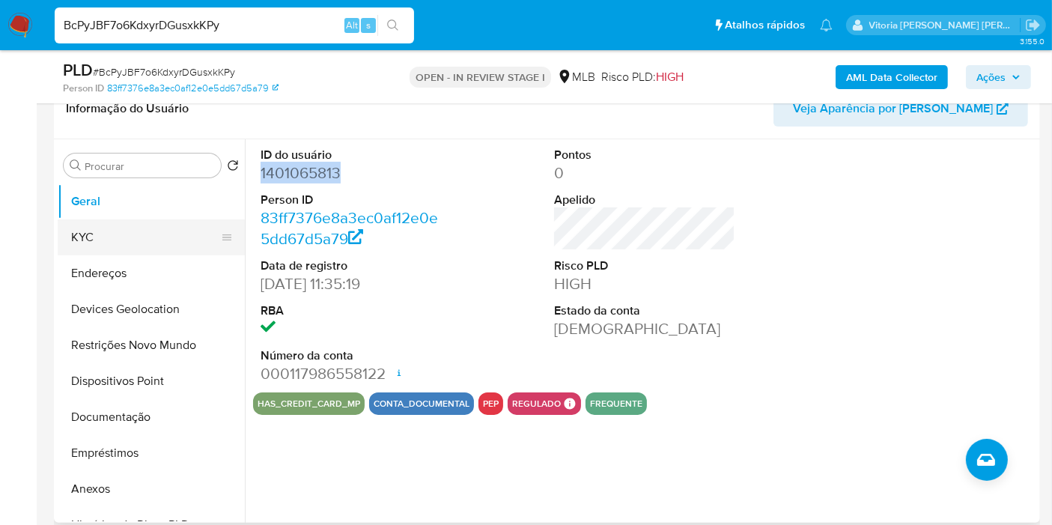
click at [83, 232] on button "KYC" at bounding box center [145, 237] width 175 height 36
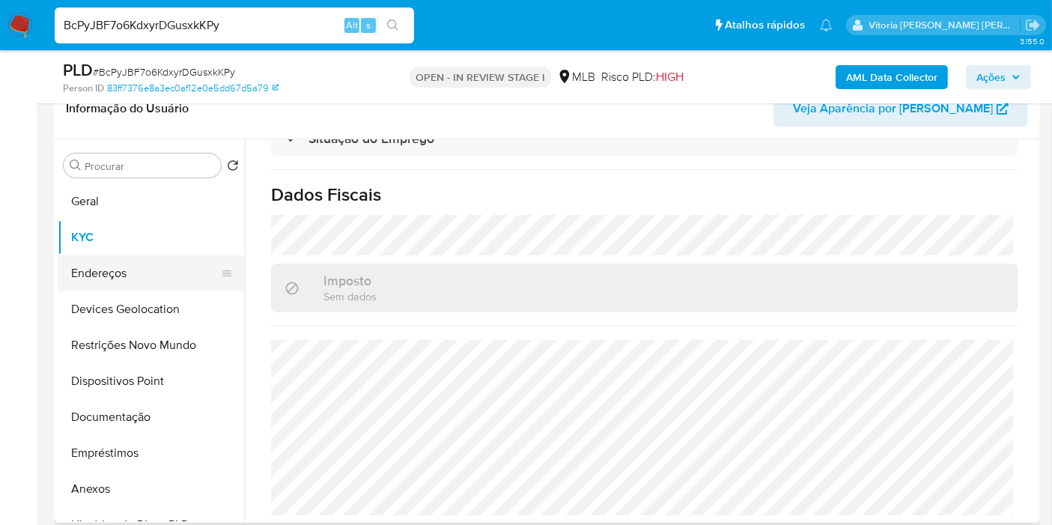
click at [91, 271] on button "Endereços" at bounding box center [145, 273] width 175 height 36
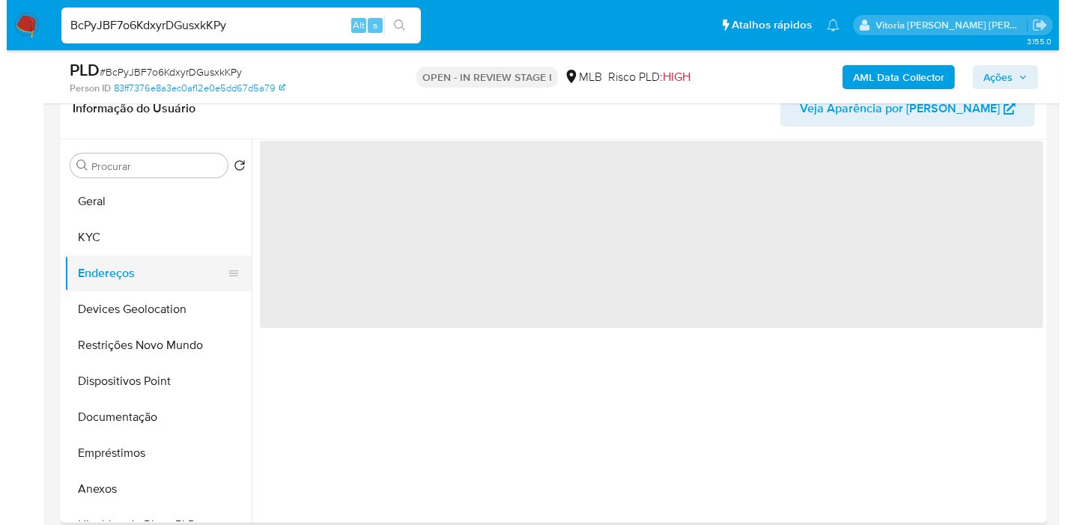
scroll to position [0, 0]
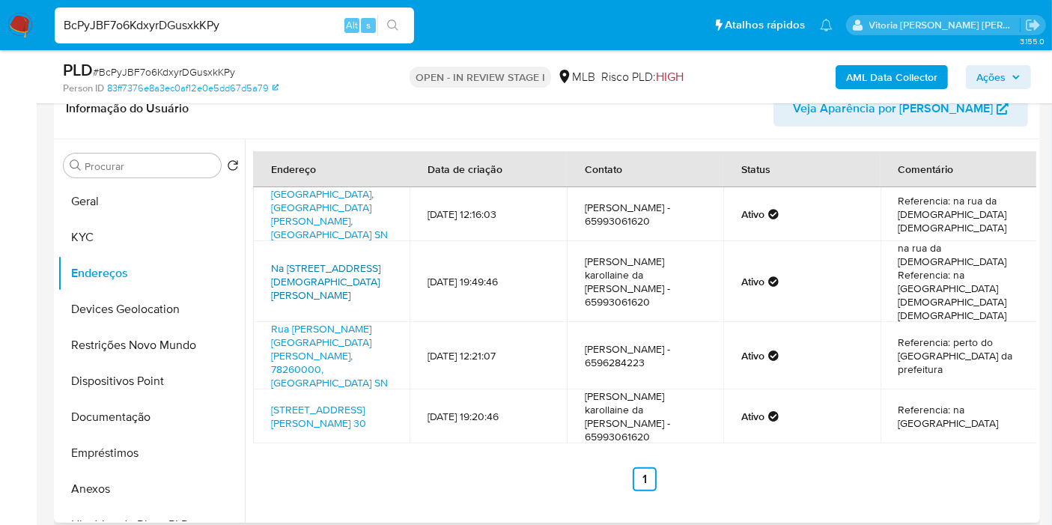
click at [329, 261] on link "Na Rua Da Igreja Catolica 72, Reserva Do Cabaçal, Mato Grosso, 78265000, Brasil…" at bounding box center [325, 282] width 109 height 42
click at [312, 402] on link "Rua Quarenta E Cinco 30, Cuiabá, Mato Grosso, 78099225, Brasil 30" at bounding box center [318, 416] width 95 height 28
click at [889, 73] on b "AML Data Collector" at bounding box center [891, 77] width 91 height 24
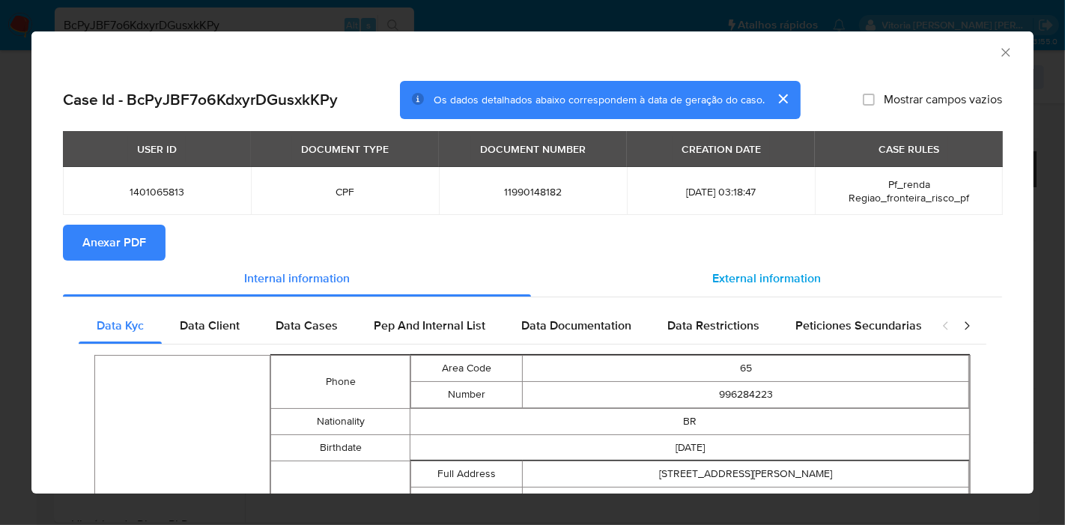
click at [738, 270] on span "External information" at bounding box center [766, 278] width 109 height 17
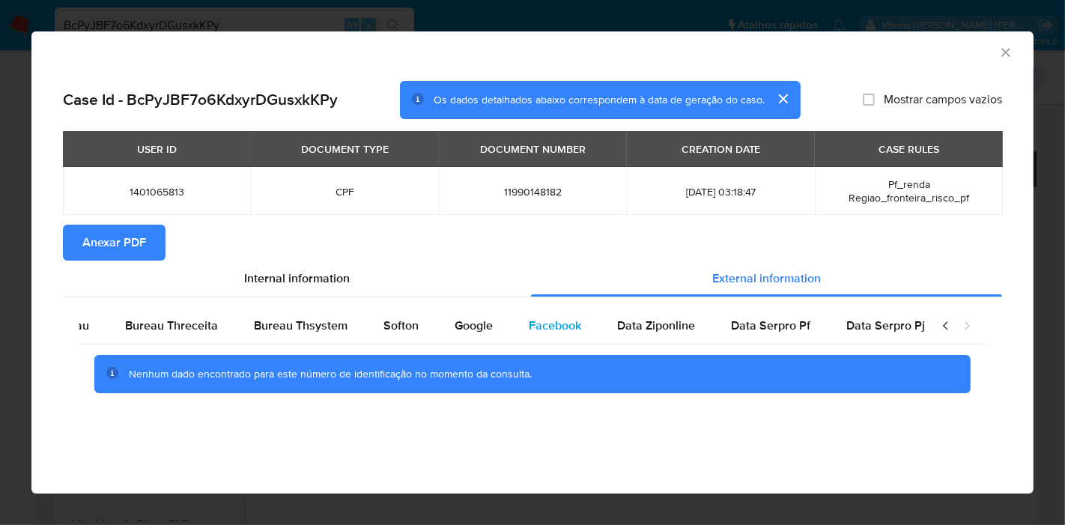
scroll to position [0, 490]
click at [454, 323] on span "Google" at bounding box center [468, 325] width 38 height 17
click at [466, 323] on span "Google" at bounding box center [468, 325] width 38 height 17
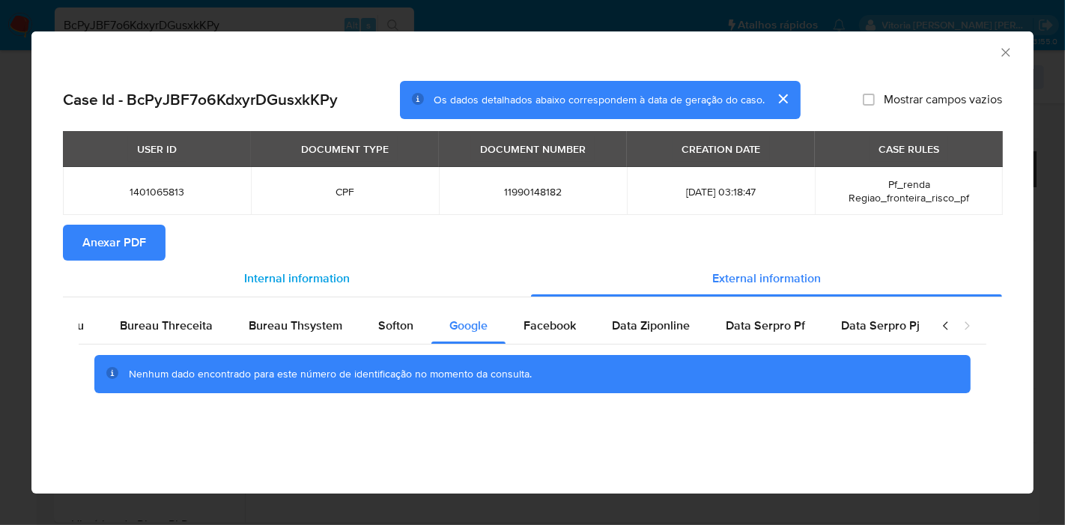
click at [473, 262] on div "Internal information" at bounding box center [297, 279] width 468 height 36
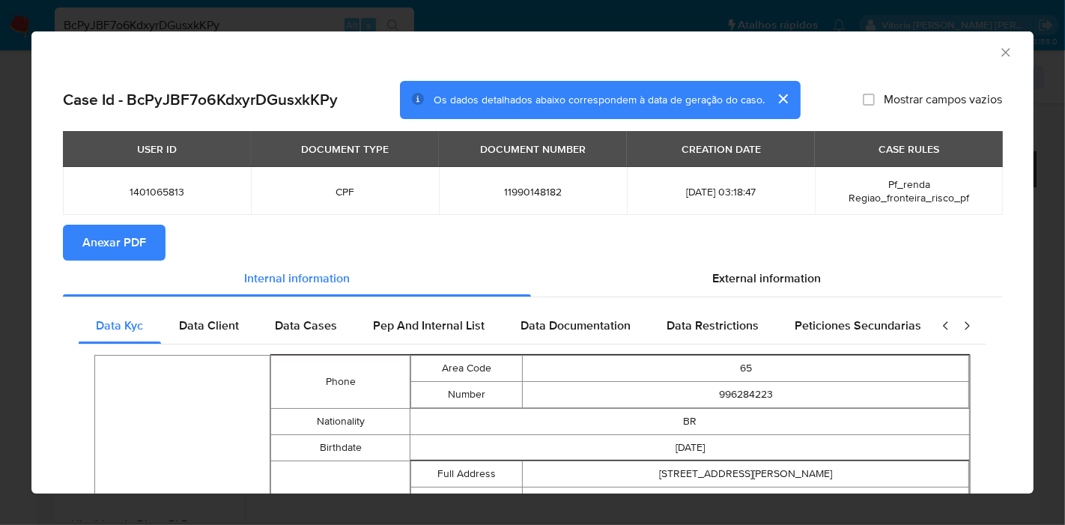
scroll to position [0, 0]
click at [740, 270] on span "External information" at bounding box center [766, 278] width 109 height 17
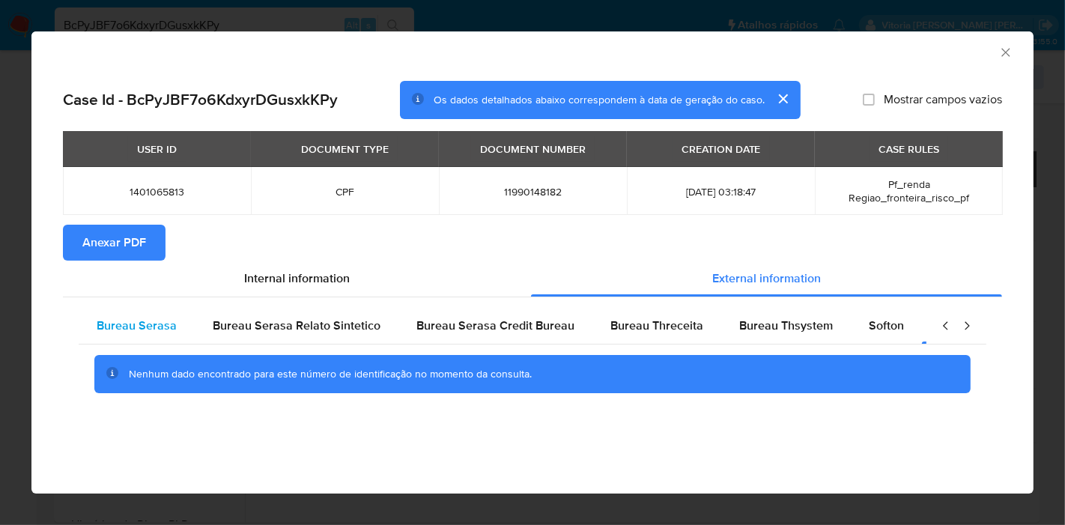
click at [139, 328] on span "Bureau Serasa" at bounding box center [137, 325] width 80 height 17
click at [344, 254] on section "Anexar PDF" at bounding box center [532, 243] width 939 height 36
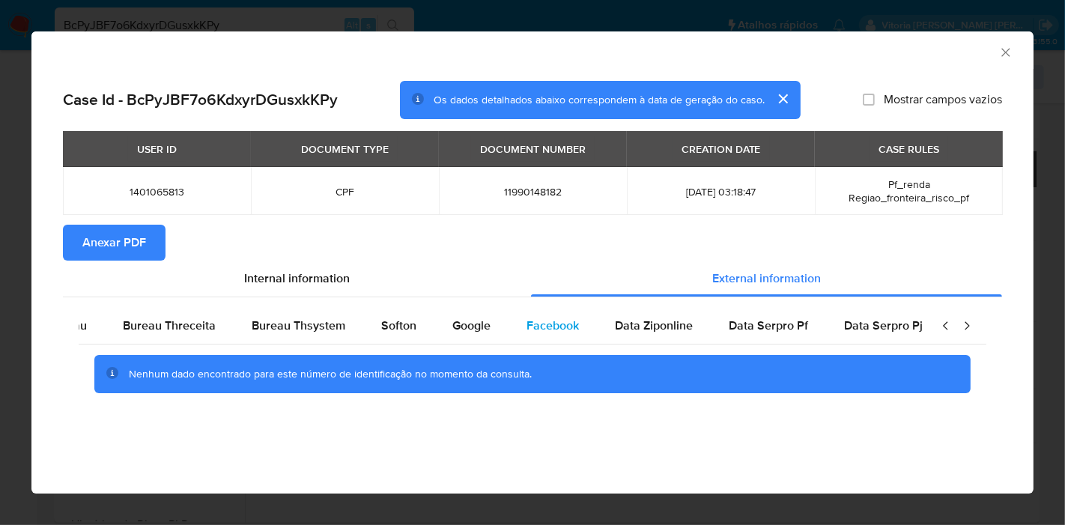
scroll to position [0, 490]
click at [738, 317] on span "Data Serpro Pf" at bounding box center [764, 325] width 79 height 17
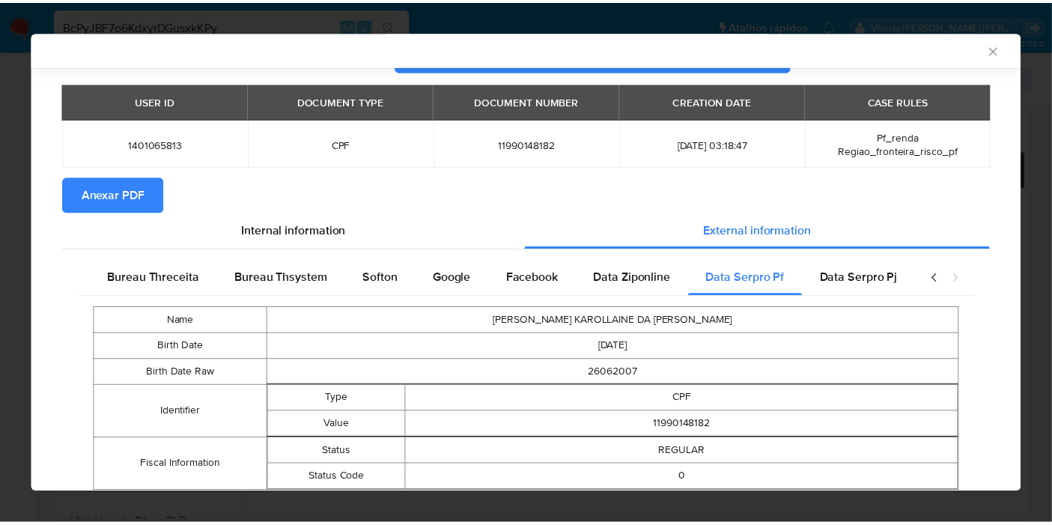
scroll to position [43, 0]
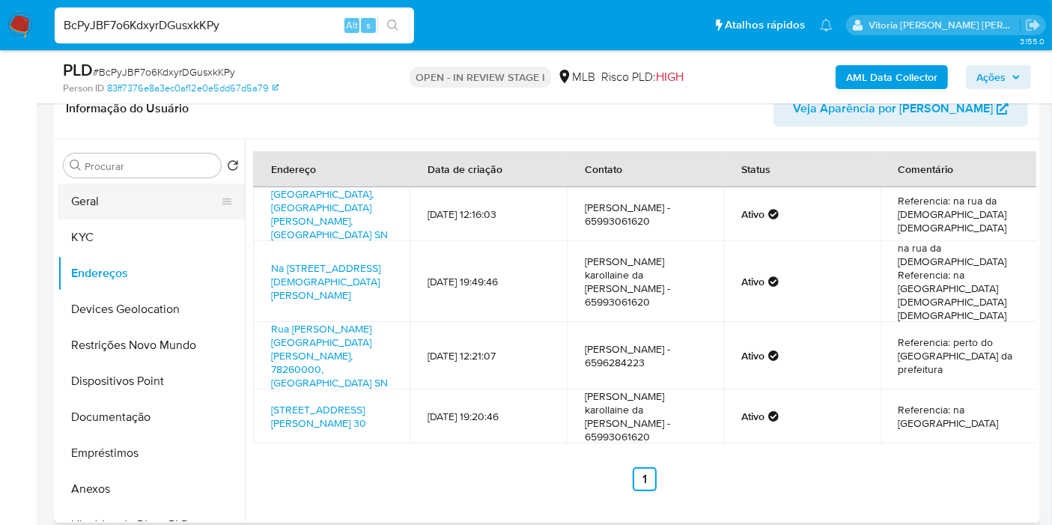
click at [88, 196] on button "Geral" at bounding box center [145, 201] width 175 height 36
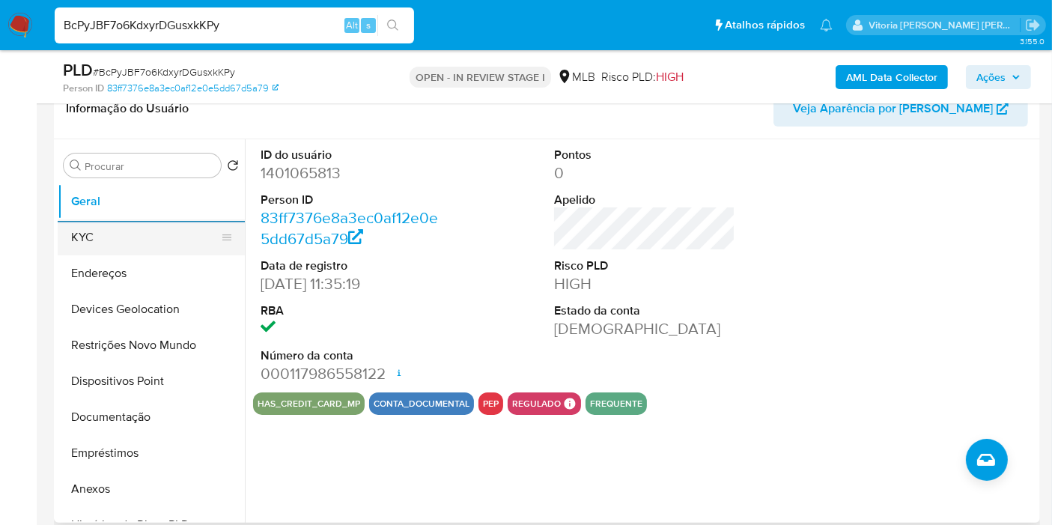
click at [134, 231] on button "KYC" at bounding box center [145, 237] width 175 height 36
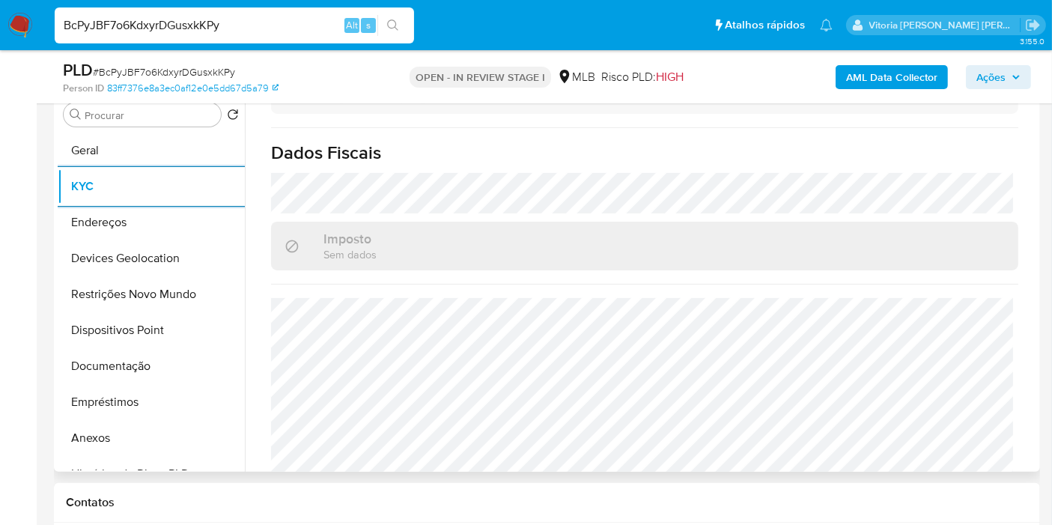
scroll to position [699, 0]
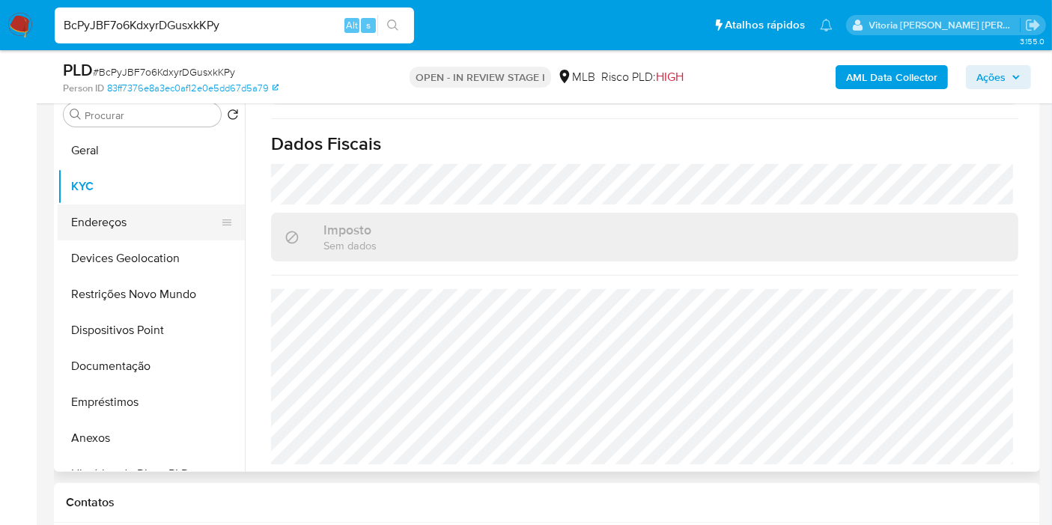
click at [122, 219] on button "Endereços" at bounding box center [145, 222] width 175 height 36
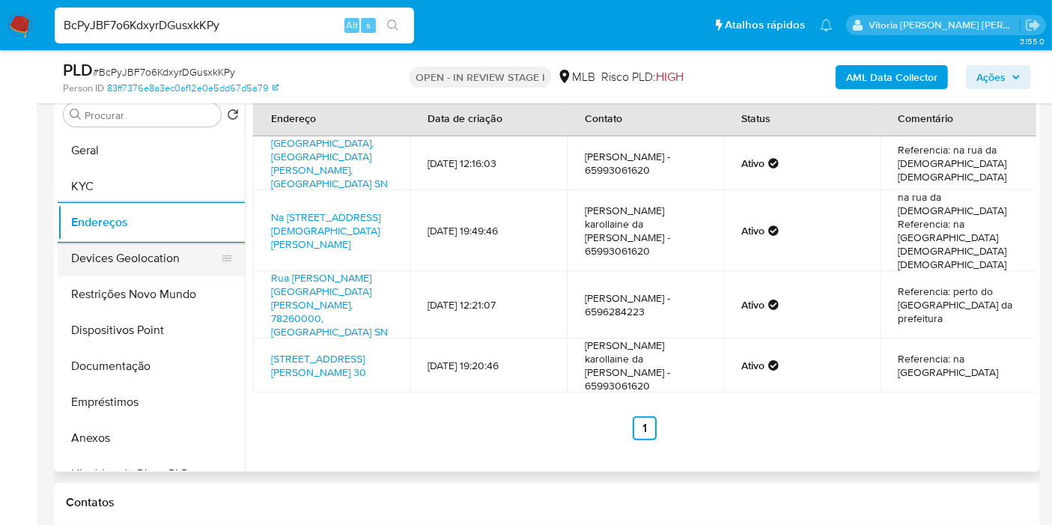
click at [121, 263] on button "Devices Geolocation" at bounding box center [145, 258] width 175 height 36
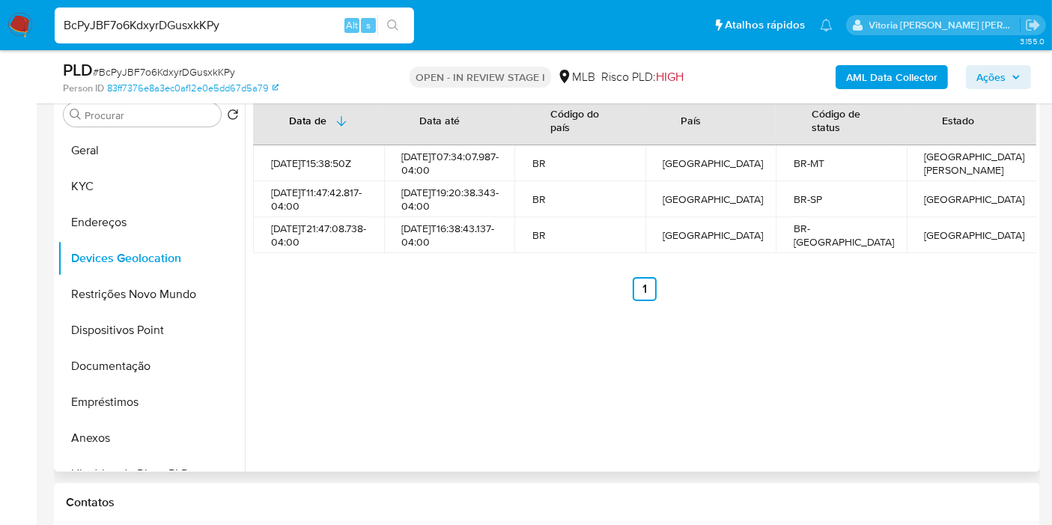
drag, startPoint x: 410, startPoint y: 334, endPoint x: 412, endPoint y: 315, distance: 18.8
click at [410, 332] on div "Data de Data até Código do país País Código de status Estado 2023-06-17T15:38:5…" at bounding box center [640, 279] width 791 height 383
click at [124, 296] on button "Restrições Novo Mundo" at bounding box center [145, 294] width 175 height 36
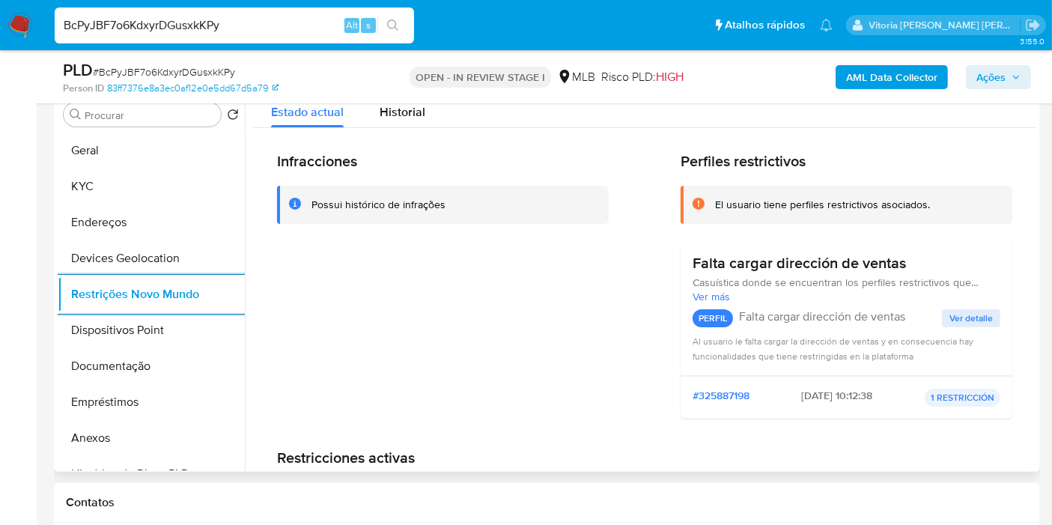
click at [445, 241] on div "Infracciones Possui histórico de infrações" at bounding box center [443, 291] width 332 height 279
click at [112, 333] on button "Dispositivos Point" at bounding box center [145, 330] width 175 height 36
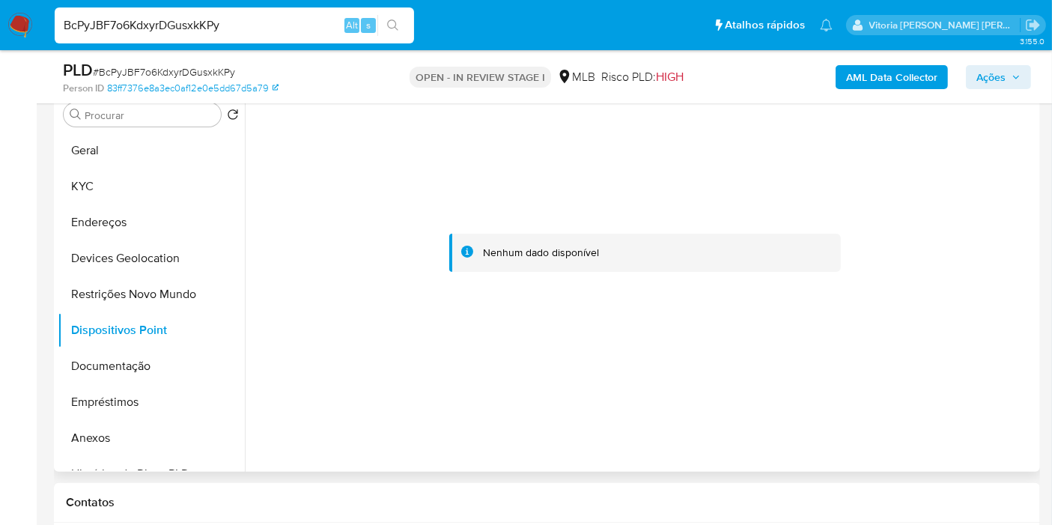
click at [438, 164] on div at bounding box center [644, 252] width 783 height 329
click at [119, 180] on button "KYC" at bounding box center [145, 186] width 175 height 36
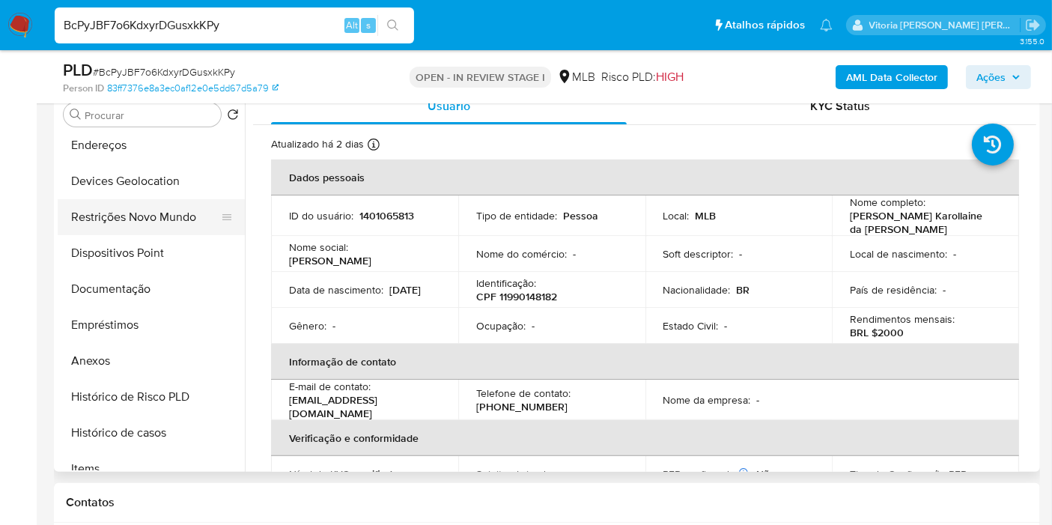
scroll to position [166, 0]
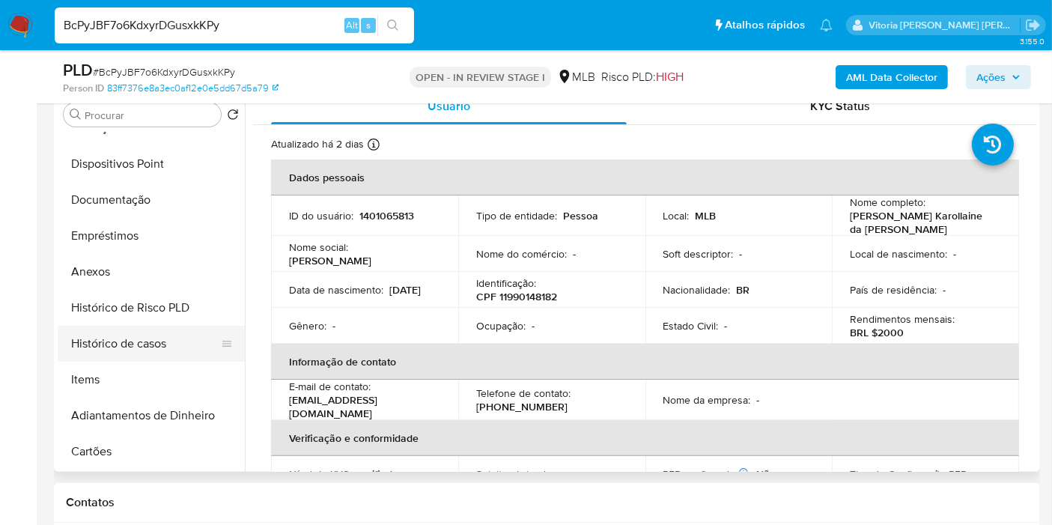
click at [143, 336] on button "Histórico de casos" at bounding box center [145, 344] width 175 height 36
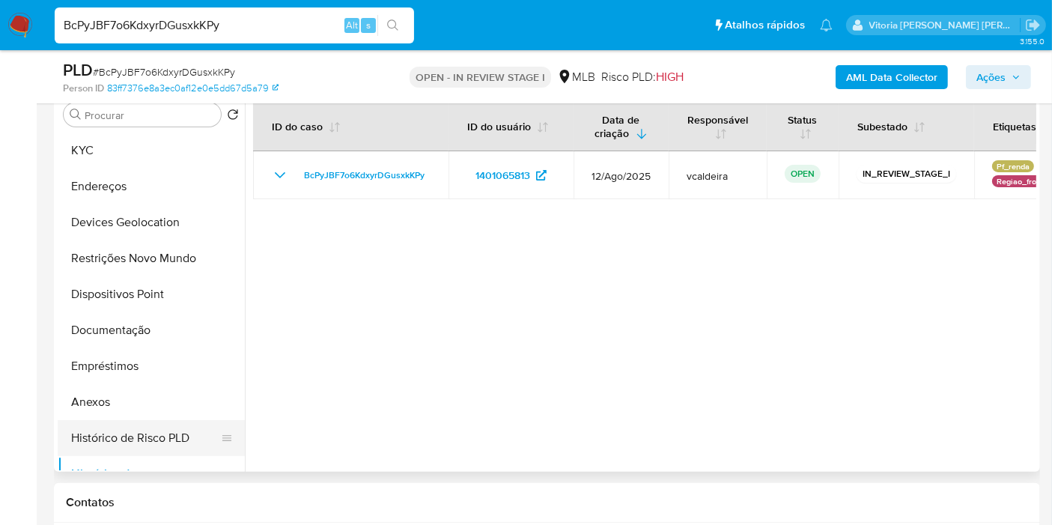
scroll to position [0, 0]
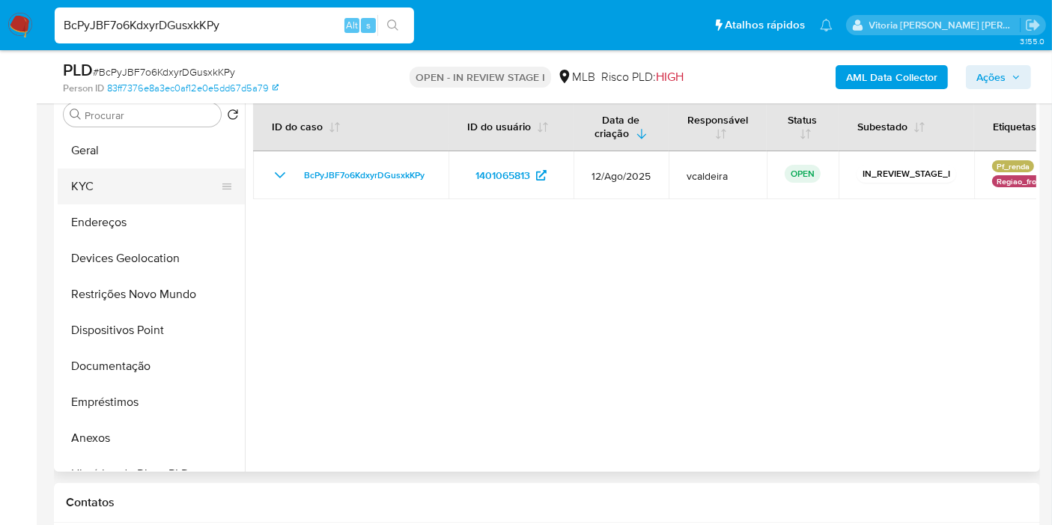
click at [83, 187] on button "KYC" at bounding box center [145, 186] width 175 height 36
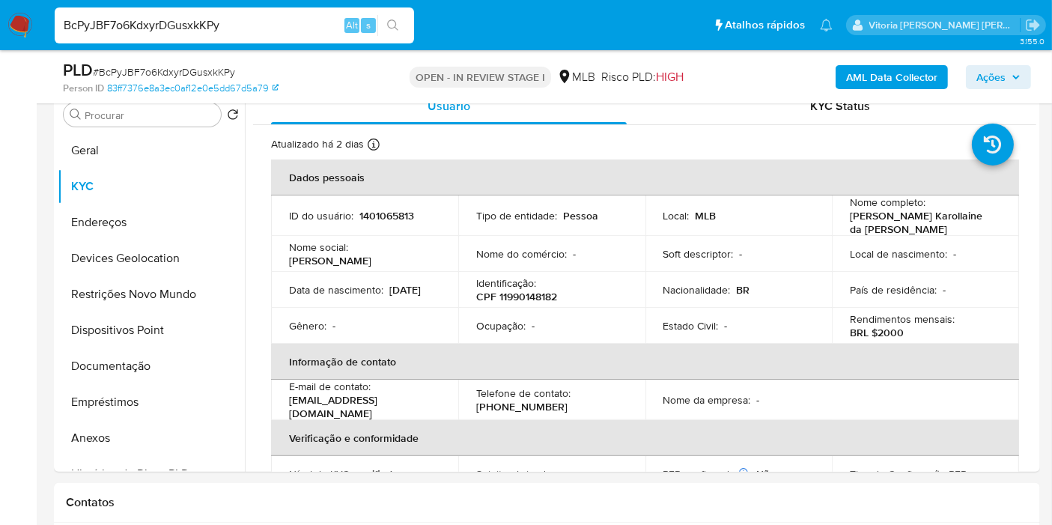
drag, startPoint x: 240, startPoint y: 32, endPoint x: 44, endPoint y: 20, distance: 195.8
click at [44, 20] on nav "Pausado Ver notificaciones BcPyJBF7o6KdxyrDGusxkKPy Alt s Atalhos rápidos Presi…" at bounding box center [526, 25] width 1052 height 50
paste input "1297879859"
type input "1297879859"
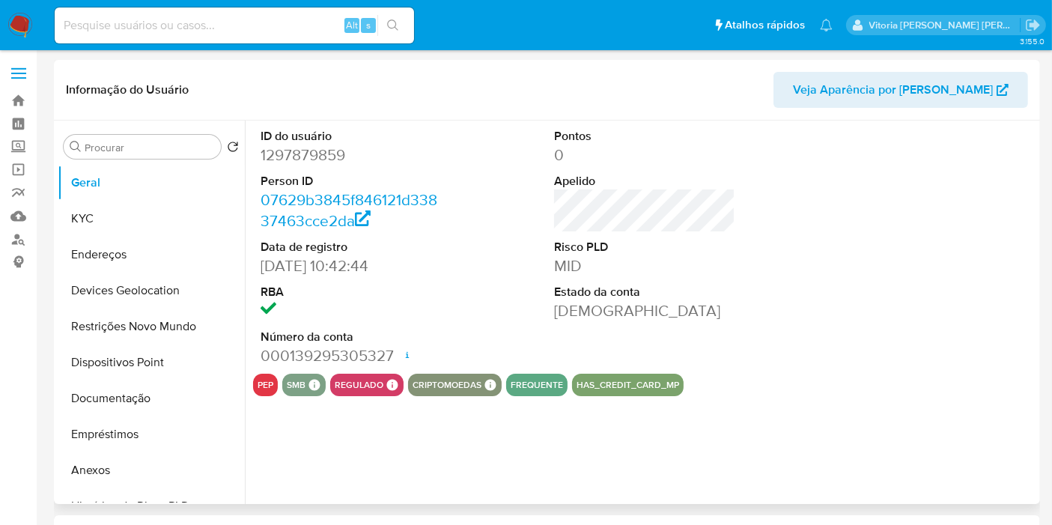
select select "10"
click at [109, 217] on button "KYC" at bounding box center [145, 219] width 175 height 36
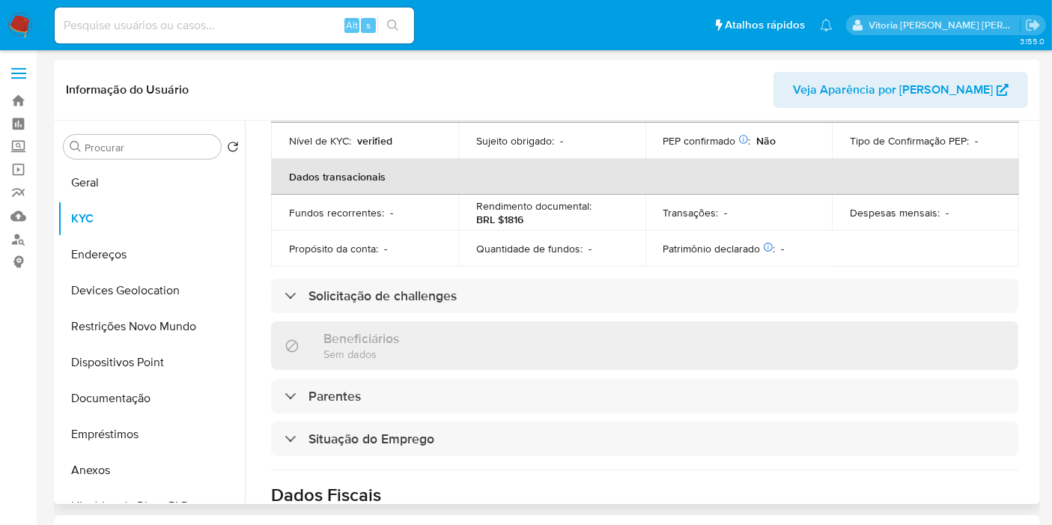
scroll to position [264, 0]
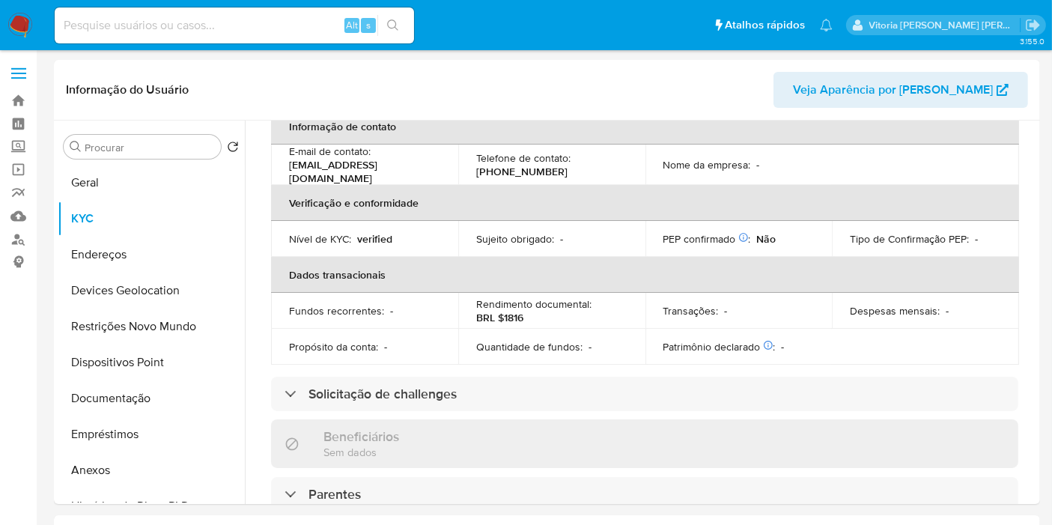
click at [233, 22] on input at bounding box center [234, 25] width 359 height 19
paste input "1804191644"
type input "1804191644"
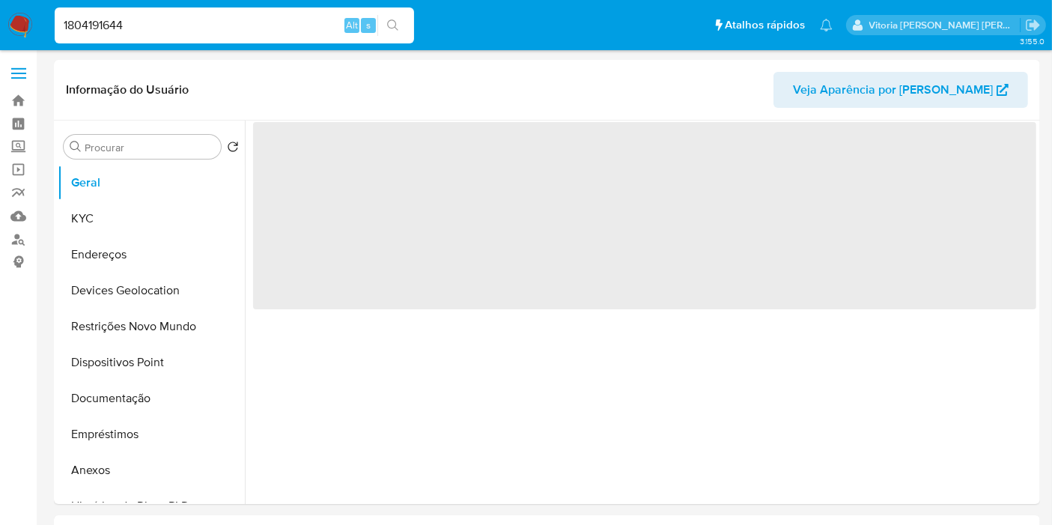
select select "10"
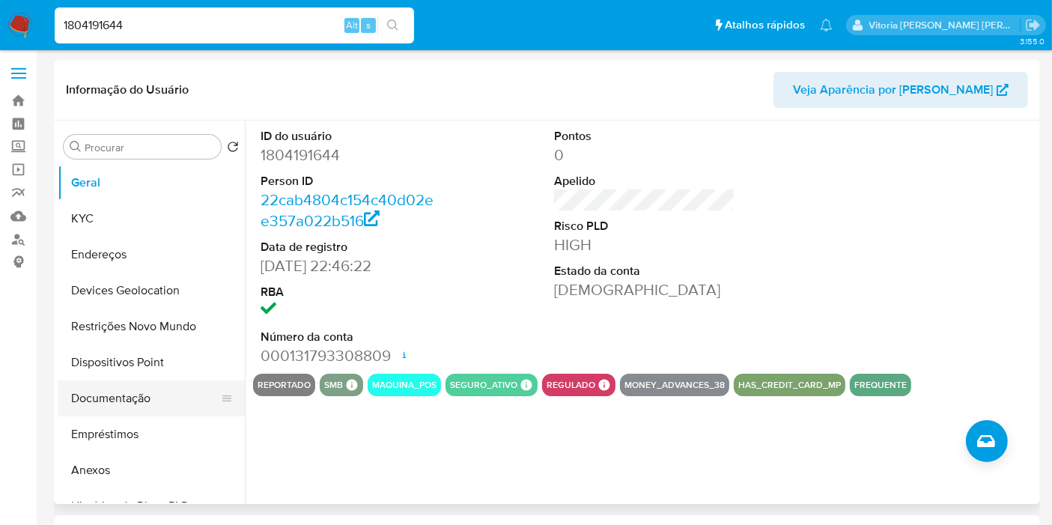
scroll to position [83, 0]
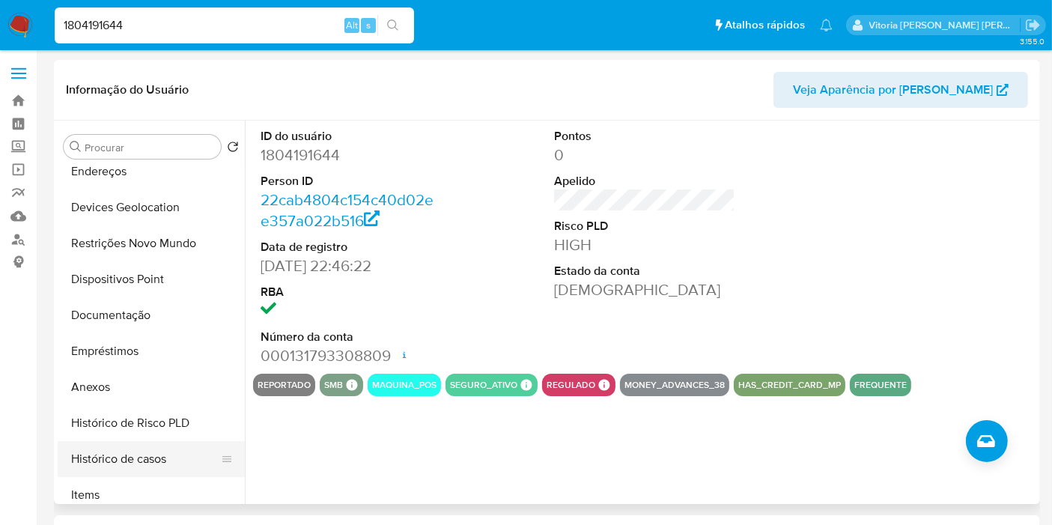
drag, startPoint x: 120, startPoint y: 457, endPoint x: 128, endPoint y: 451, distance: 10.2
click at [120, 457] on button "Histórico de casos" at bounding box center [145, 459] width 175 height 36
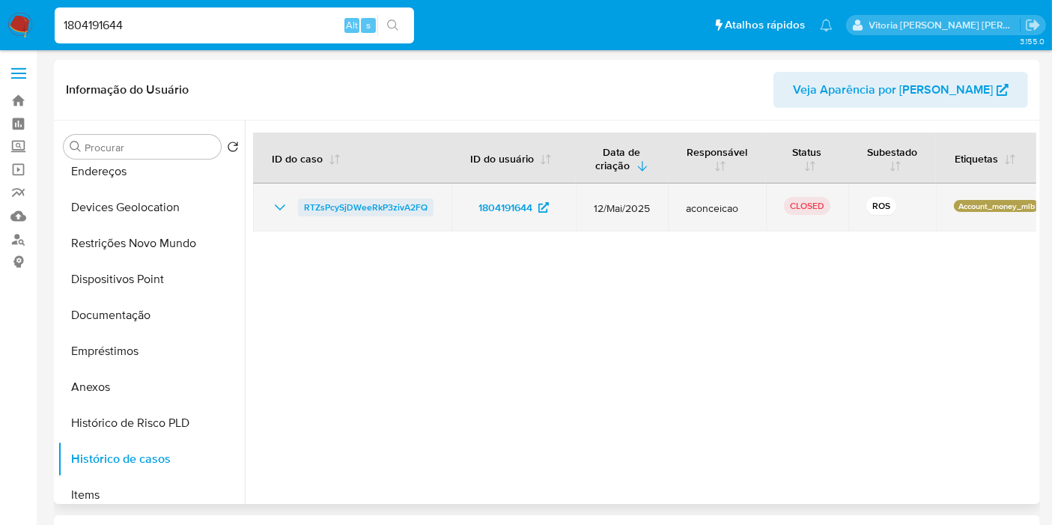
click at [344, 206] on span "RTZsPcySjDWeeRkP3zivA2FQ" at bounding box center [366, 207] width 124 height 18
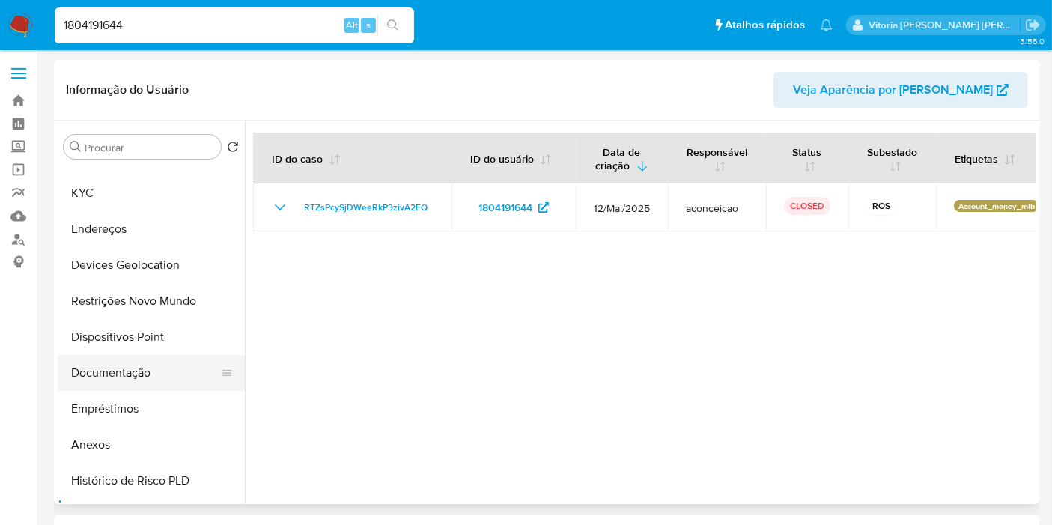
scroll to position [0, 0]
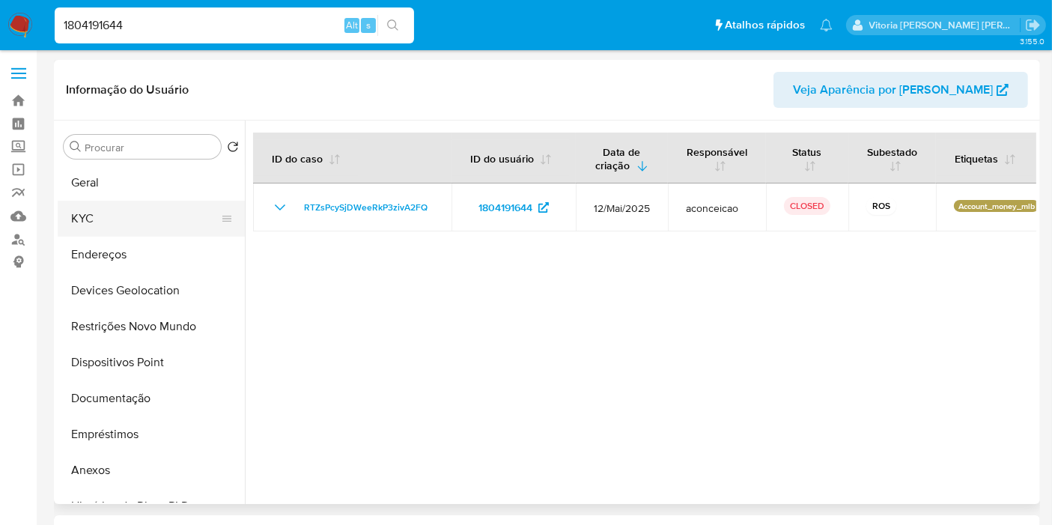
click at [98, 217] on button "KYC" at bounding box center [145, 219] width 175 height 36
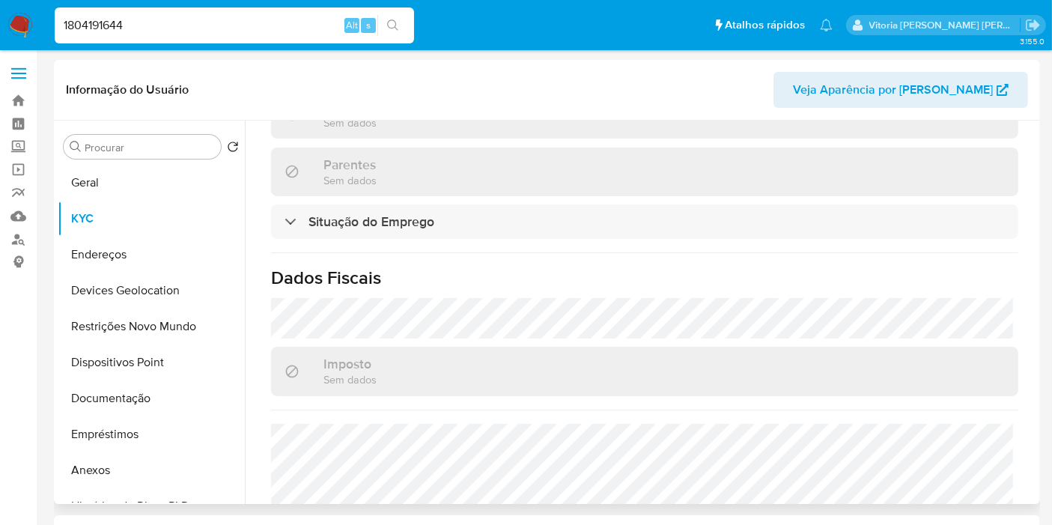
scroll to position [699, 0]
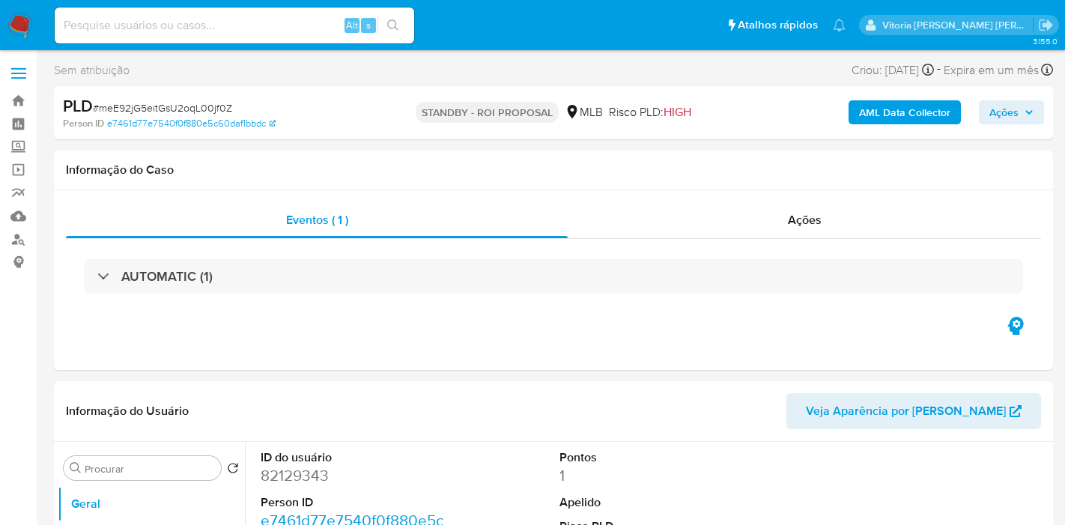
select select "10"
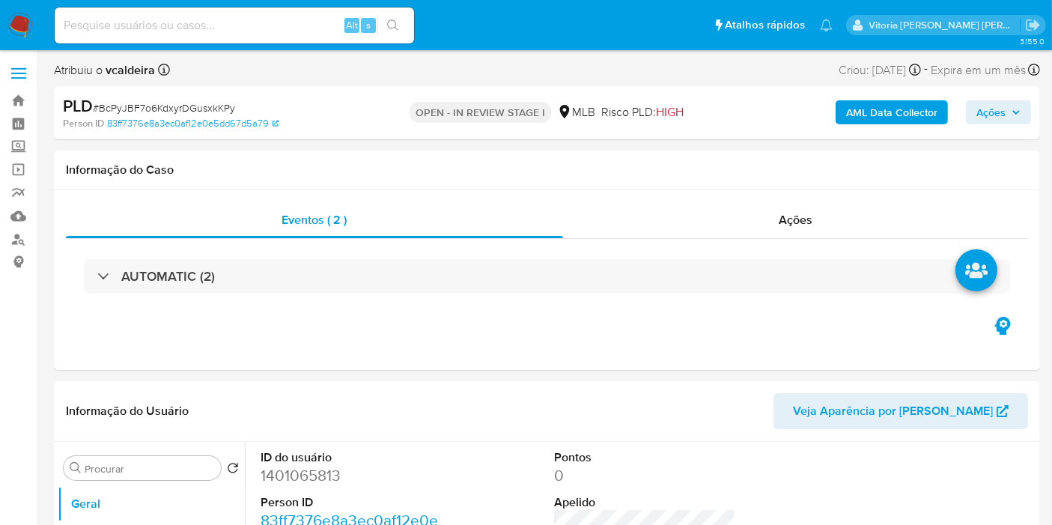
click at [1020, 110] on icon "button" at bounding box center [1015, 112] width 9 height 9
click at [992, 106] on span "Ações" at bounding box center [990, 112] width 29 height 24
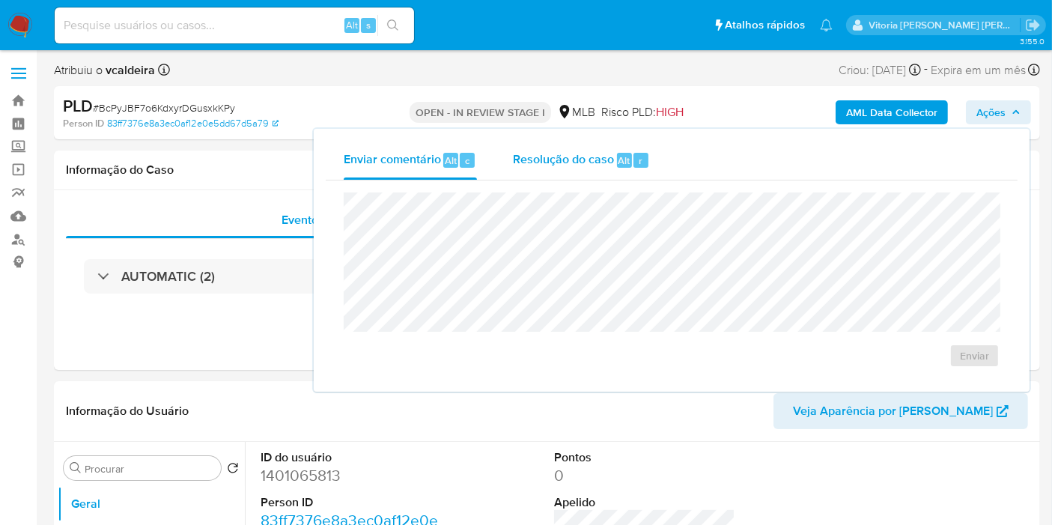
click at [605, 168] on div "Resolução do caso Alt r" at bounding box center [581, 160] width 137 height 39
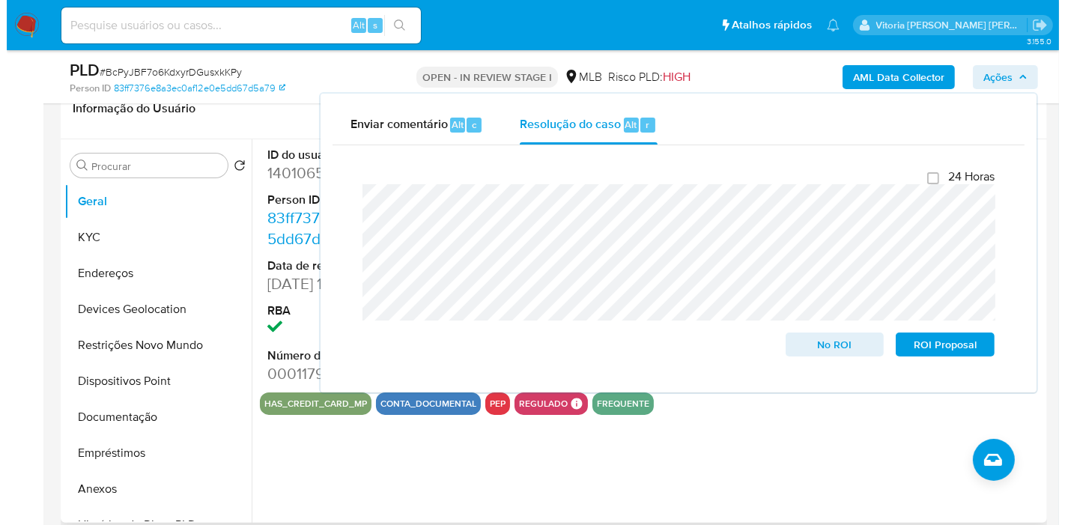
scroll to position [286, 0]
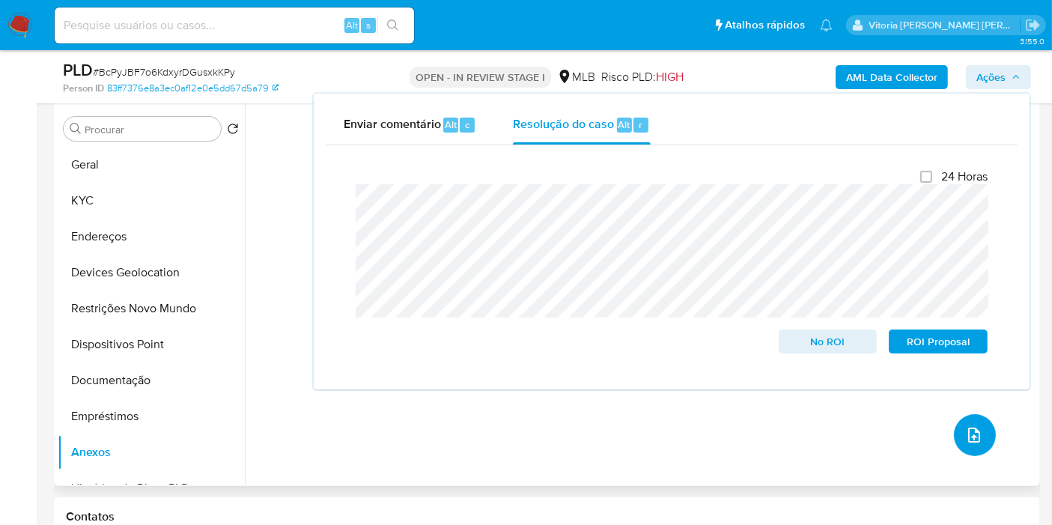
click at [956, 437] on button "upload-file" at bounding box center [975, 435] width 42 height 42
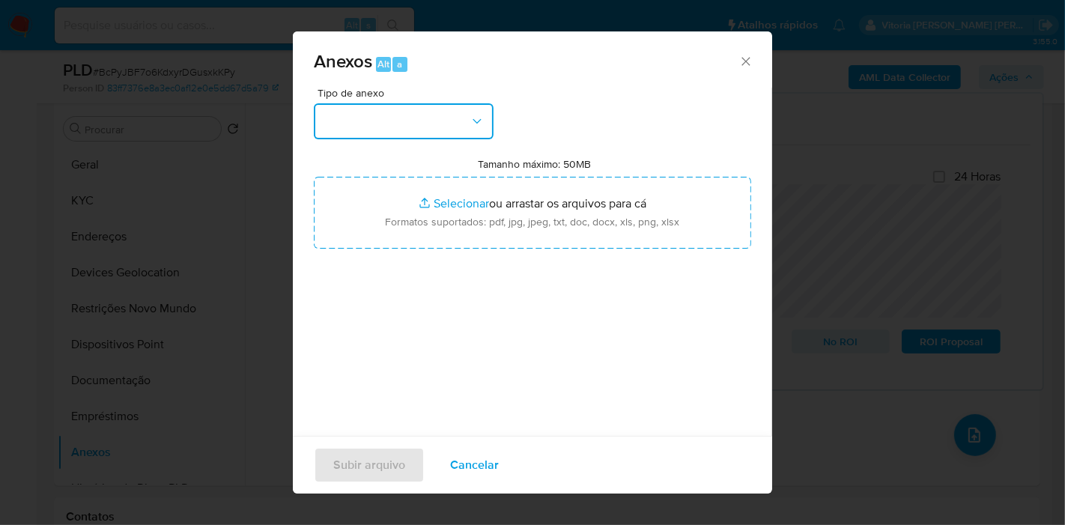
click at [436, 124] on button "button" at bounding box center [404, 121] width 180 height 36
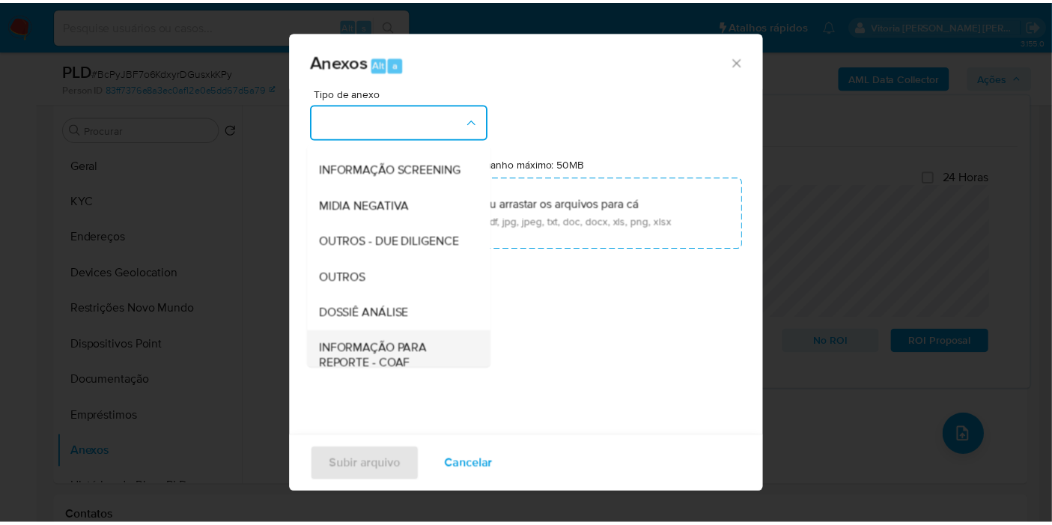
scroll to position [230, 0]
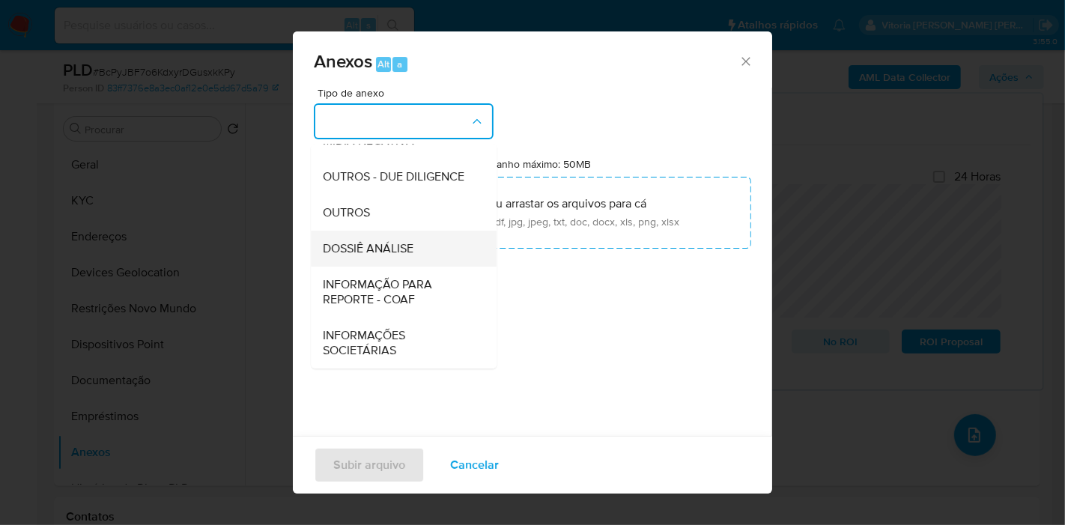
click at [380, 245] on span "DOSSIÊ ANÁLISE" at bounding box center [368, 248] width 91 height 15
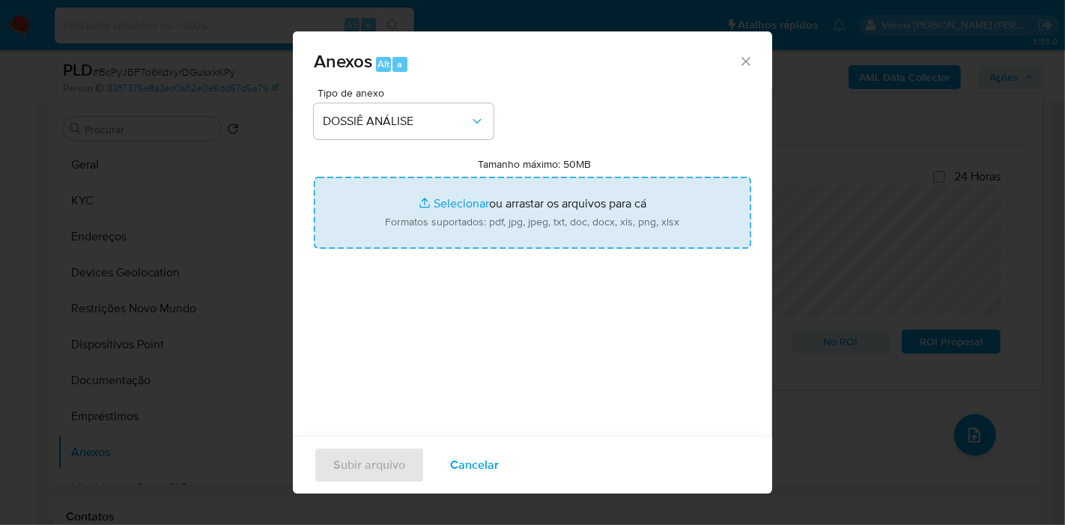
type input "C:\fakepath\SAR XXX_XX - CPF 11990148182 - [PERSON_NAME] KAROLLAINE DA [PERSON_…"
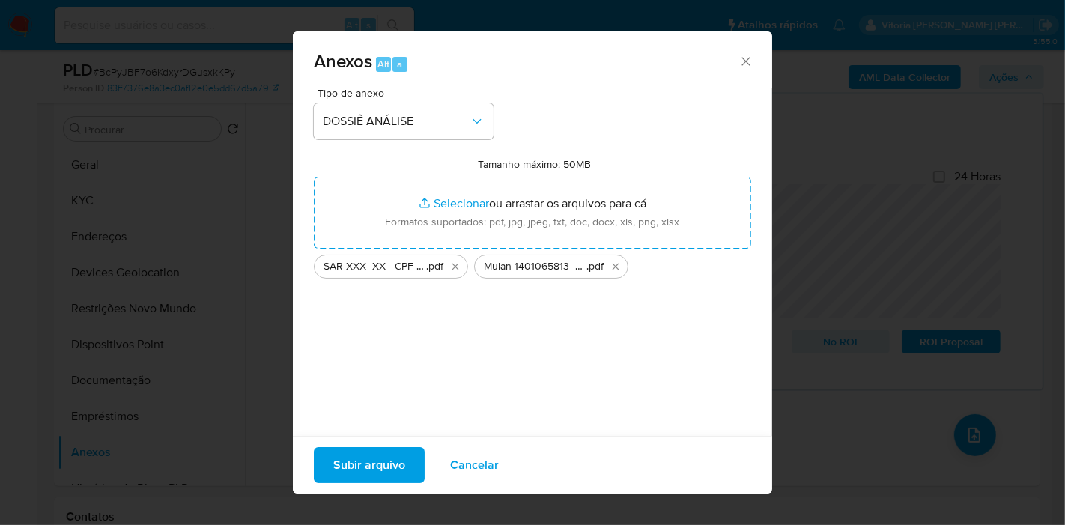
click at [368, 469] on span "Subir arquivo" at bounding box center [369, 464] width 72 height 33
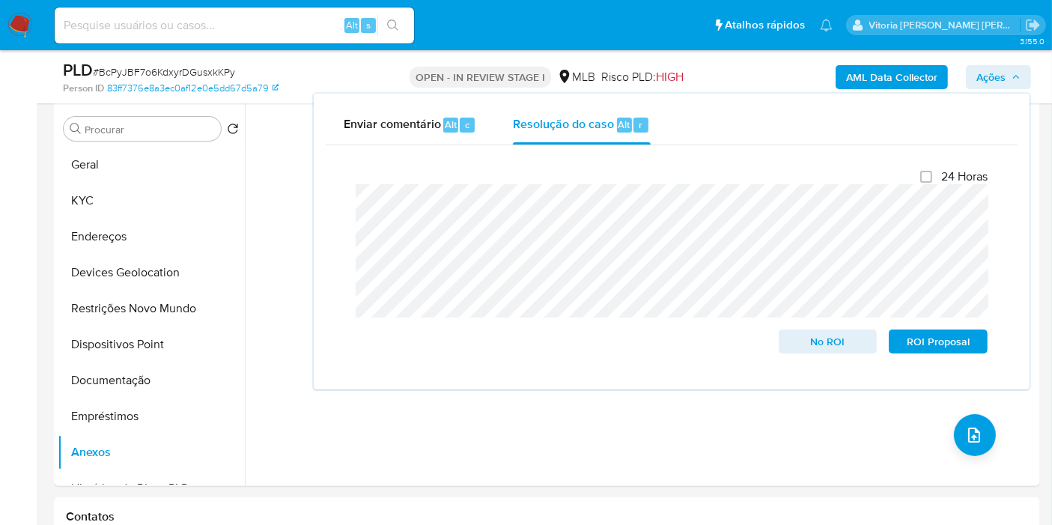
click at [988, 76] on span "Ações" at bounding box center [990, 77] width 29 height 24
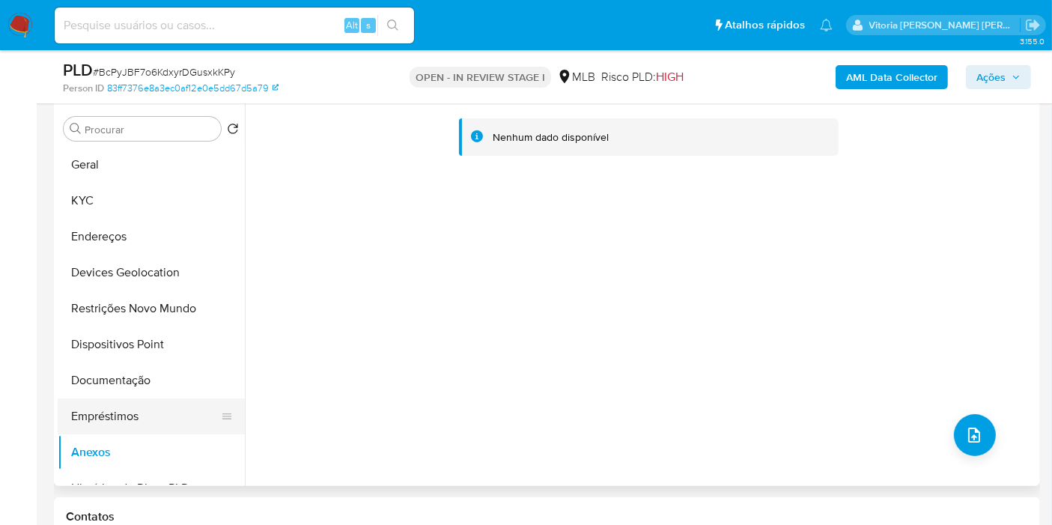
click at [124, 412] on button "Empréstimos" at bounding box center [145, 416] width 175 height 36
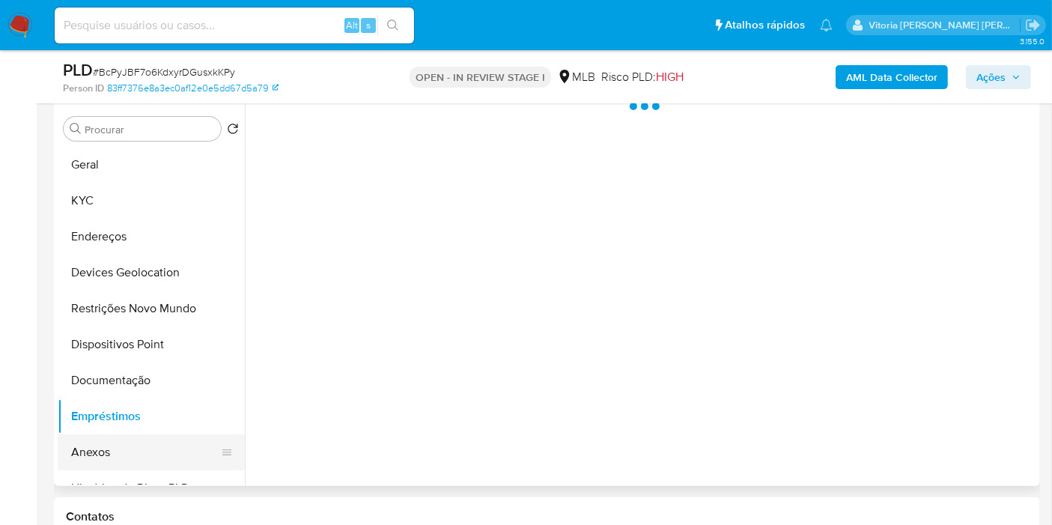
click at [113, 451] on button "Anexos" at bounding box center [145, 452] width 175 height 36
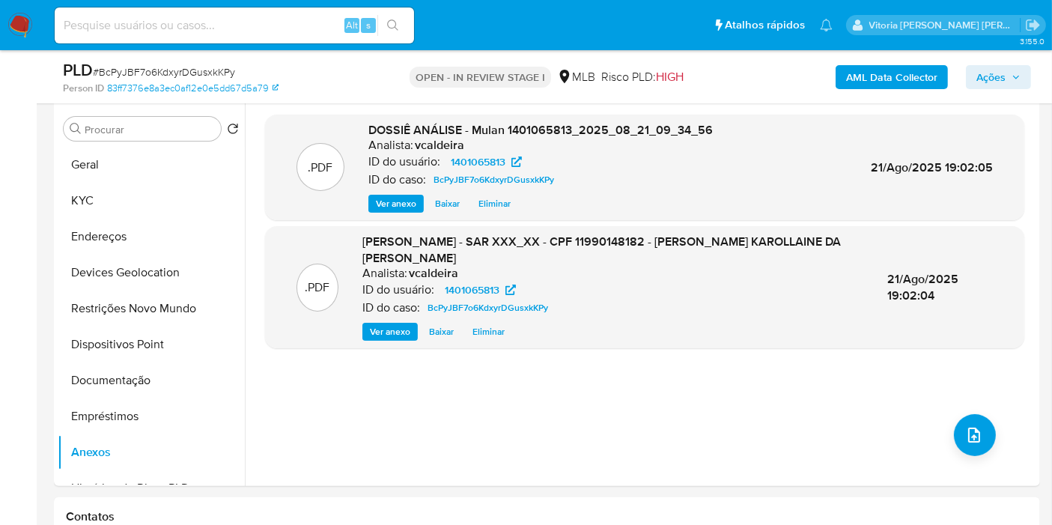
click at [989, 79] on span "Ações" at bounding box center [990, 77] width 29 height 24
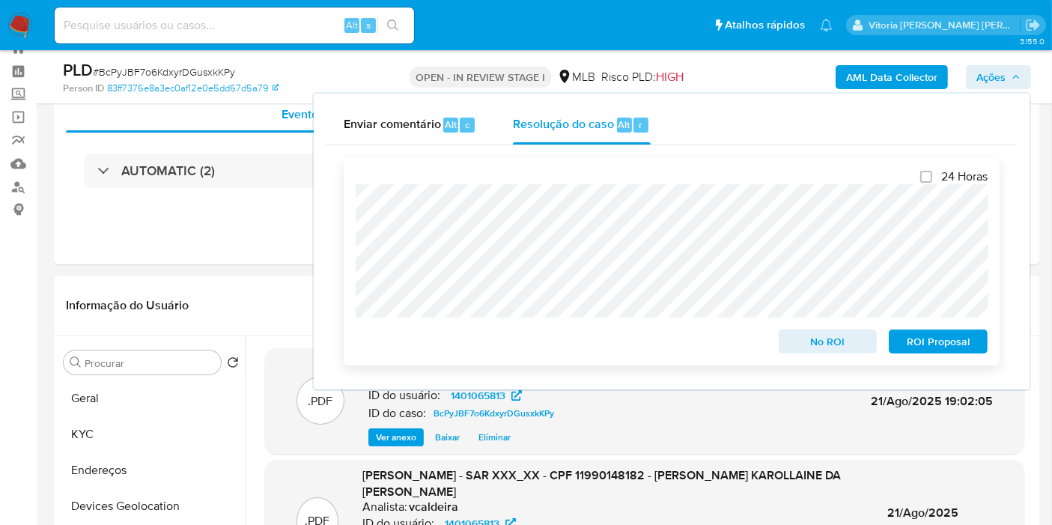
scroll to position [0, 0]
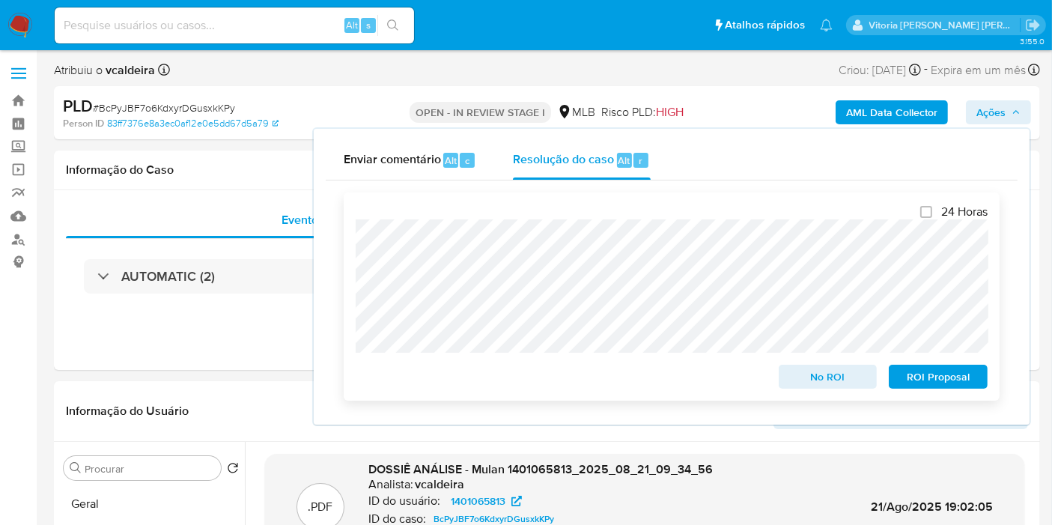
click at [907, 377] on span "ROI Proposal" at bounding box center [938, 376] width 78 height 21
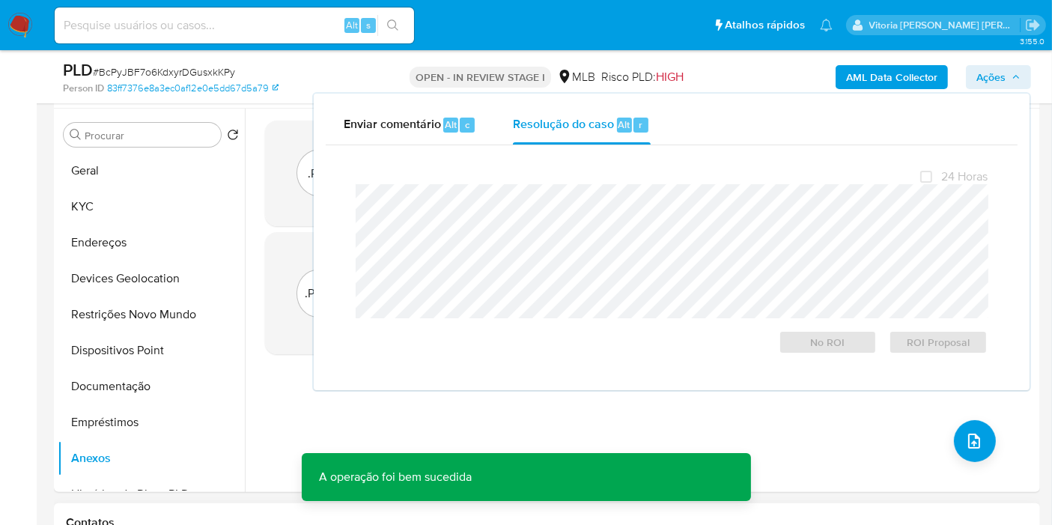
scroll to position [332, 0]
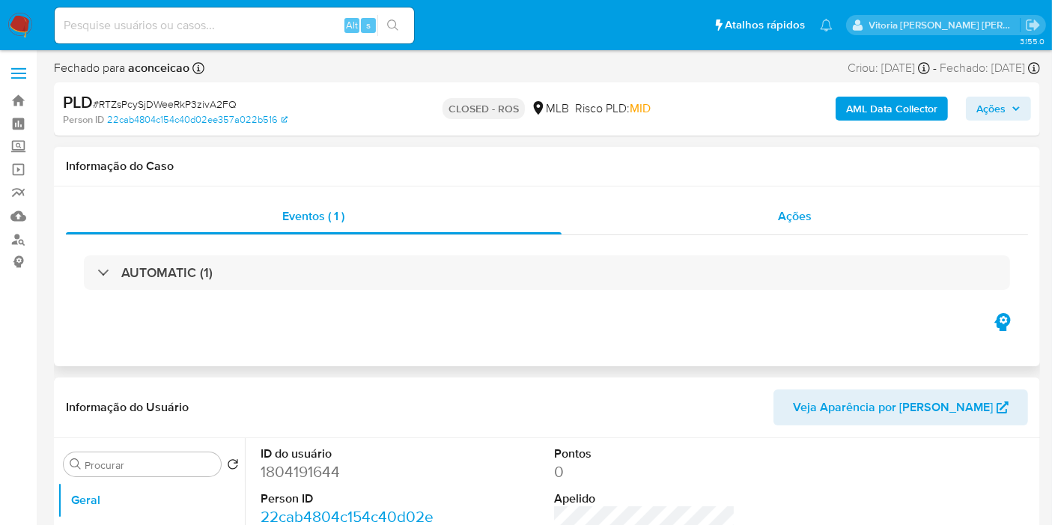
click at [808, 231] on div "Ações" at bounding box center [795, 216] width 467 height 36
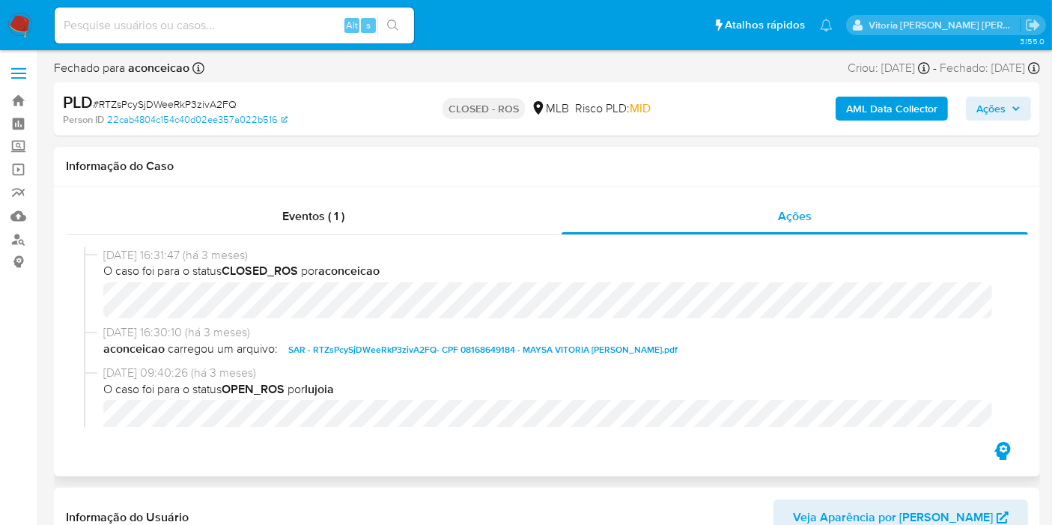
select select "10"
drag, startPoint x: 170, startPoint y: 258, endPoint x: 103, endPoint y: 247, distance: 67.5
click at [103, 250] on span "[DATE] 16:31:47 (há 3 meses)" at bounding box center [553, 255] width 901 height 16
copy span "[DATE]"
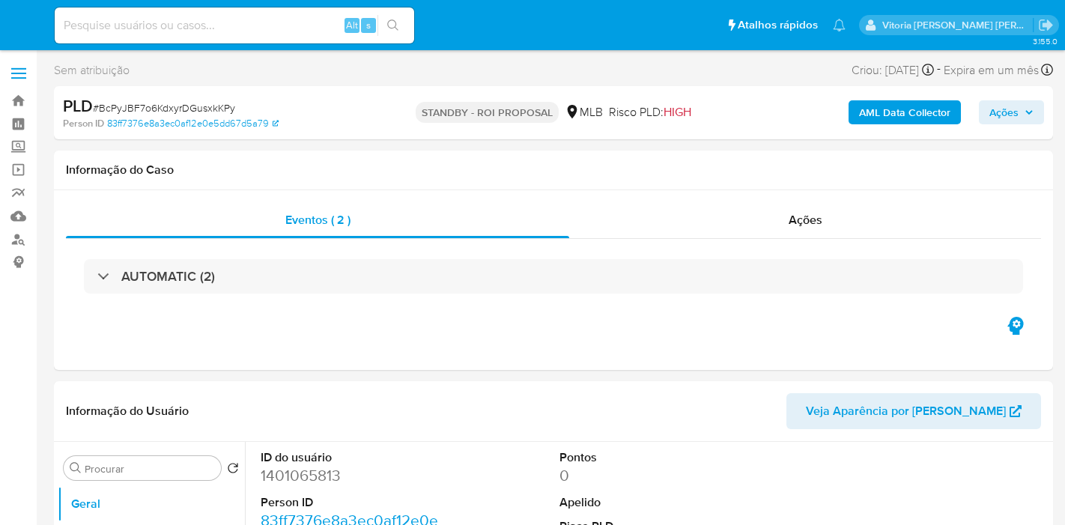
select select "10"
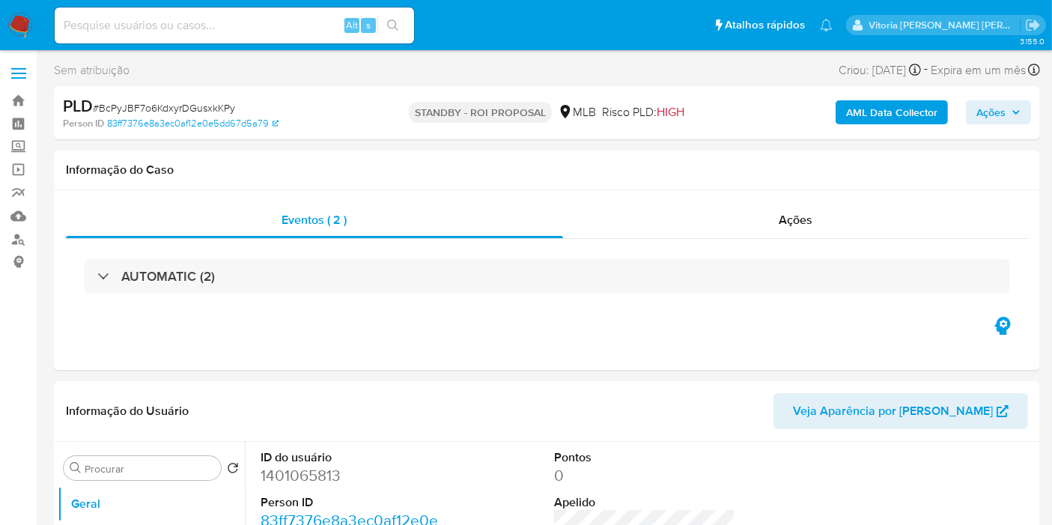
select select "10"
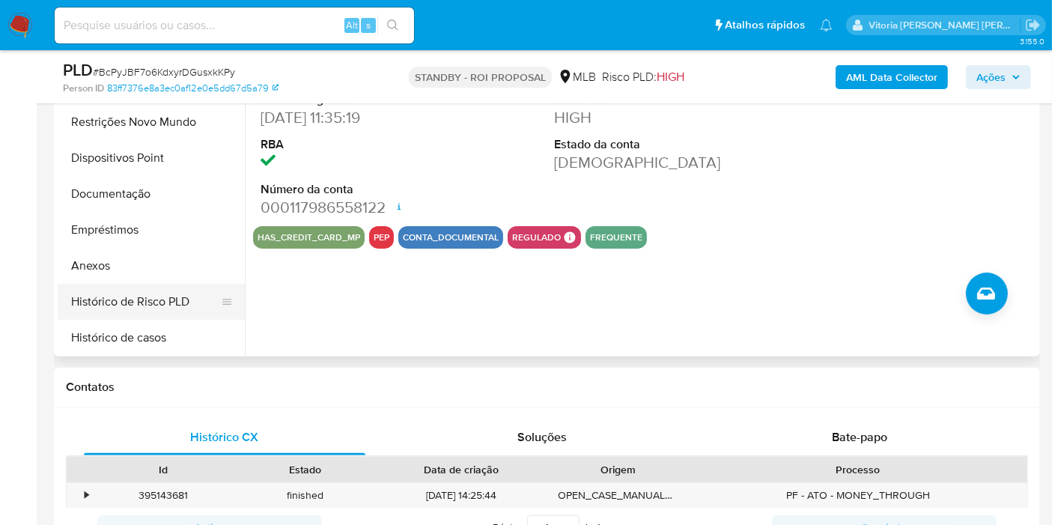
scroll to position [83, 0]
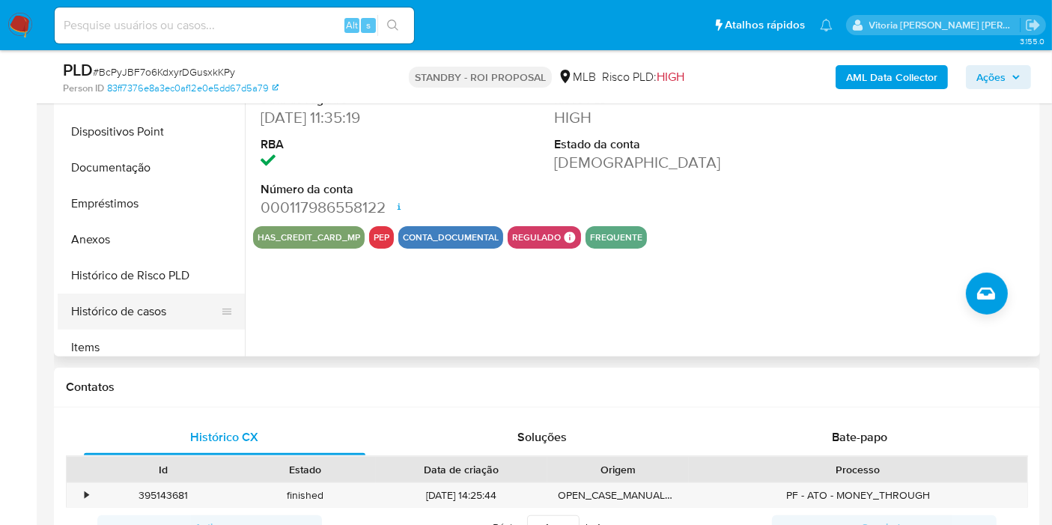
click at [136, 315] on button "Histórico de casos" at bounding box center [145, 311] width 175 height 36
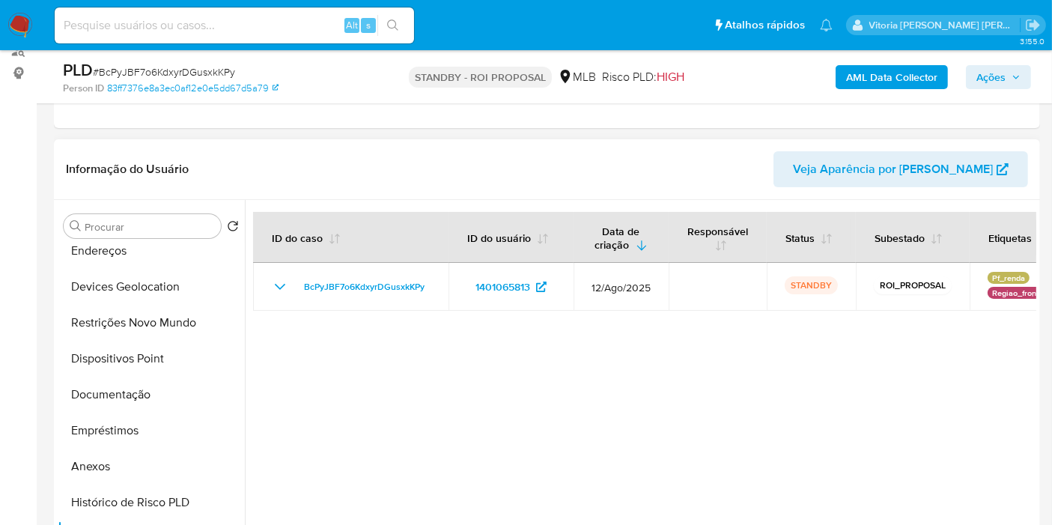
scroll to position [166, 0]
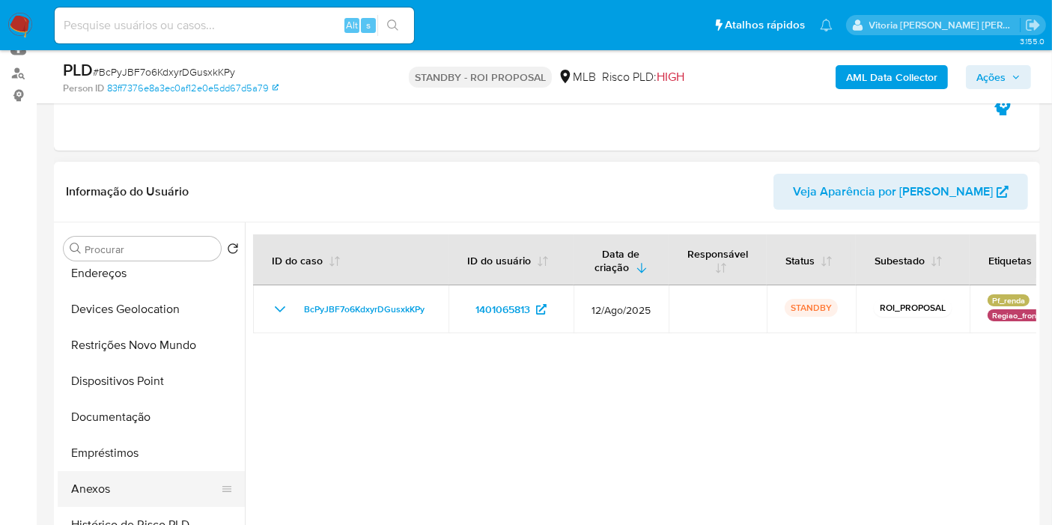
click at [106, 478] on button "Anexos" at bounding box center [145, 489] width 175 height 36
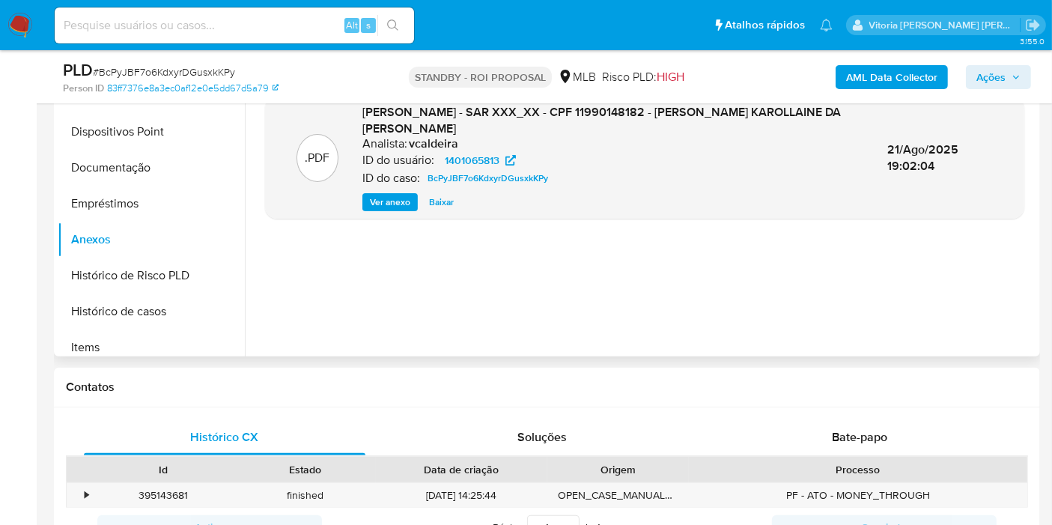
scroll to position [249, 0]
